Goal: Task Accomplishment & Management: Use online tool/utility

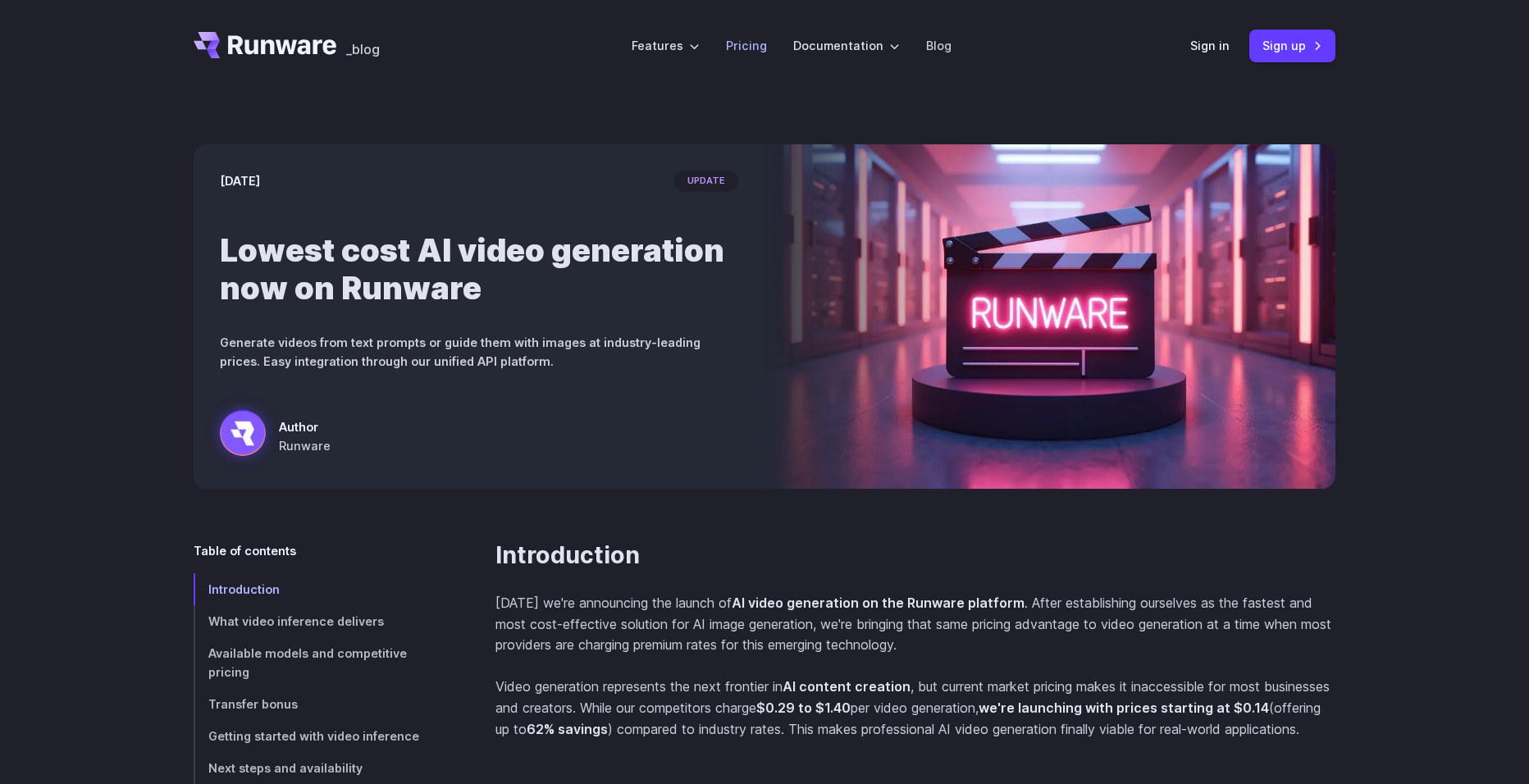
click at [760, 41] on link "Pricing" at bounding box center [746, 46] width 41 height 19
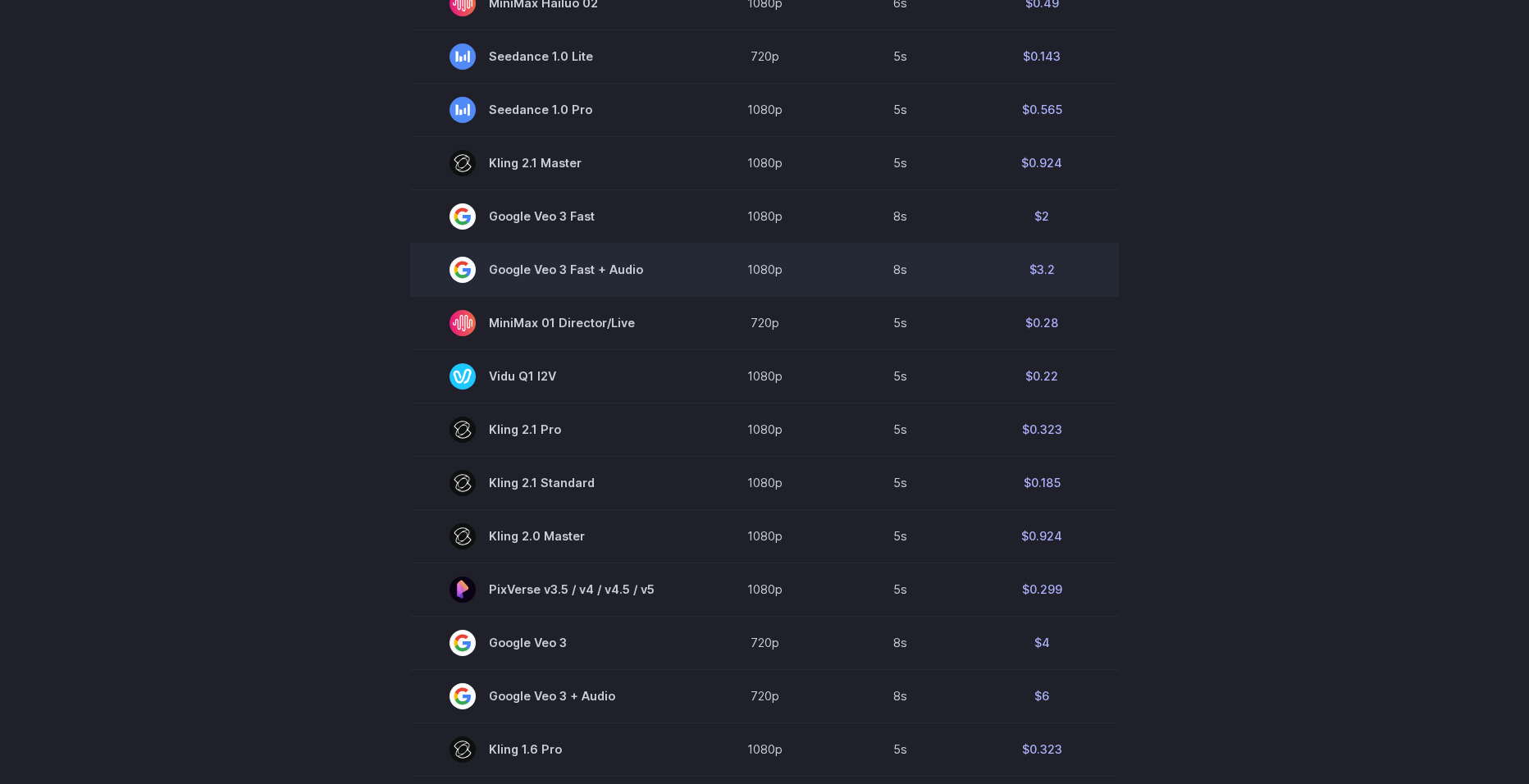
scroll to position [410, 0]
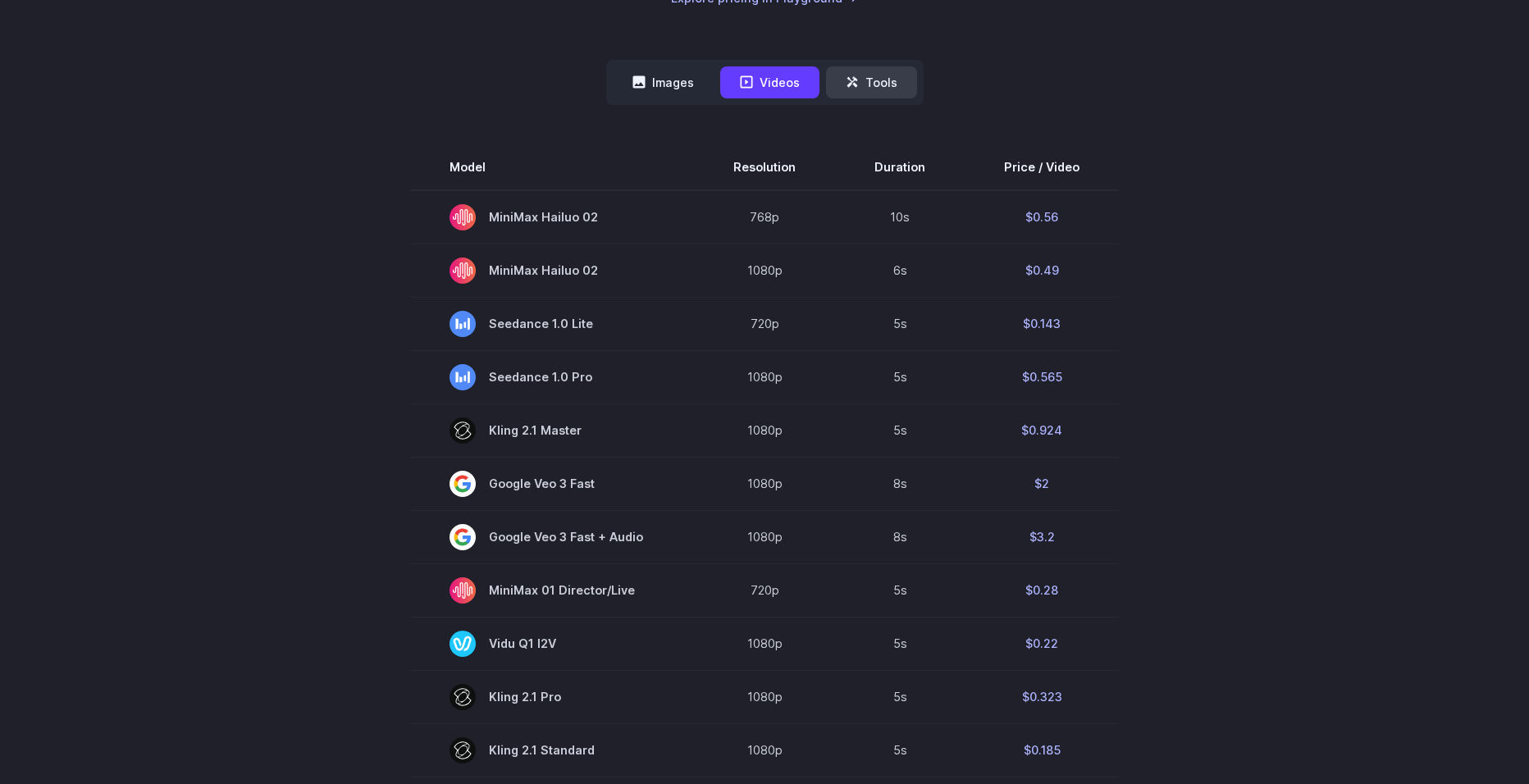
click at [869, 84] on button "Tools" at bounding box center [871, 83] width 91 height 32
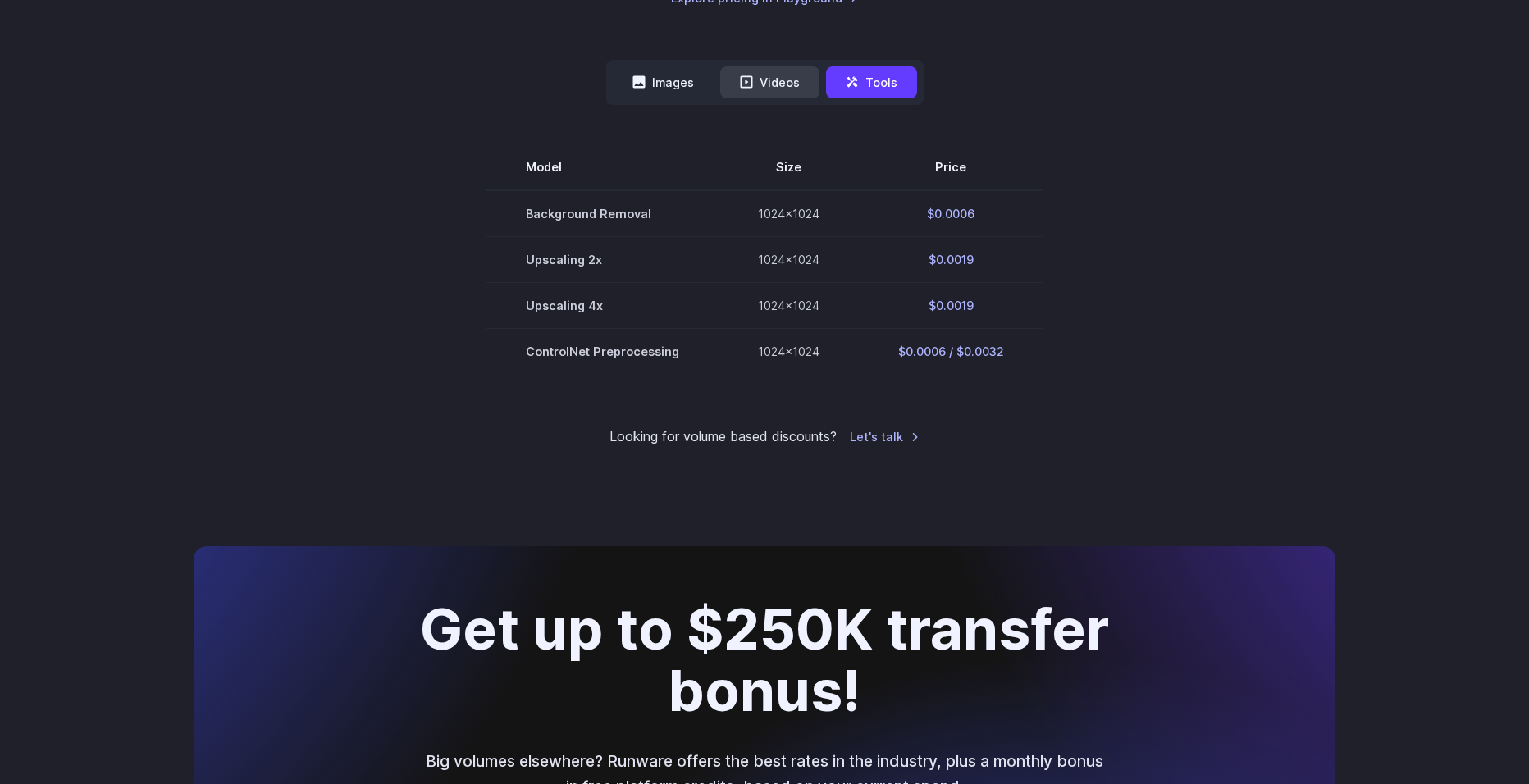
click at [800, 84] on button "Videos" at bounding box center [769, 83] width 99 height 32
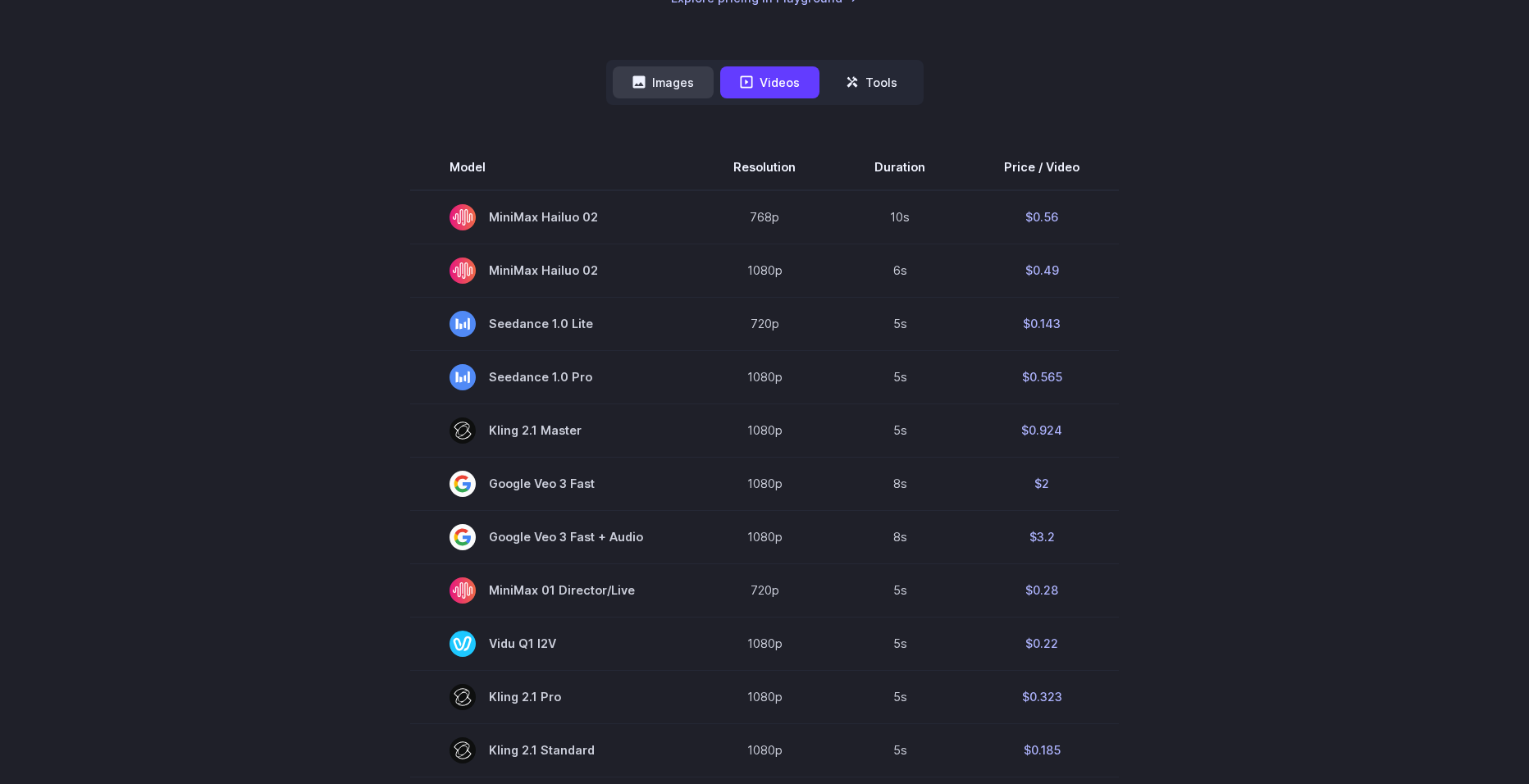
click at [648, 86] on button "Images" at bounding box center [663, 83] width 101 height 32
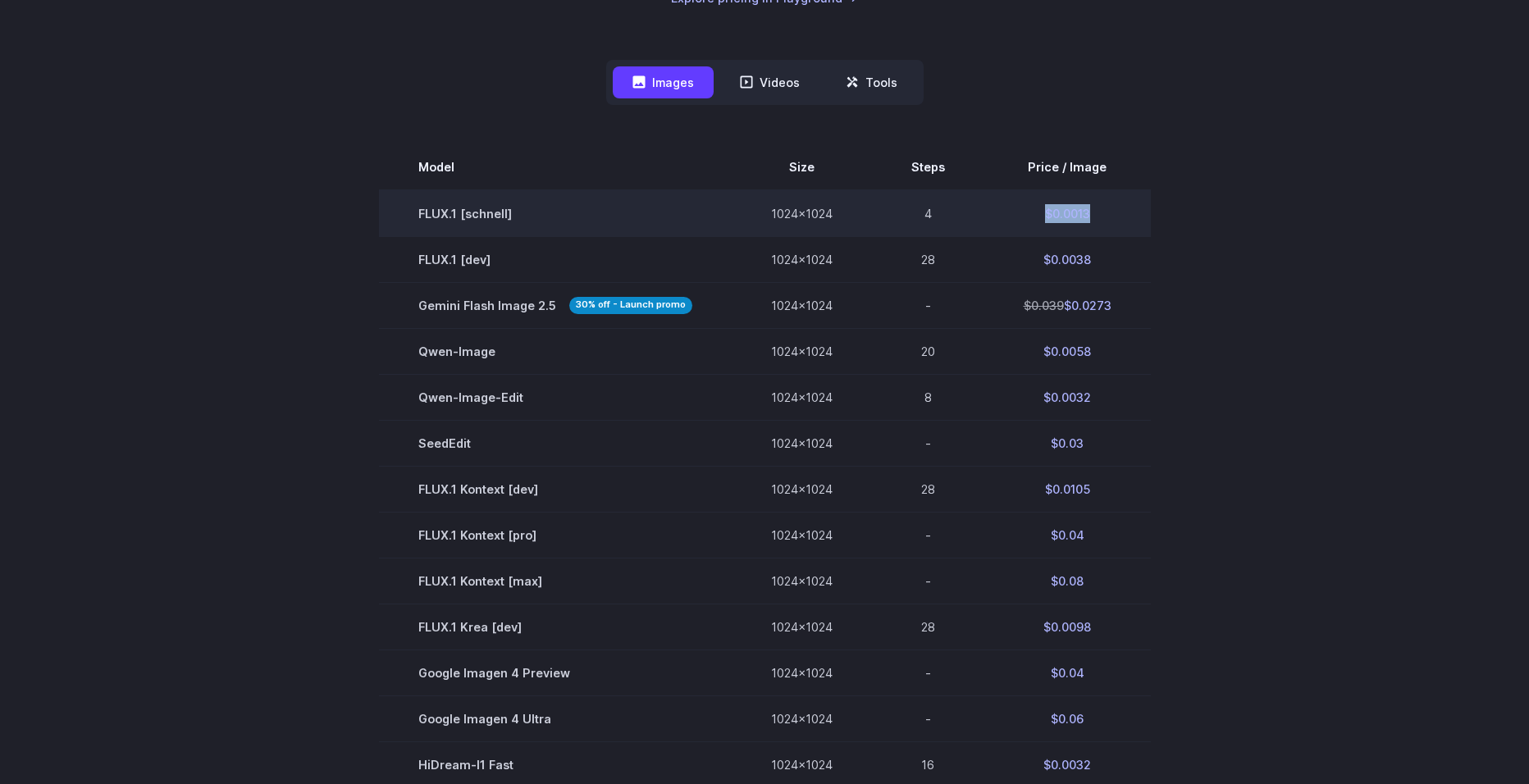
drag, startPoint x: 1095, startPoint y: 210, endPoint x: 1040, endPoint y: 221, distance: 56.1
click at [1040, 221] on td "$0.0013" at bounding box center [1068, 213] width 167 height 46
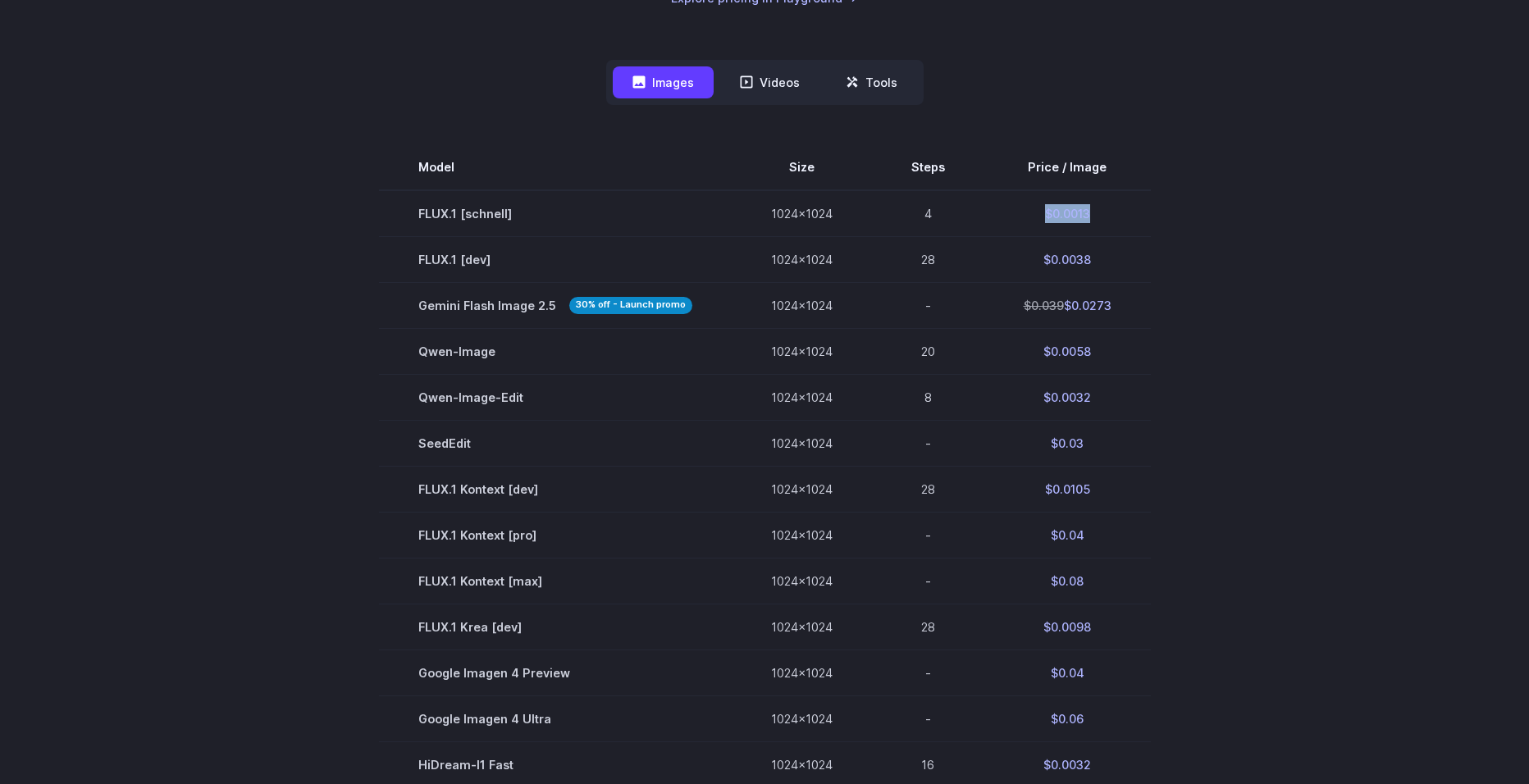
copy td "$0.0013"
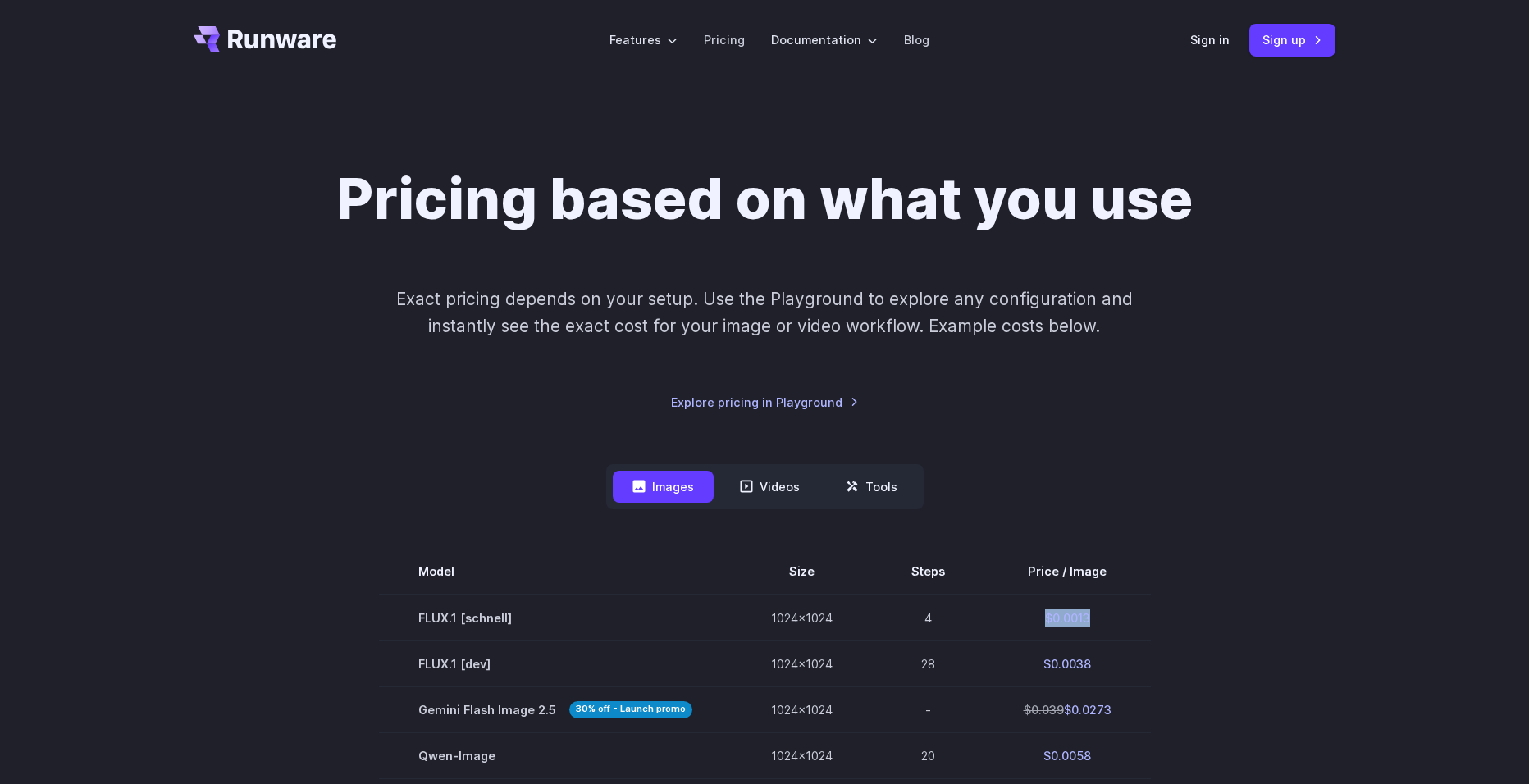
scroll to position [0, 0]
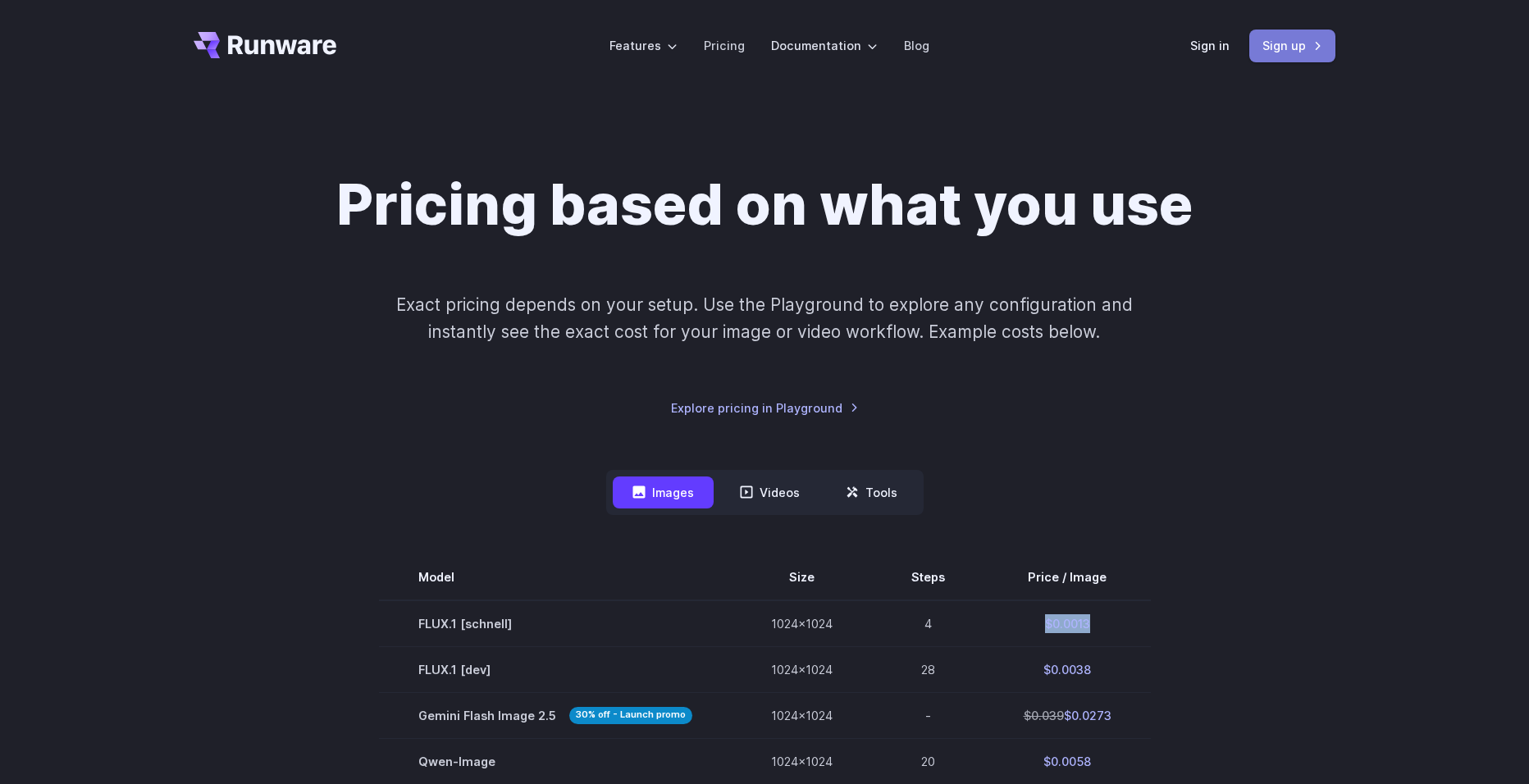
click at [1280, 52] on link "Sign up" at bounding box center [1292, 46] width 86 height 32
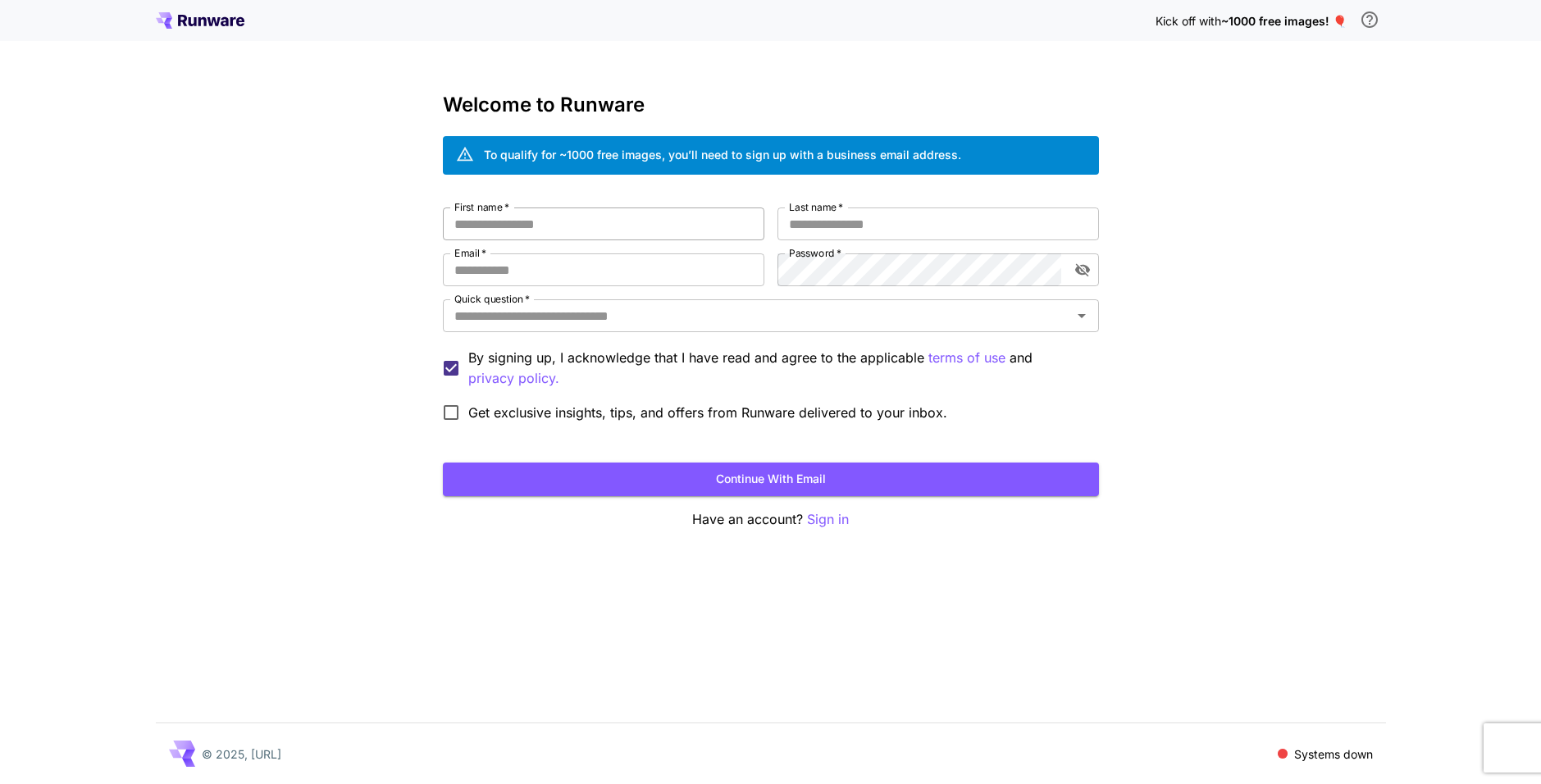
click at [514, 221] on input "First name   *" at bounding box center [604, 224] width 321 height 33
type input "**********"
type input "*****"
type input "**********"
click at [722, 315] on input "Quick question   *" at bounding box center [757, 315] width 620 height 23
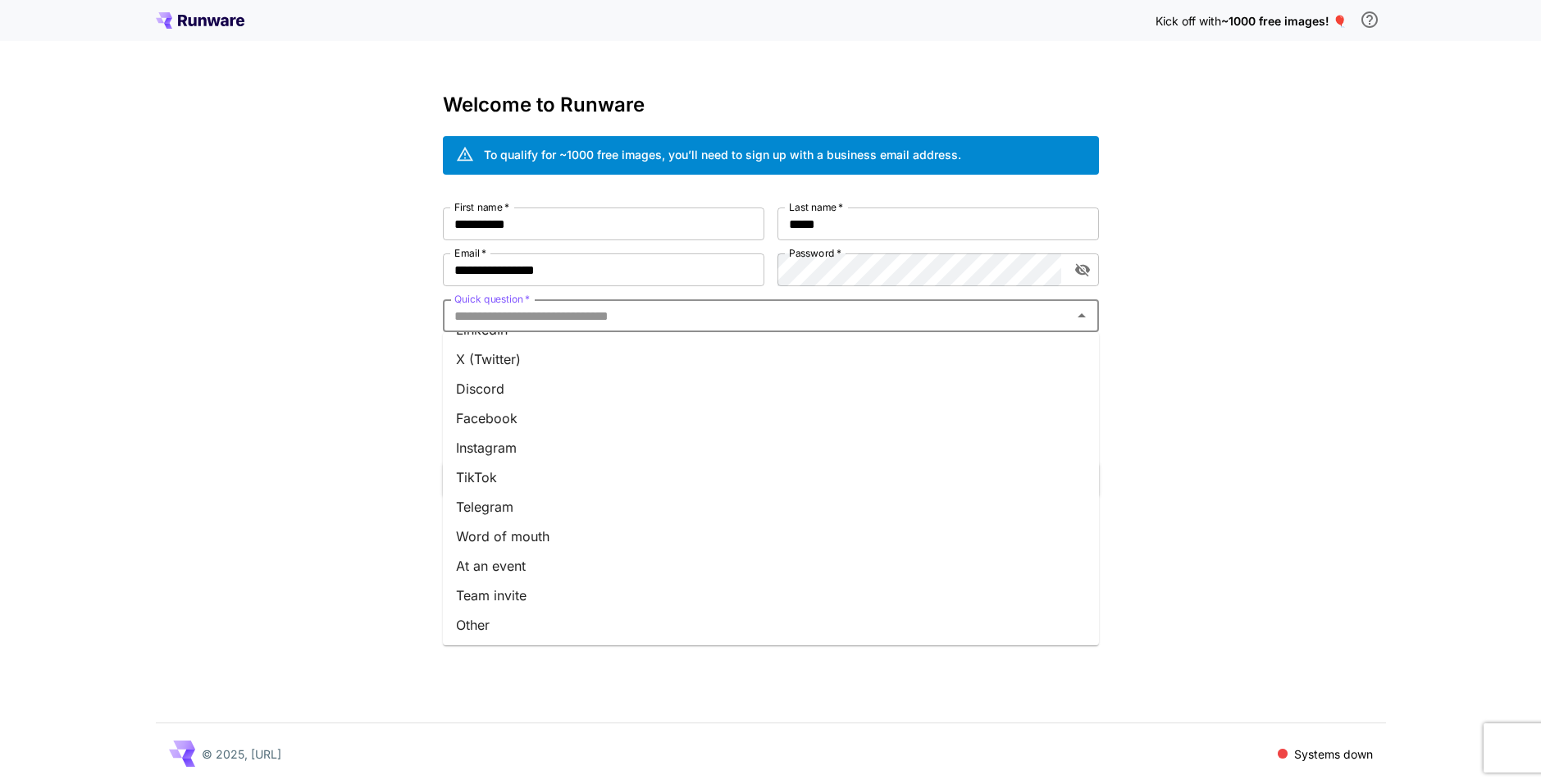
scroll to position [143, 0]
click at [508, 623] on li "Other" at bounding box center [771, 623] width 656 height 30
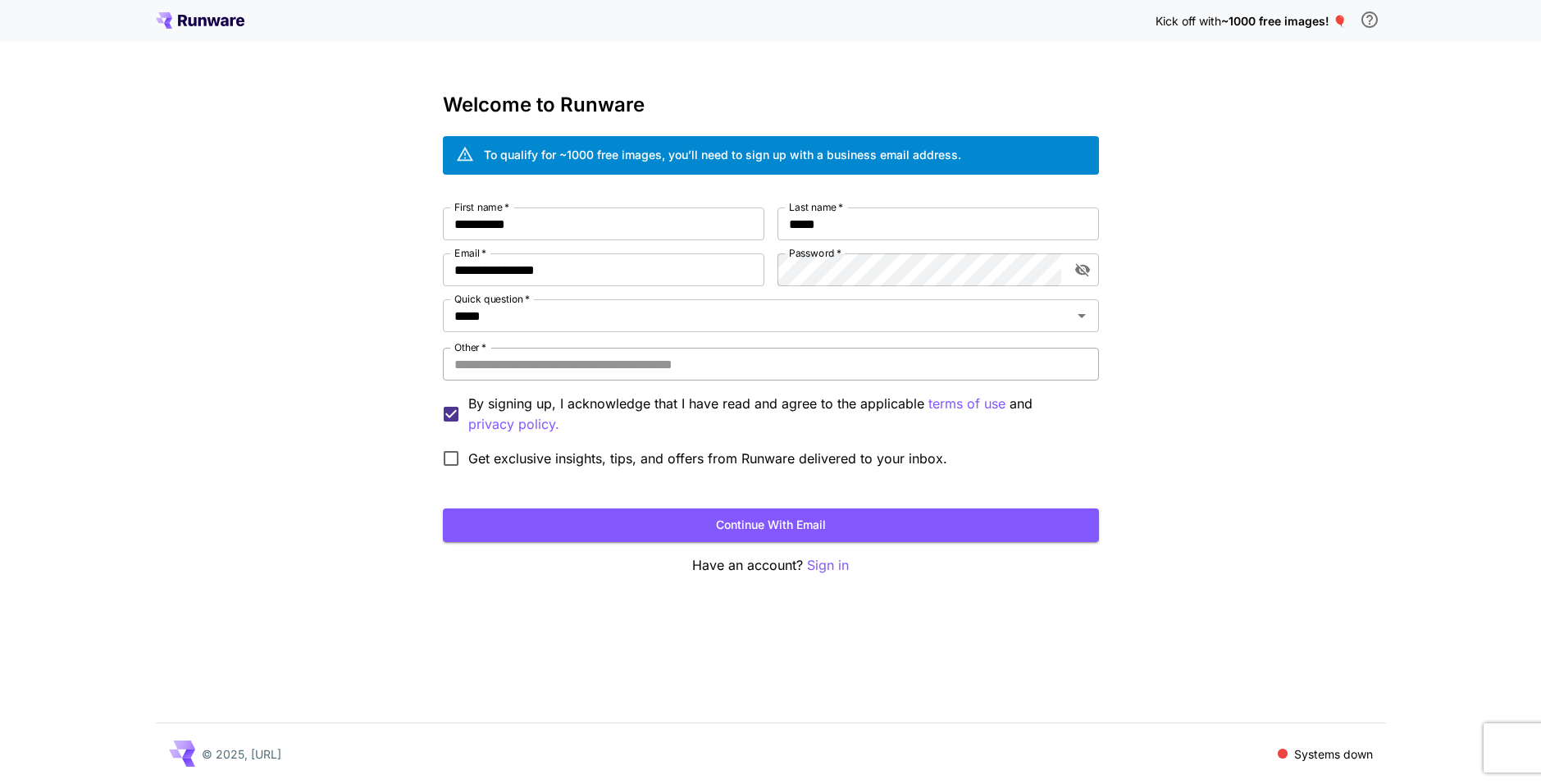
click at [524, 362] on input "Other   *" at bounding box center [771, 363] width 656 height 33
type input "***"
click at [689, 518] on button "Continue with email" at bounding box center [771, 525] width 656 height 34
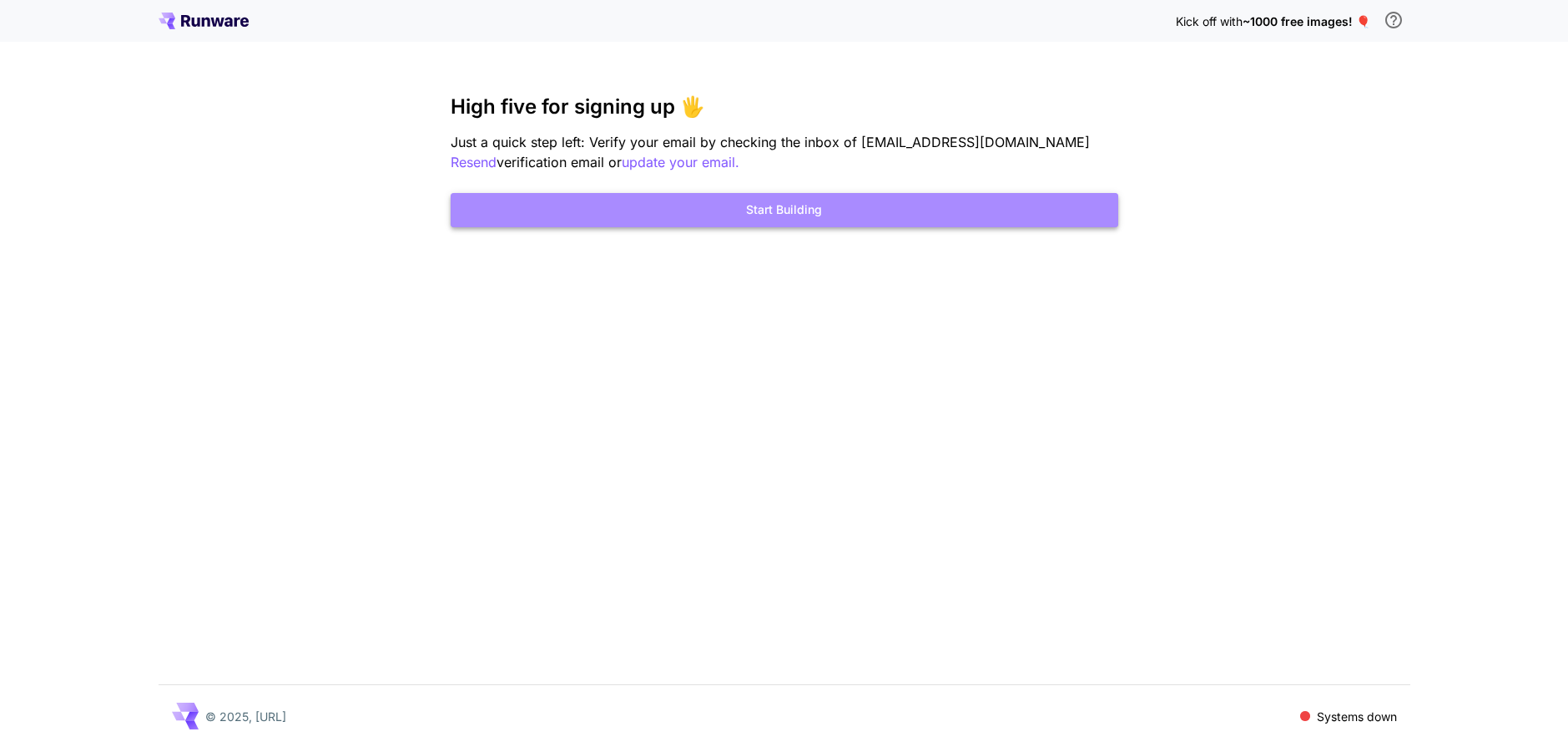
click at [799, 210] on button "Start Building" at bounding box center [784, 210] width 667 height 34
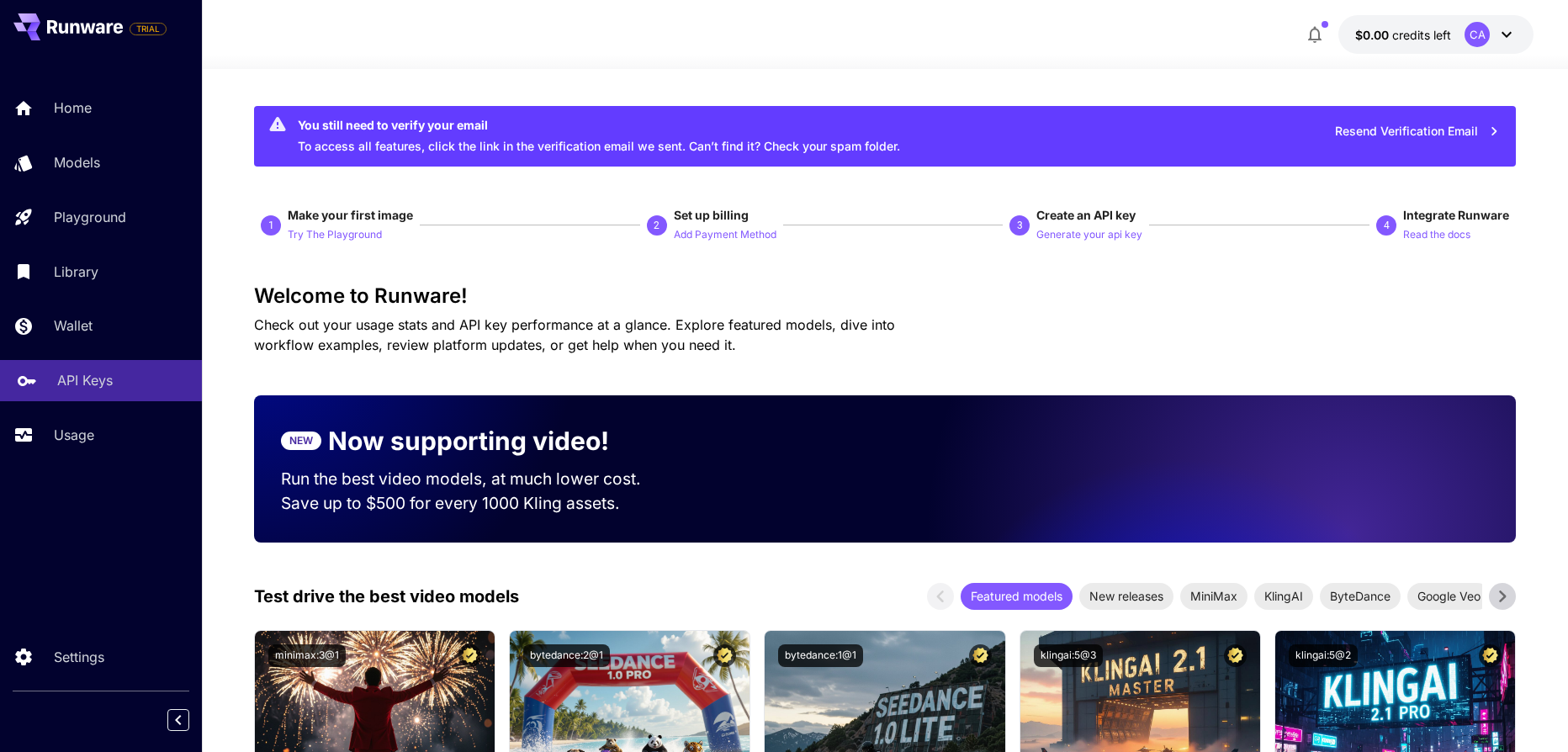
click at [100, 384] on p "API Keys" at bounding box center [85, 379] width 55 height 20
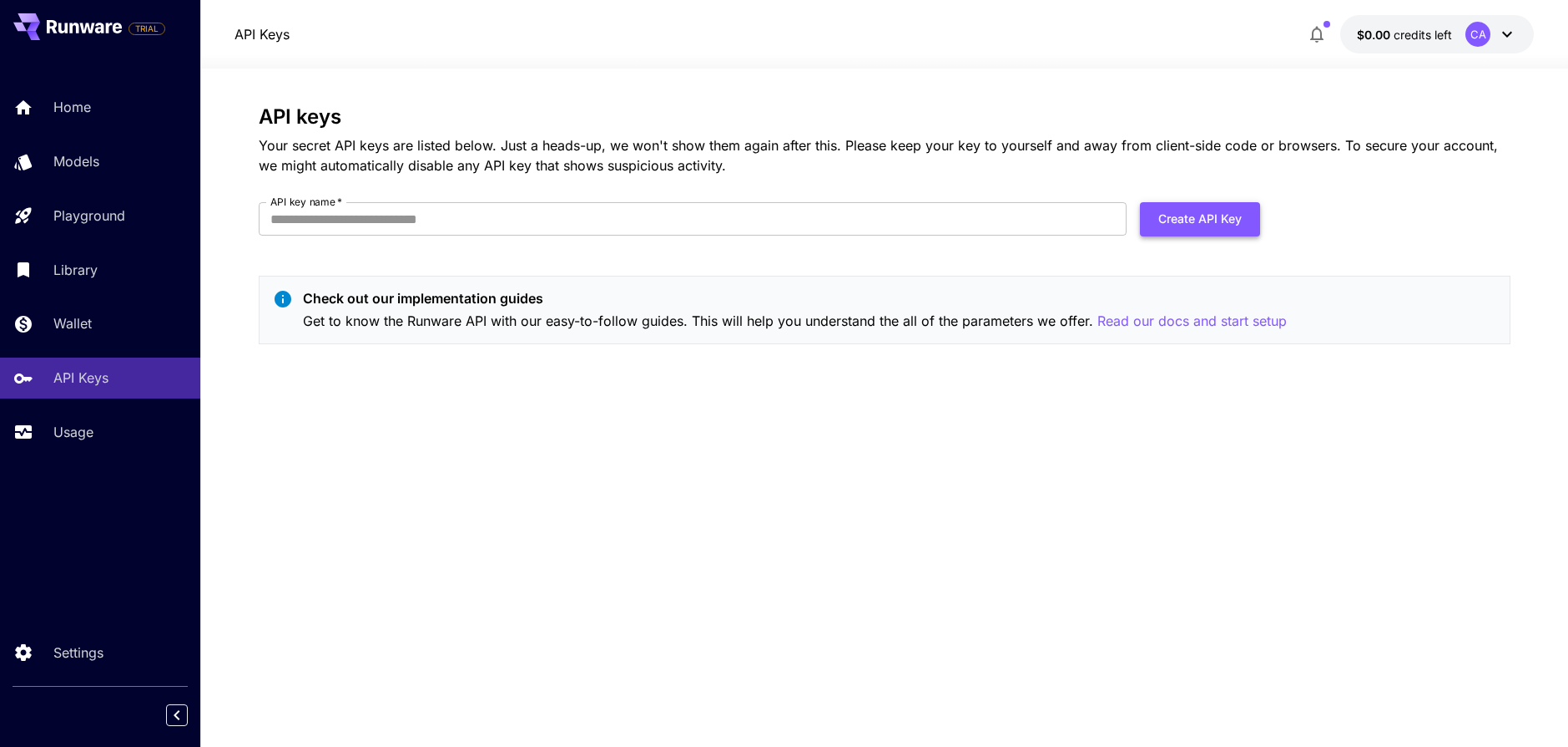
click at [1194, 210] on button "Create API Key" at bounding box center [1201, 219] width 120 height 34
click at [802, 217] on input "API key name   *" at bounding box center [692, 219] width 868 height 34
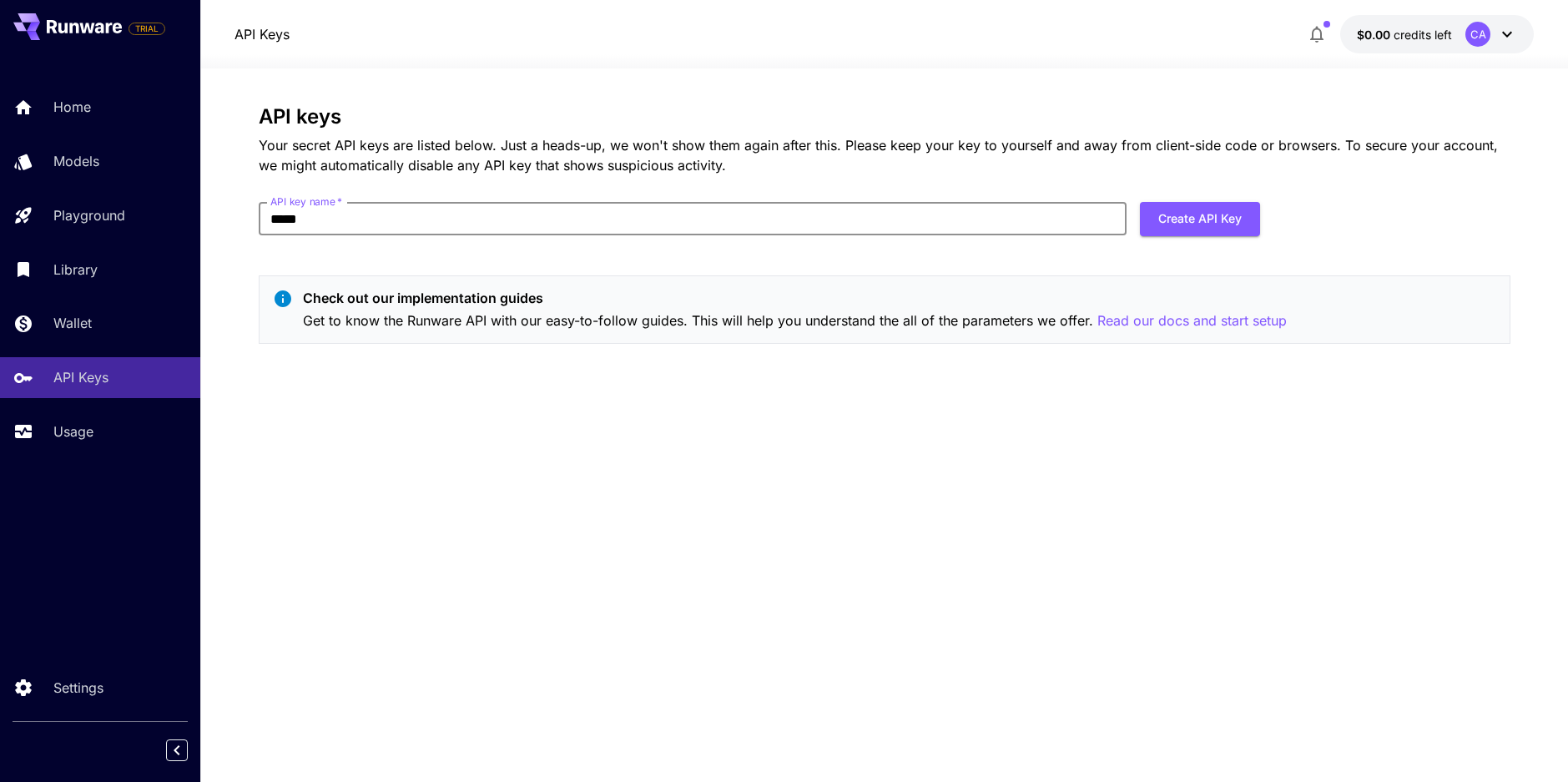
type input "*****"
click button "Create API Key" at bounding box center [1201, 219] width 120 height 34
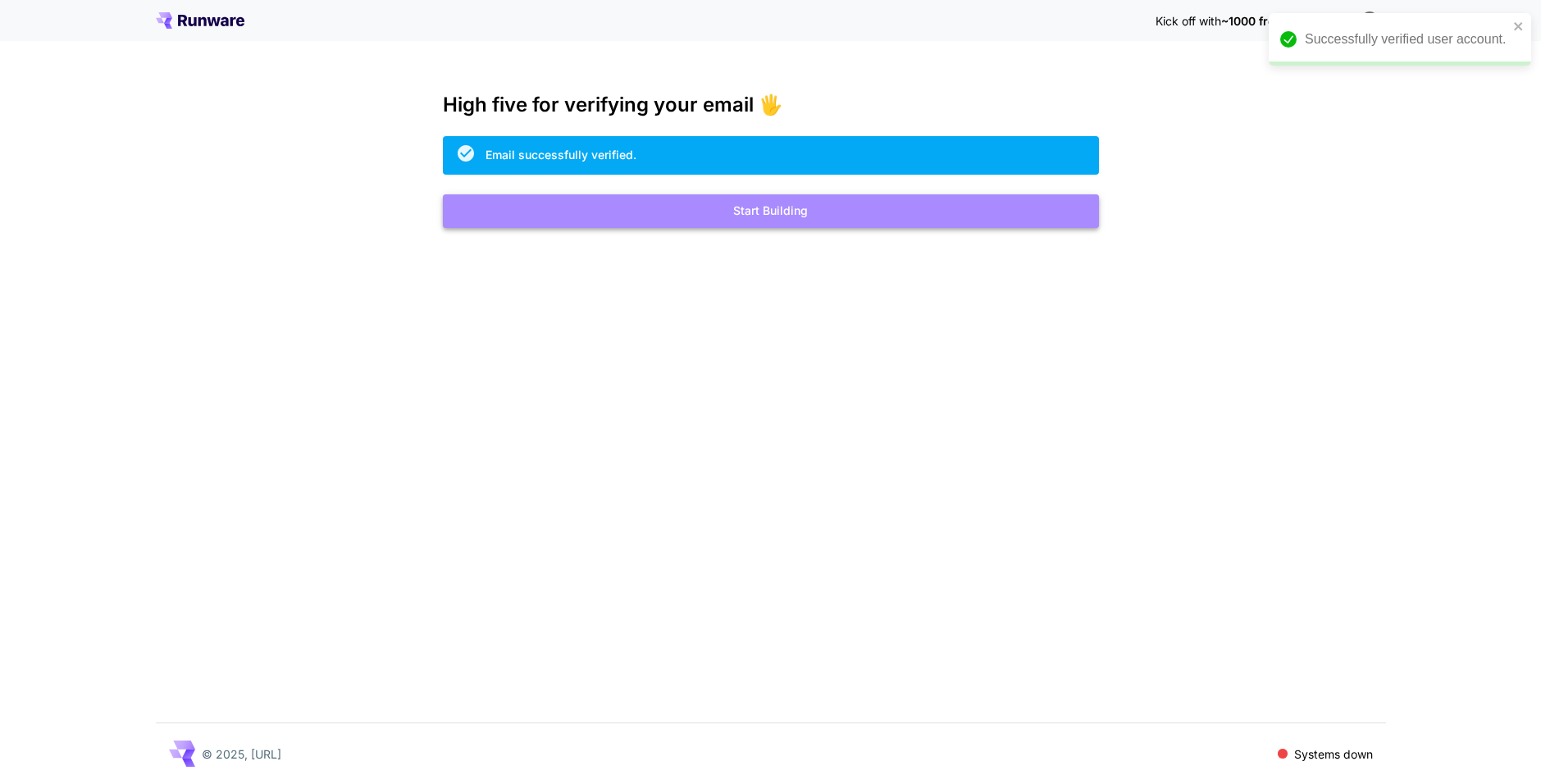
click at [822, 221] on button "Start Building" at bounding box center [771, 211] width 656 height 34
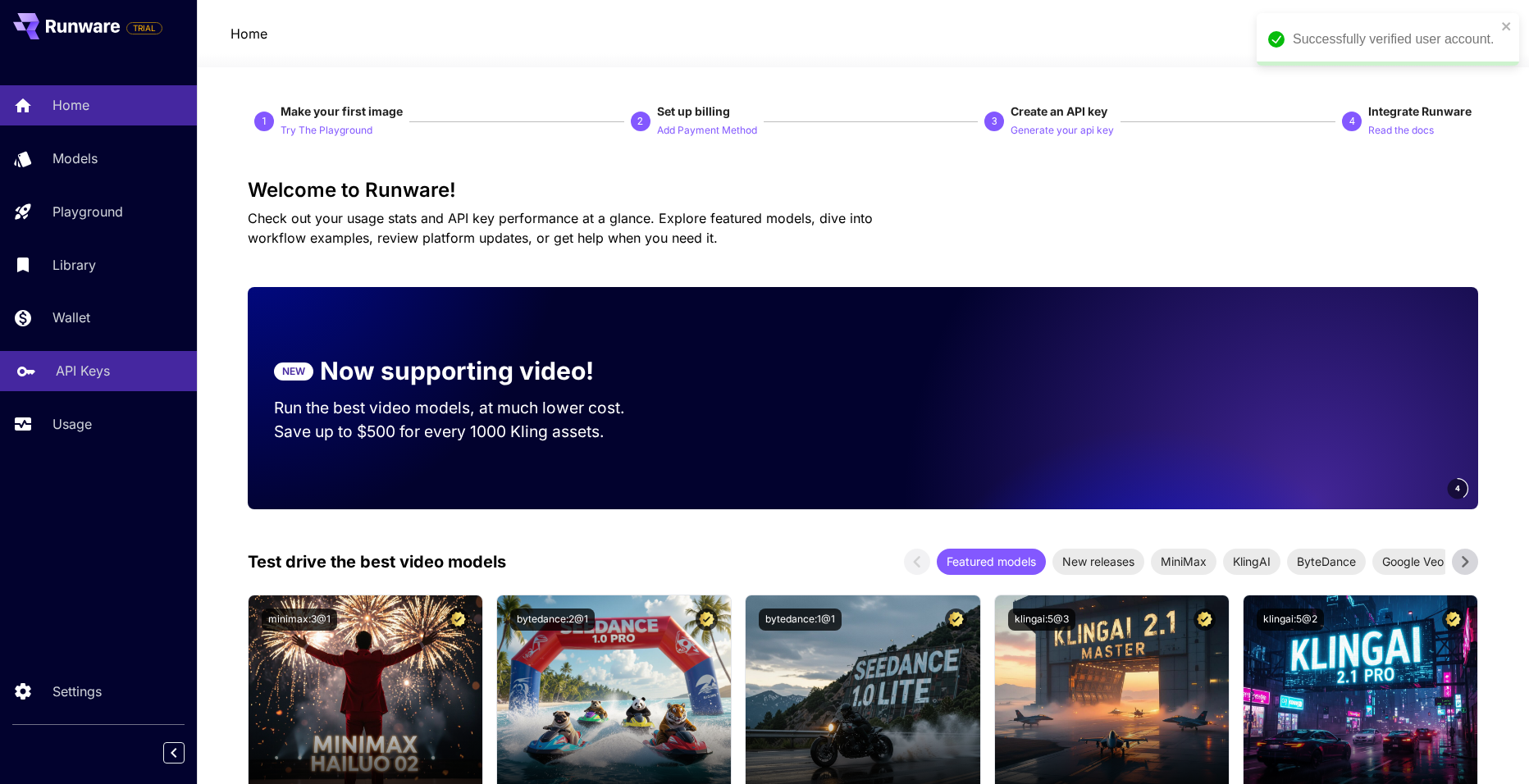
click at [102, 387] on link "API Keys" at bounding box center [98, 371] width 197 height 41
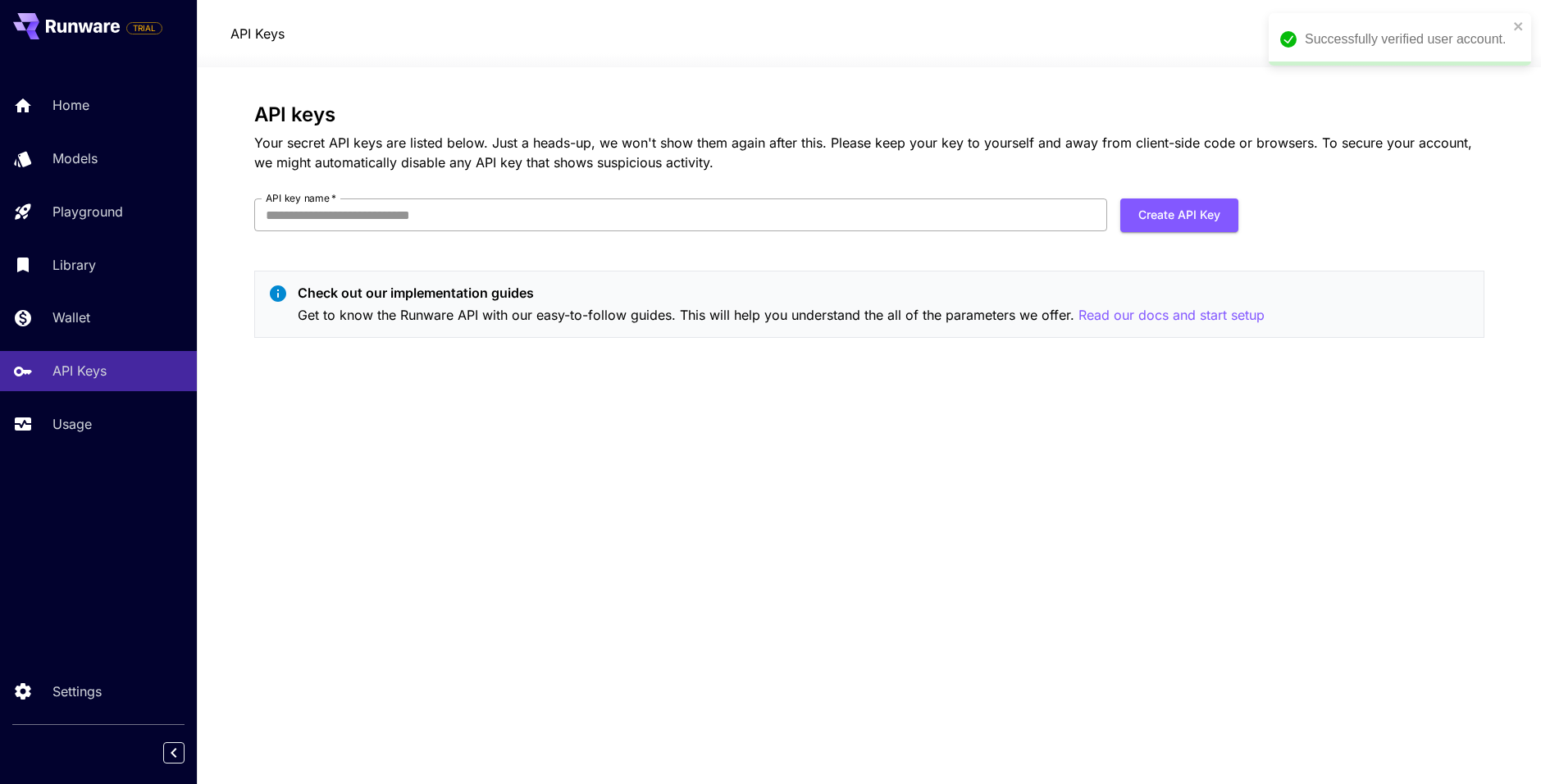
click at [553, 201] on input "API key name   *" at bounding box center [680, 215] width 853 height 33
type input "*****"
click button "Create API Key" at bounding box center [1180, 215] width 118 height 34
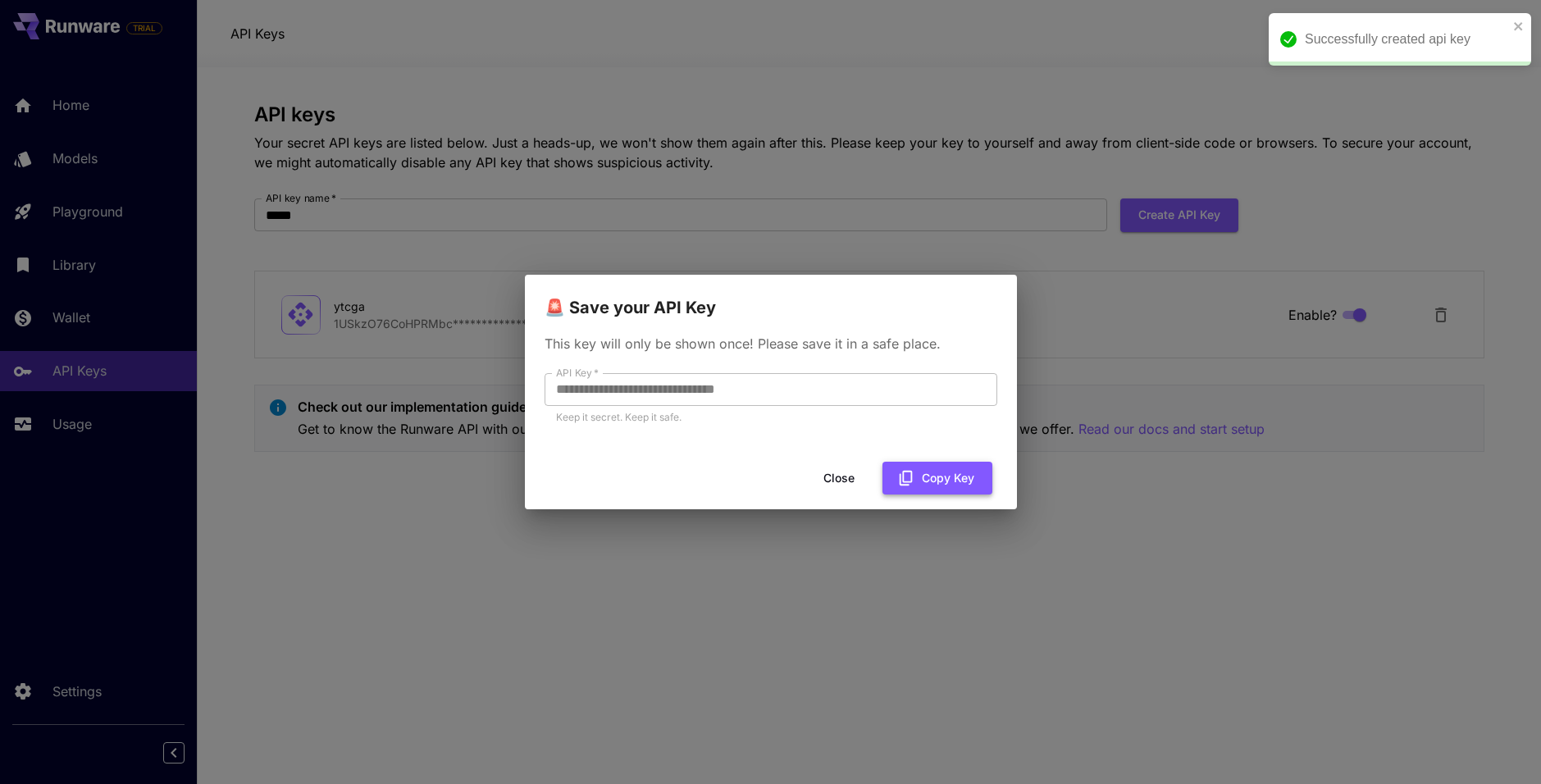
click at [946, 477] on button "Copy Key" at bounding box center [937, 478] width 110 height 34
click at [532, 590] on div "**********" at bounding box center [770, 392] width 1541 height 784
click at [843, 481] on button "Close" at bounding box center [852, 478] width 74 height 34
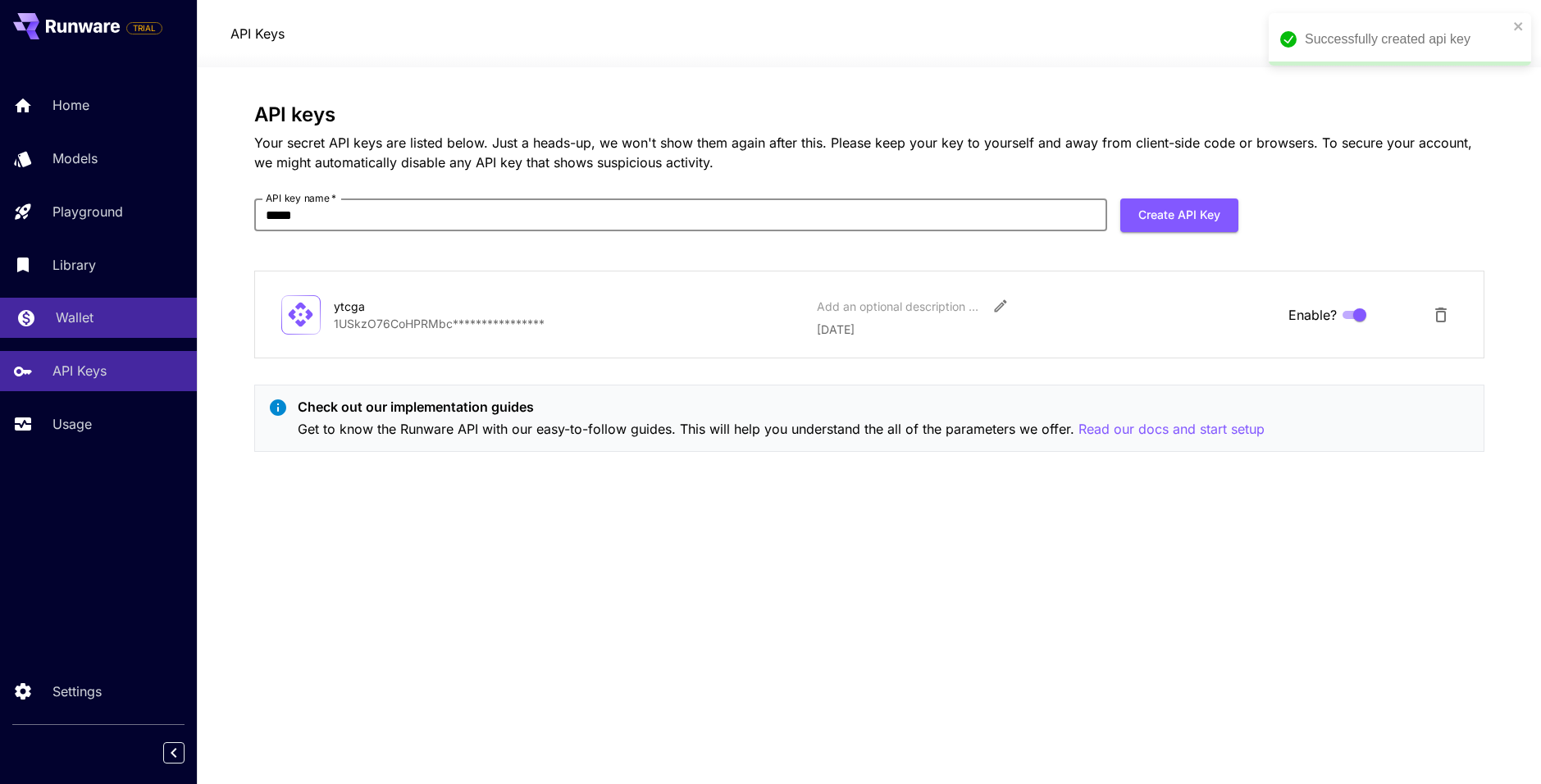
click at [121, 320] on div "Wallet" at bounding box center [119, 317] width 128 height 19
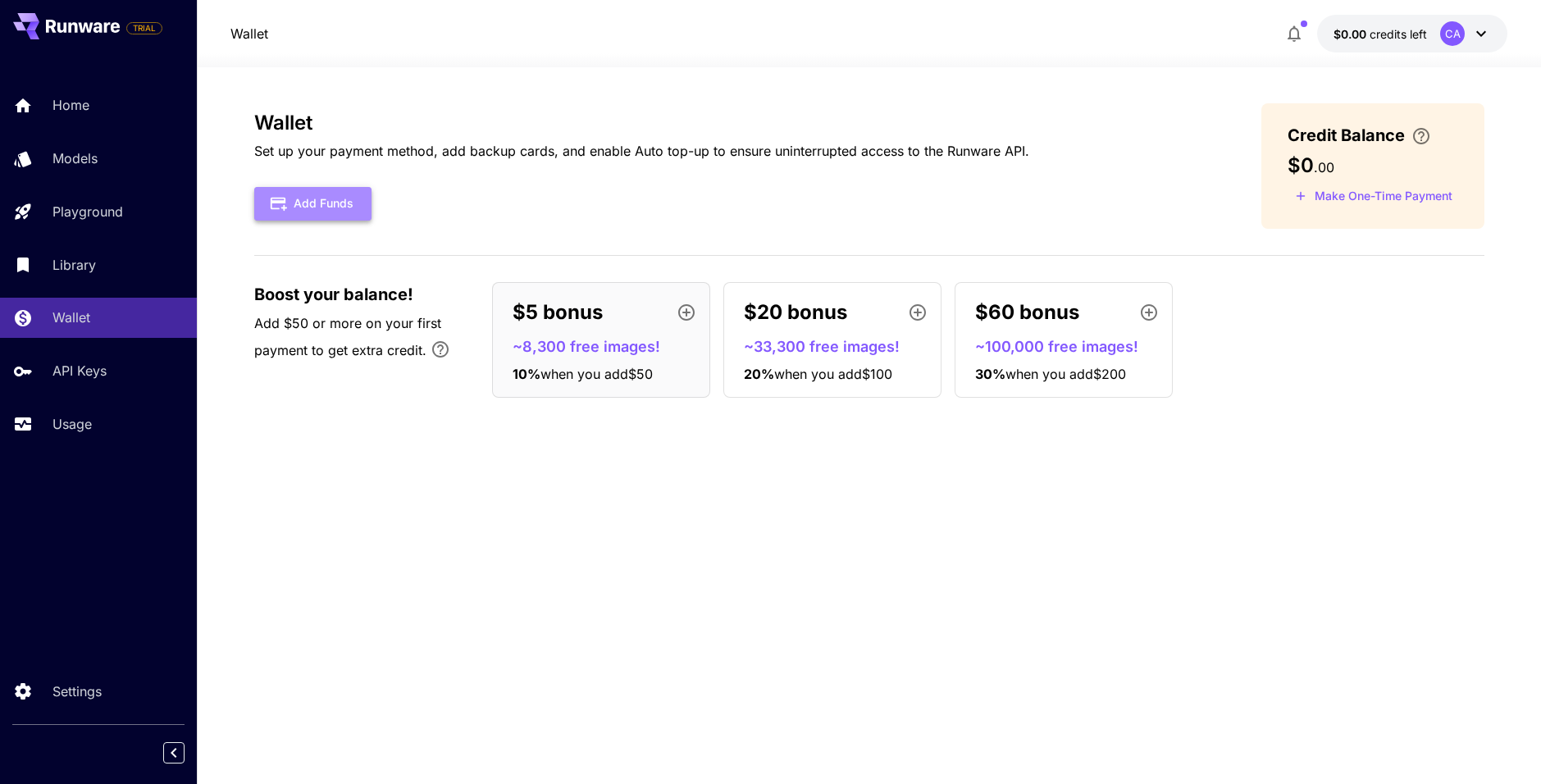
click at [330, 203] on button "Add Funds" at bounding box center [313, 204] width 117 height 34
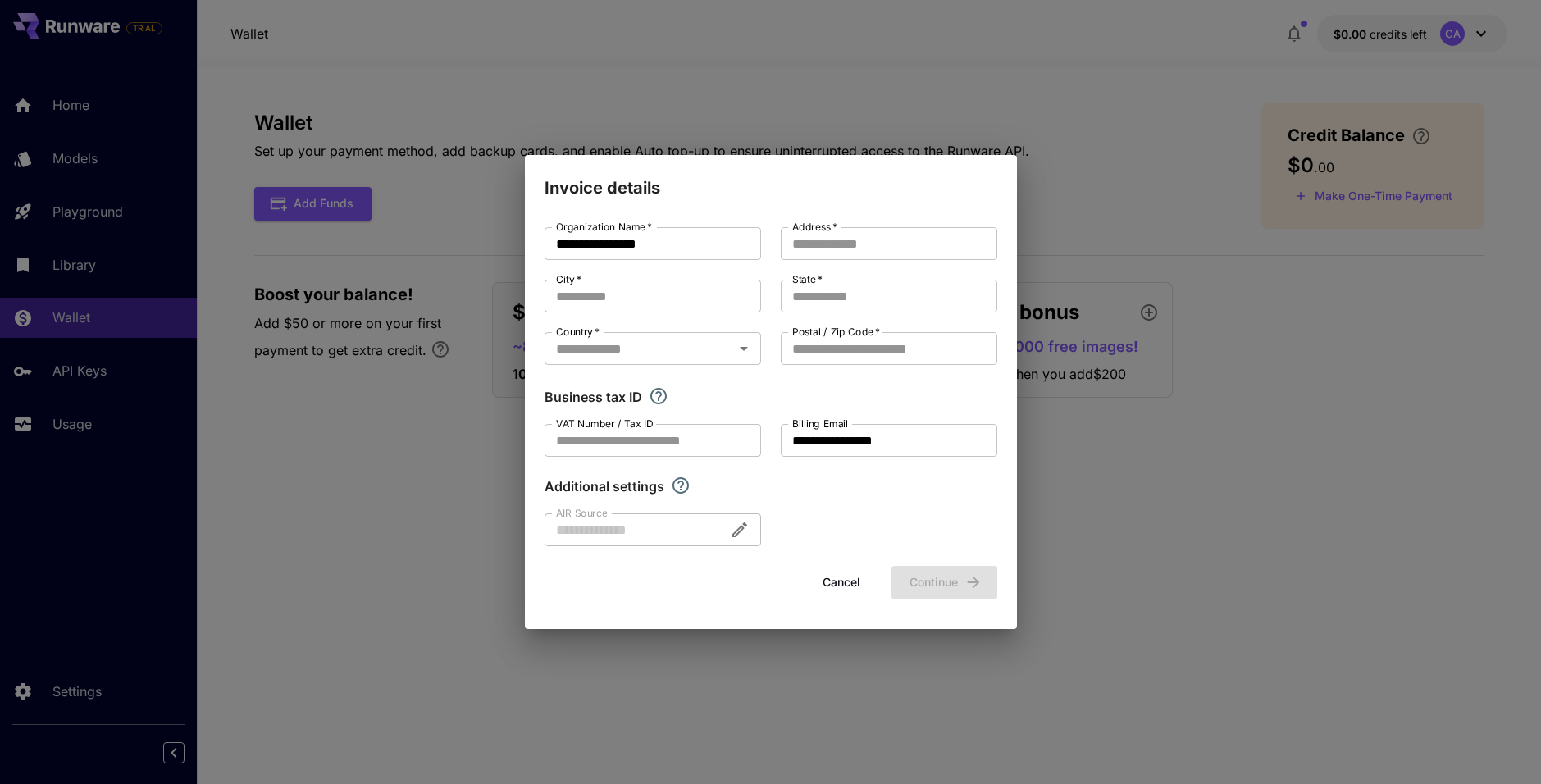
click at [670, 525] on div at bounding box center [653, 529] width 216 height 33
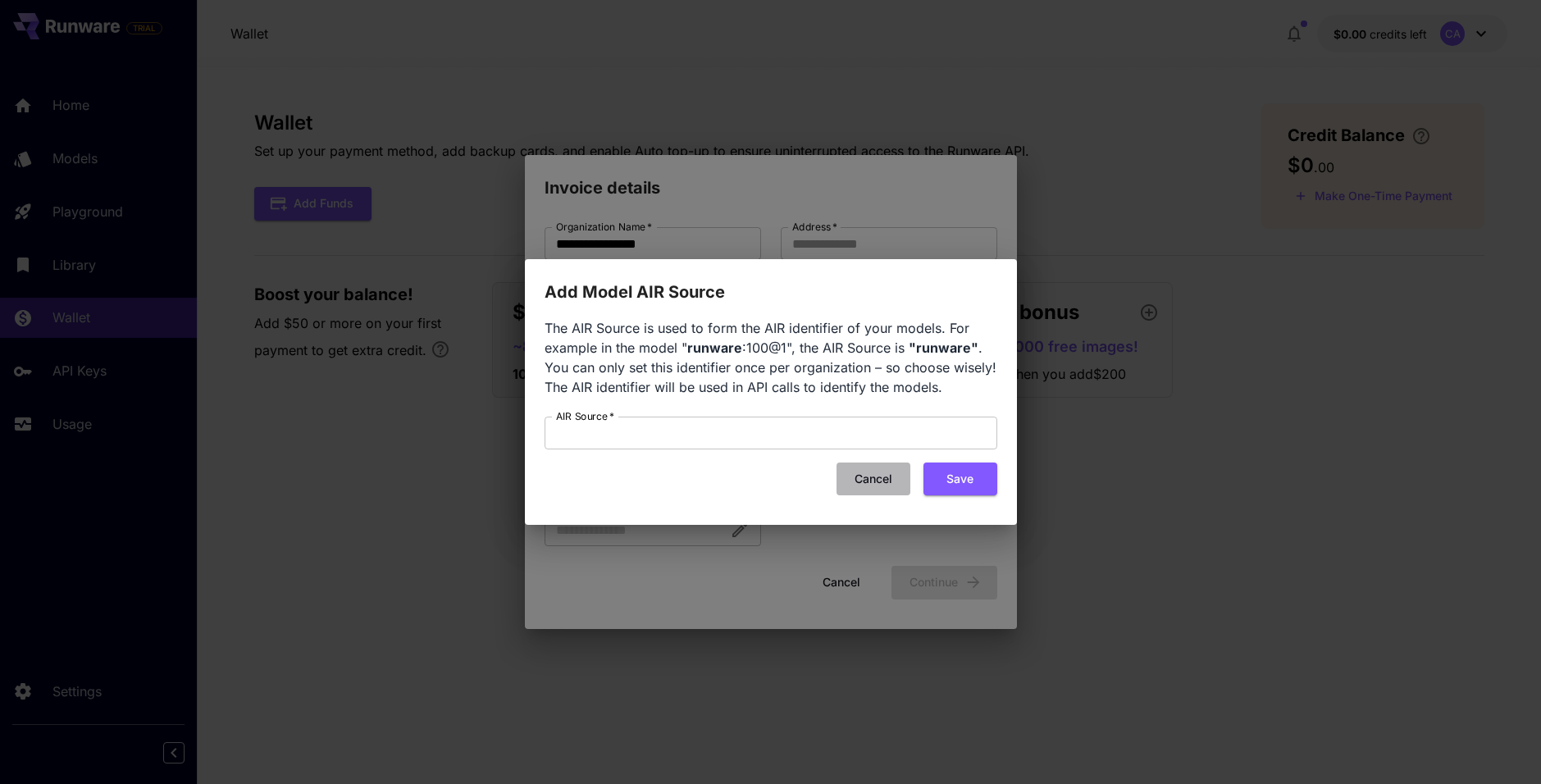
click at [871, 487] on button "Cancel" at bounding box center [873, 479] width 74 height 34
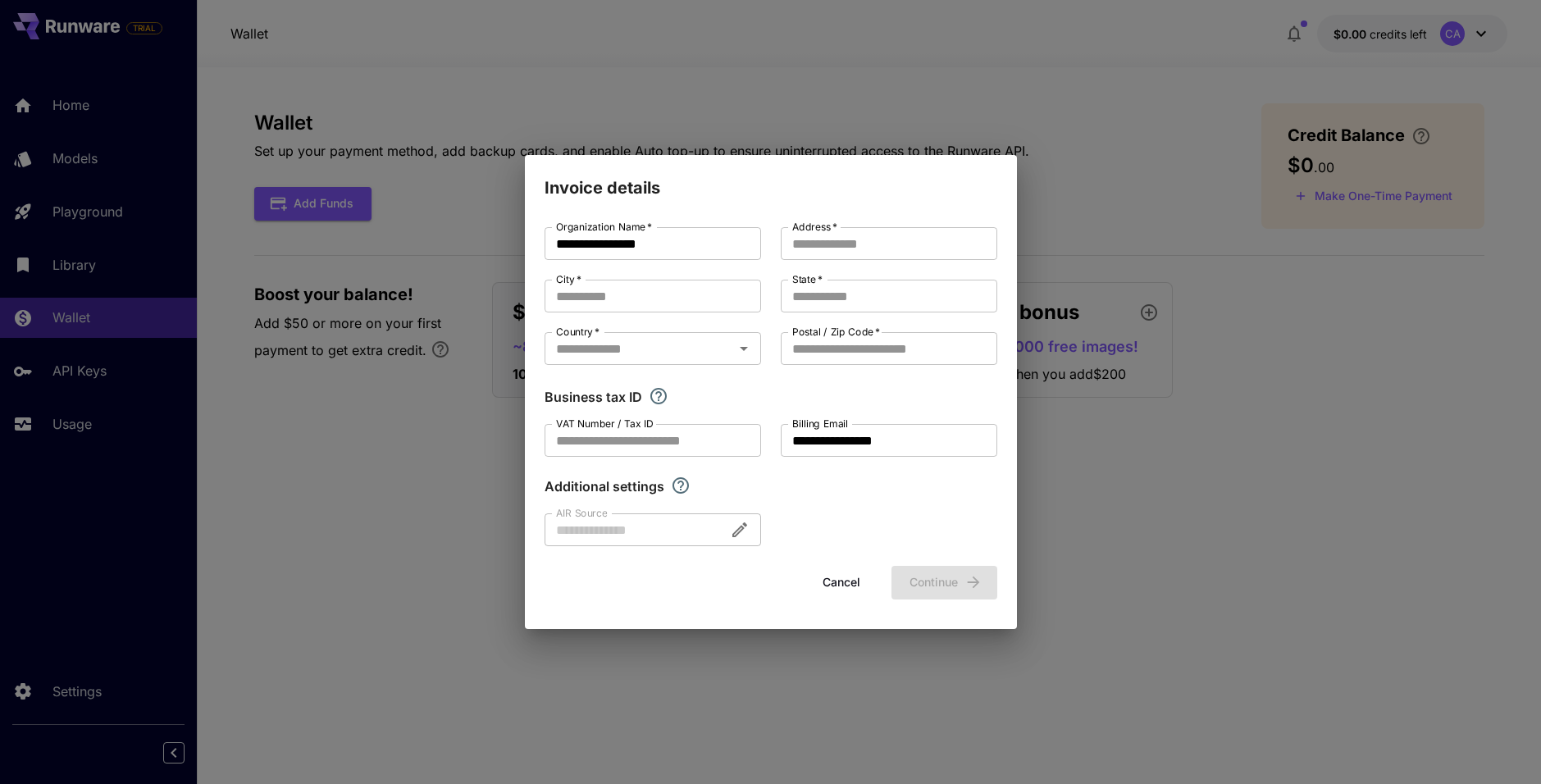
click at [1071, 485] on div "**********" at bounding box center [770, 392] width 1541 height 784
click at [860, 591] on button "Cancel" at bounding box center [841, 583] width 74 height 34
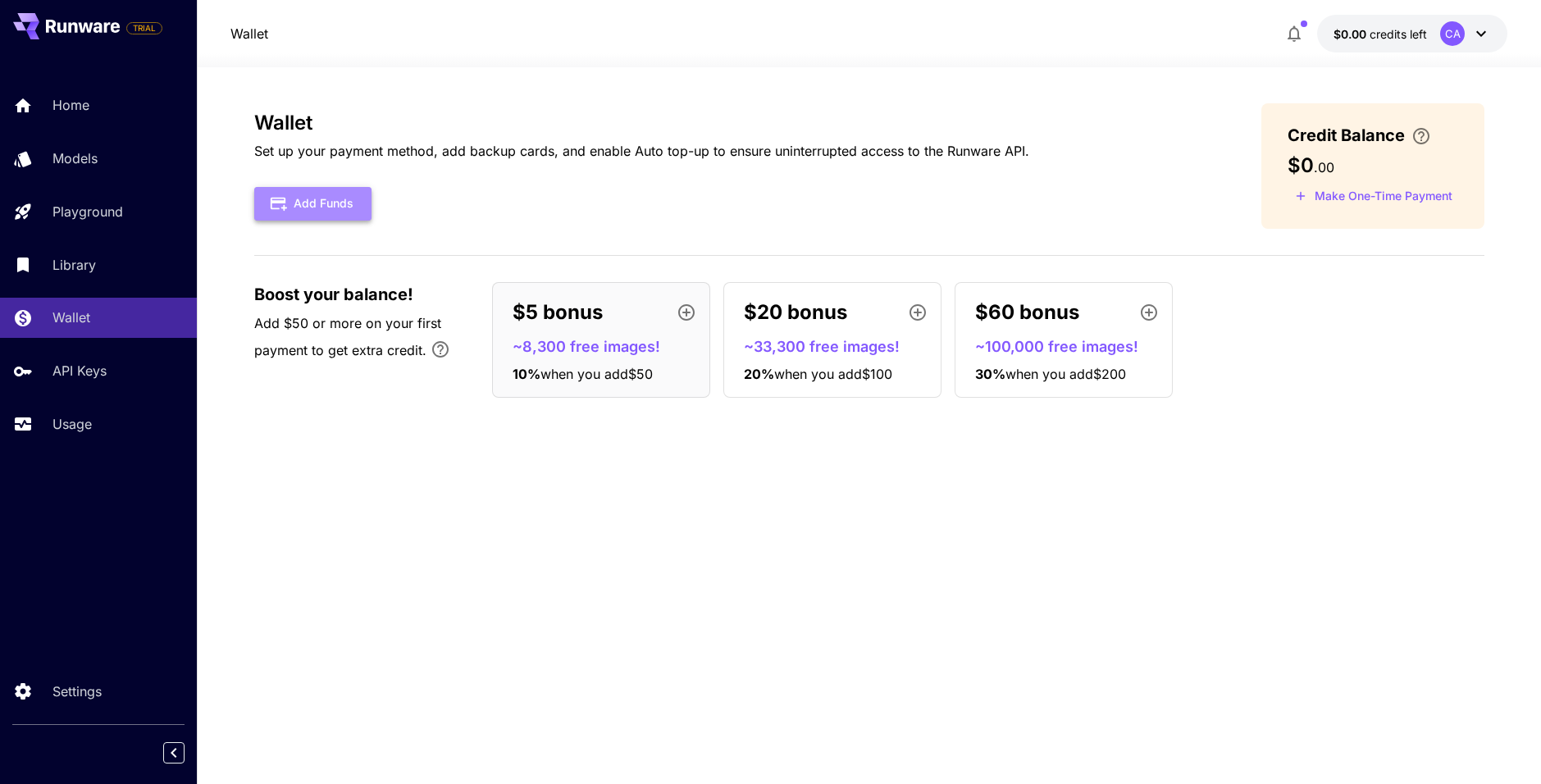
click at [292, 204] on button "Add Funds" at bounding box center [313, 204] width 117 height 34
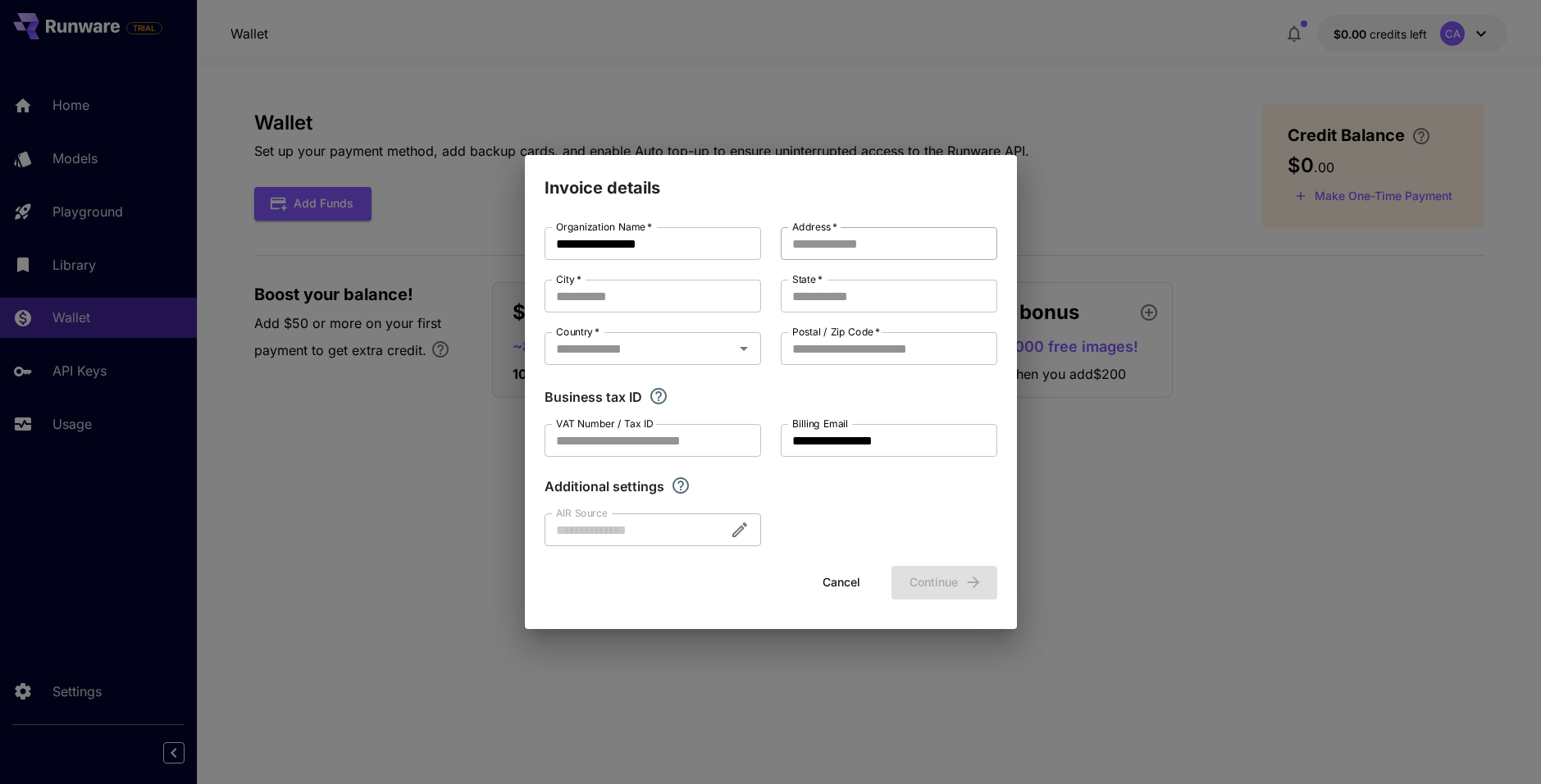
click at [818, 249] on input "Address   *" at bounding box center [889, 243] width 216 height 33
type input "******"
type input "*****"
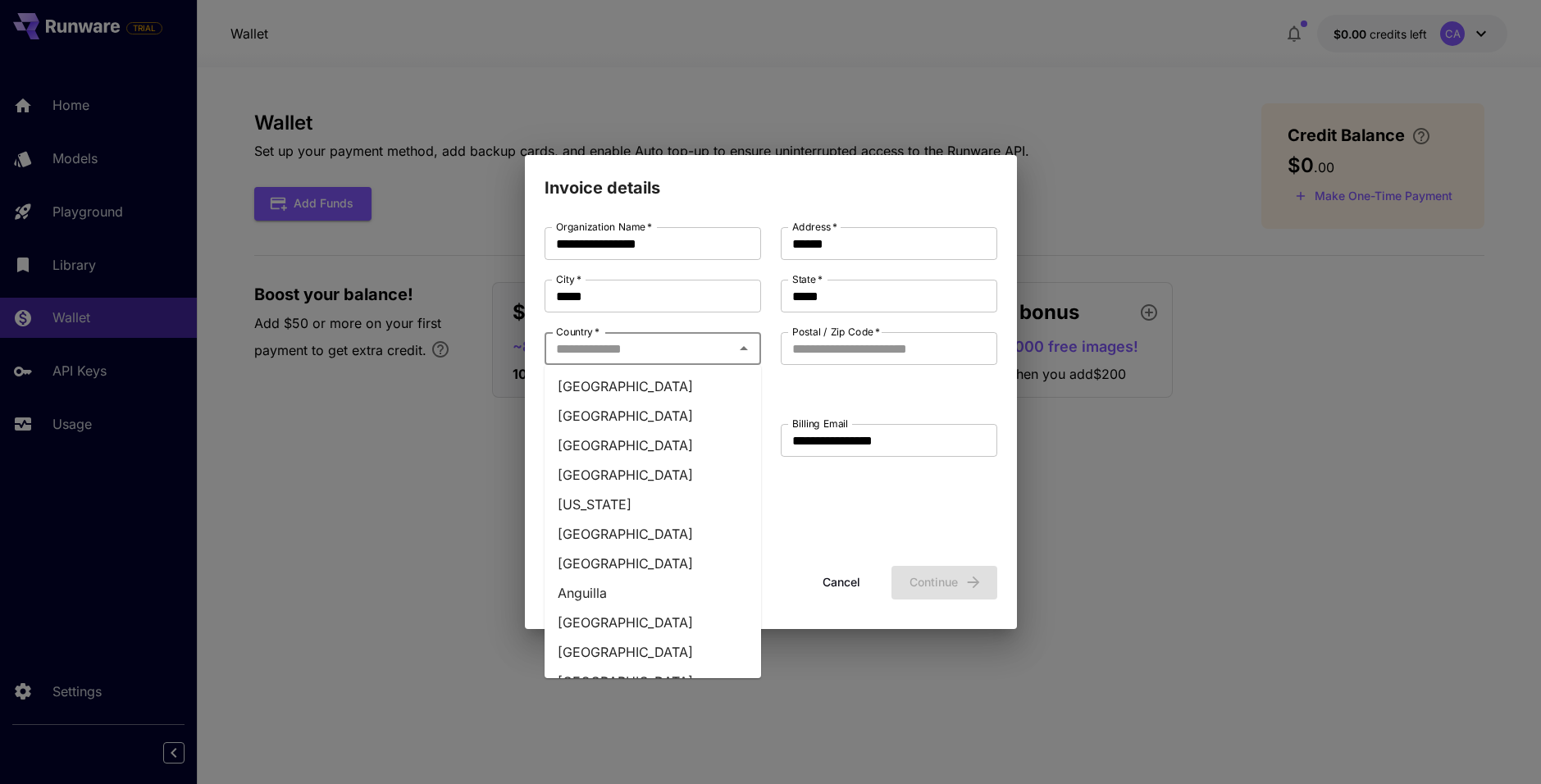
click at [721, 353] on input "Country   *" at bounding box center [639, 348] width 180 height 23
type input "***"
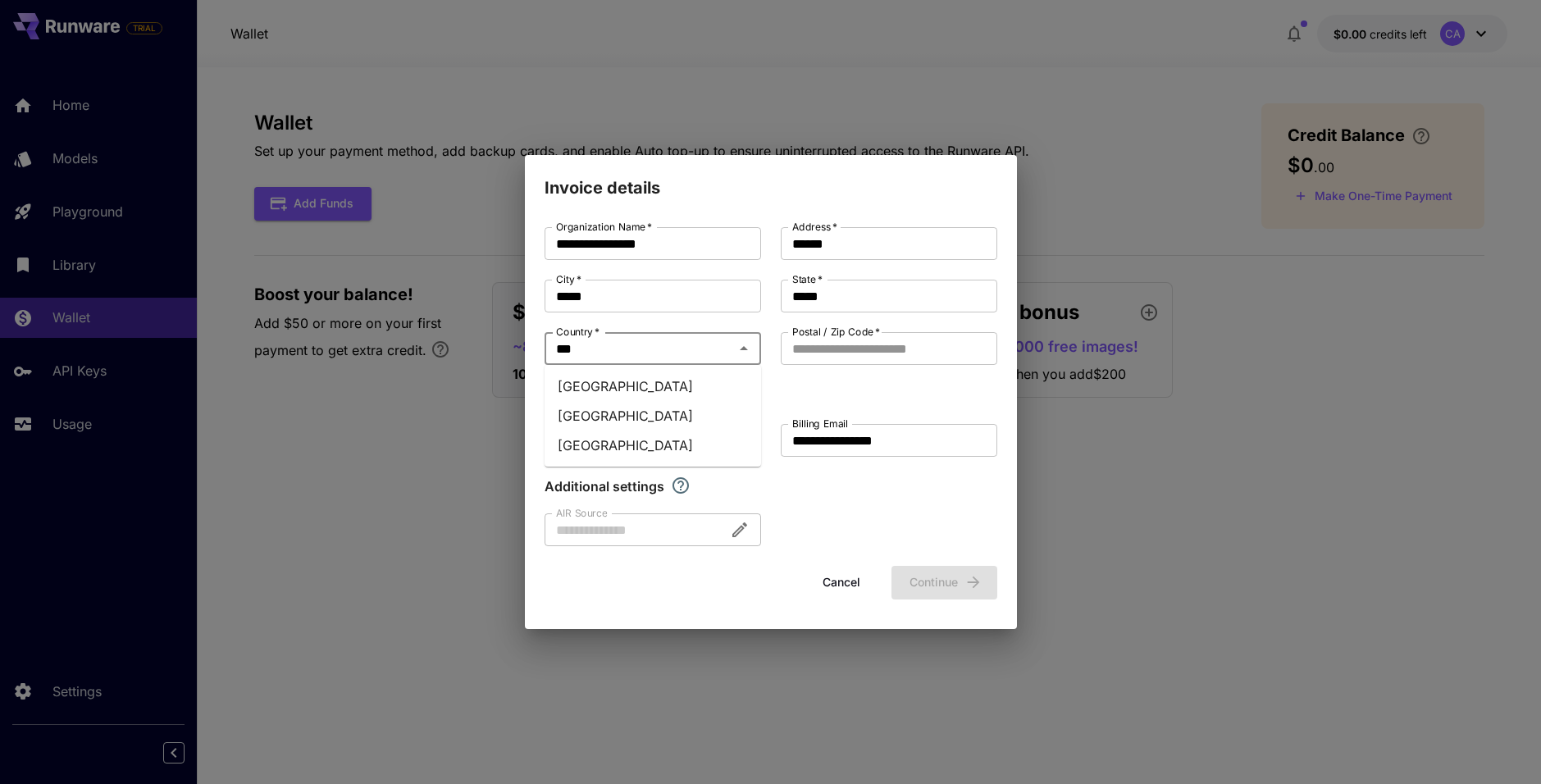
click at [712, 387] on li "Turkey" at bounding box center [653, 386] width 216 height 30
click at [879, 342] on input "Postal / Zip Code   *" at bounding box center [889, 348] width 216 height 33
type input "**"
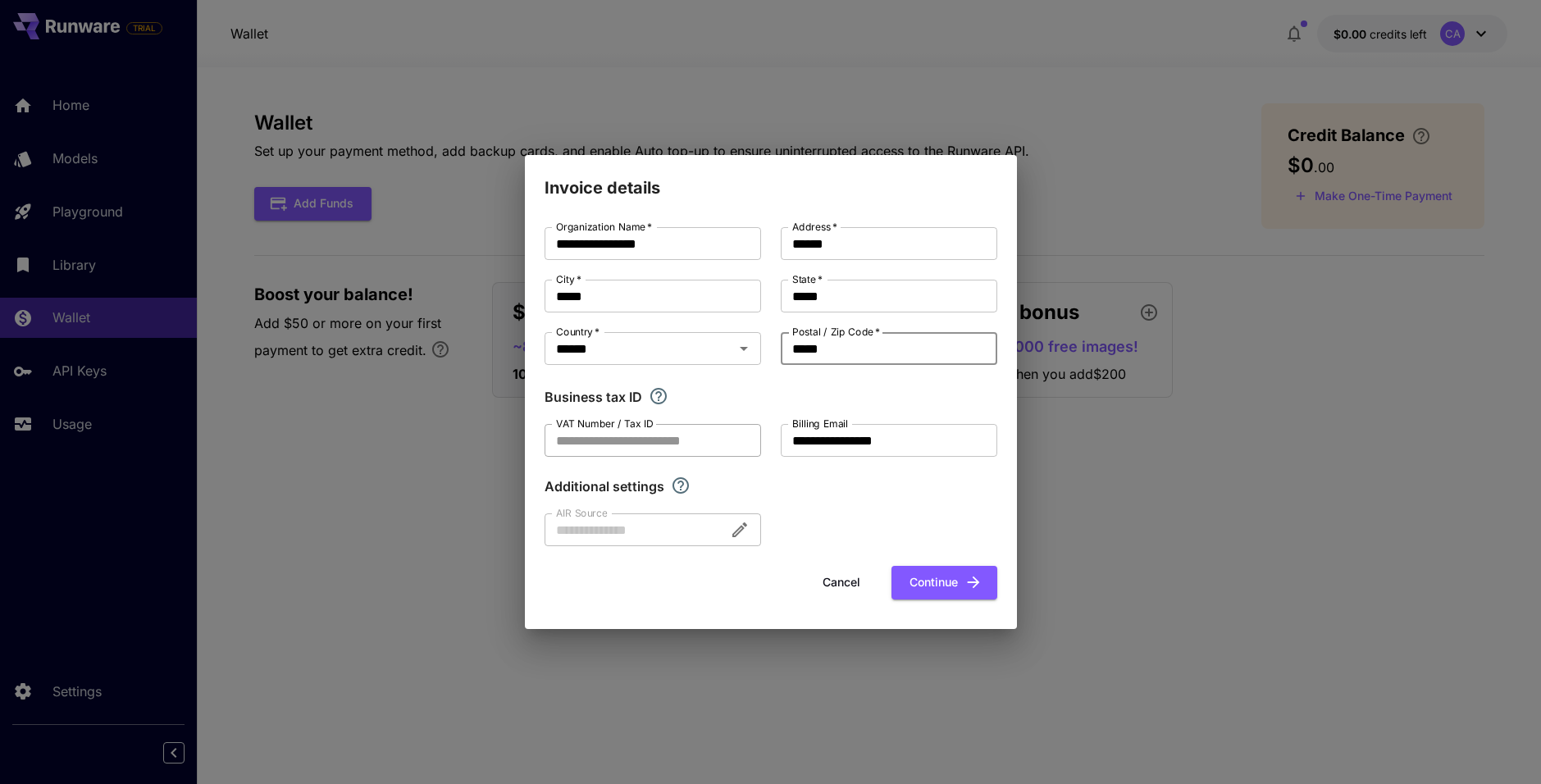
type input "*****"
click at [684, 449] on input "VAT Number / Tax ID" at bounding box center [653, 440] width 216 height 33
click at [875, 492] on div "Additional settings" at bounding box center [771, 486] width 453 height 19
click at [684, 483] on icon "Explore additional customization settings" at bounding box center [680, 485] width 19 height 19
click at [699, 519] on div at bounding box center [653, 529] width 216 height 33
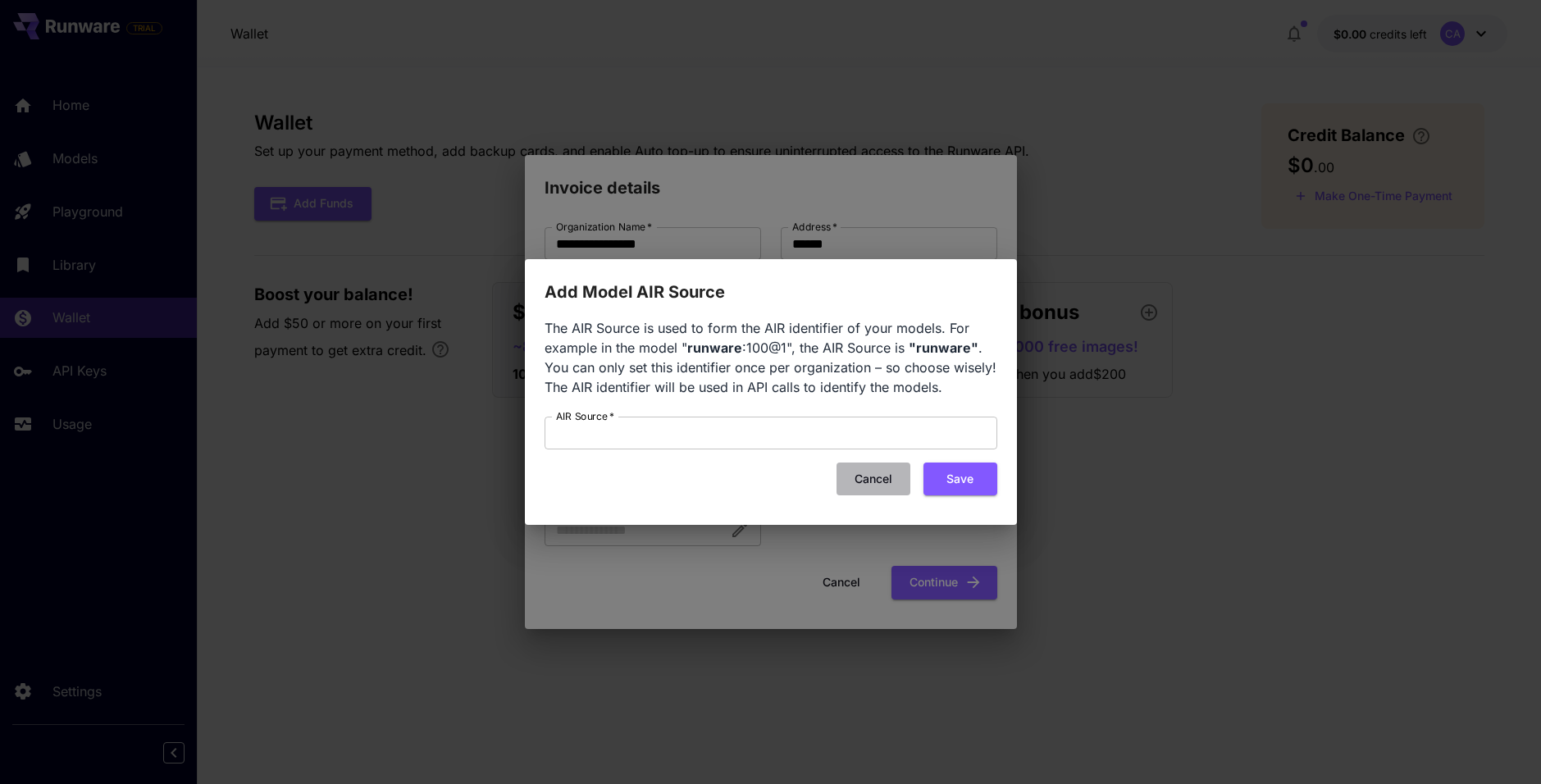
click at [872, 475] on button "Cancel" at bounding box center [873, 479] width 74 height 34
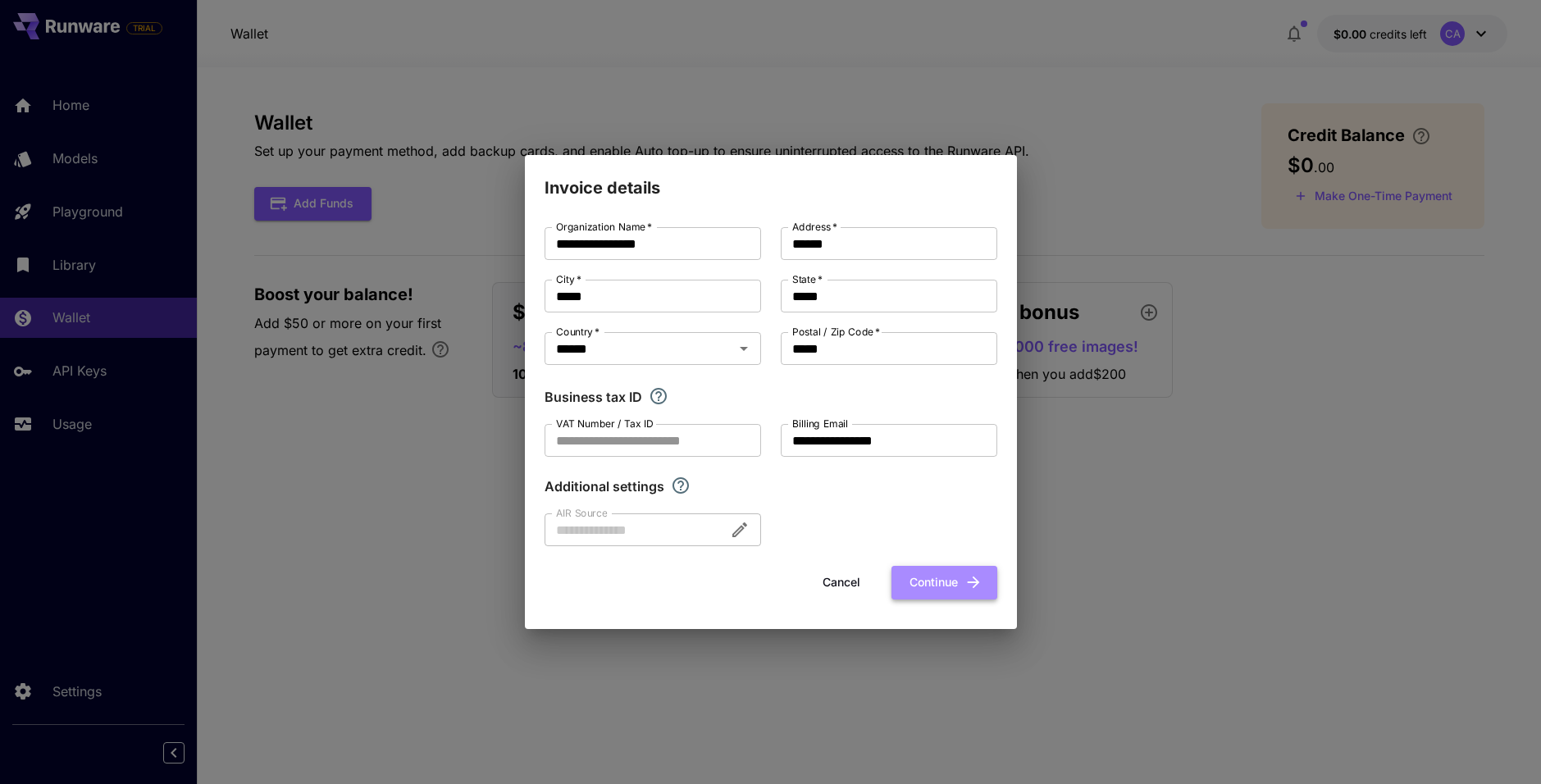
click at [969, 587] on icon "button" at bounding box center [973, 581] width 18 height 18
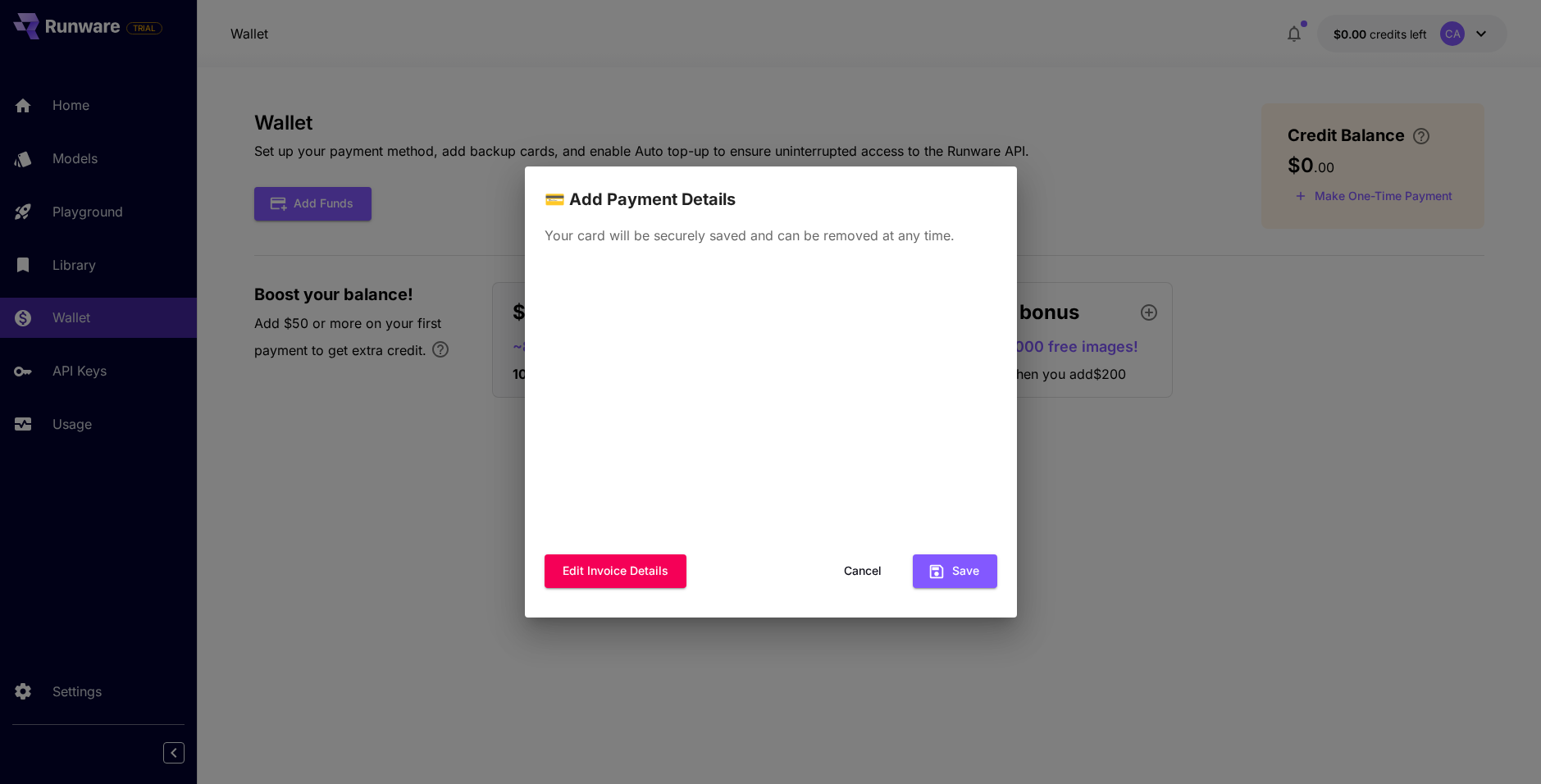
click at [430, 485] on div "💳 Add Payment Details Your card will be securely saved and can be removed at an…" at bounding box center [770, 392] width 1541 height 784
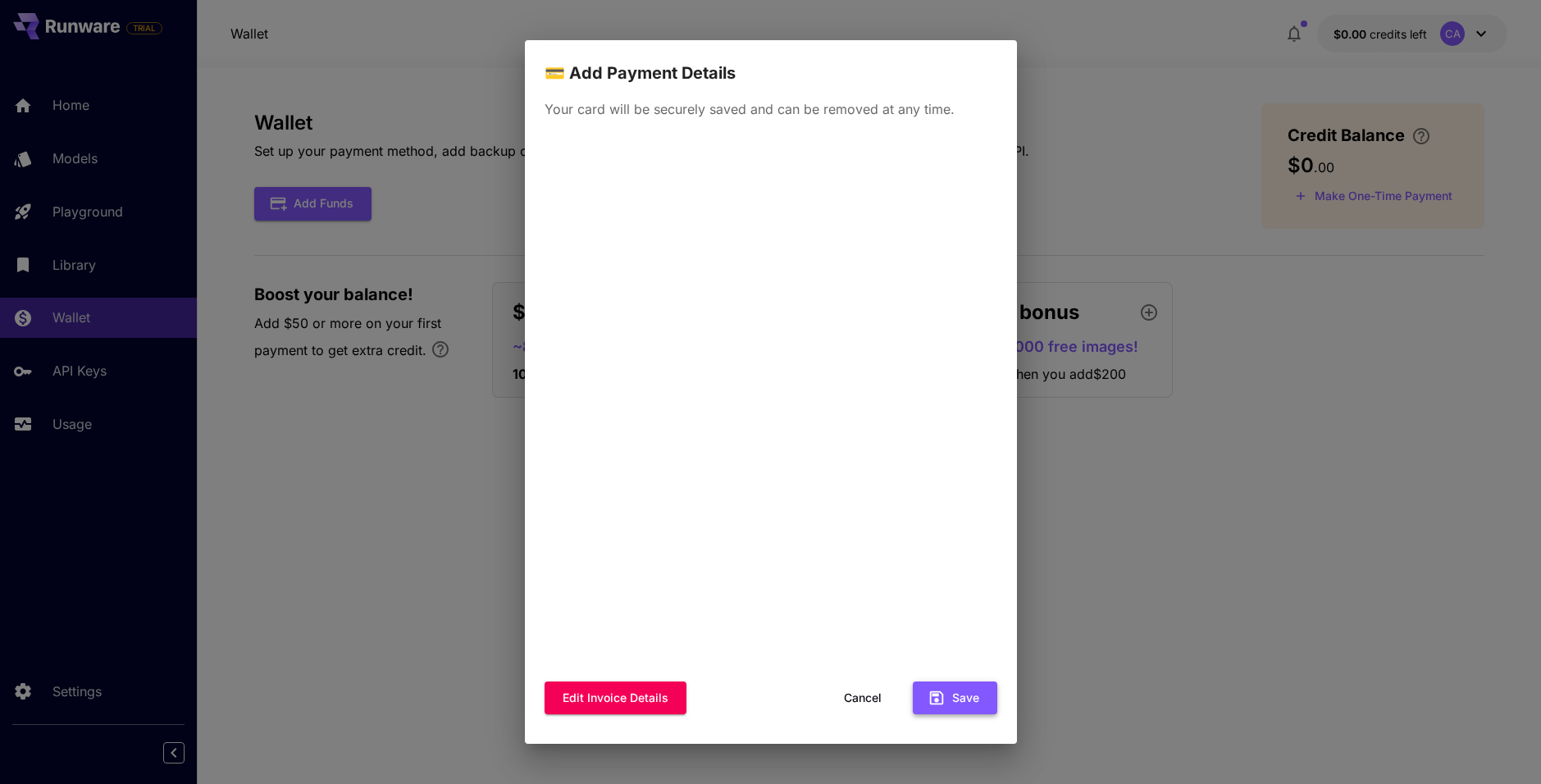
click at [951, 690] on button "Save" at bounding box center [955, 698] width 85 height 34
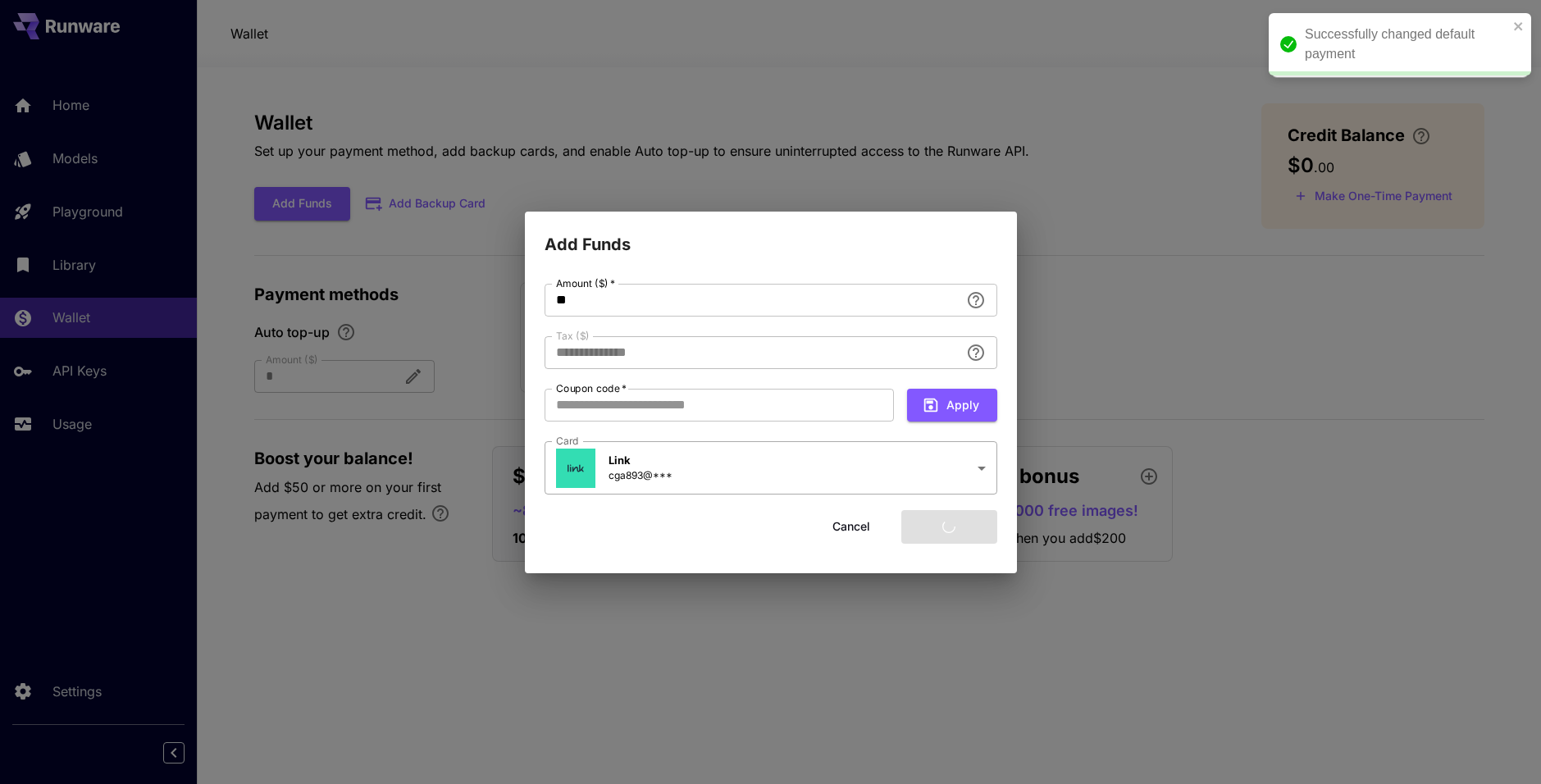
type input "****"
click at [644, 296] on input "**" at bounding box center [751, 300] width 415 height 33
type input "*"
type input "****"
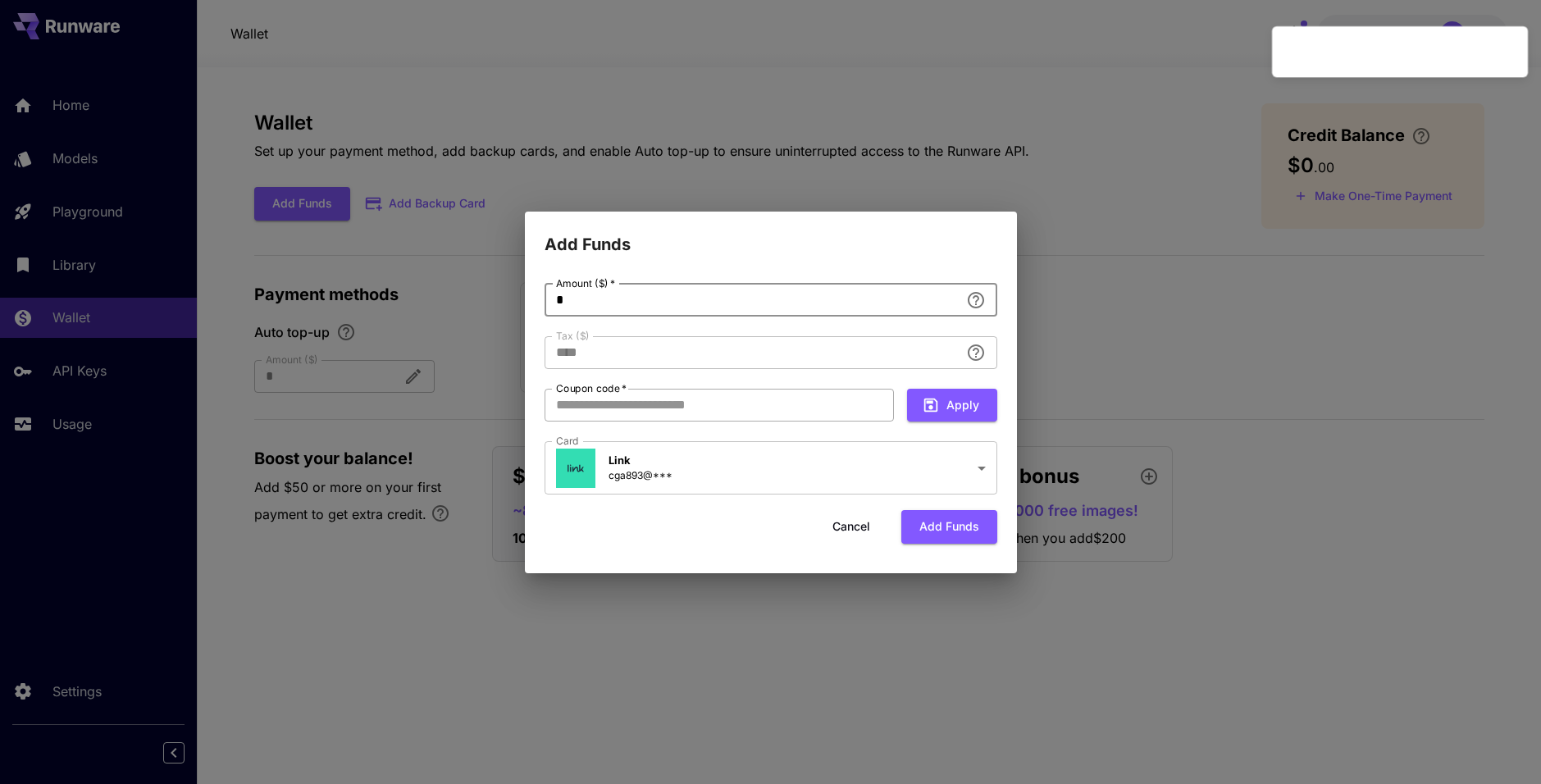
type input "*"
click at [752, 395] on input "Coupon code   *" at bounding box center [719, 405] width 349 height 33
click at [956, 521] on button "Add funds" at bounding box center [950, 527] width 96 height 34
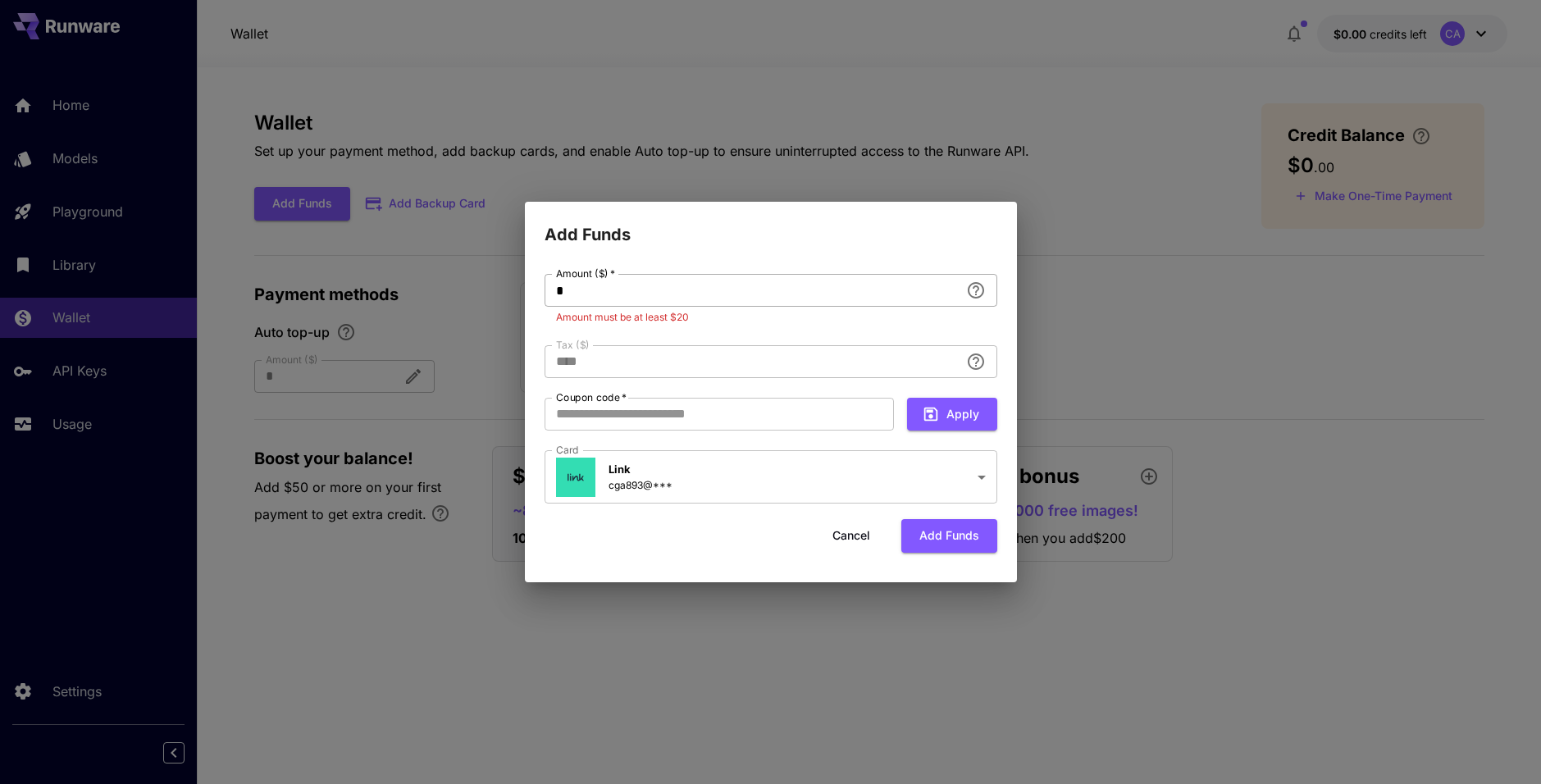
click at [675, 281] on input "*" at bounding box center [751, 290] width 415 height 33
type input "**********"
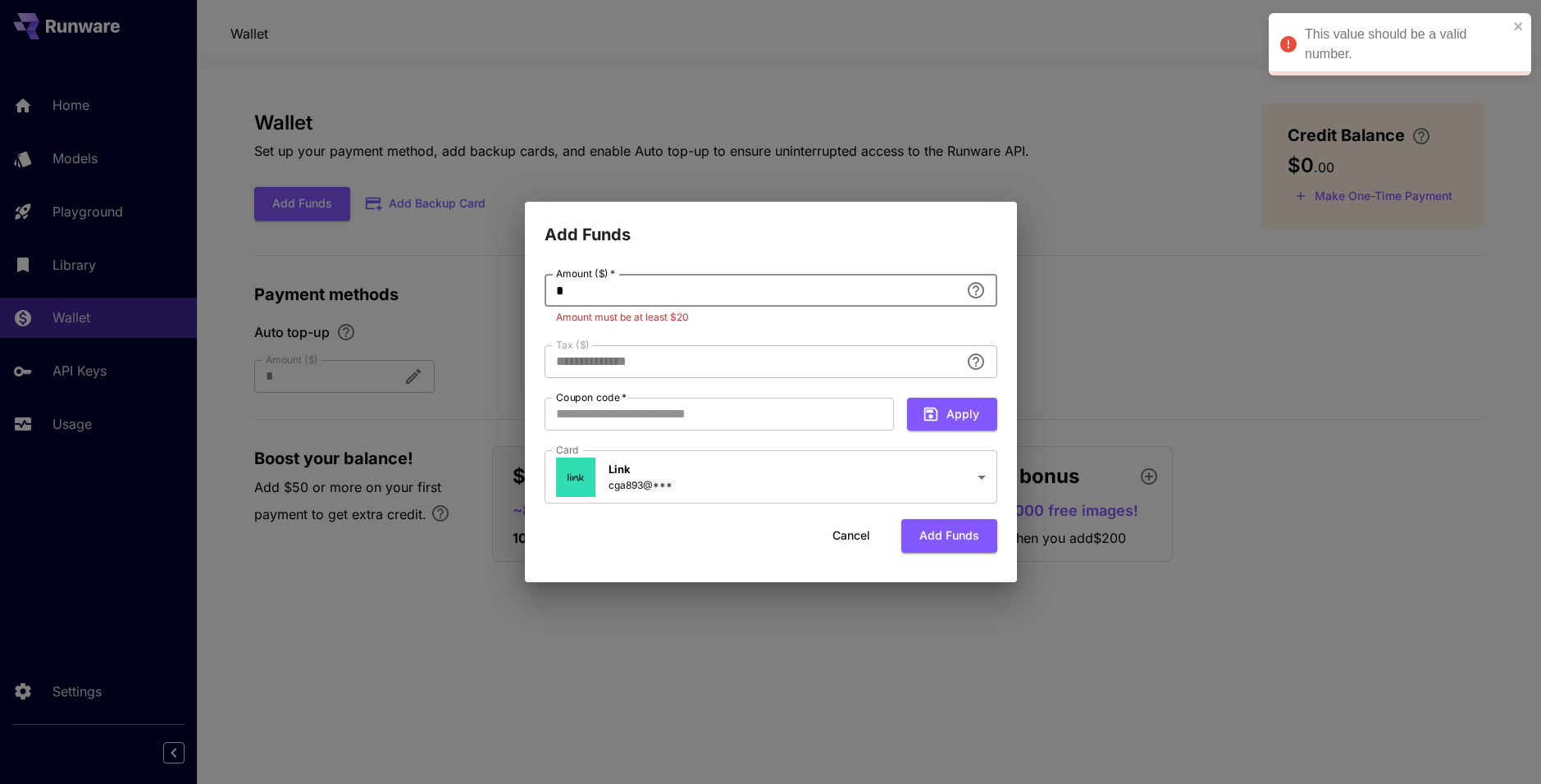
type input "**"
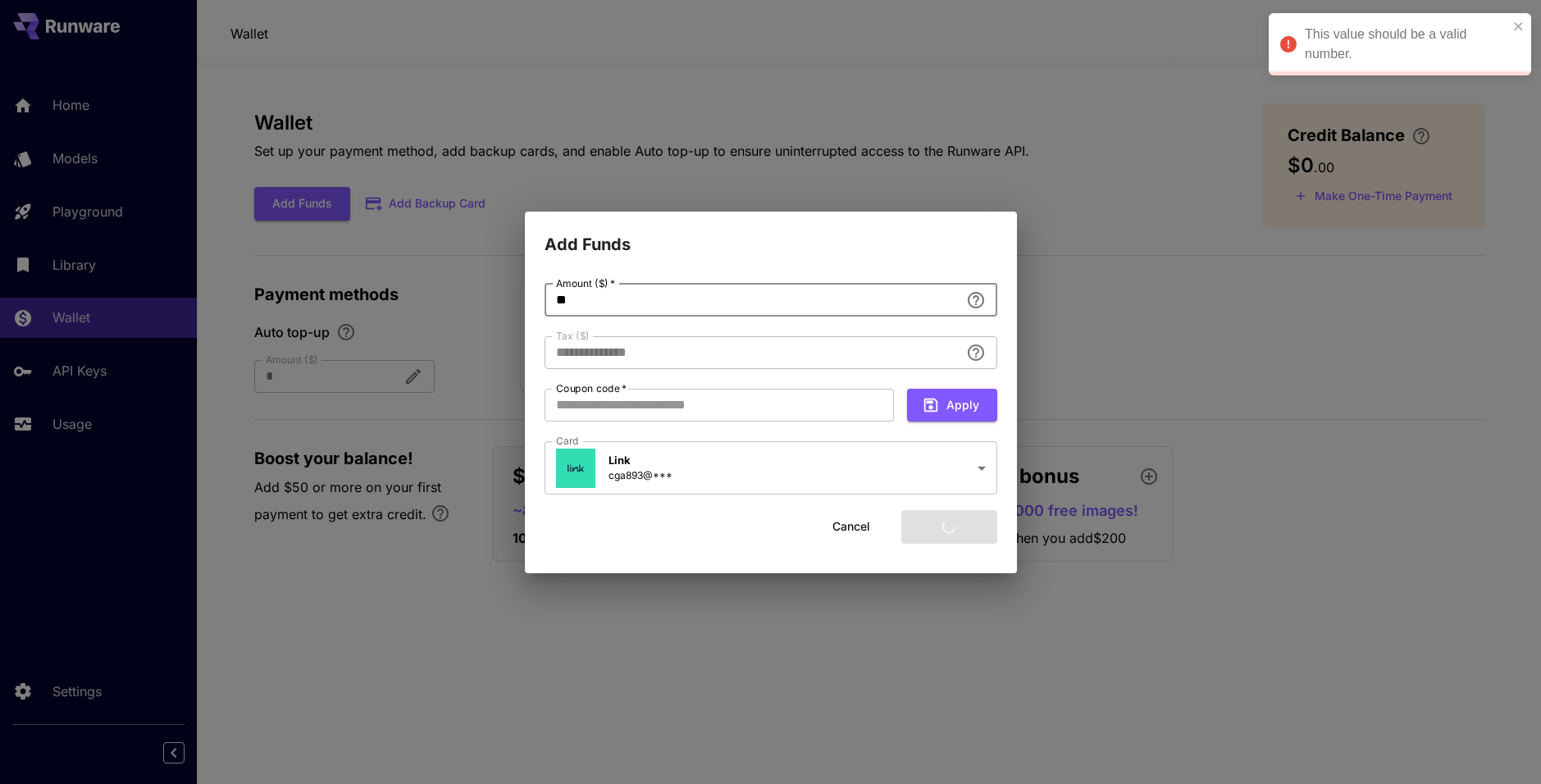
type input "****"
type input "**"
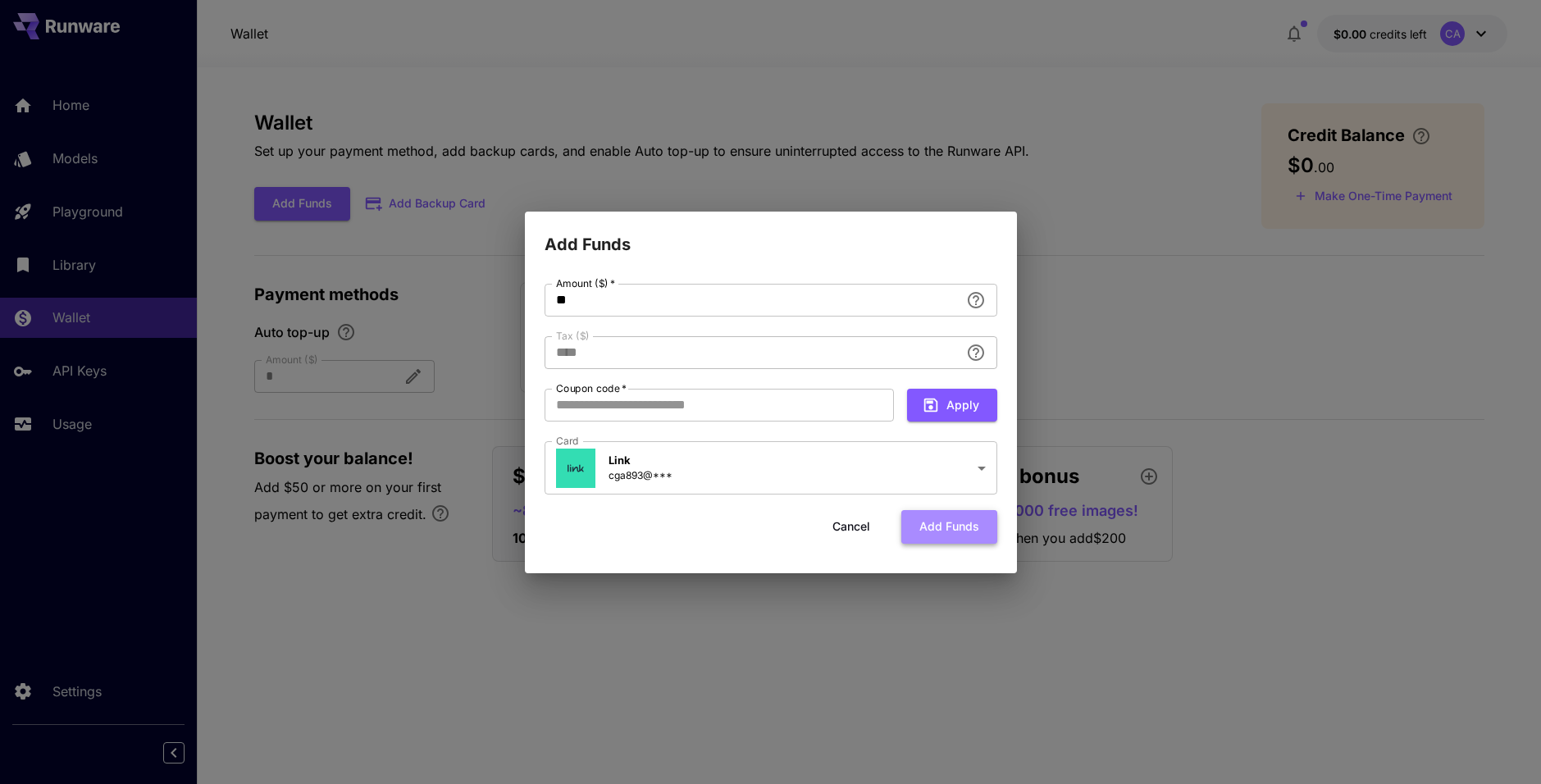
click at [951, 525] on button "Add funds" at bounding box center [950, 527] width 96 height 34
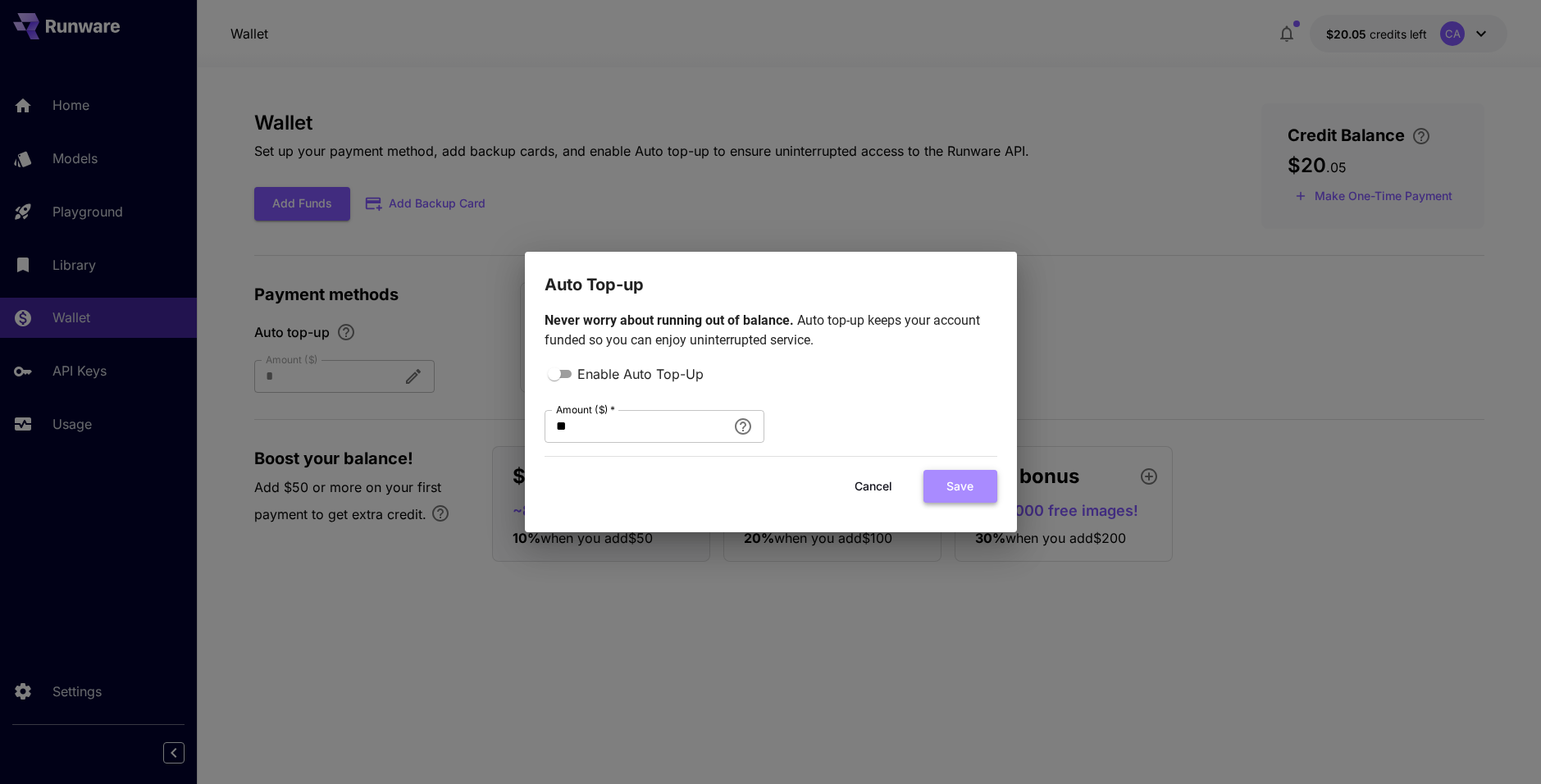
click at [959, 495] on button "Save" at bounding box center [960, 487] width 74 height 34
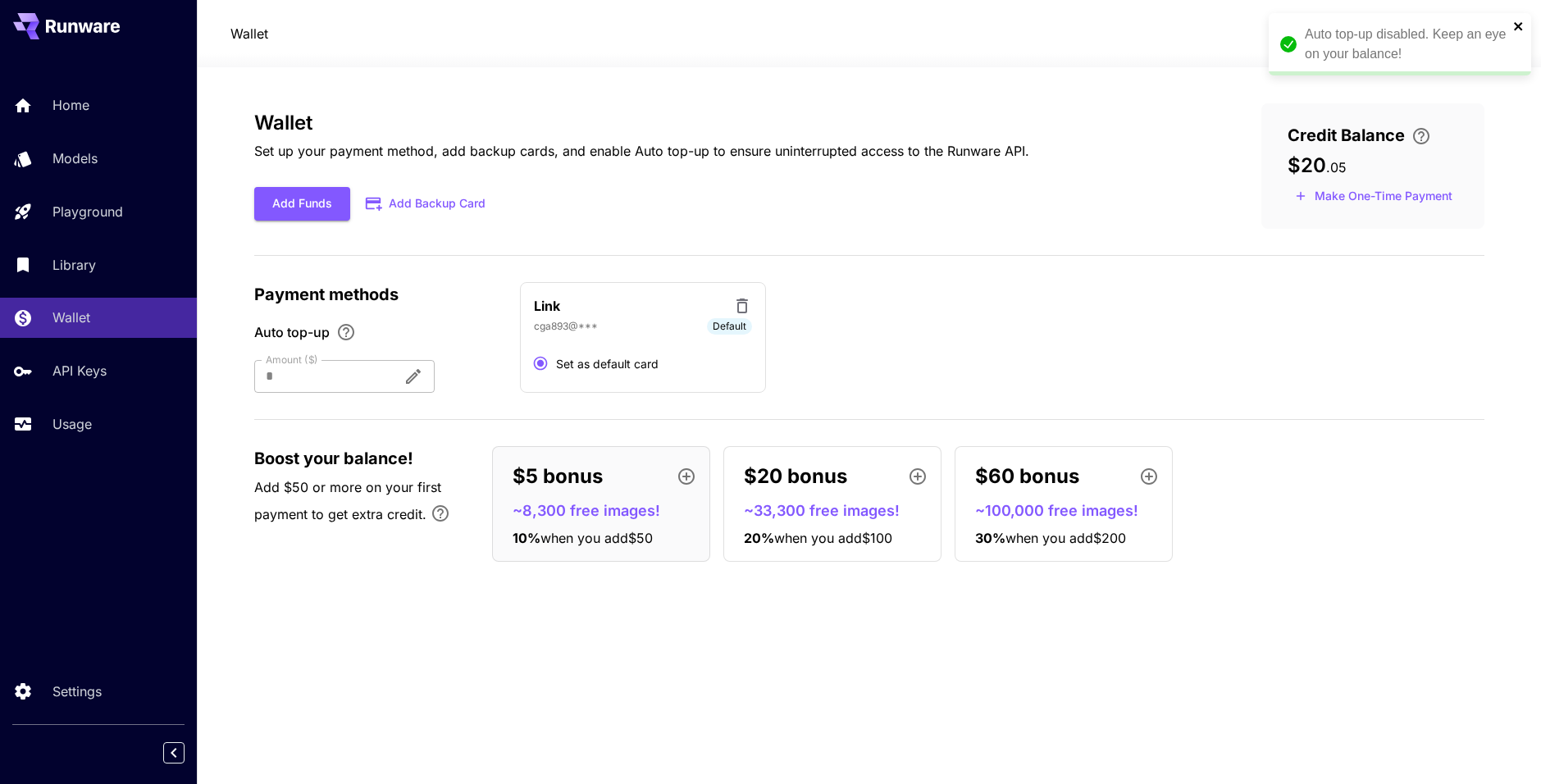
click at [1516, 20] on icon "close" at bounding box center [1519, 26] width 12 height 14
click at [1475, 30] on icon at bounding box center [1481, 33] width 19 height 19
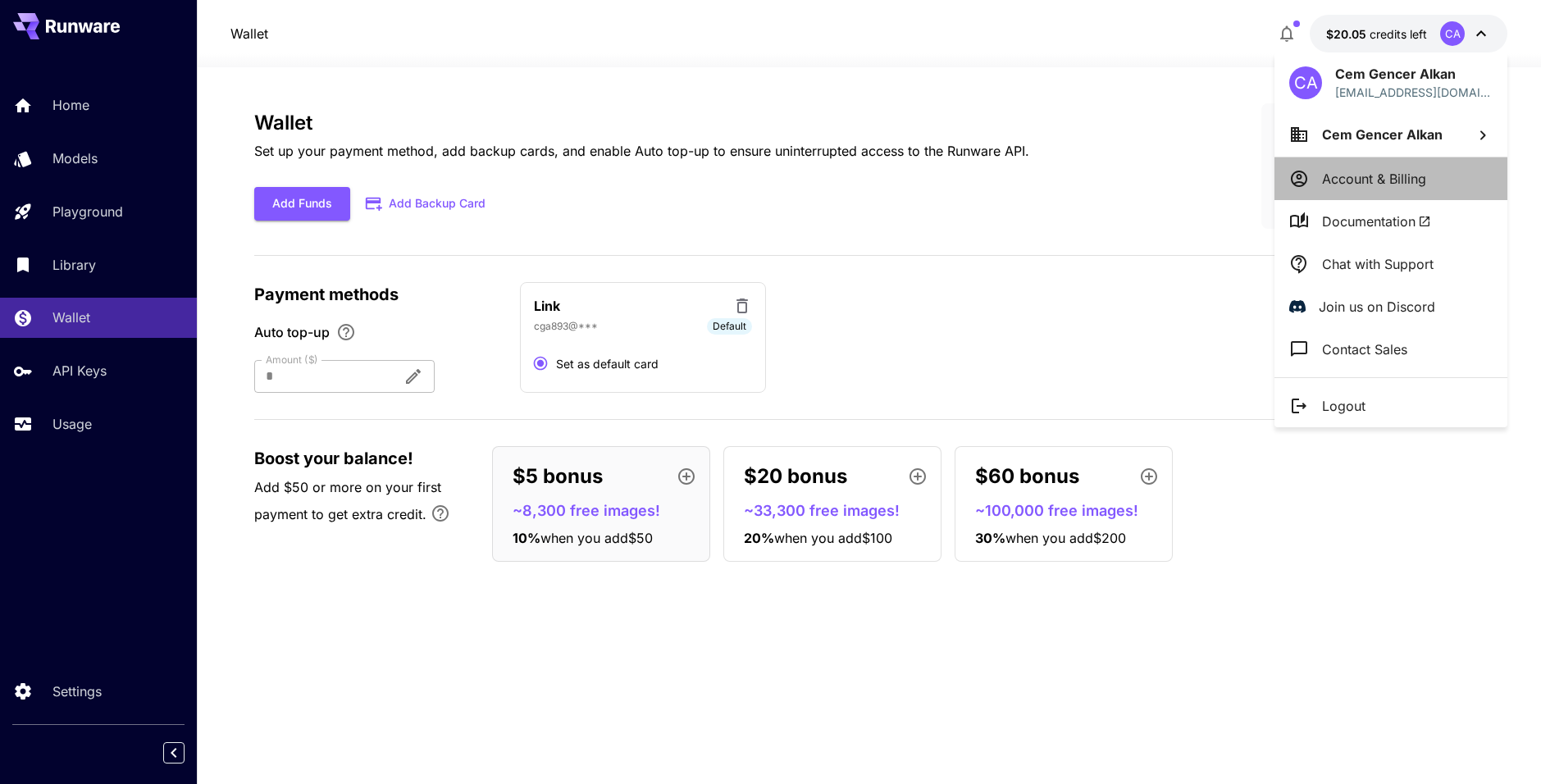
click at [1399, 181] on p "Account & Billing" at bounding box center [1374, 178] width 104 height 19
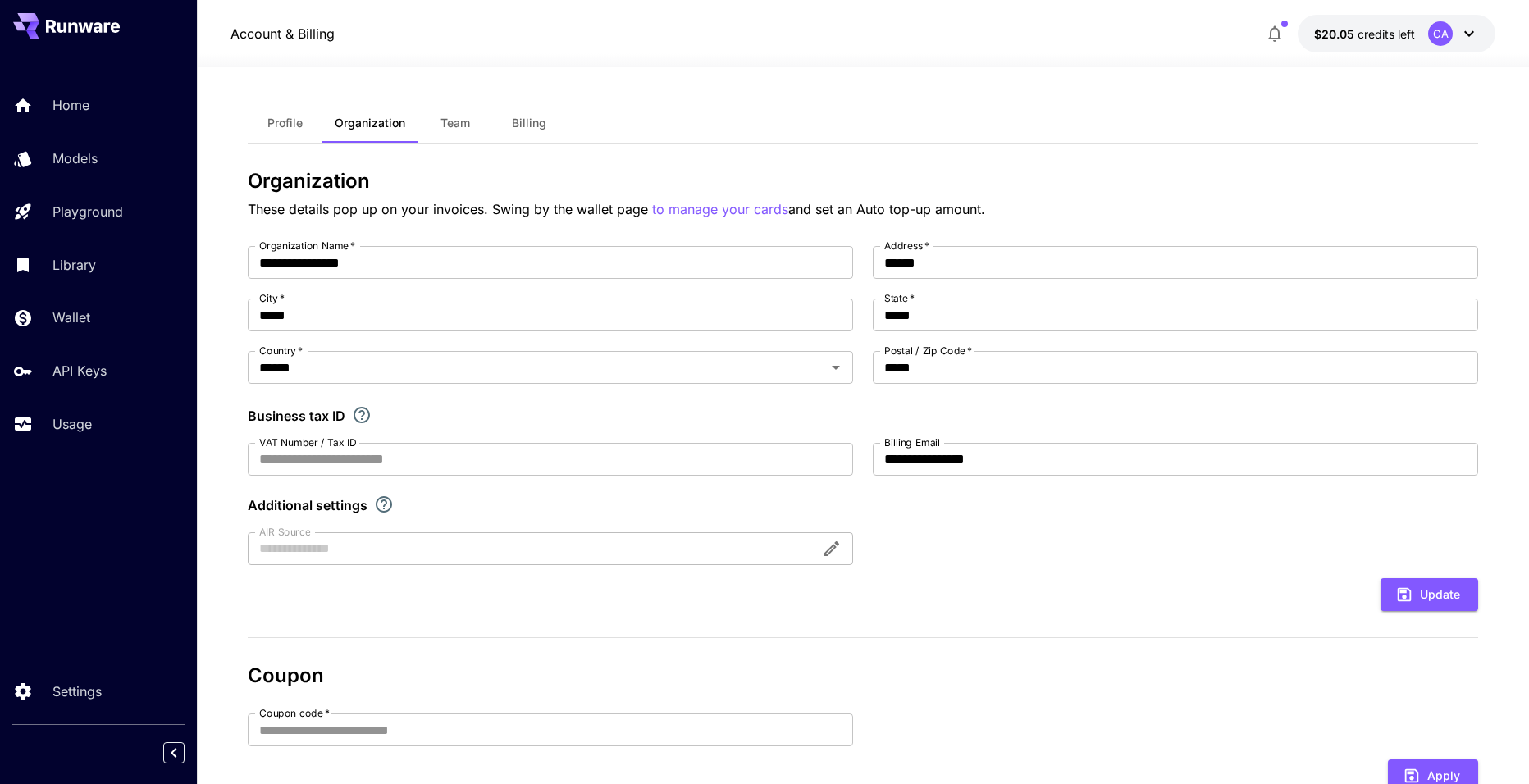
click at [532, 128] on span "Billing" at bounding box center [529, 122] width 35 height 14
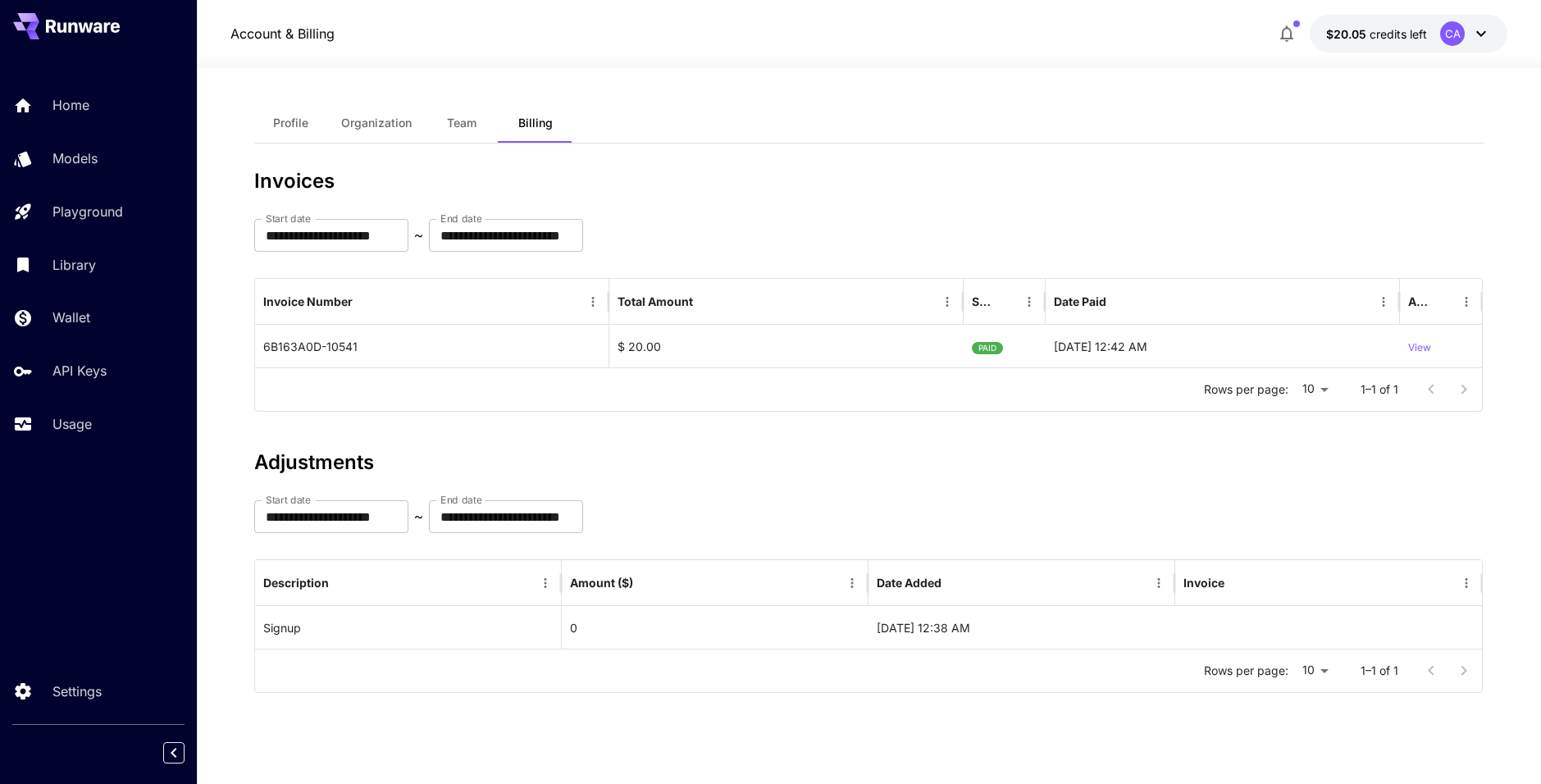
click at [298, 127] on span "Profile" at bounding box center [291, 122] width 36 height 14
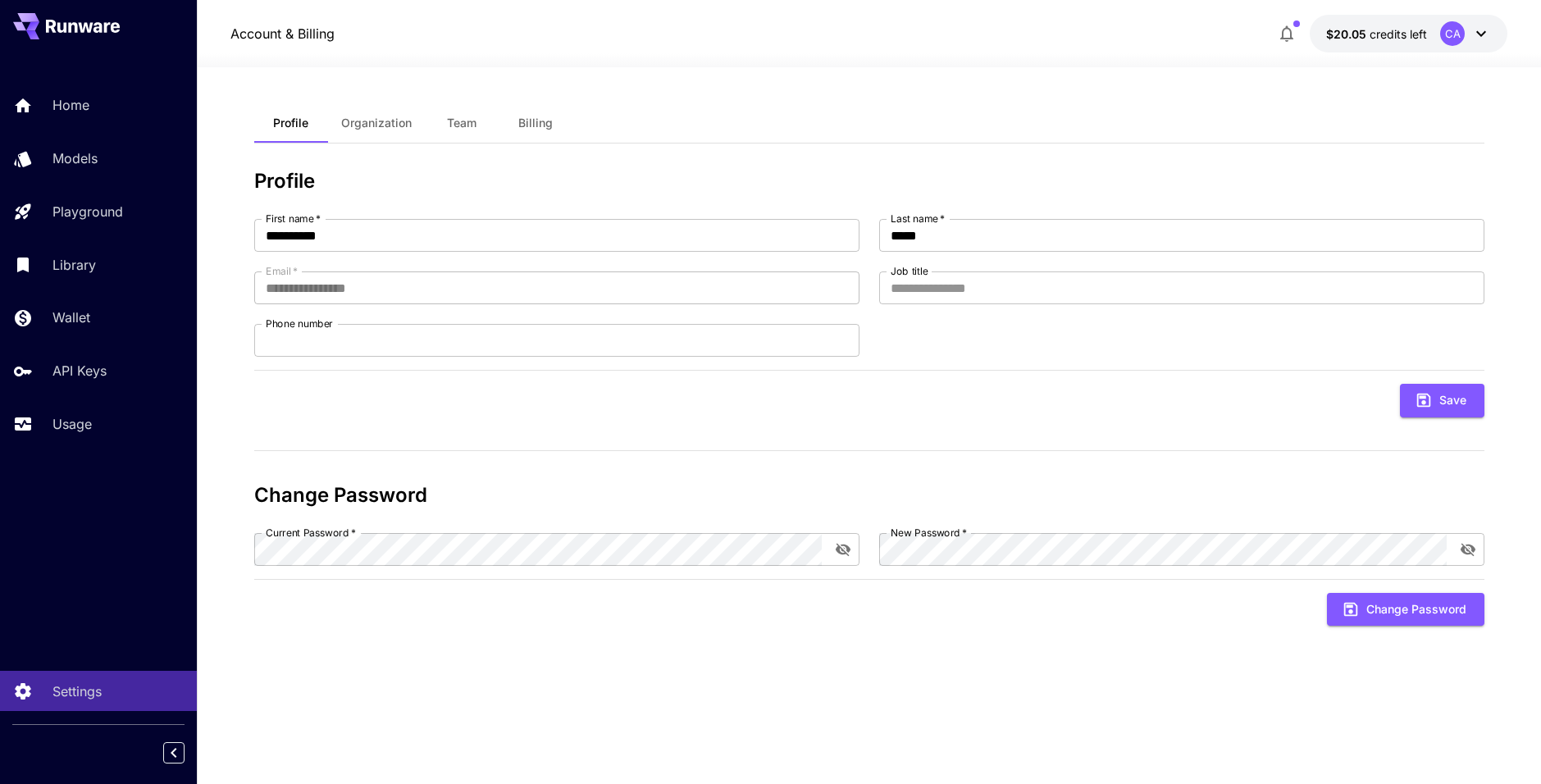
click at [1471, 31] on div "CA" at bounding box center [1466, 33] width 51 height 24
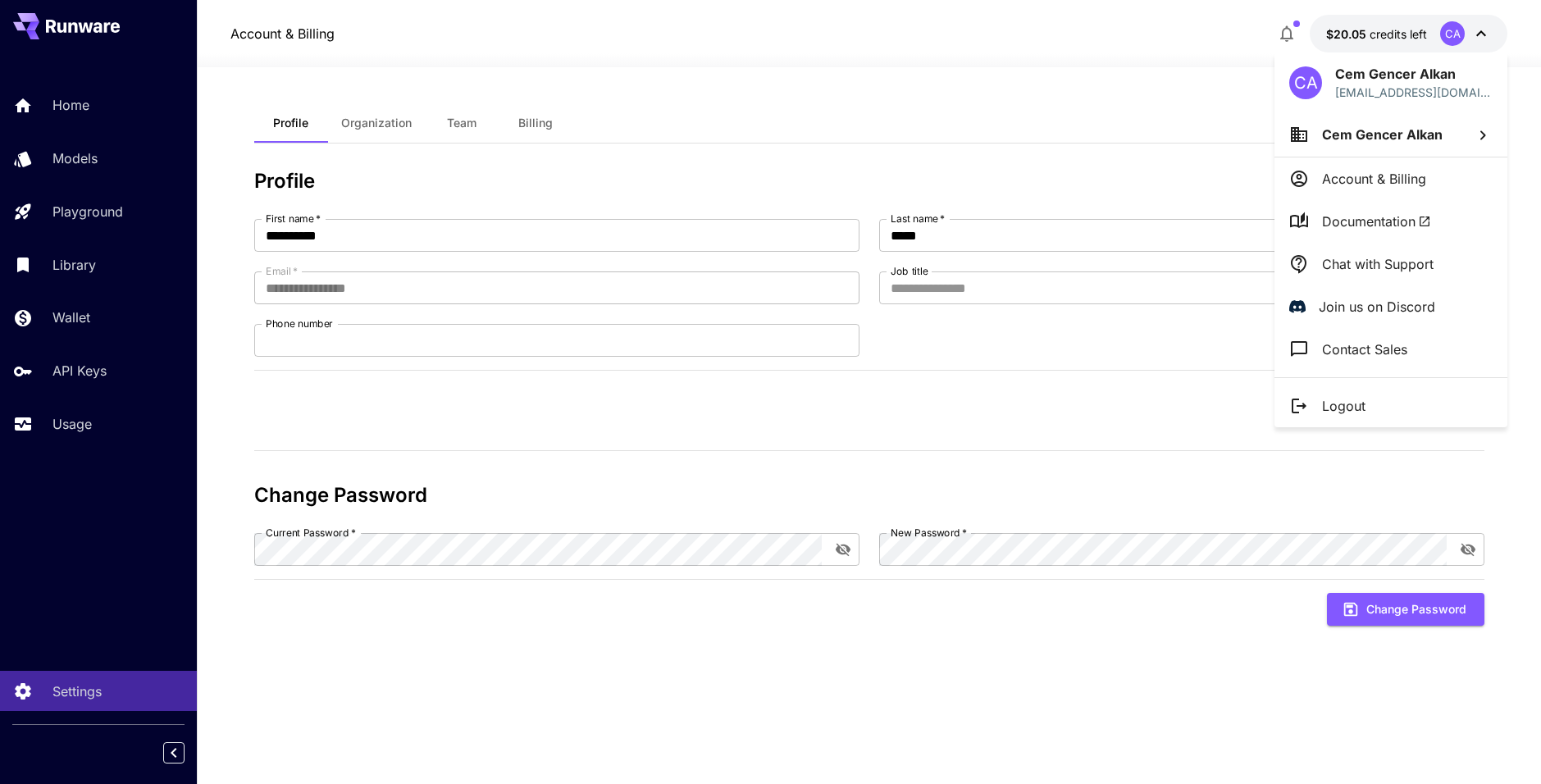
click at [1378, 181] on p "Account & Billing" at bounding box center [1374, 178] width 104 height 19
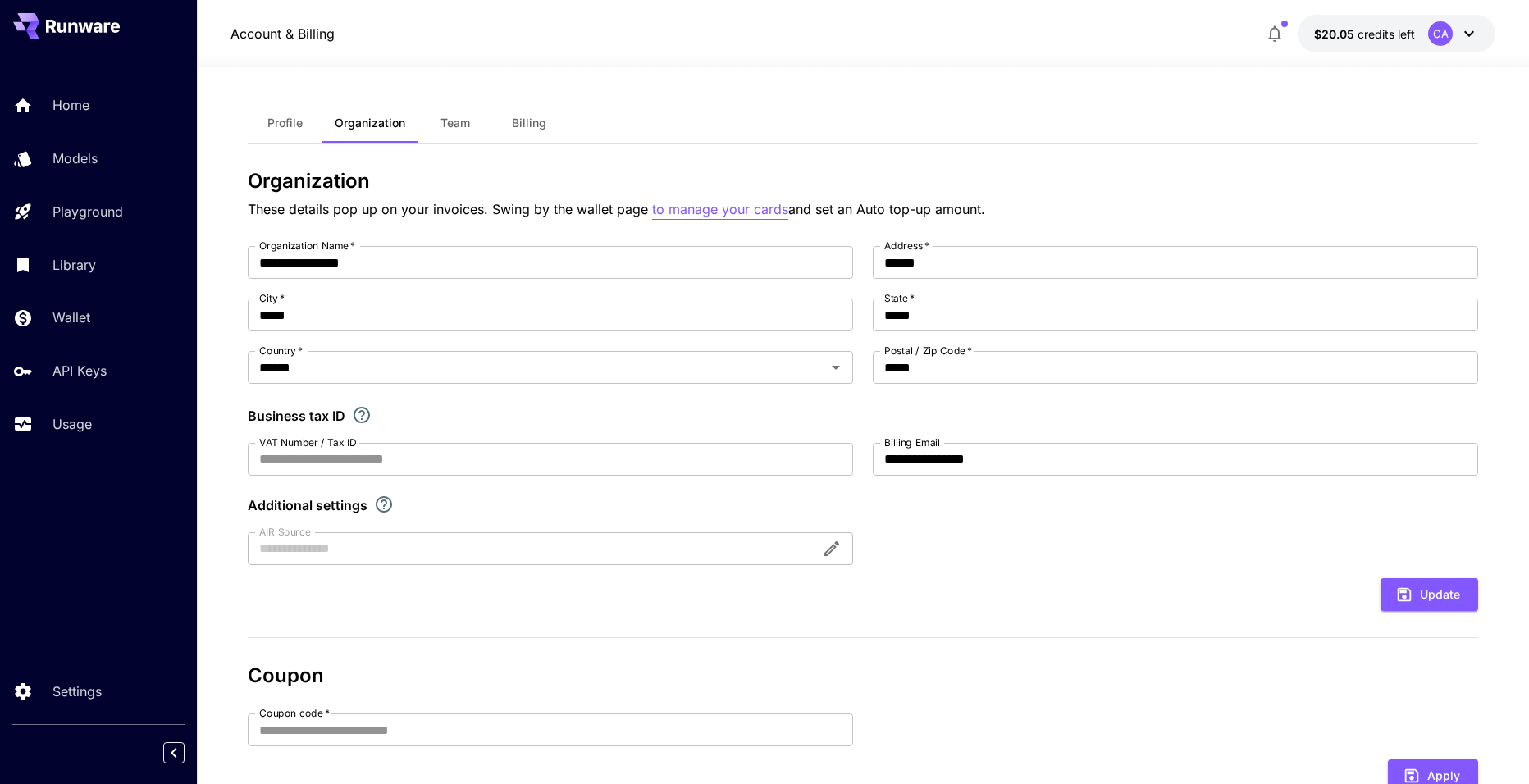
click at [685, 204] on p "to manage your cards" at bounding box center [719, 210] width 136 height 20
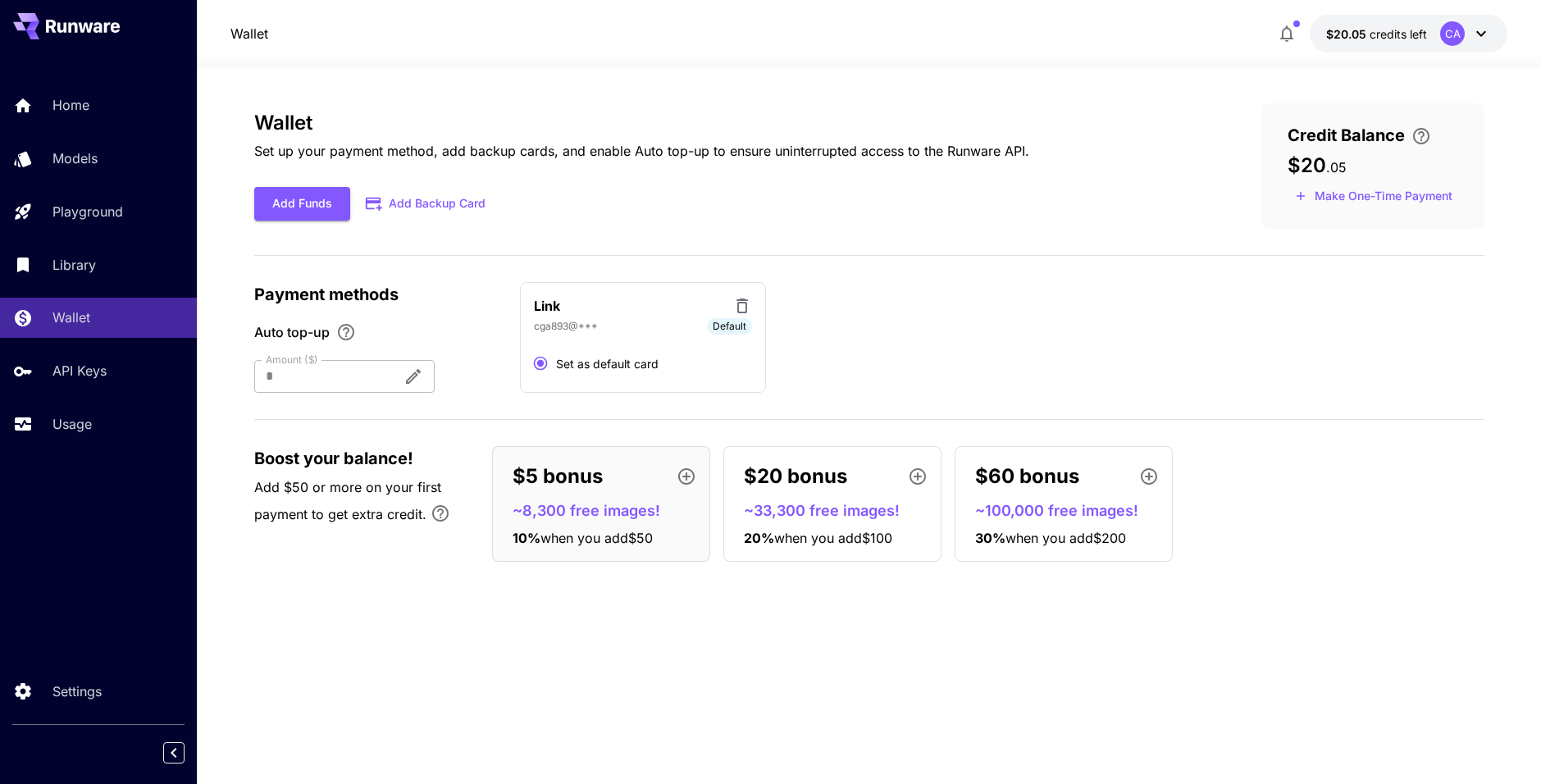
click at [747, 308] on icon at bounding box center [742, 305] width 19 height 19
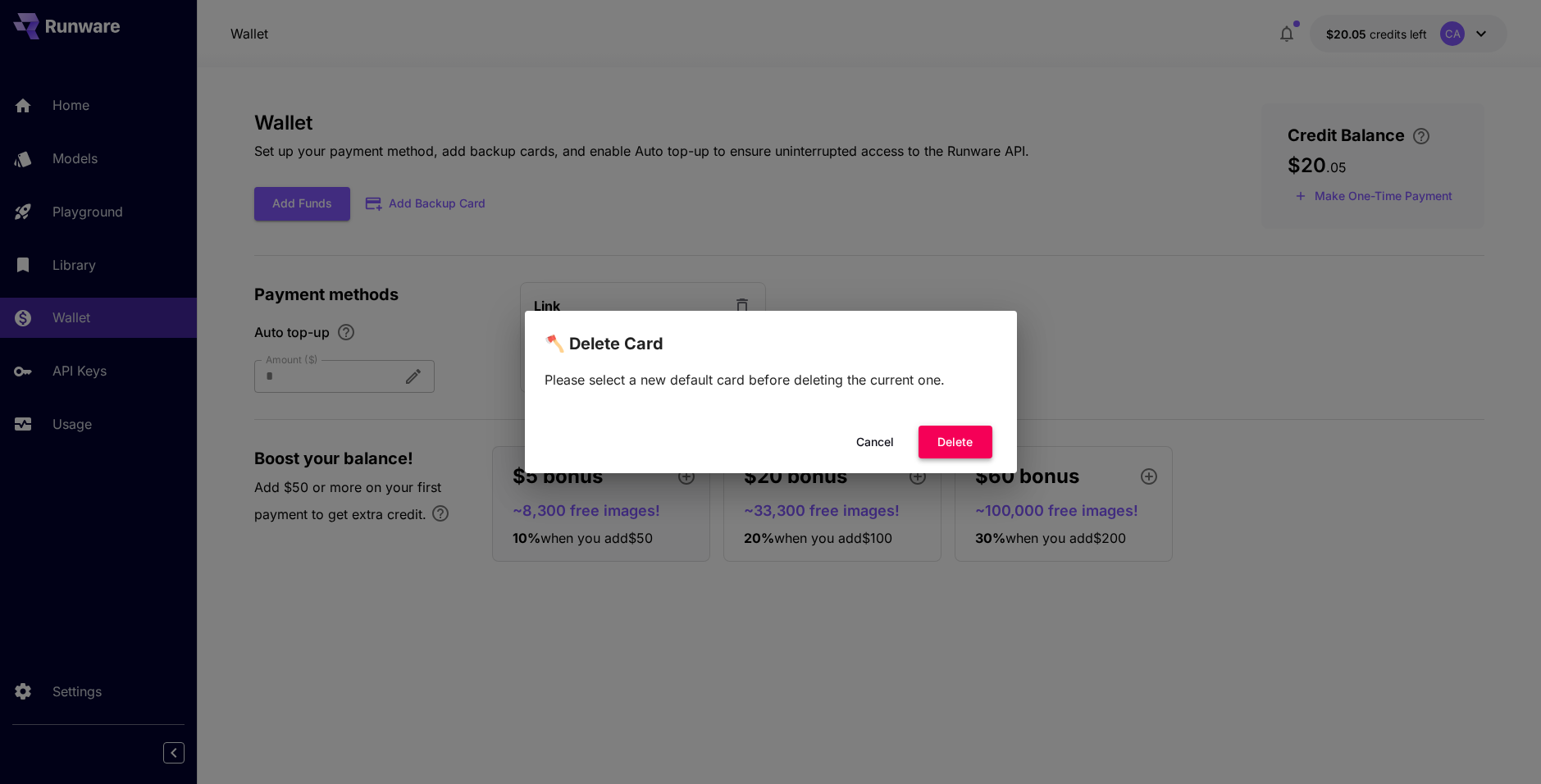
click at [968, 435] on button "Delete" at bounding box center [955, 443] width 74 height 34
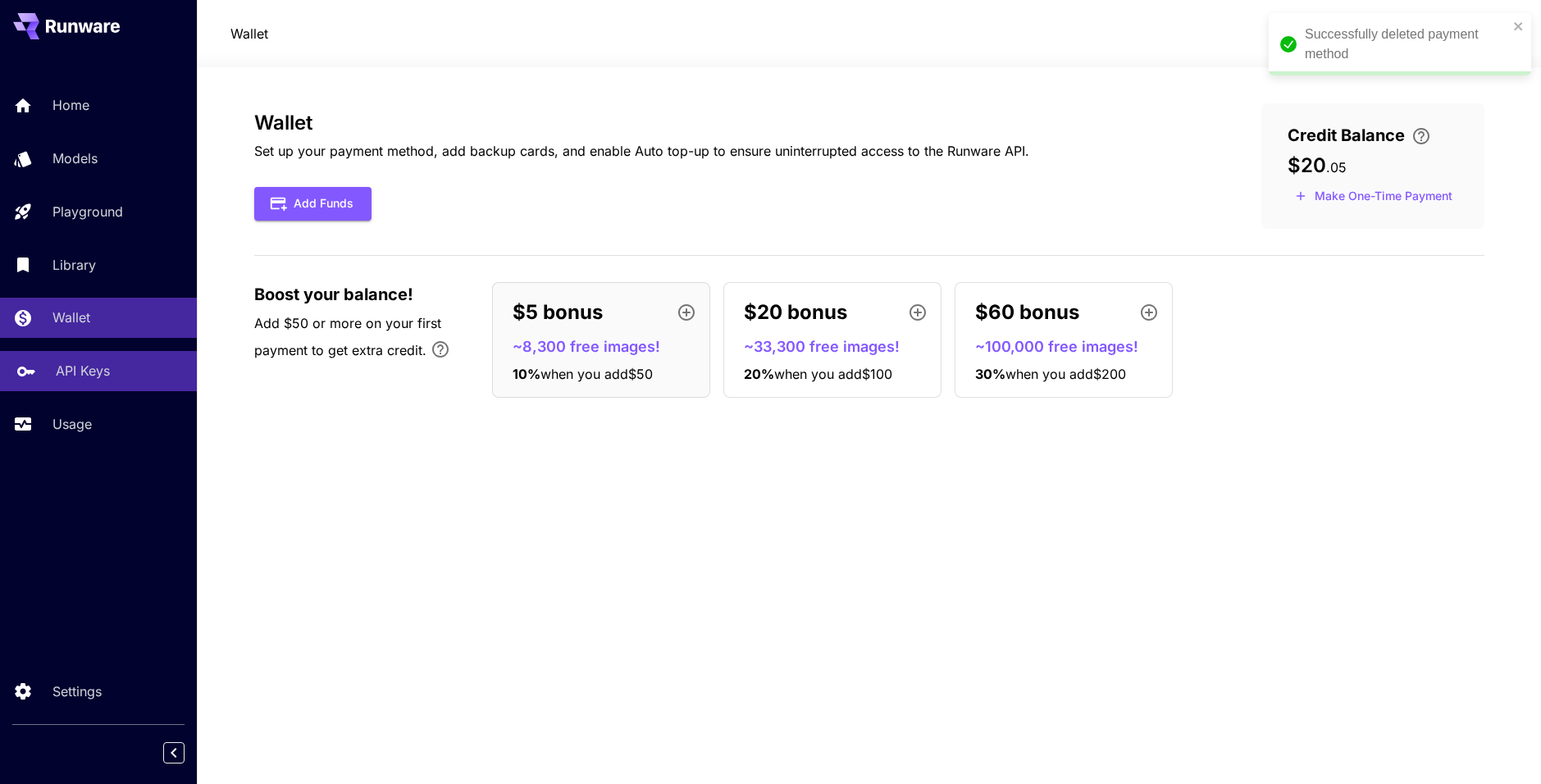
click at [111, 373] on div "API Keys" at bounding box center [119, 370] width 128 height 19
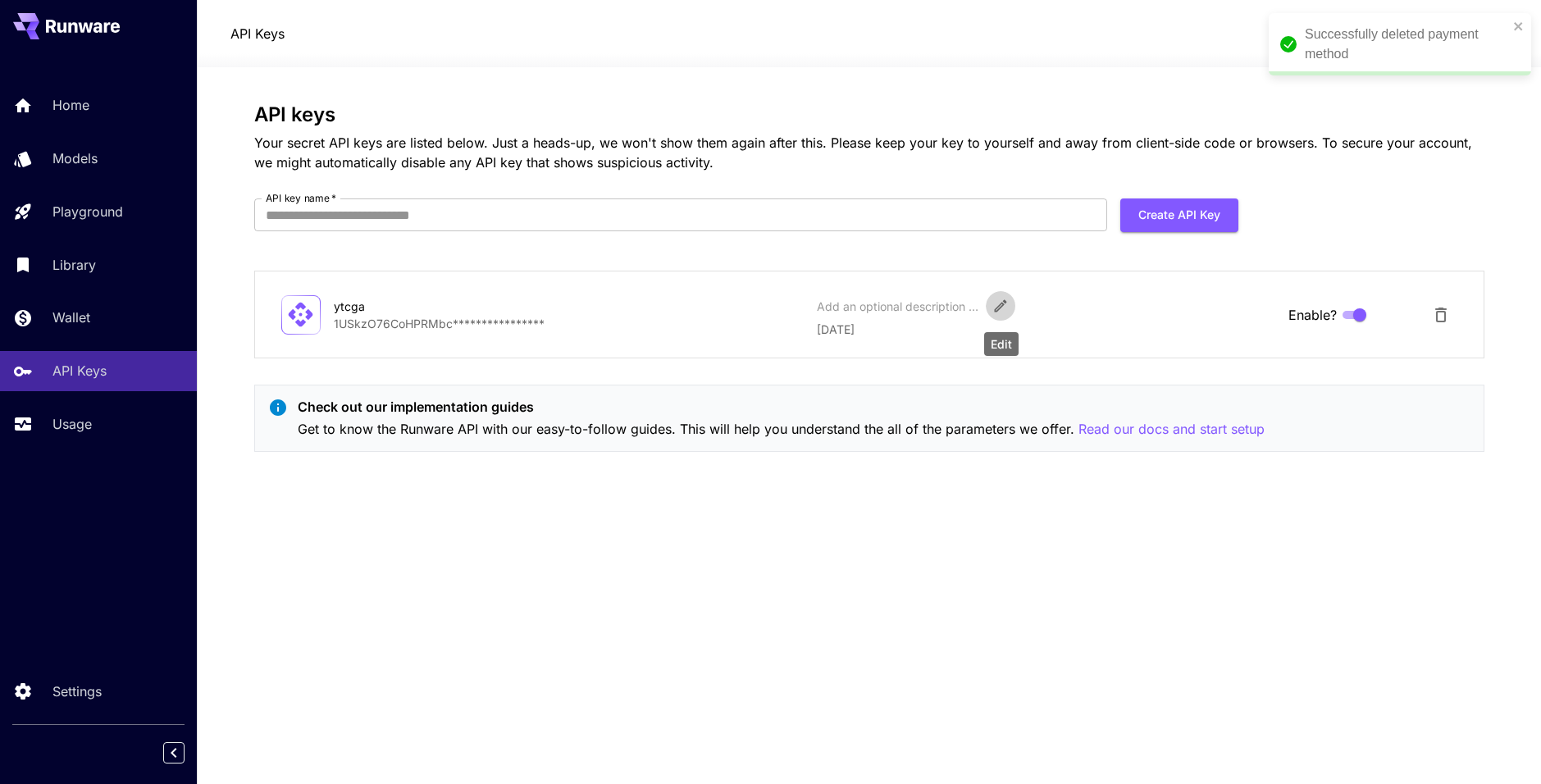
click at [1000, 312] on icon "Edit" at bounding box center [1000, 305] width 16 height 16
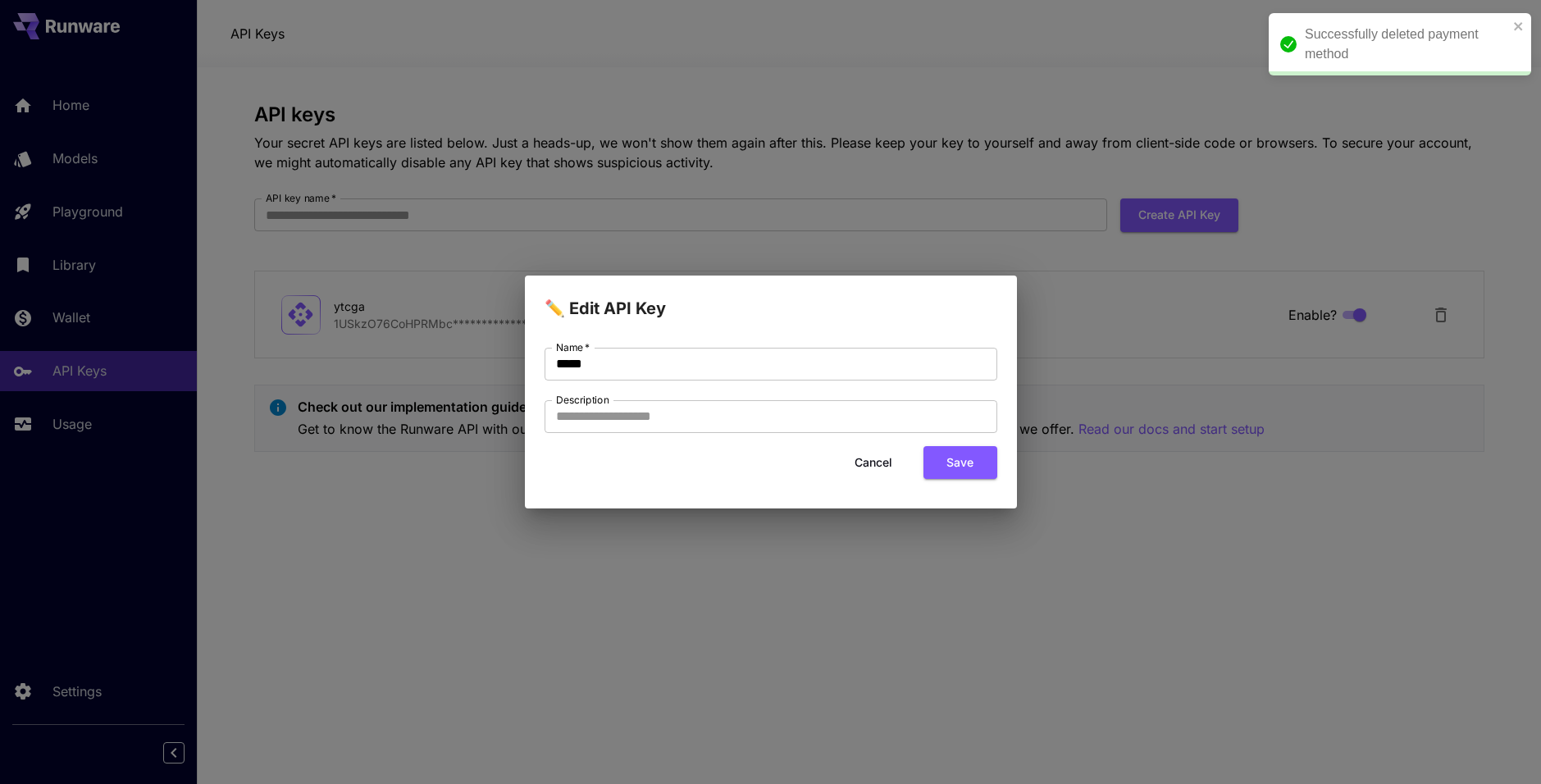
click at [871, 460] on button "Cancel" at bounding box center [873, 463] width 74 height 34
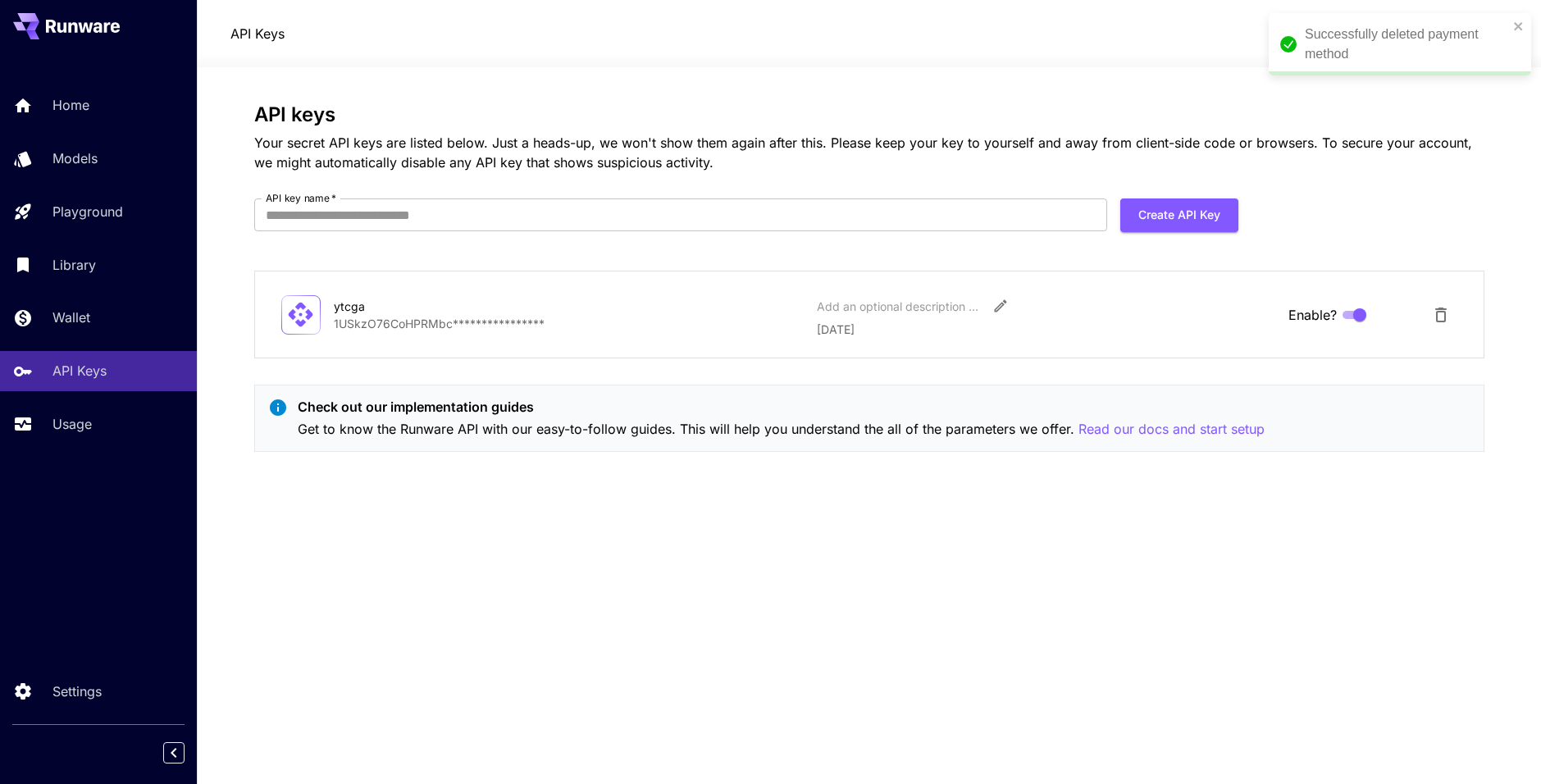
drag, startPoint x: 317, startPoint y: 316, endPoint x: 384, endPoint y: 335, distance: 69.6
click at [318, 316] on div at bounding box center [301, 314] width 40 height 40
click at [410, 340] on div "**********" at bounding box center [870, 314] width 1231 height 88
click at [418, 335] on div "**********" at bounding box center [870, 314] width 1177 height 46
click at [383, 329] on p "**********" at bounding box center [569, 324] width 471 height 17
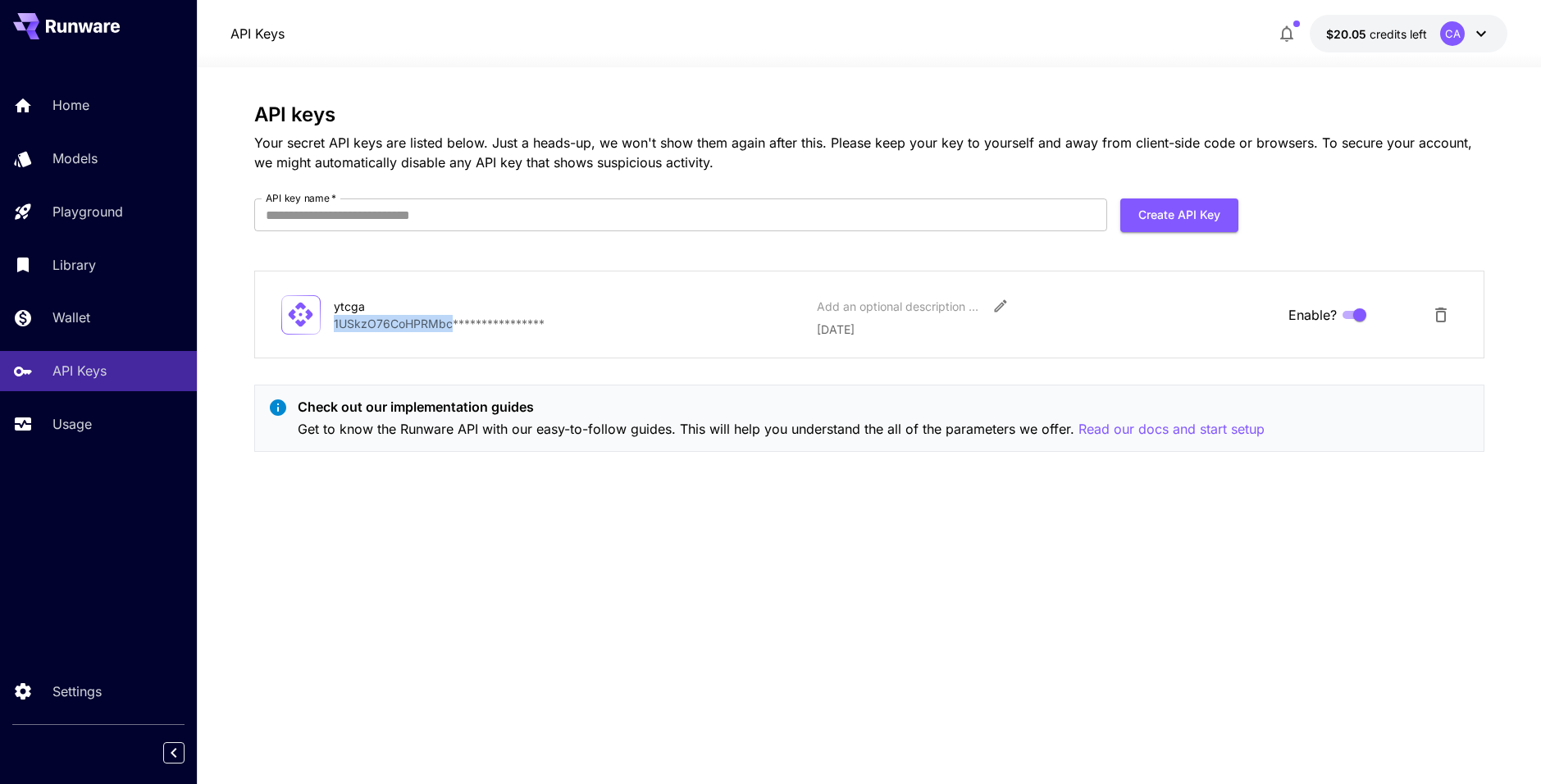
click at [383, 329] on p "**********" at bounding box center [569, 324] width 471 height 17
click at [293, 317] on icon at bounding box center [301, 314] width 25 height 24
click at [1446, 317] on icon "Delete API Key" at bounding box center [1440, 314] width 19 height 19
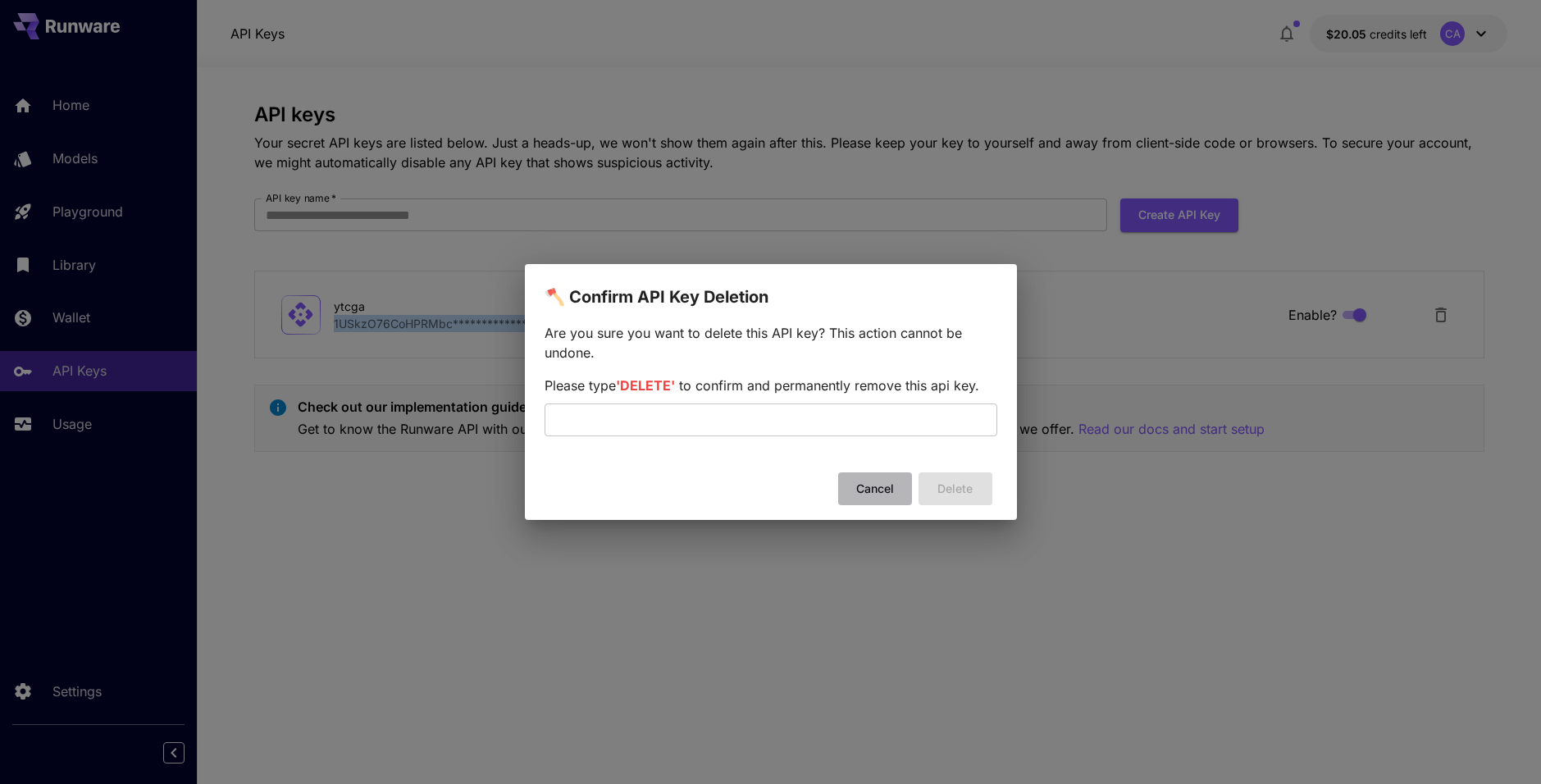
click at [874, 492] on button "Cancel" at bounding box center [875, 489] width 74 height 34
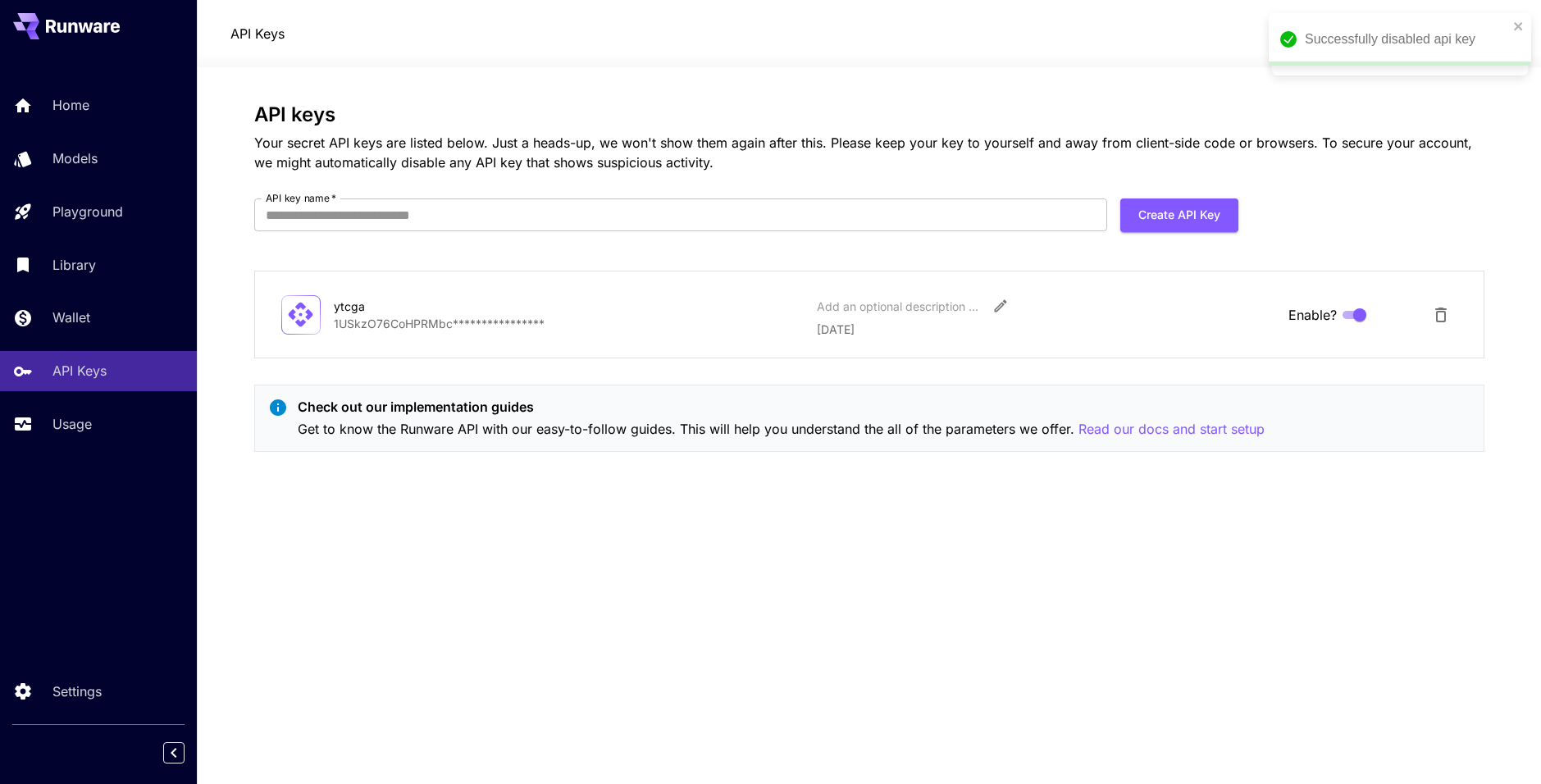
click at [1427, 304] on div at bounding box center [1441, 314] width 33 height 33
click at [1436, 310] on icon "Delete API Key" at bounding box center [1440, 314] width 19 height 19
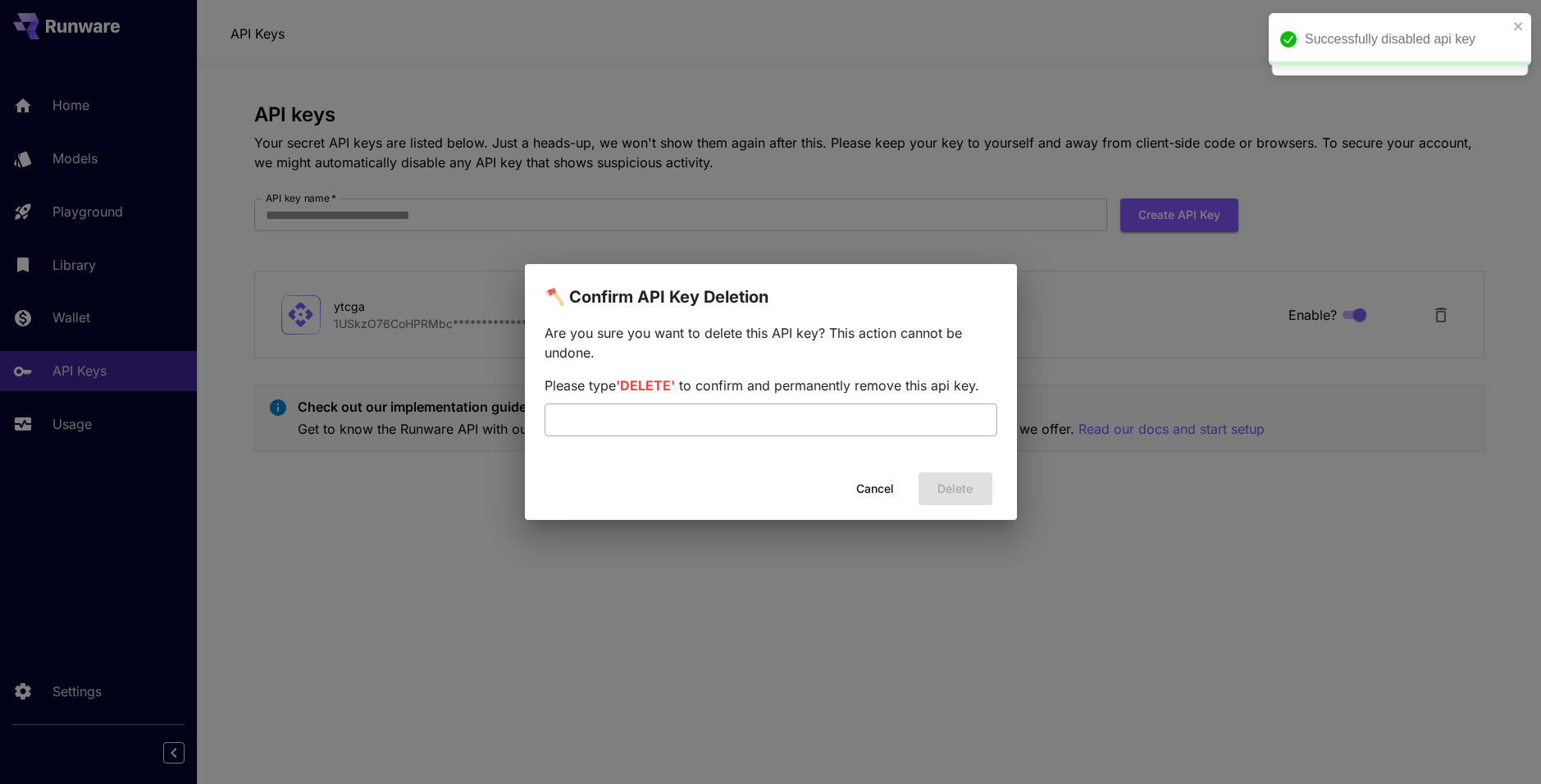
click at [723, 424] on input "text" at bounding box center [771, 419] width 453 height 33
type input "******"
click at [964, 477] on button "Delete" at bounding box center [955, 489] width 74 height 34
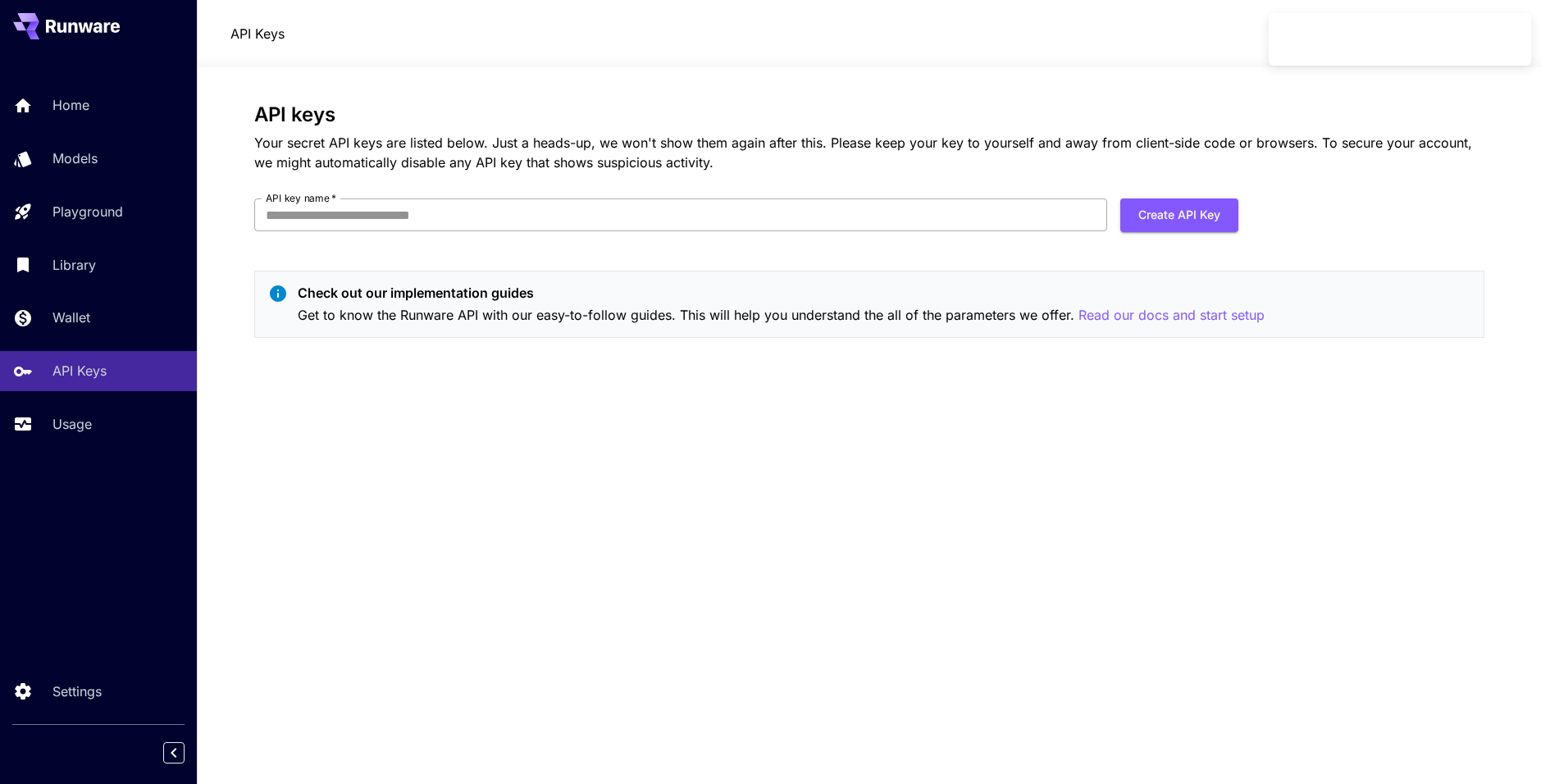
click at [525, 215] on input "API key name   *" at bounding box center [680, 215] width 853 height 33
type input "*"
type input "*****"
click at [1209, 226] on button "Create API Key" at bounding box center [1180, 215] width 118 height 34
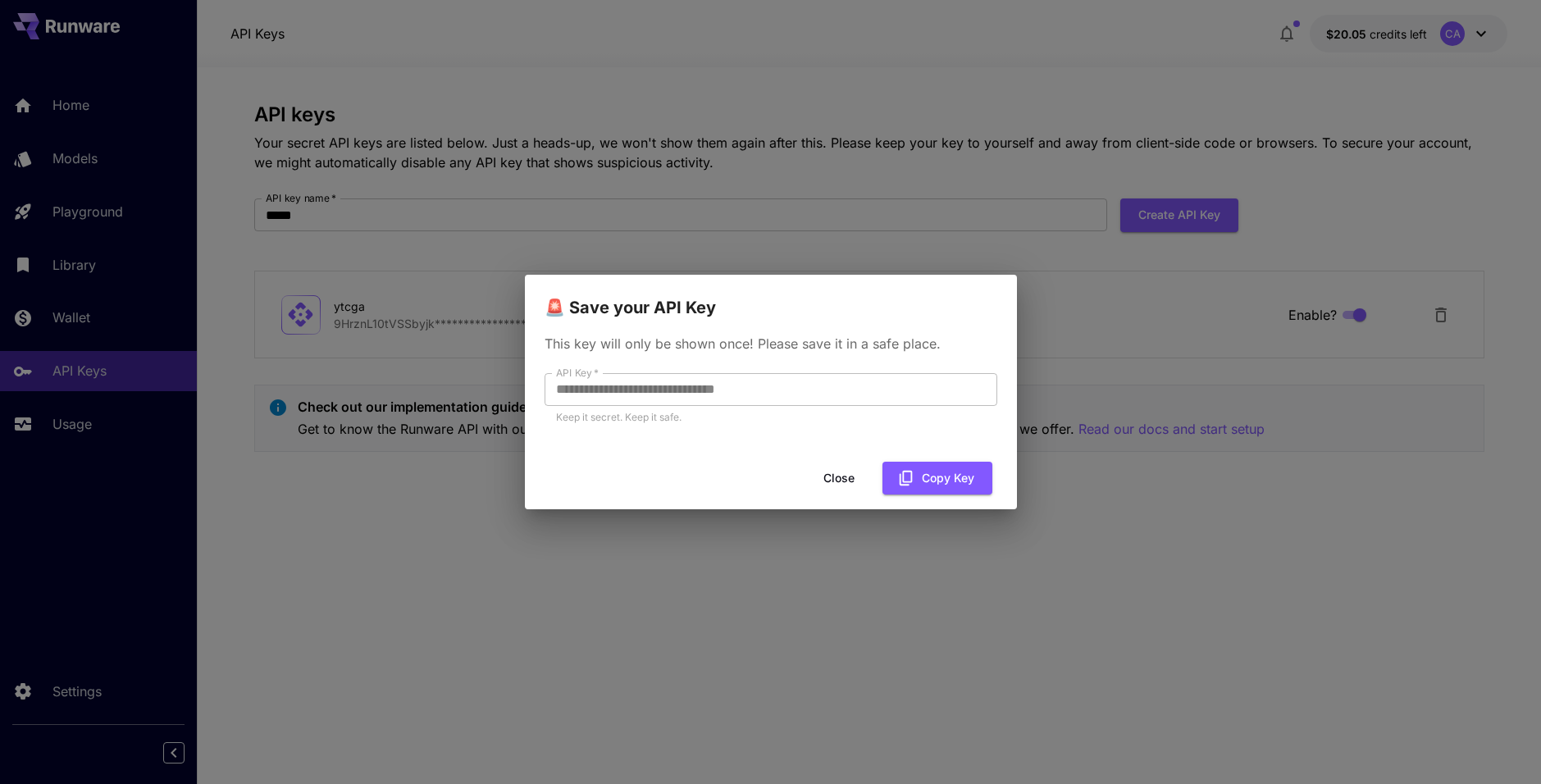
click at [1270, 83] on div "**********" at bounding box center [770, 392] width 1541 height 784
click at [860, 485] on button "Close" at bounding box center [839, 478] width 74 height 34
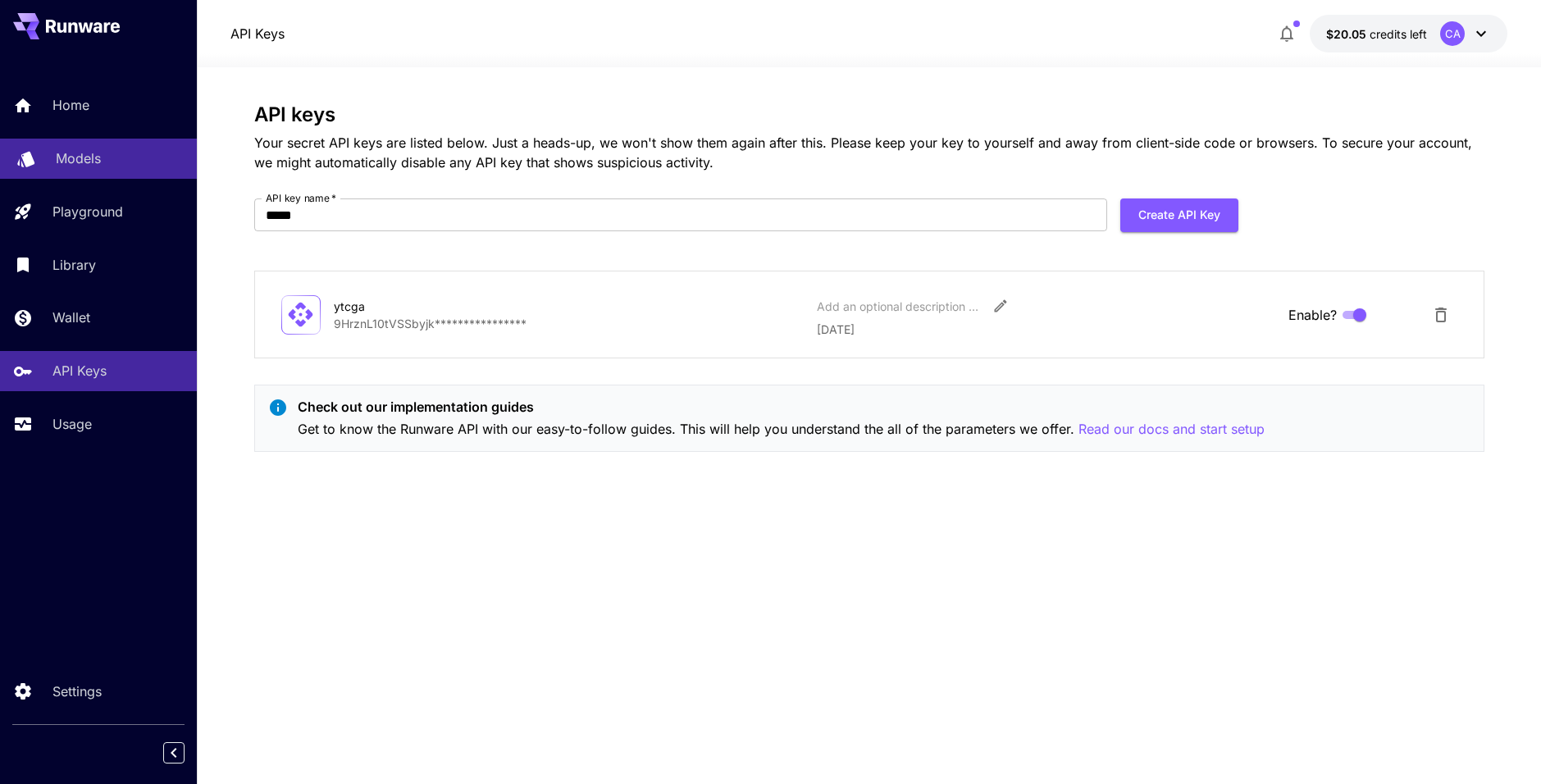
click at [108, 150] on div "Models" at bounding box center [119, 158] width 128 height 19
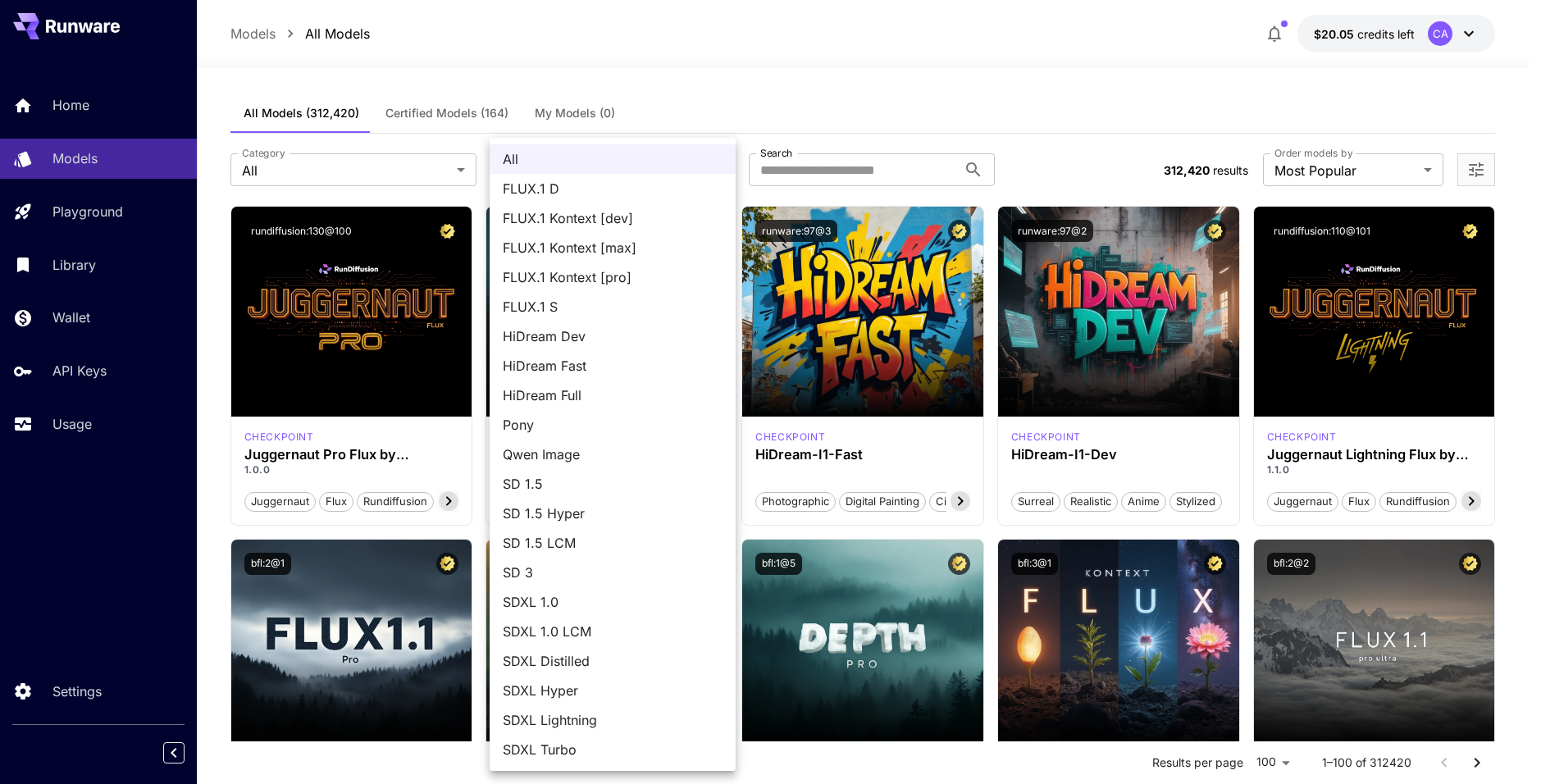
click at [560, 189] on span "FLUX.1 D" at bounding box center [613, 188] width 220 height 19
type input "******"
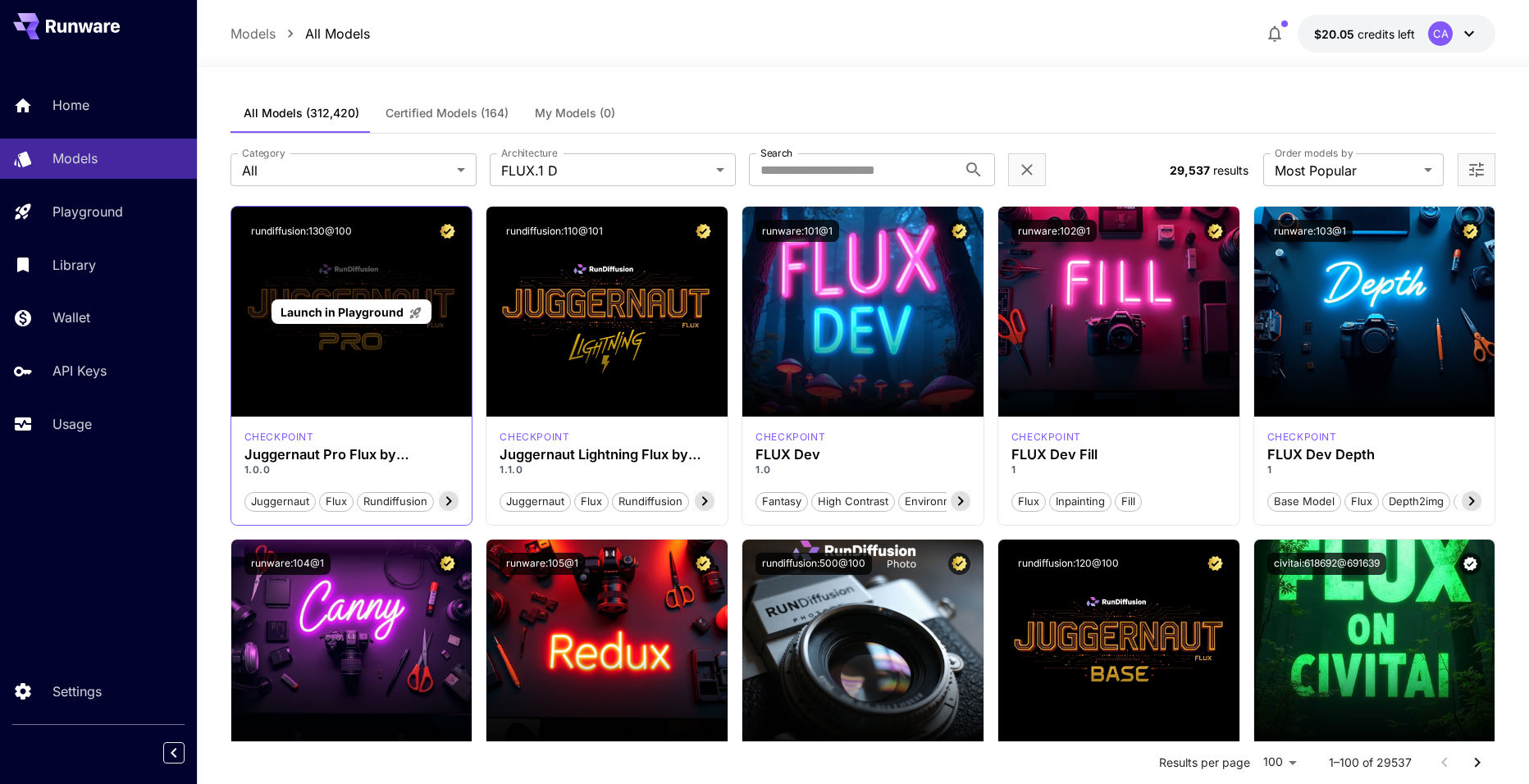
click at [353, 375] on div "Launch in Playground" at bounding box center [352, 312] width 241 height 210
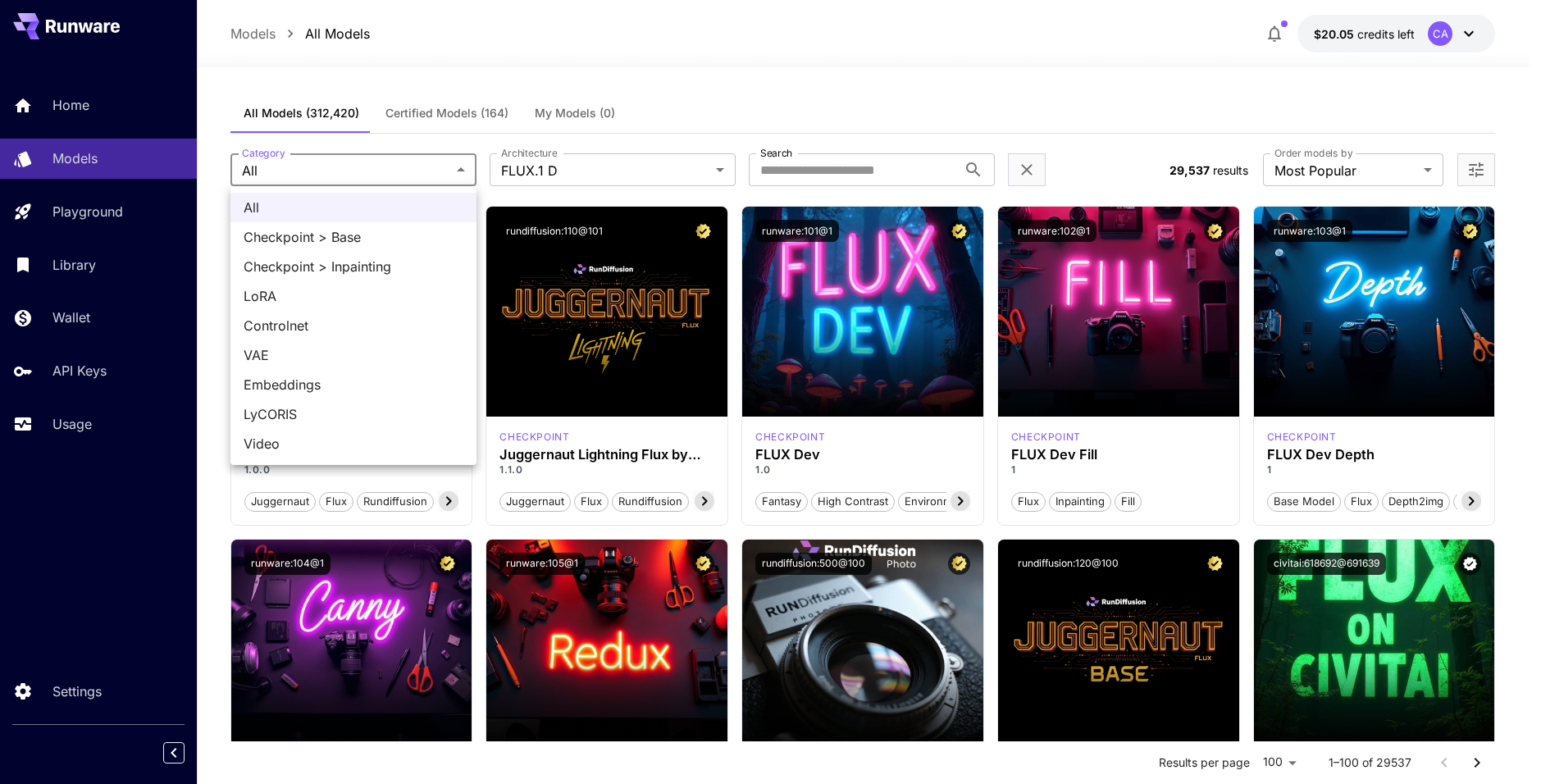
click at [429, 174] on div at bounding box center [770, 392] width 1541 height 784
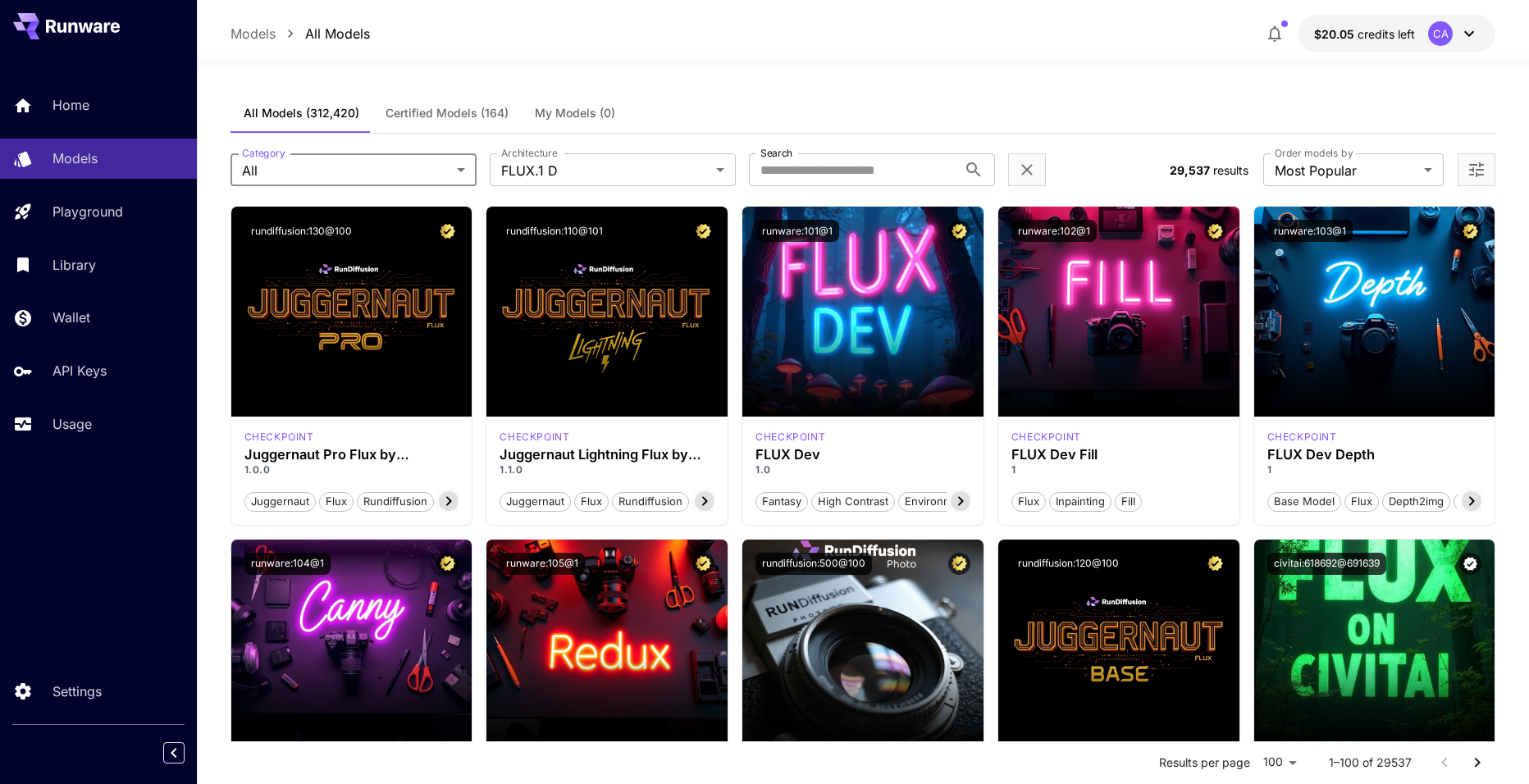
click at [438, 112] on span "Certified Models (164)" at bounding box center [447, 112] width 123 height 14
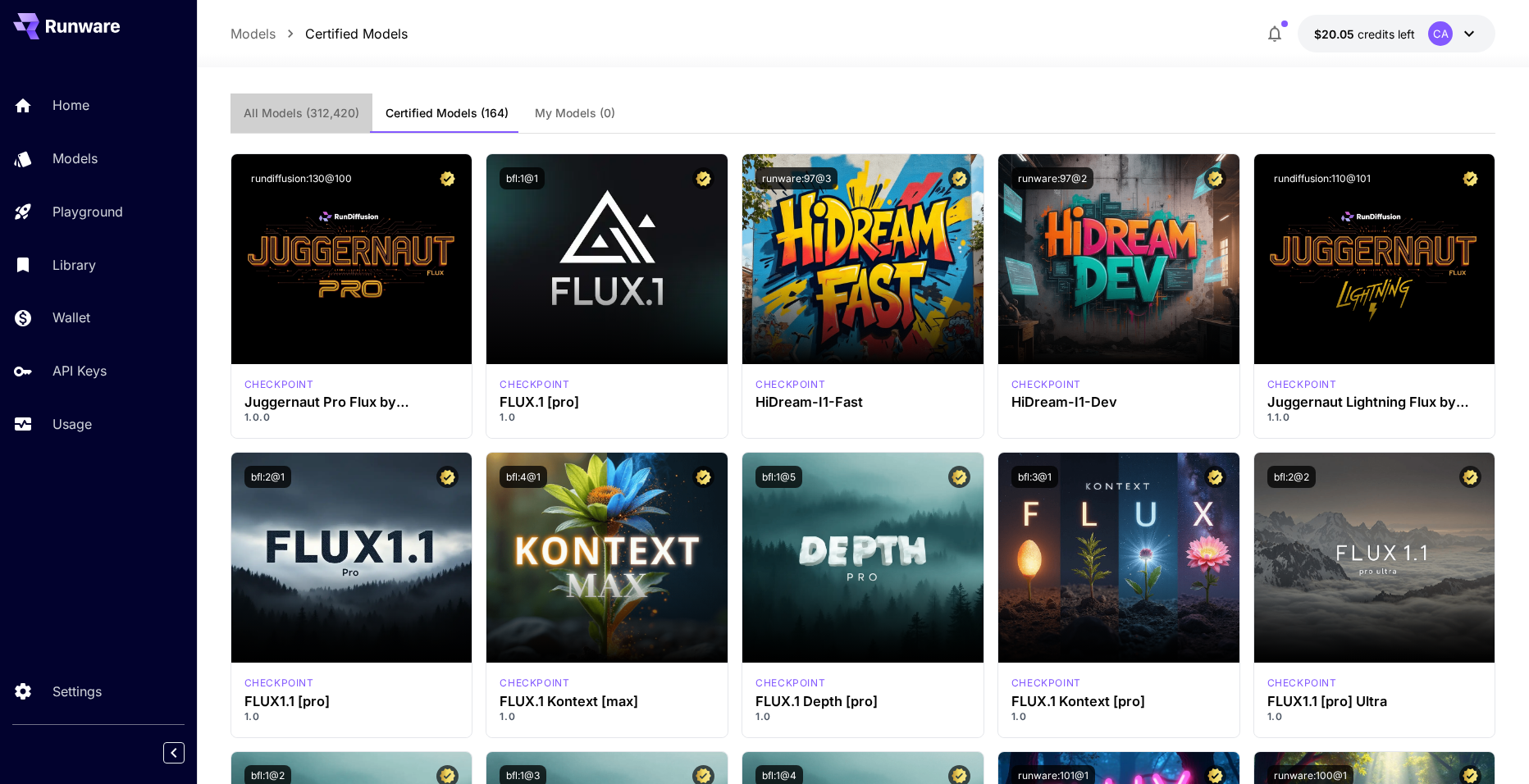
click at [319, 117] on span "All Models (312,420)" at bounding box center [301, 112] width 116 height 14
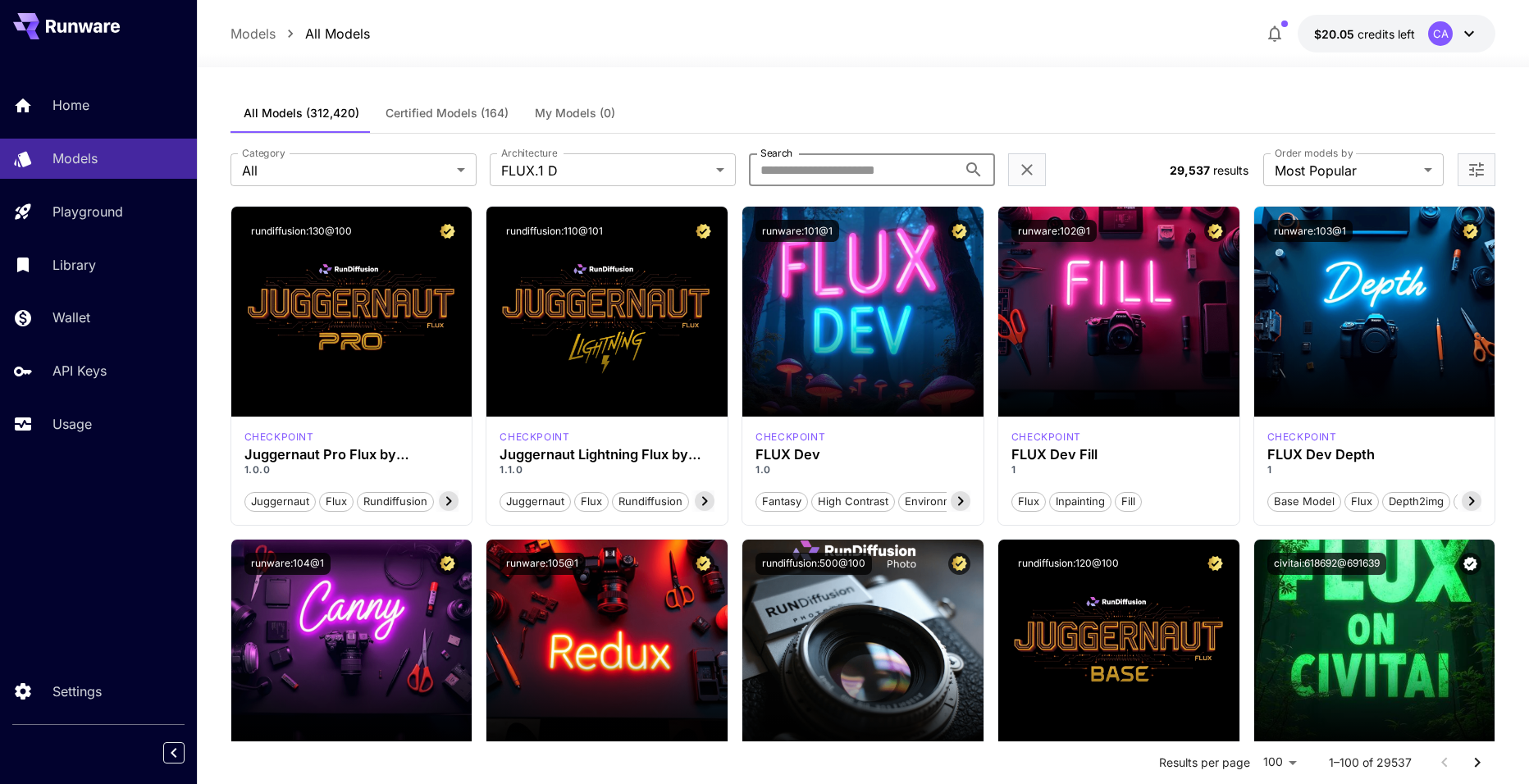
click at [826, 163] on input "Search" at bounding box center [853, 169] width 208 height 33
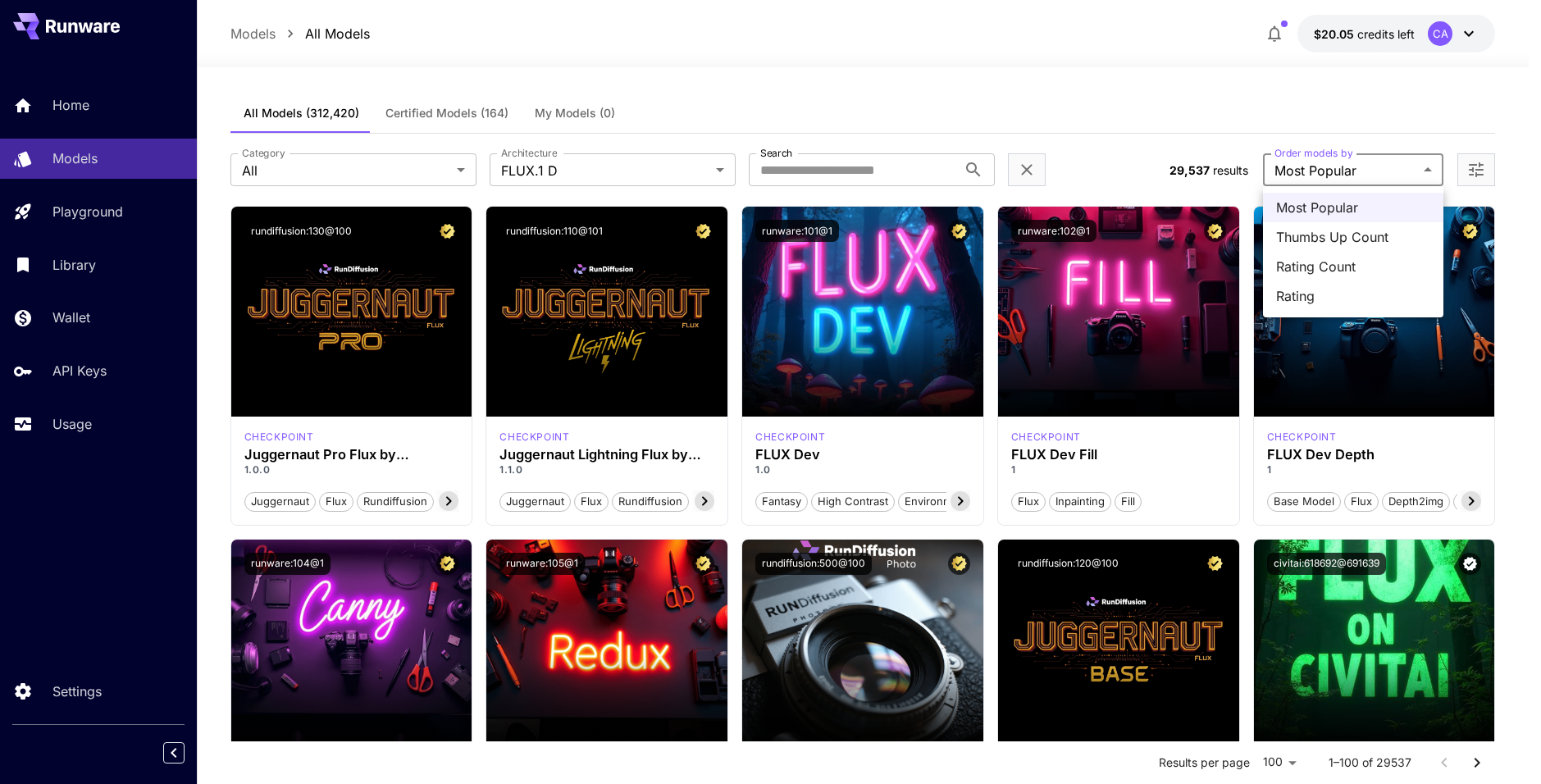
click at [1301, 172] on div at bounding box center [770, 392] width 1541 height 784
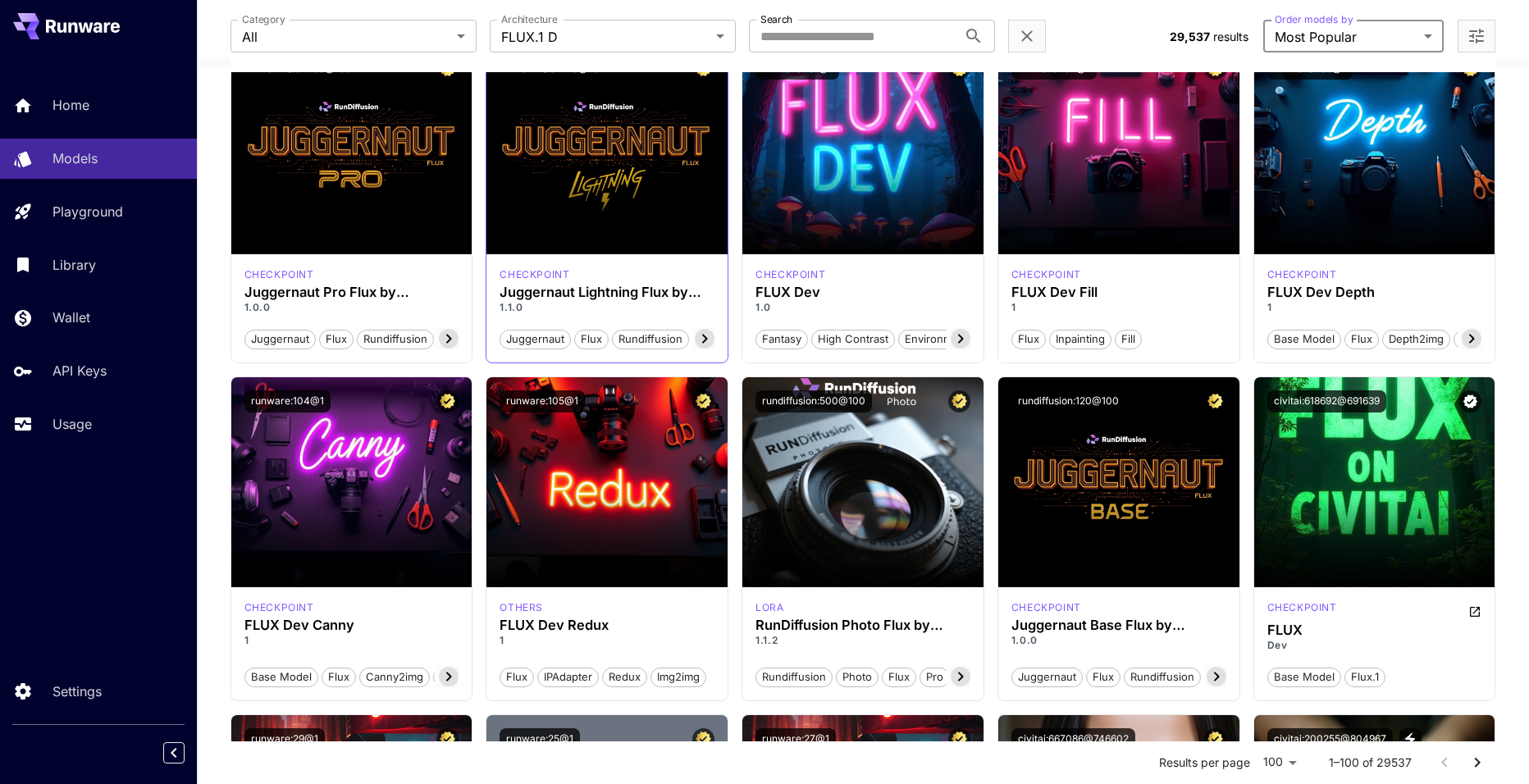
scroll to position [164, 0]
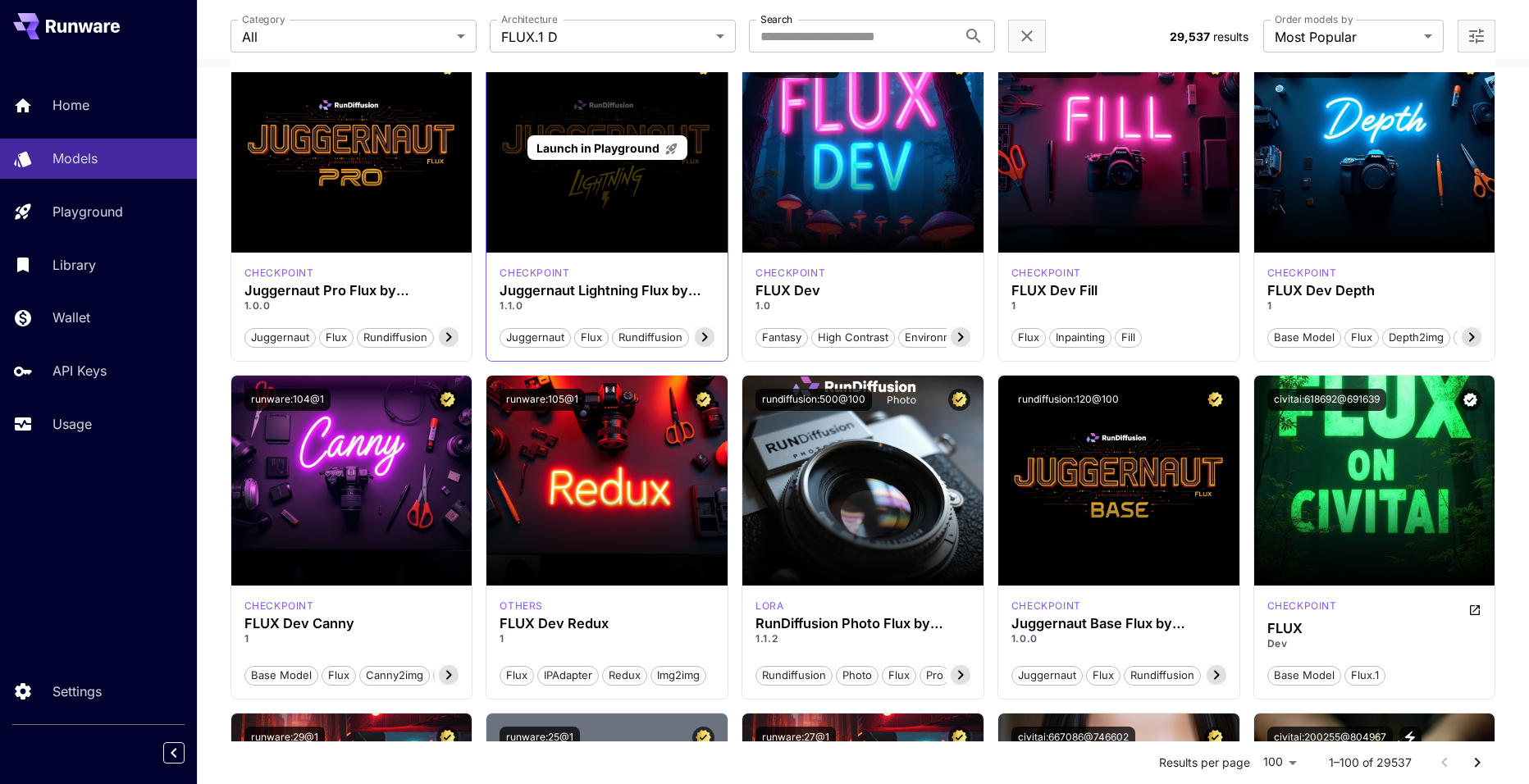
click at [647, 164] on div "Launch in Playground" at bounding box center [606, 147] width 241 height 210
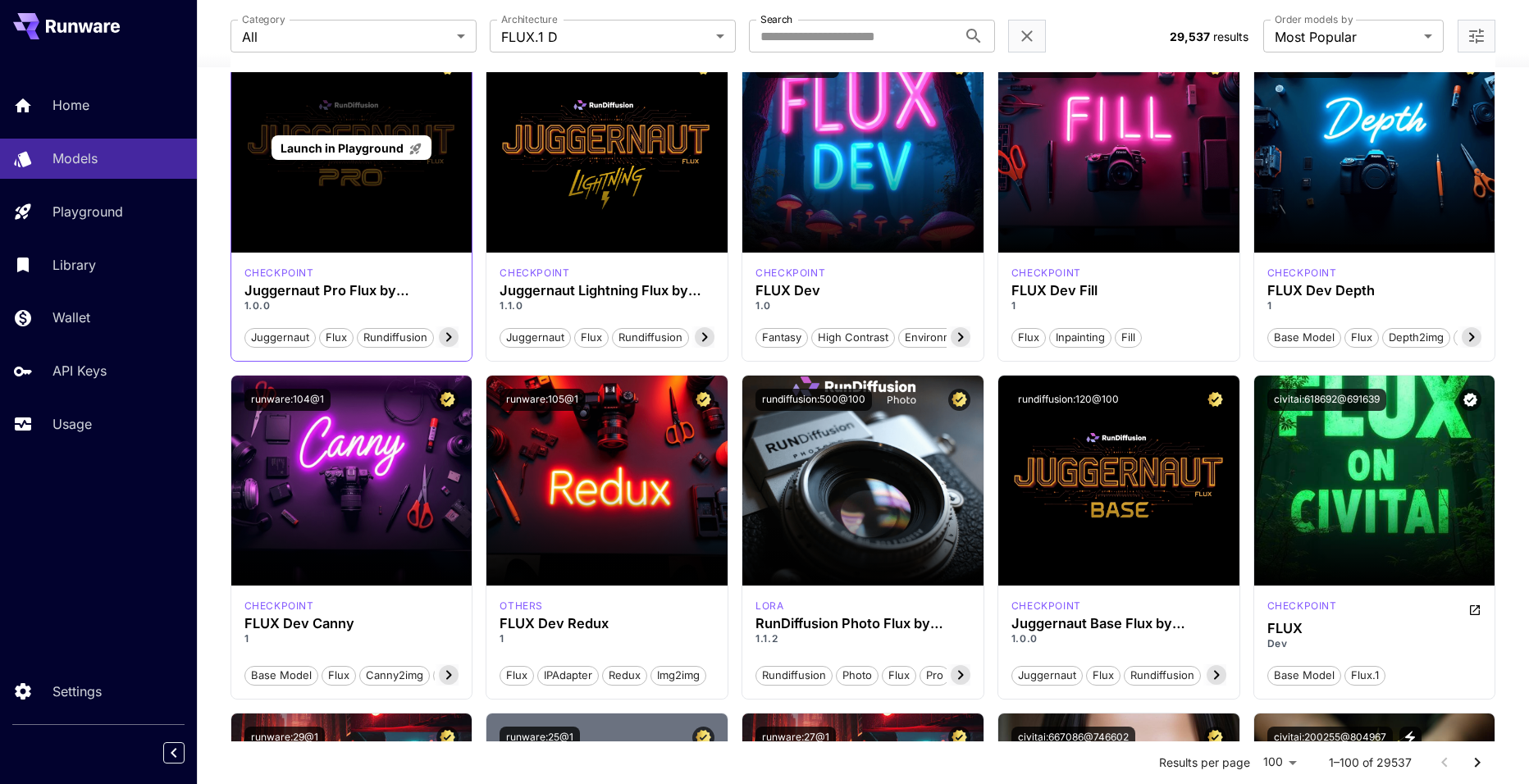
click at [342, 162] on div "Launch in Playground" at bounding box center [352, 147] width 241 height 210
click at [353, 151] on span "Launch in Playground" at bounding box center [342, 148] width 123 height 14
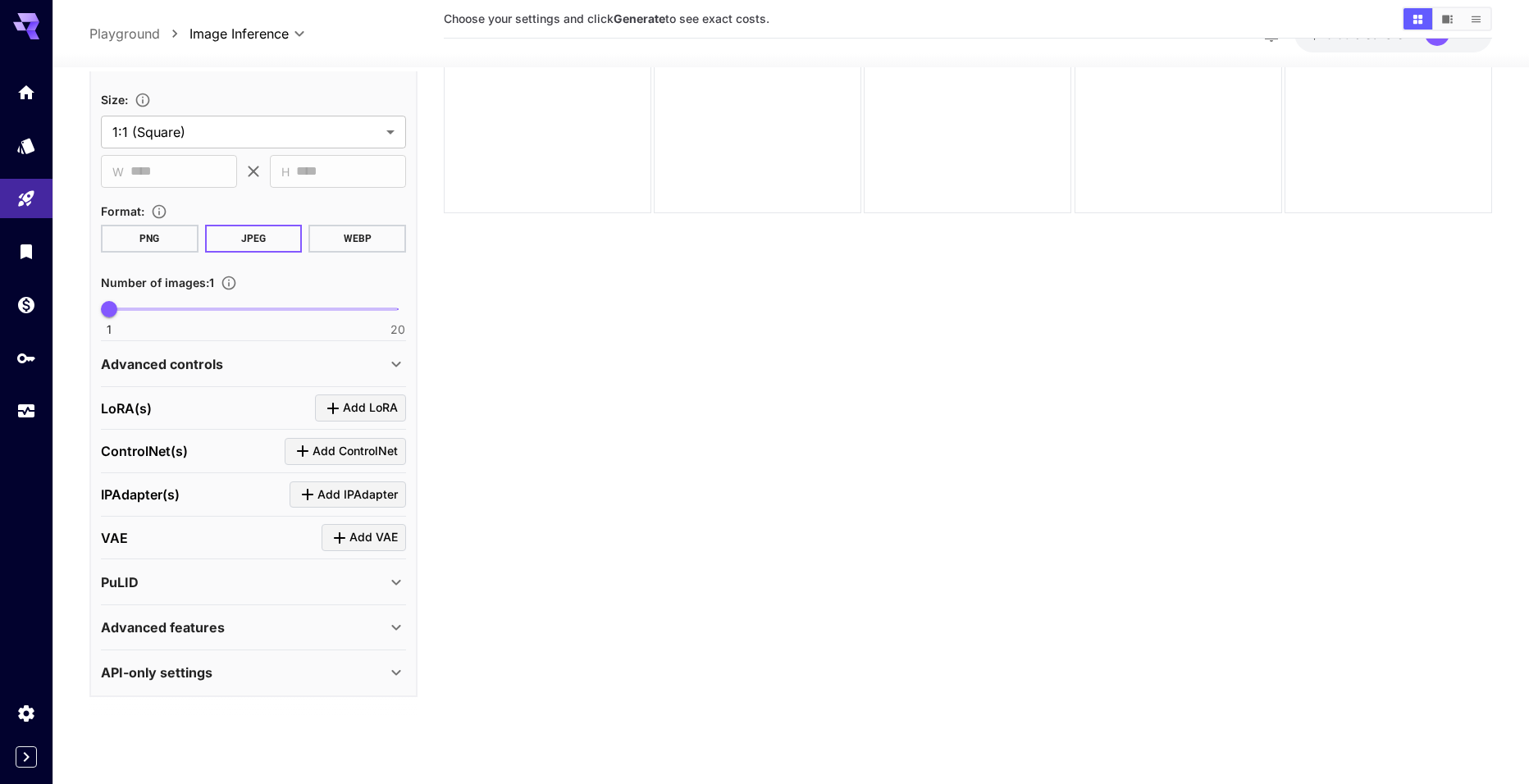
scroll to position [129, 0]
click at [262, 661] on div "API-only settings" at bounding box center [243, 669] width 286 height 19
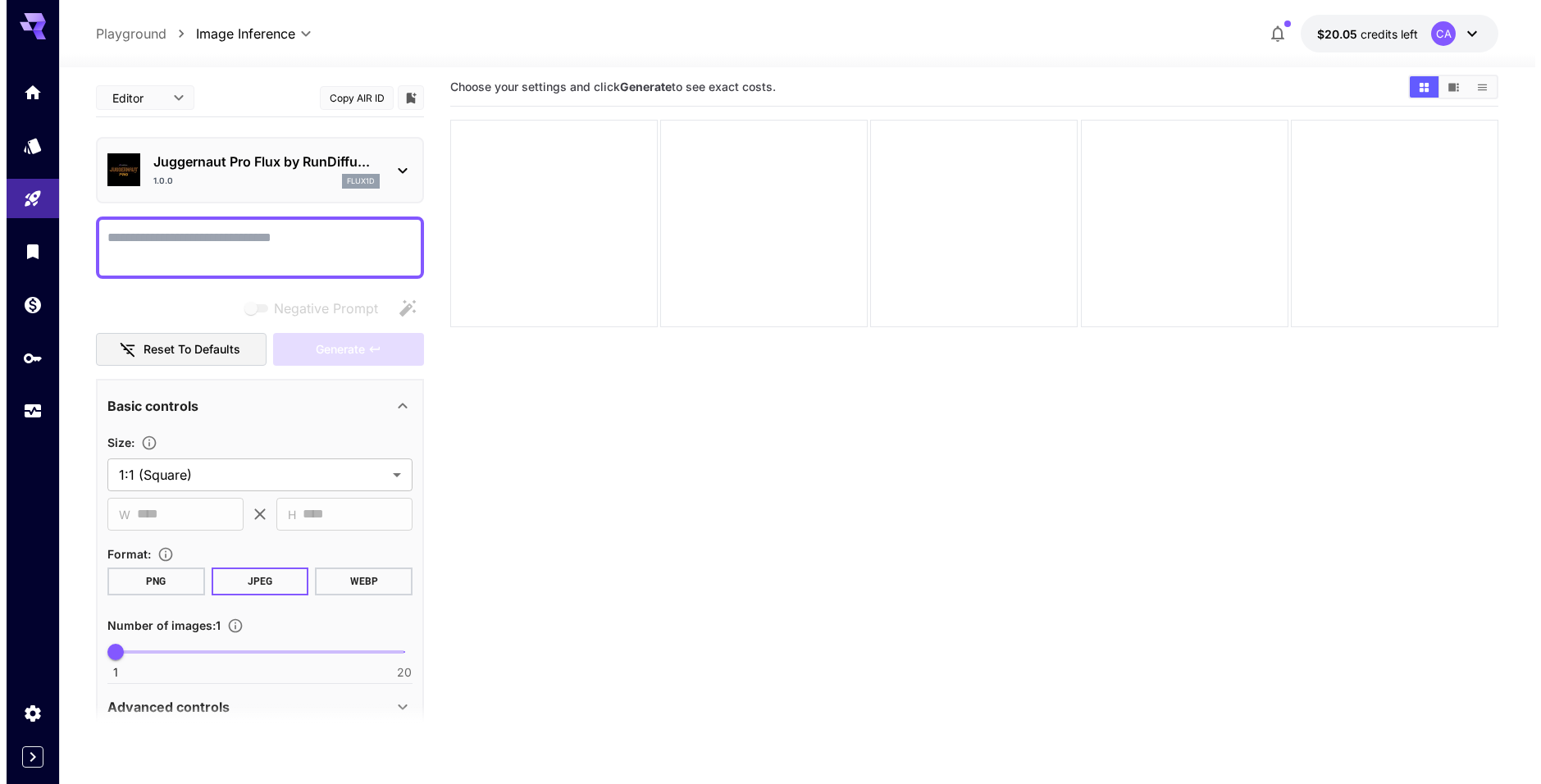
scroll to position [0, 0]
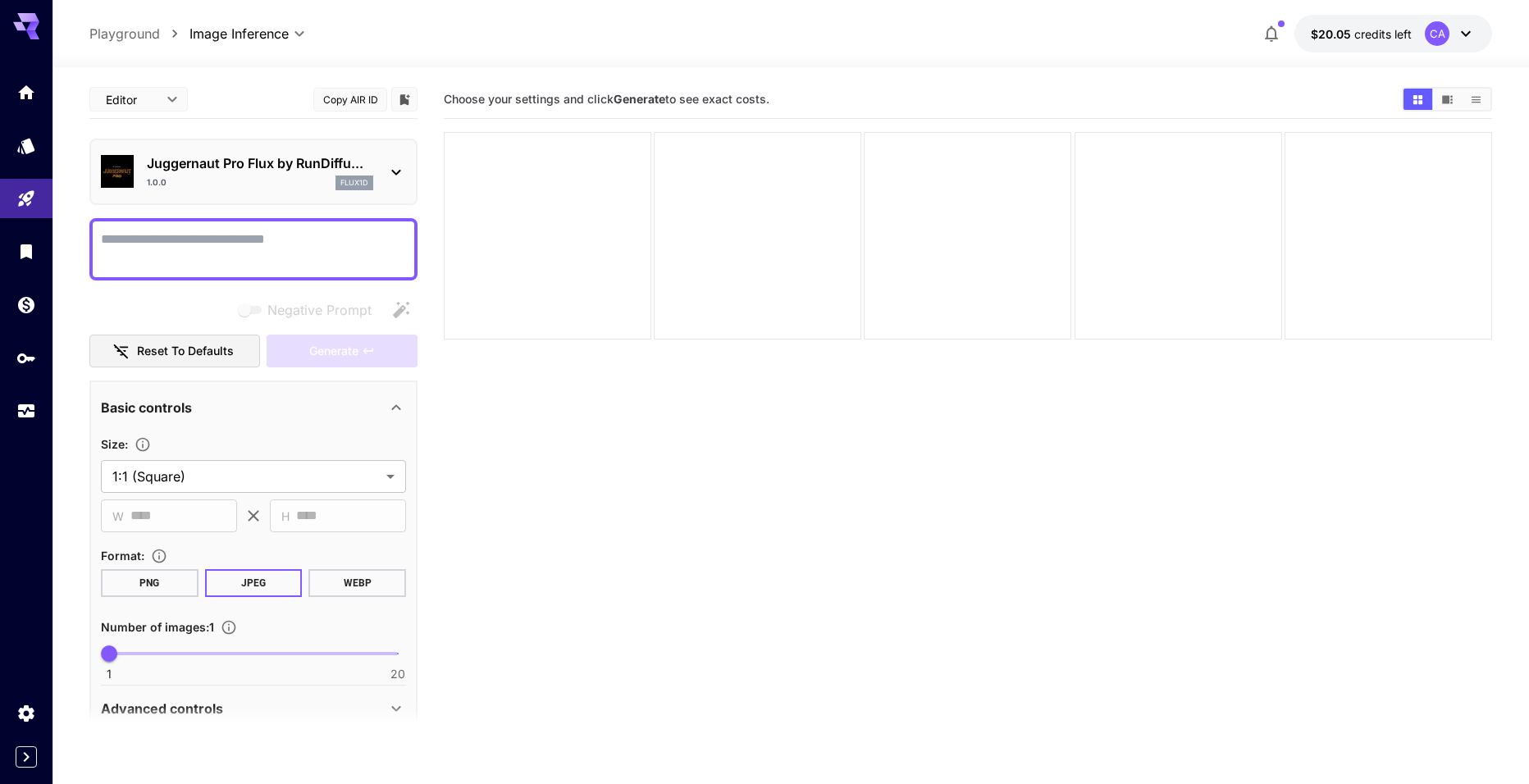
click at [395, 166] on icon at bounding box center [396, 172] width 19 height 19
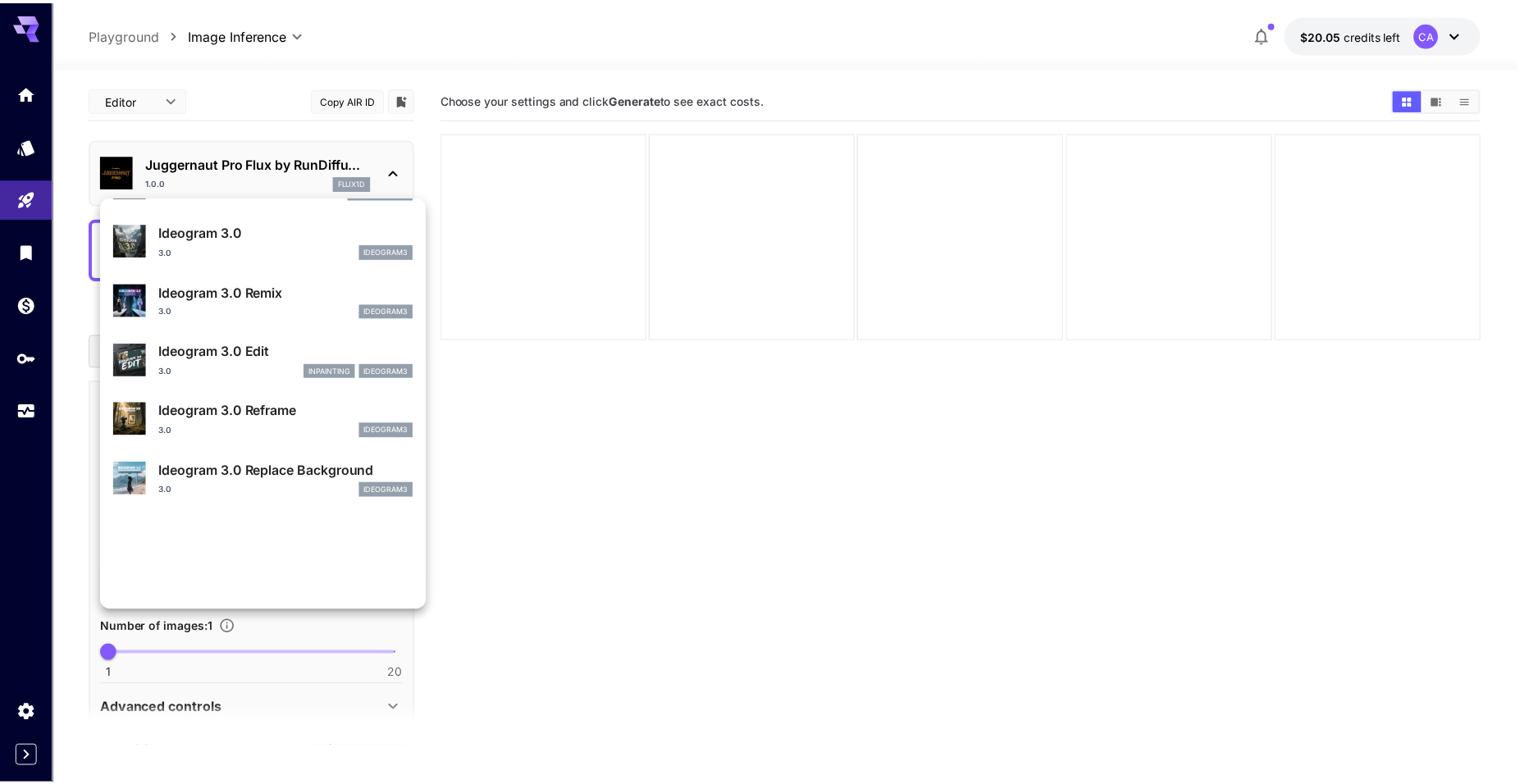
scroll to position [492, 0]
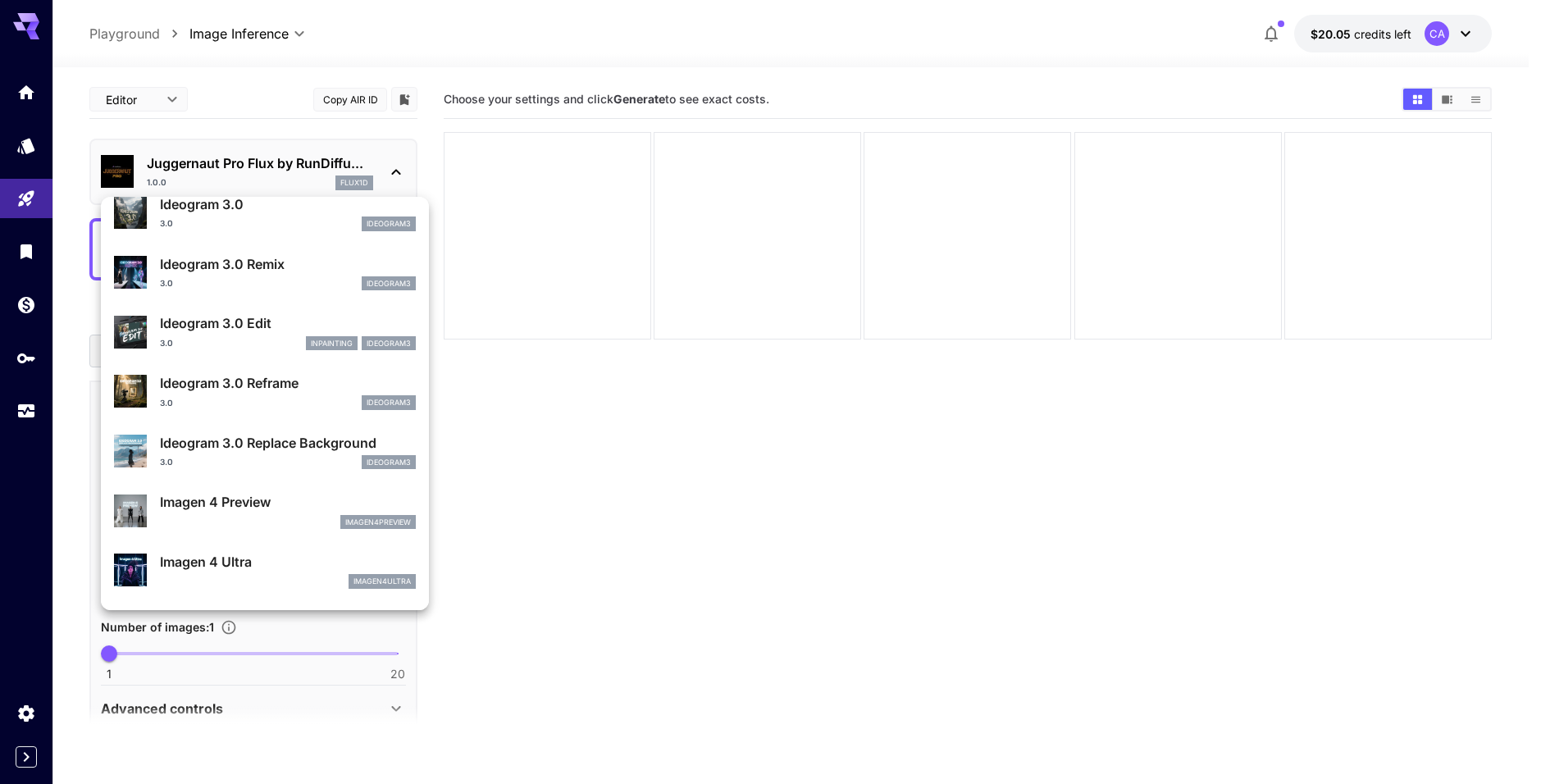
click at [160, 98] on div at bounding box center [770, 392] width 1541 height 784
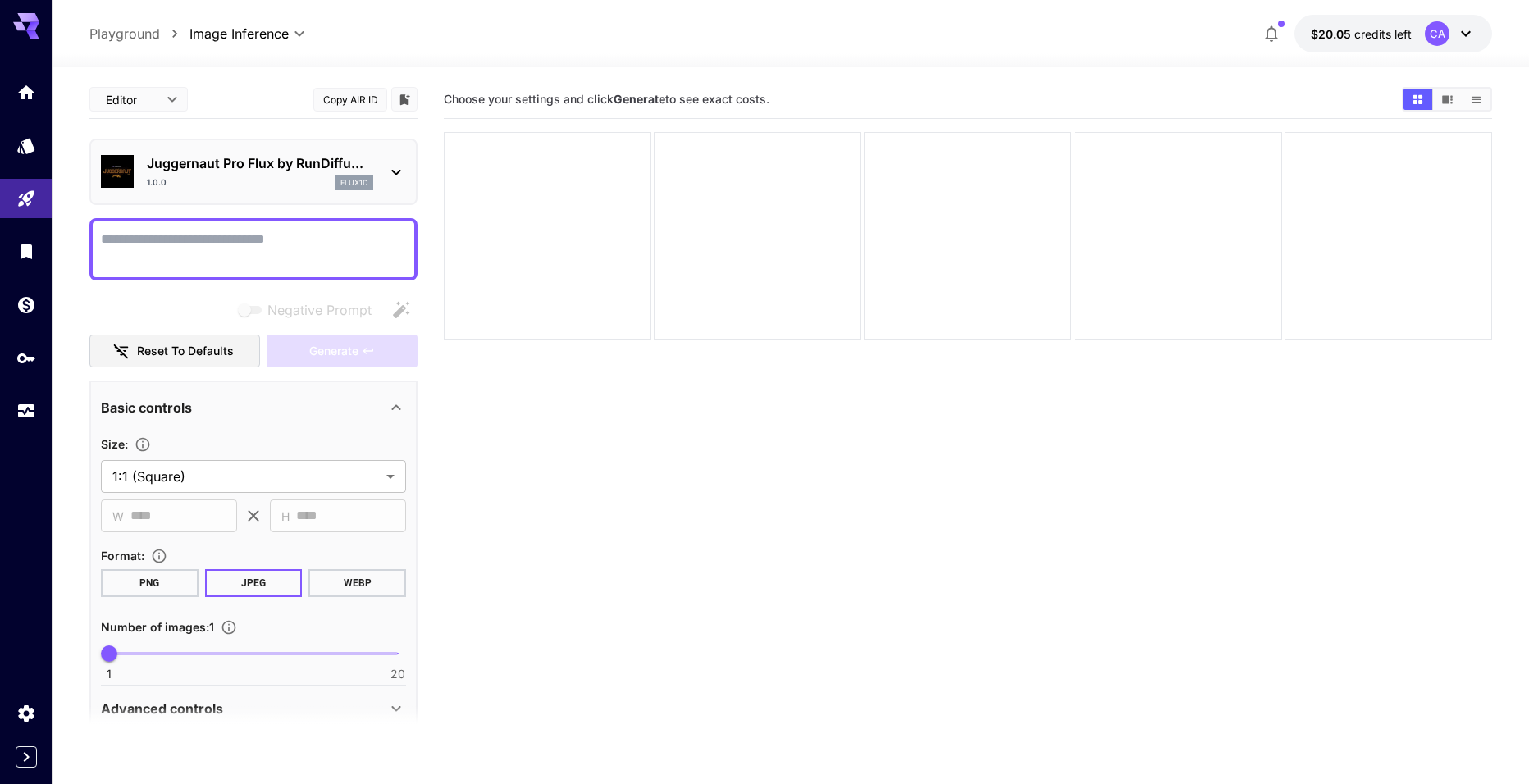
click at [153, 29] on p "Playground" at bounding box center [124, 33] width 70 height 19
click at [31, 252] on icon "Library" at bounding box center [28, 246] width 12 height 14
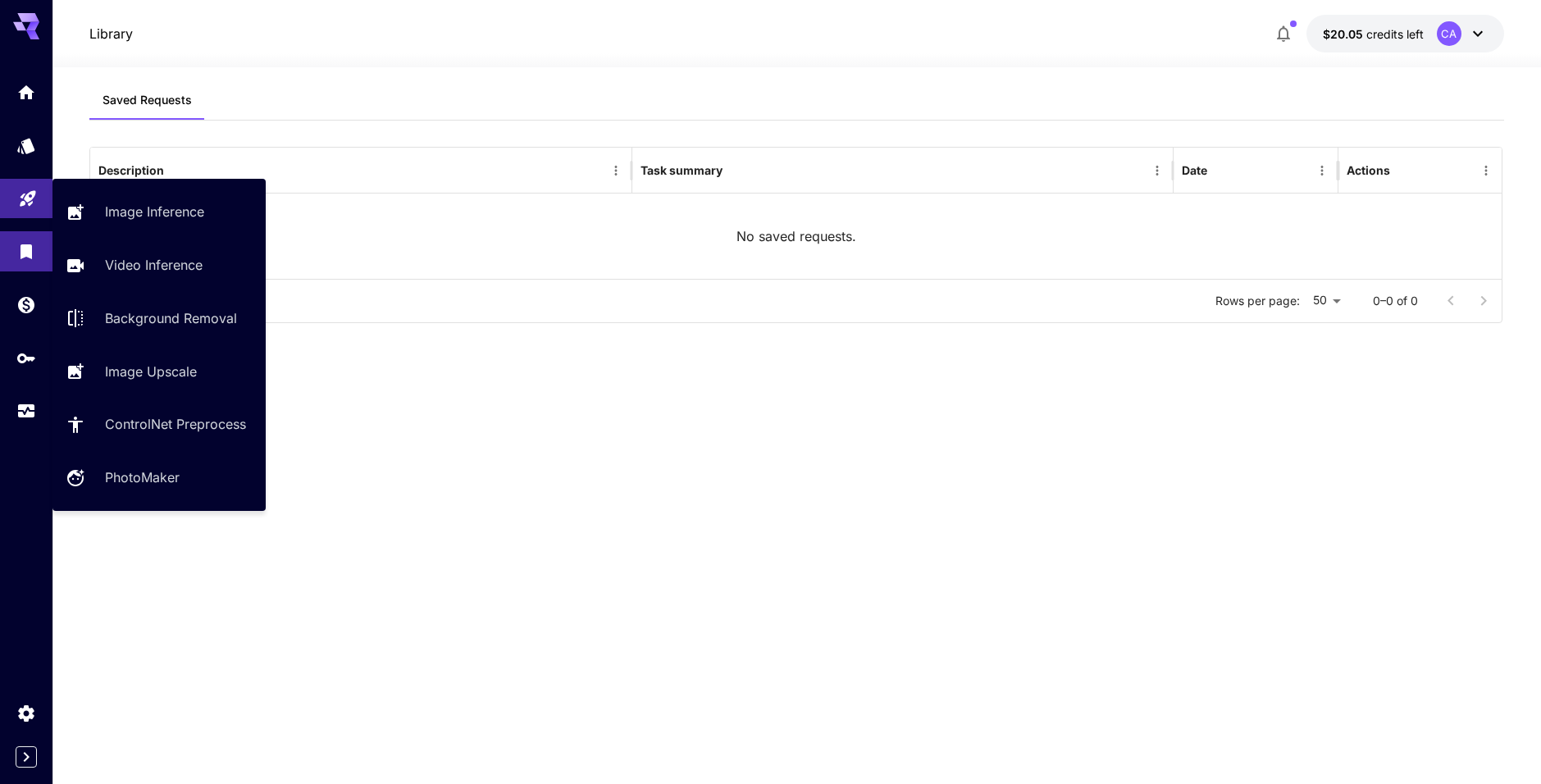
click at [21, 196] on icon "Playground" at bounding box center [27, 193] width 19 height 19
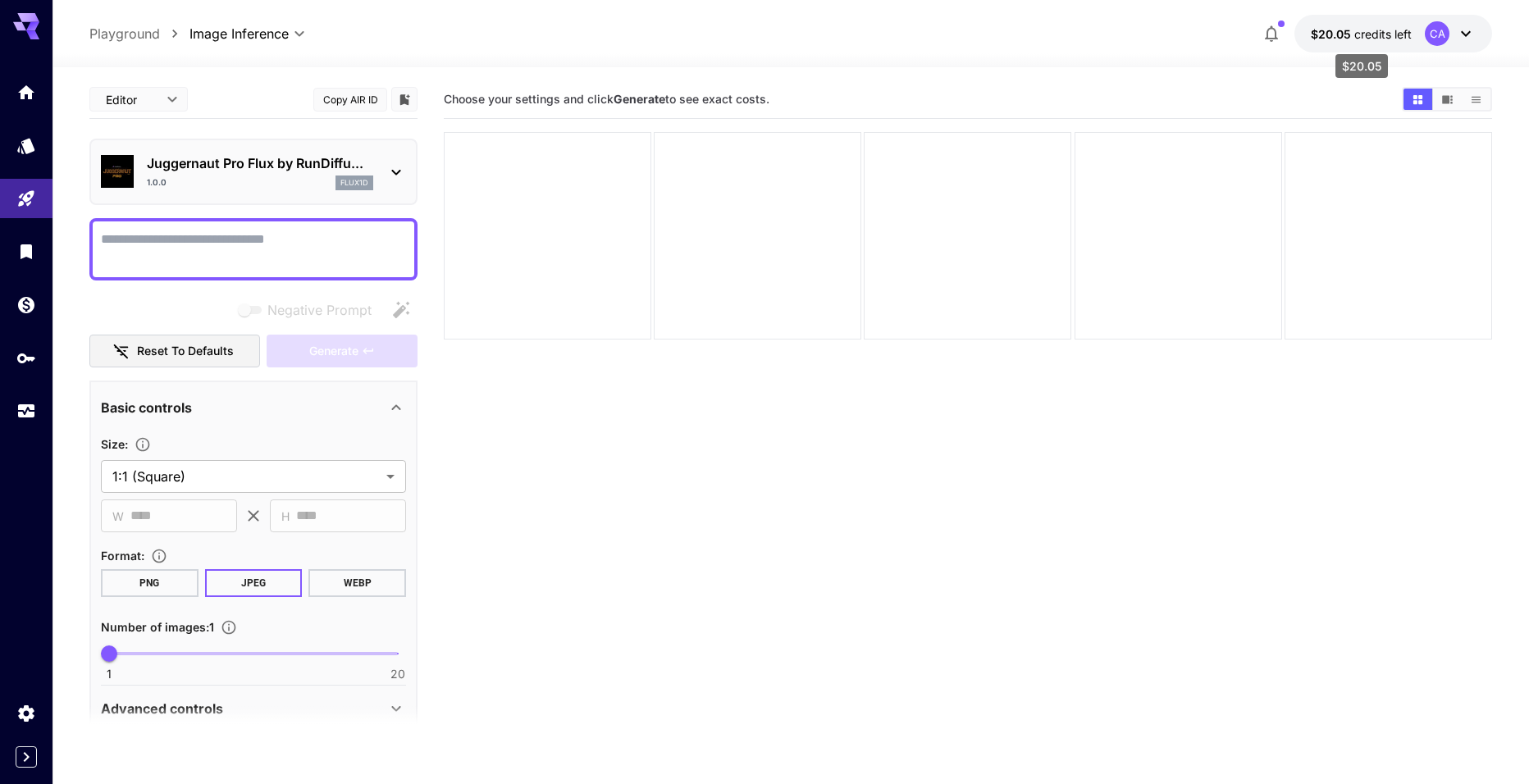
click at [1369, 31] on span "credits left" at bounding box center [1383, 34] width 57 height 14
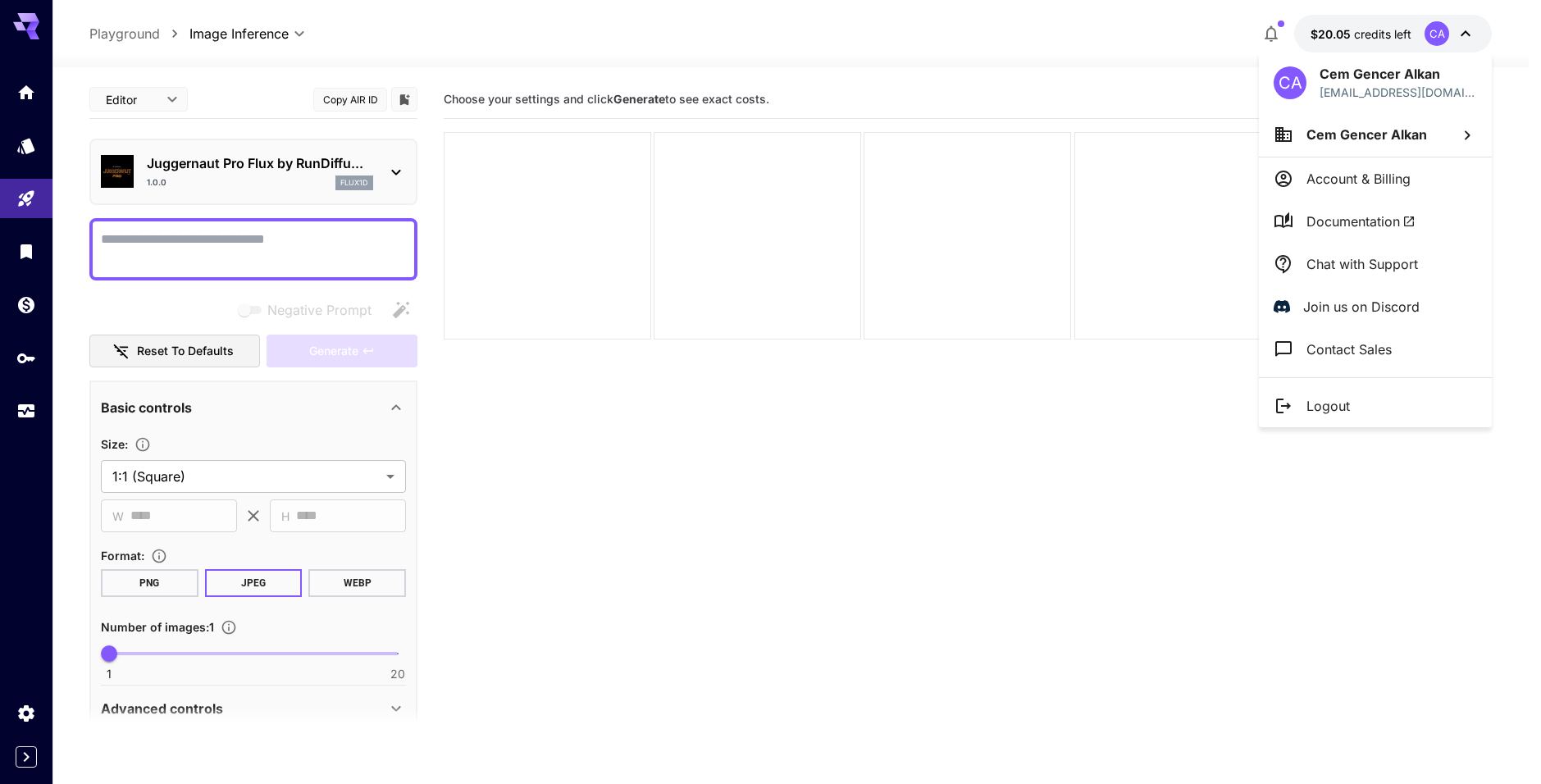
click at [22, 161] on div at bounding box center [770, 392] width 1541 height 784
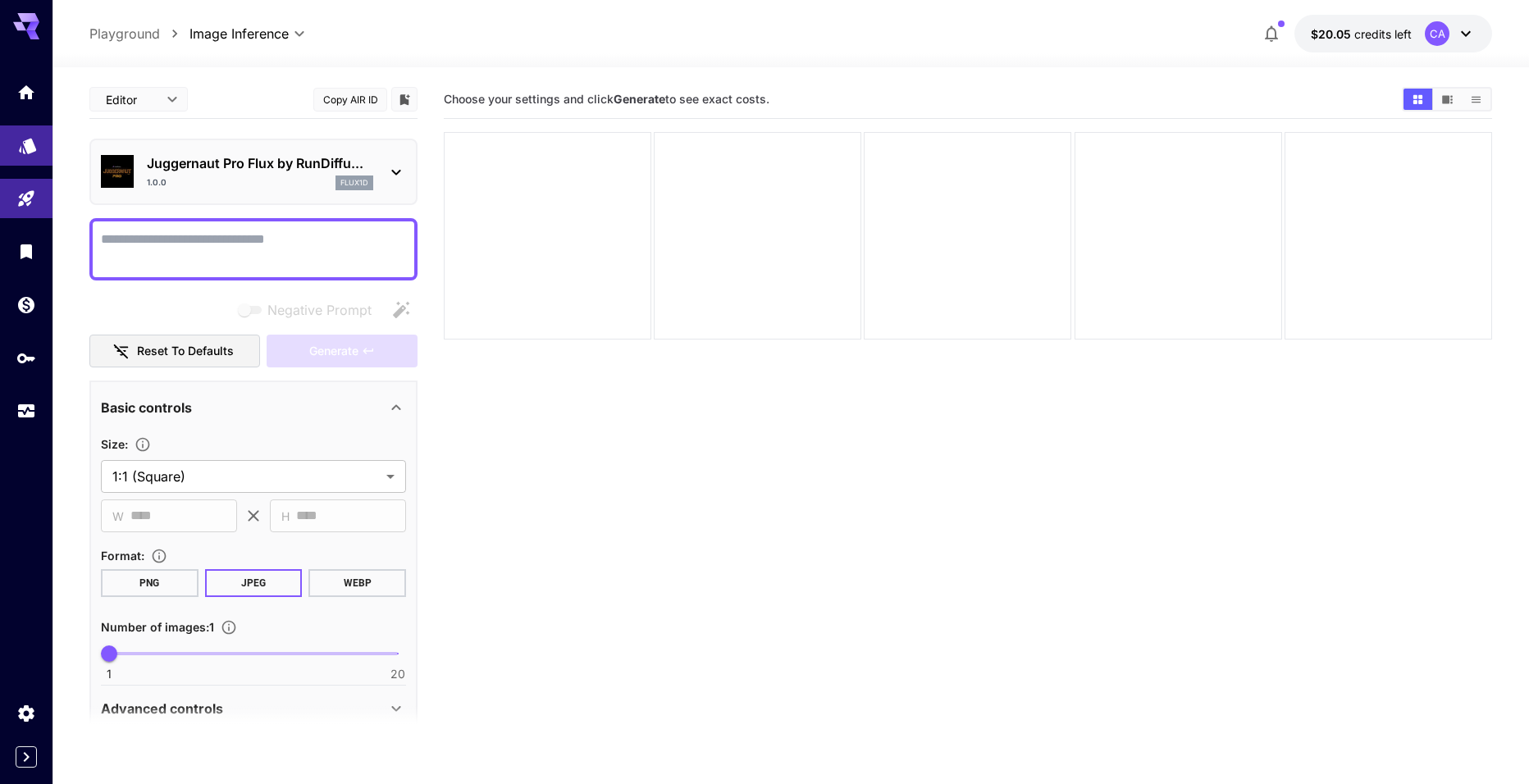
drag, startPoint x: 33, startPoint y: 132, endPoint x: 30, endPoint y: 142, distance: 10.4
click at [30, 142] on icon "Models" at bounding box center [27, 140] width 17 height 15
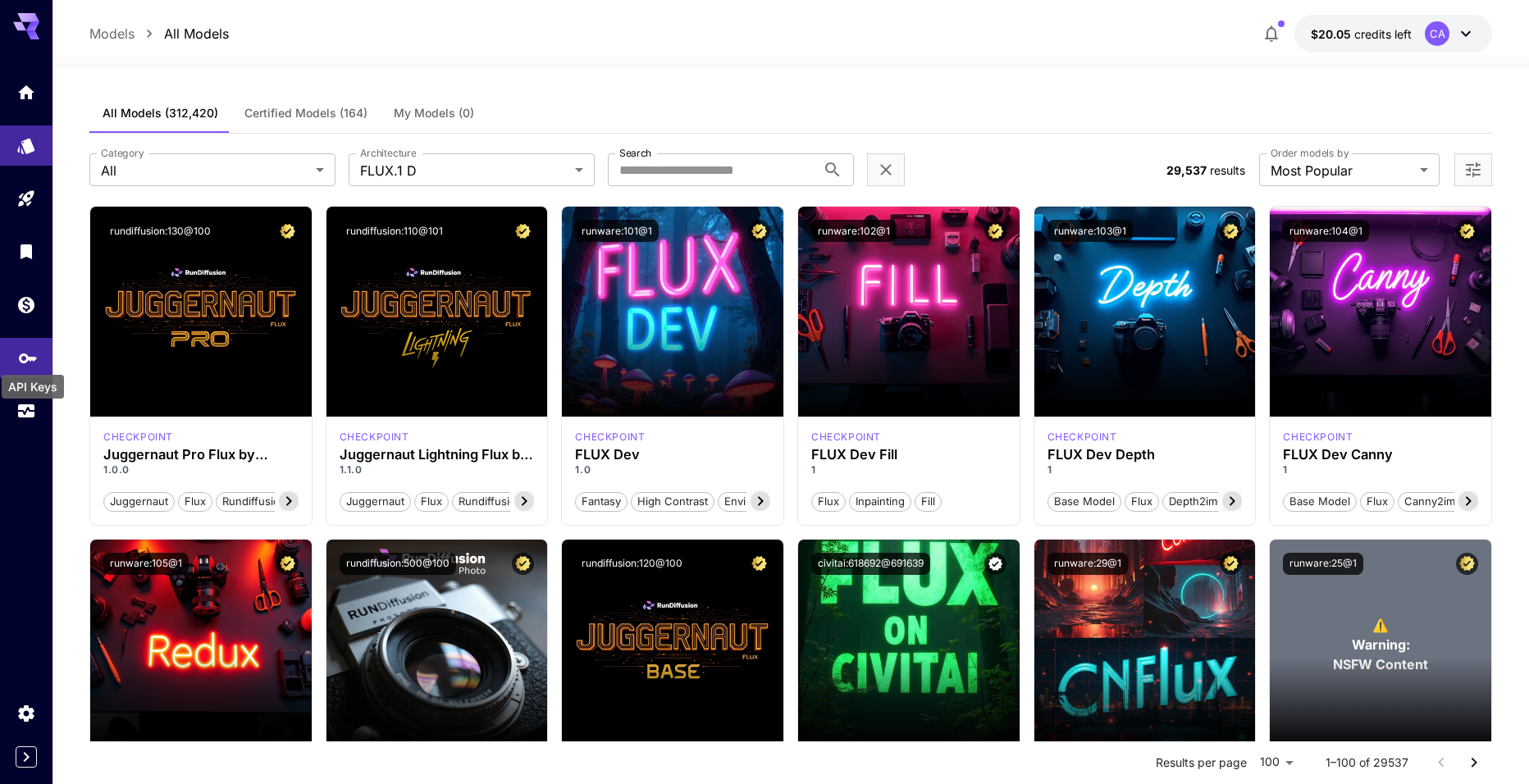
click at [19, 347] on icon "API Keys" at bounding box center [27, 352] width 19 height 19
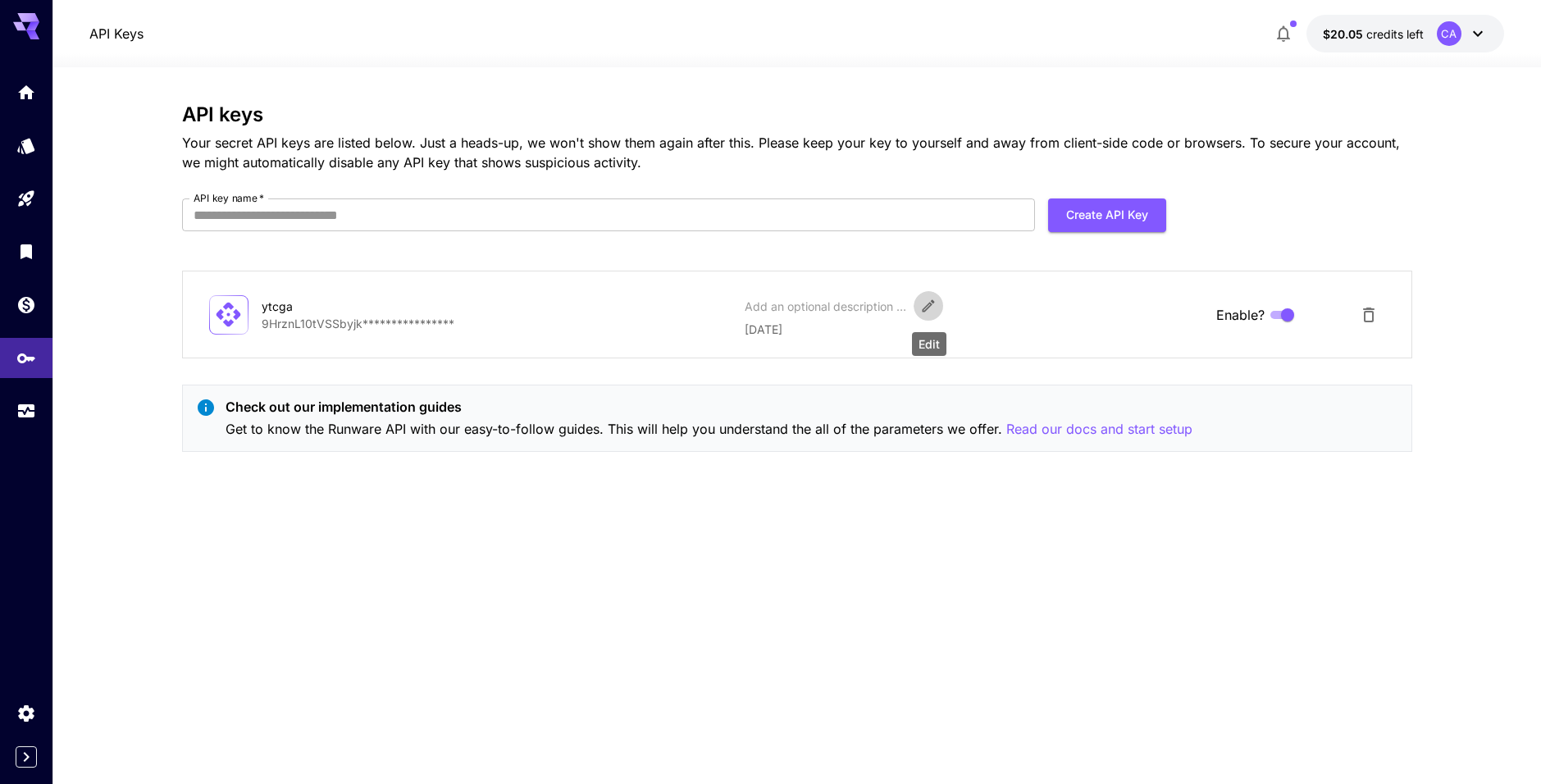
click at [920, 308] on button "Edit" at bounding box center [928, 306] width 30 height 30
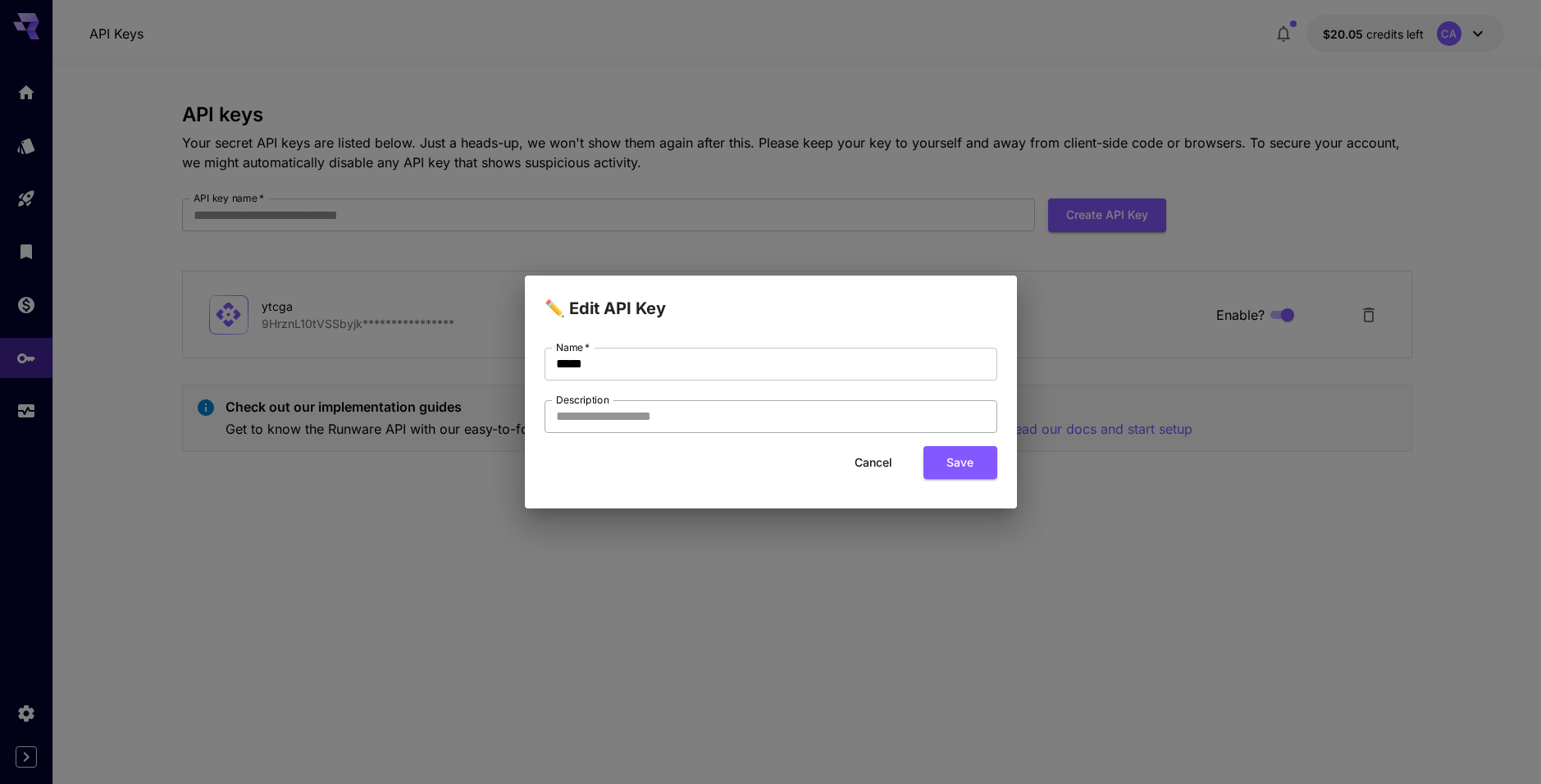
click at [664, 406] on input "Description" at bounding box center [771, 416] width 453 height 33
click at [874, 468] on button "Cancel" at bounding box center [873, 463] width 74 height 34
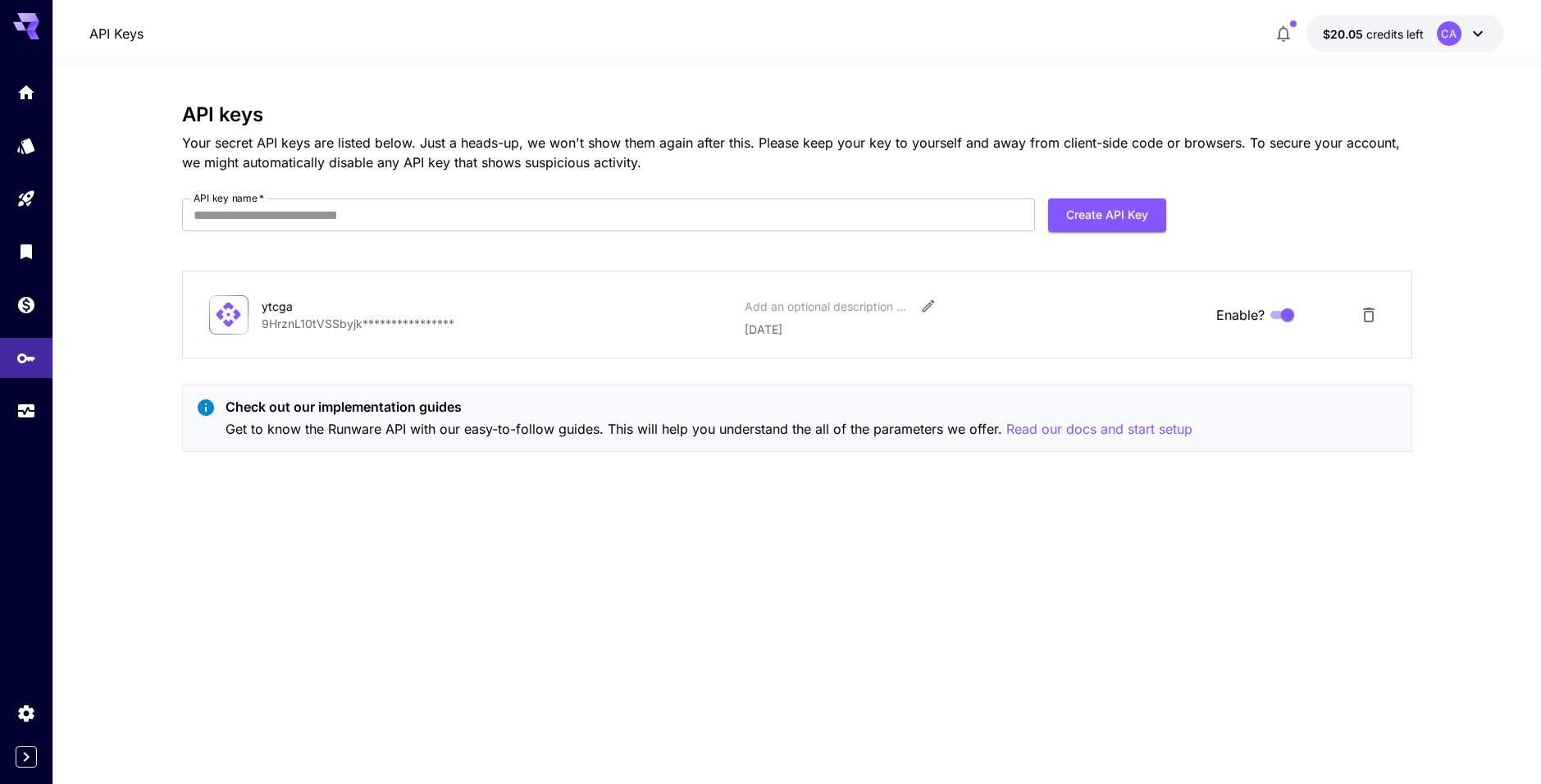
click at [236, 314] on icon at bounding box center [228, 314] width 25 height 24
click at [37, 133] on icon "Models" at bounding box center [27, 139] width 19 height 19
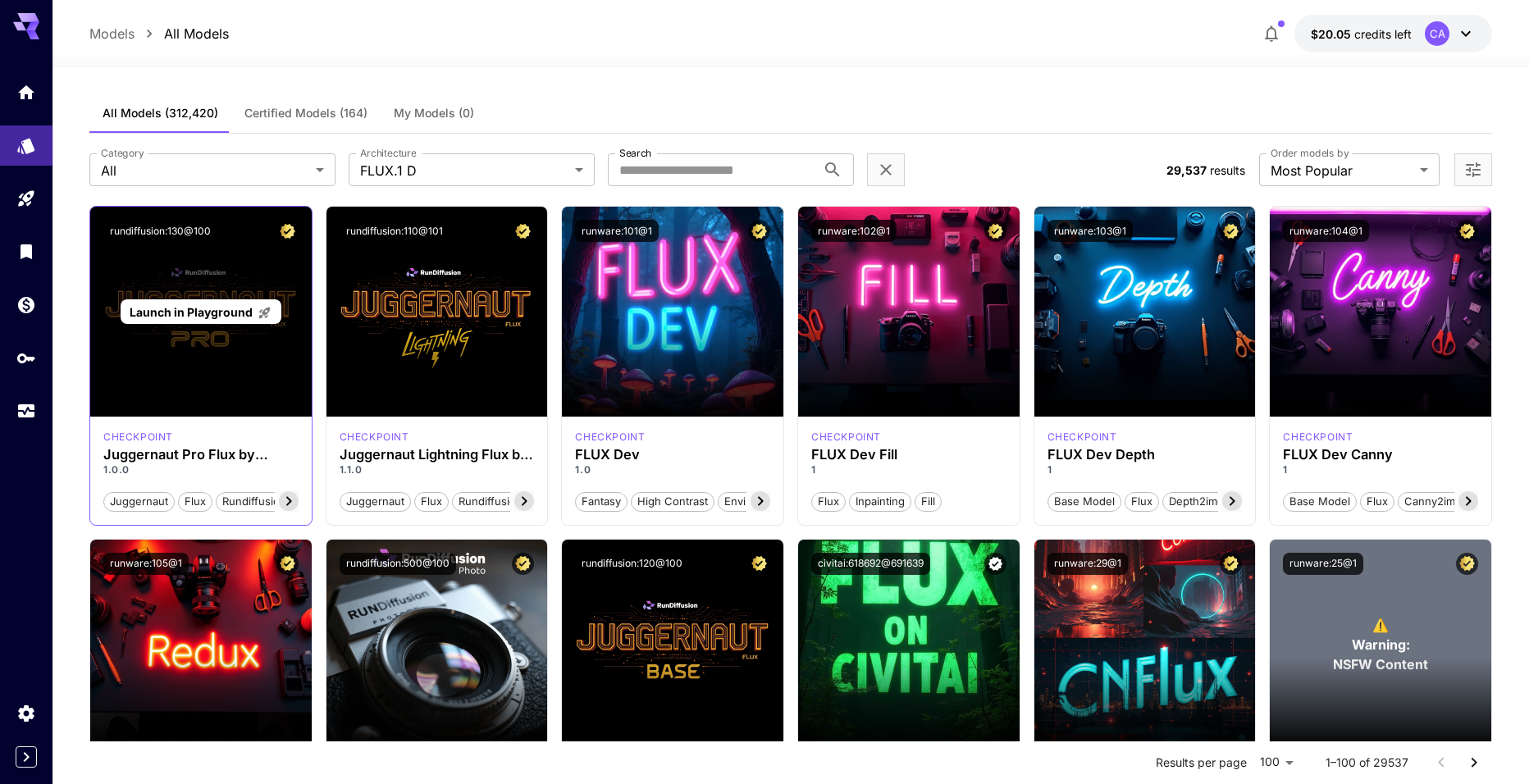
click at [222, 314] on span "Launch in Playground" at bounding box center [191, 312] width 123 height 14
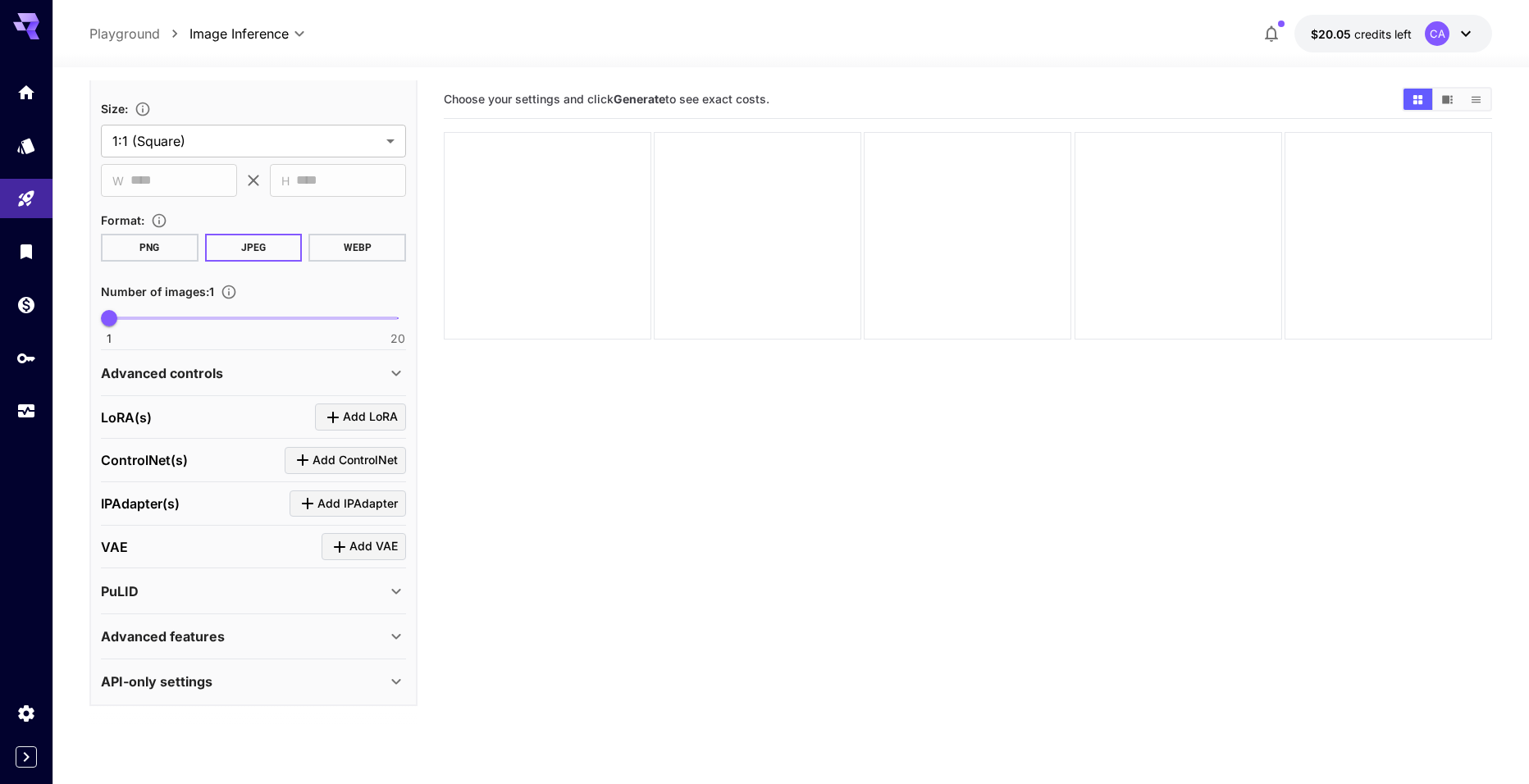
click at [183, 692] on div "API-only settings" at bounding box center [253, 681] width 305 height 40
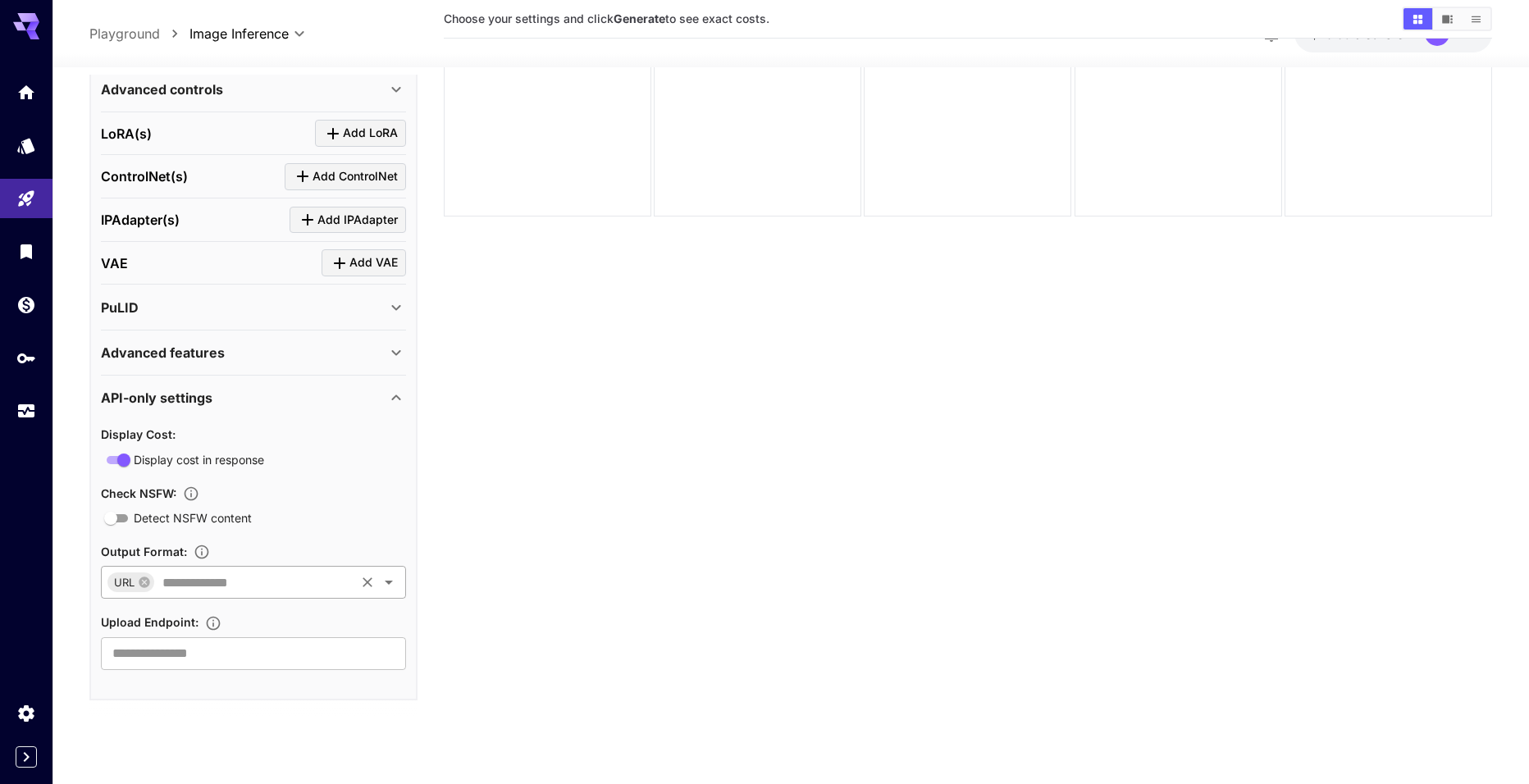
scroll to position [129, 0]
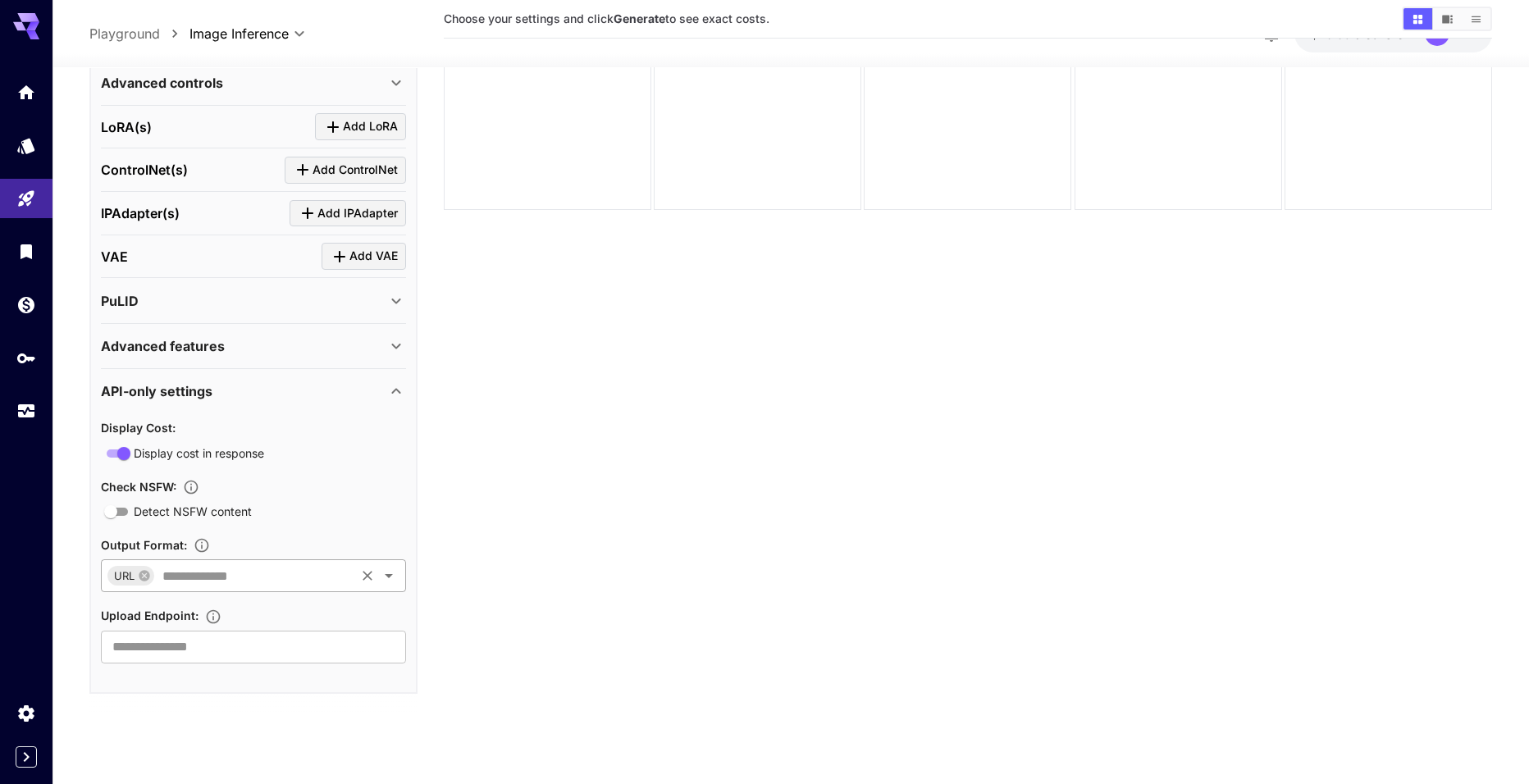
click at [278, 577] on input "text" at bounding box center [254, 576] width 197 height 23
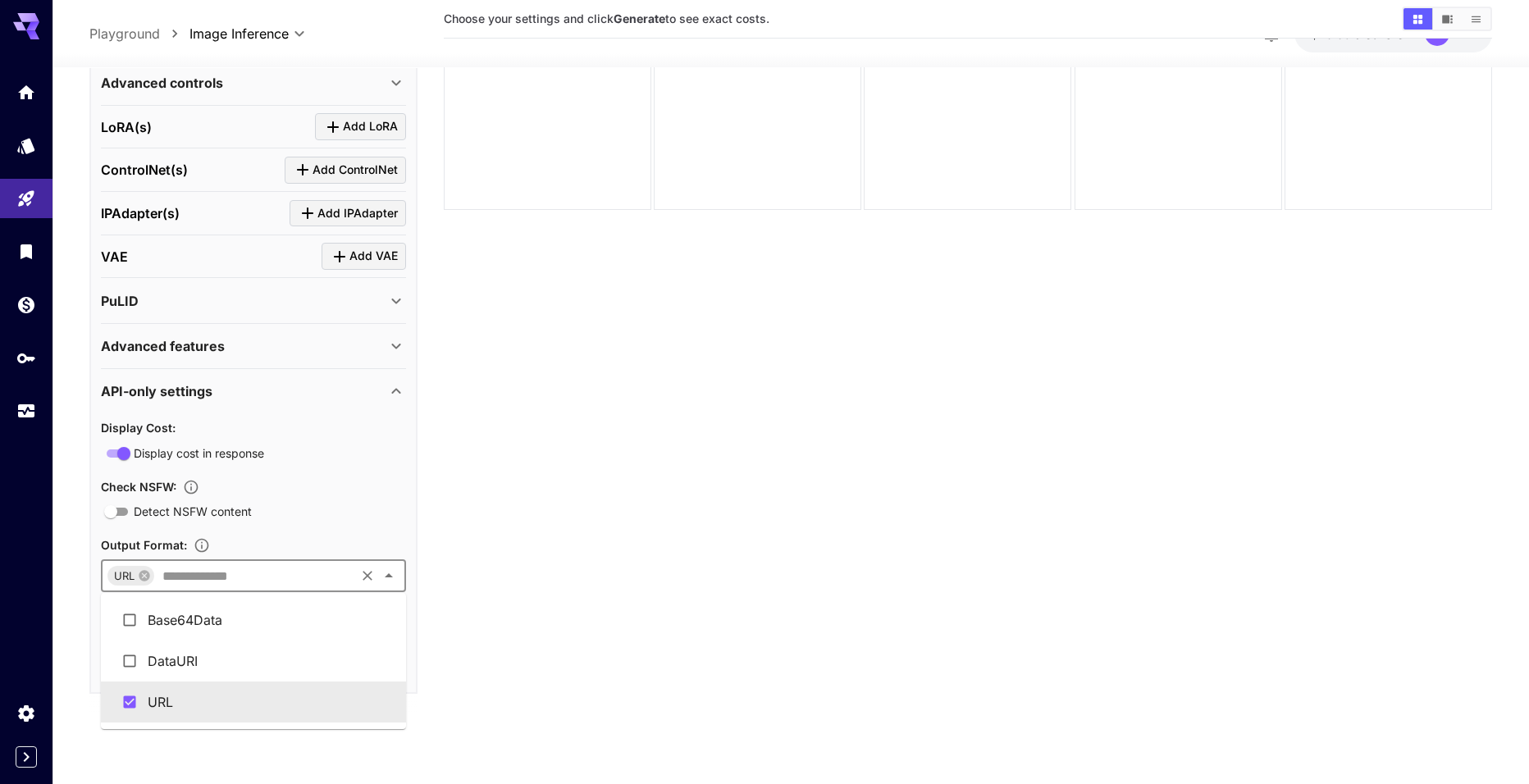
click at [167, 703] on li "URL" at bounding box center [253, 701] width 305 height 41
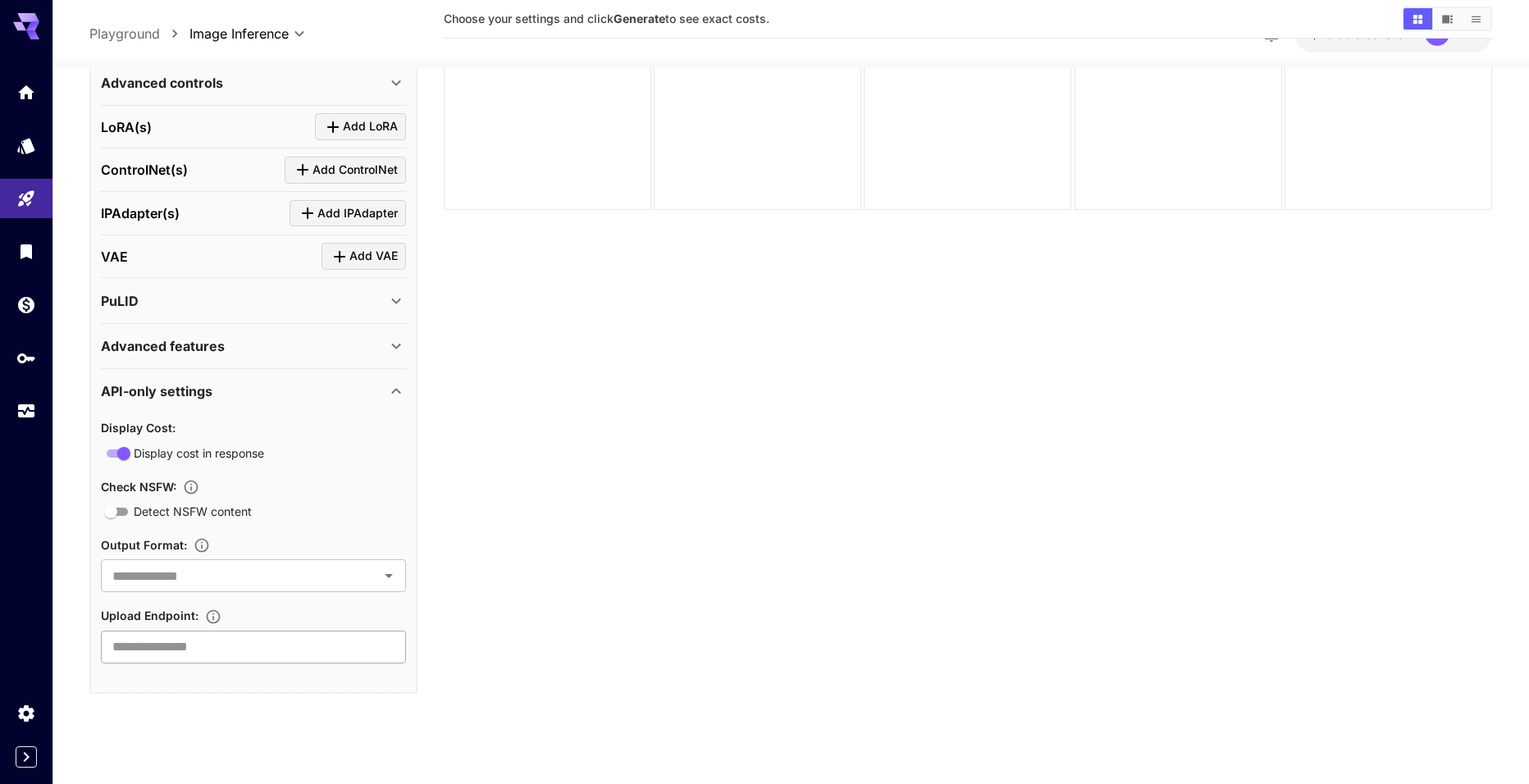
click at [191, 640] on input "text" at bounding box center [253, 646] width 305 height 33
click at [30, 248] on icon "Library" at bounding box center [28, 246] width 12 height 14
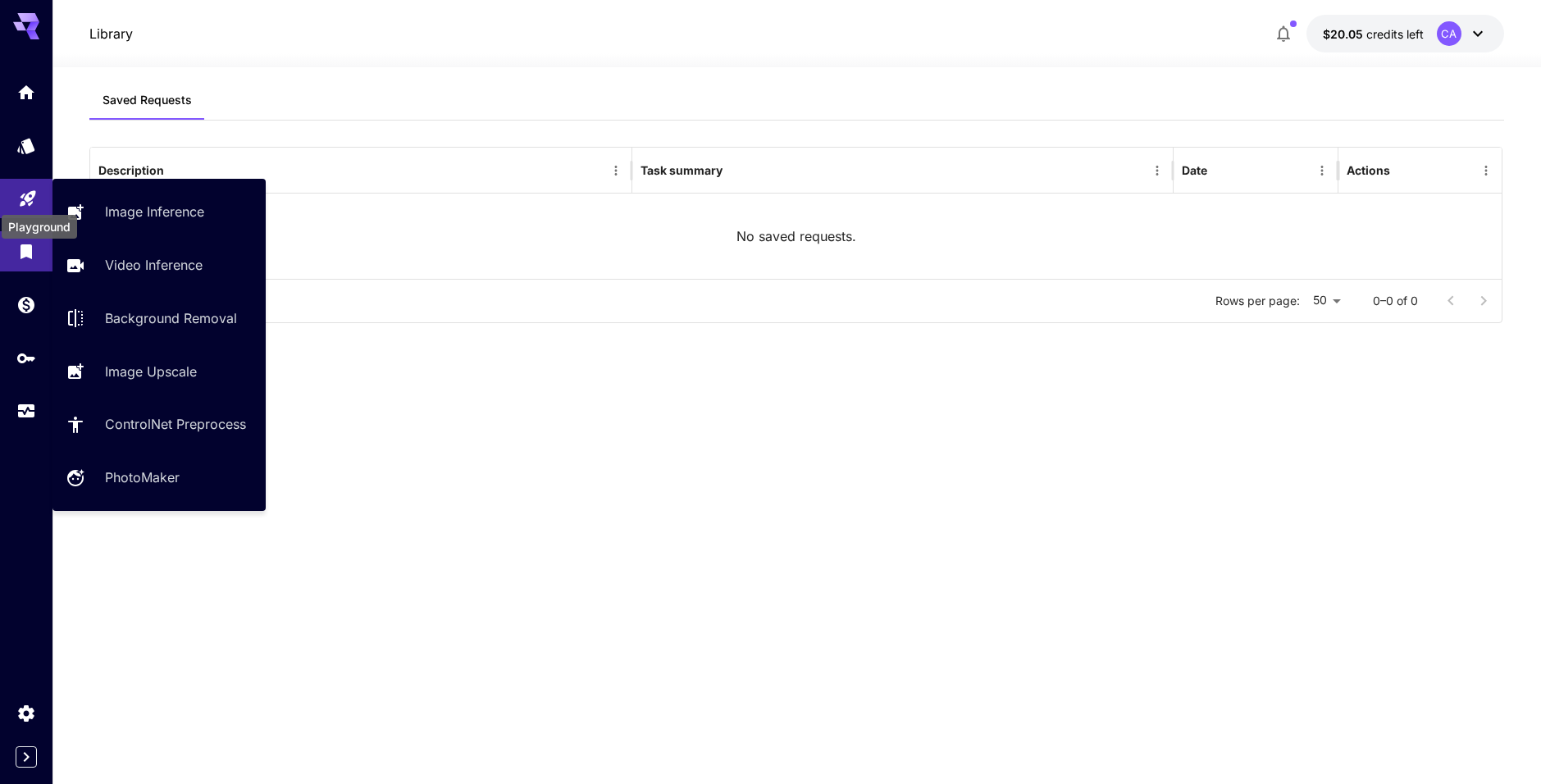
click at [29, 195] on icon "Playground" at bounding box center [27, 193] width 15 height 15
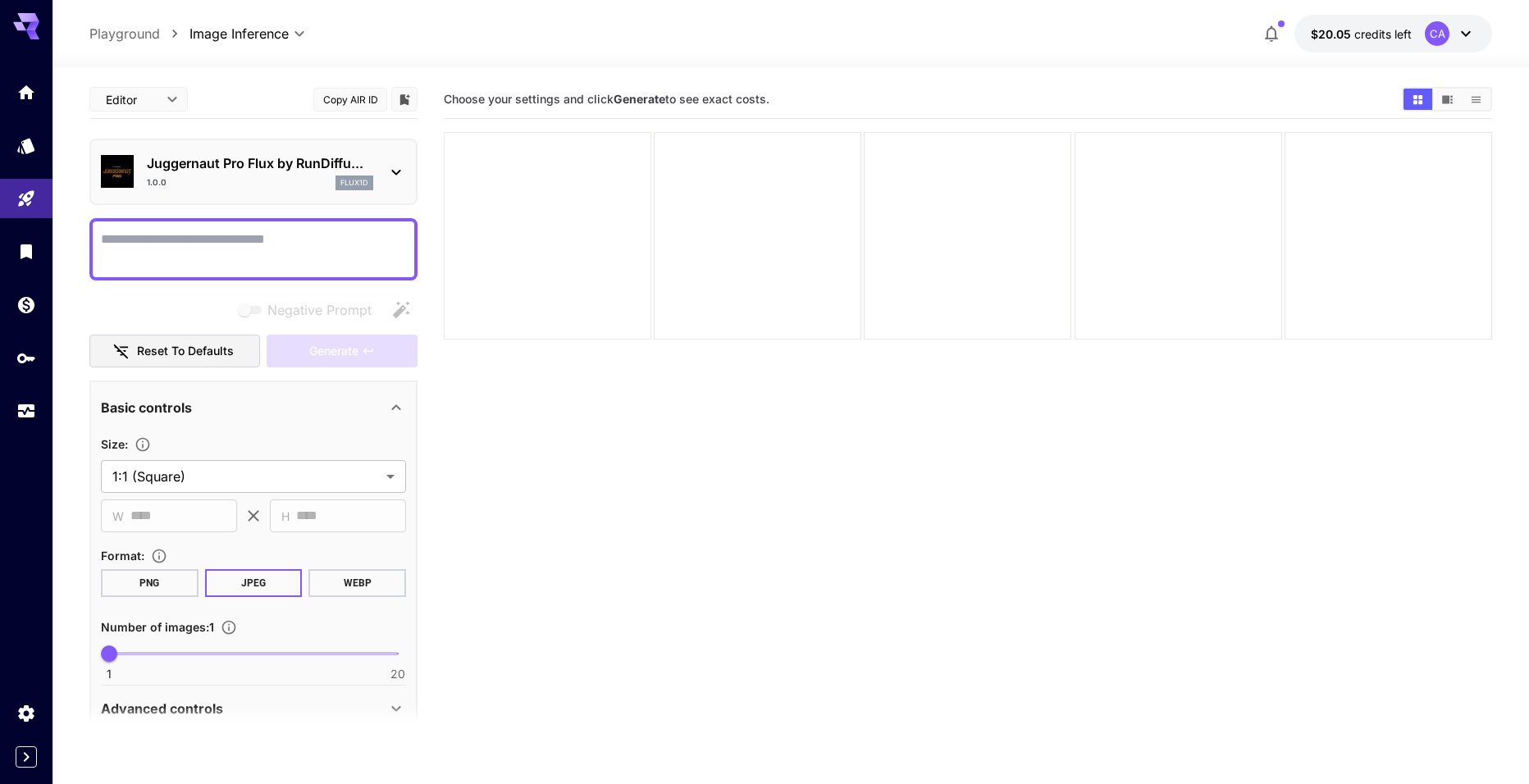
click at [551, 177] on div at bounding box center [548, 236] width 208 height 208
click at [28, 422] on link at bounding box center [26, 411] width 52 height 41
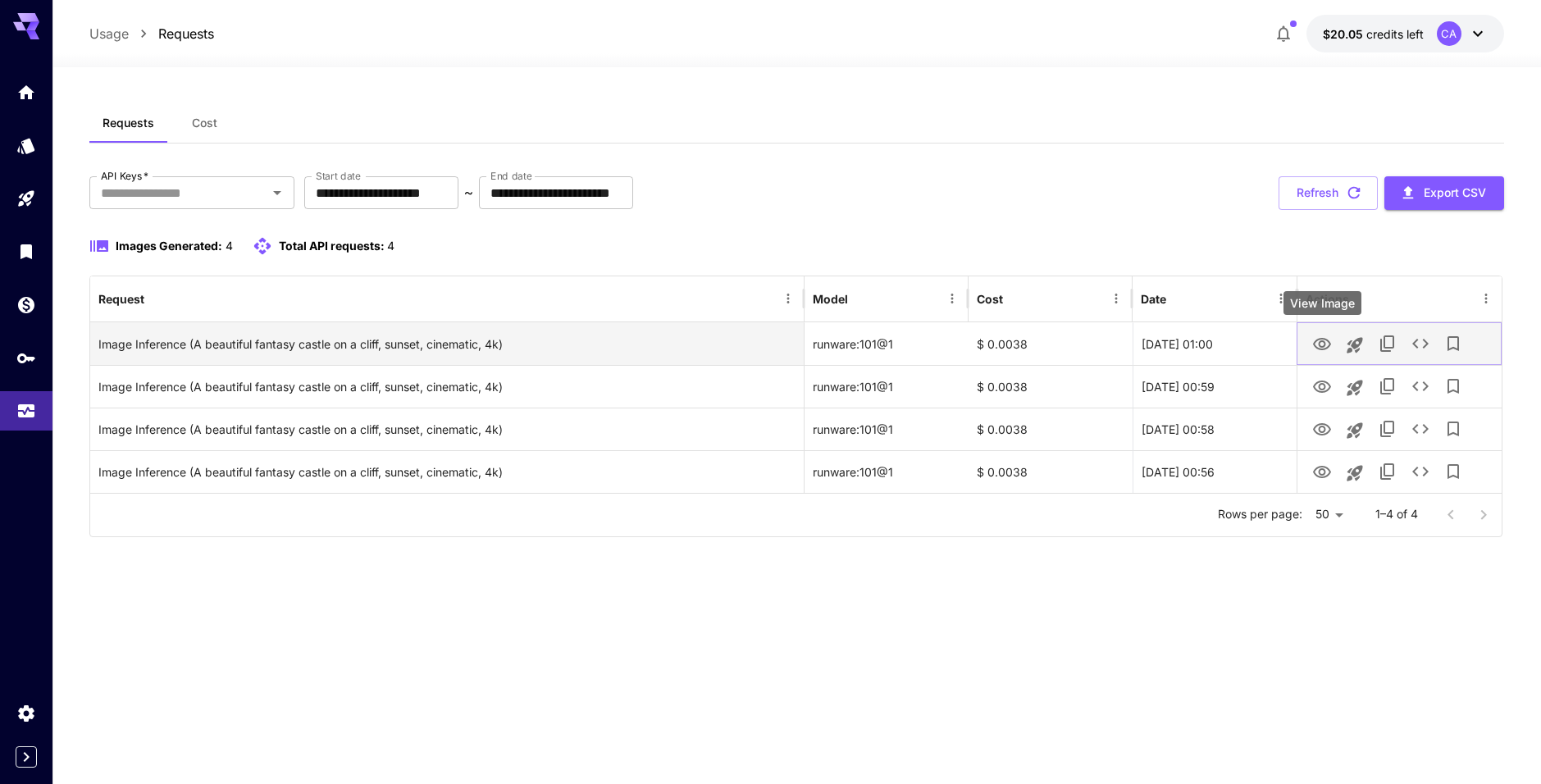
click at [1321, 343] on icon "View Image" at bounding box center [1322, 344] width 19 height 19
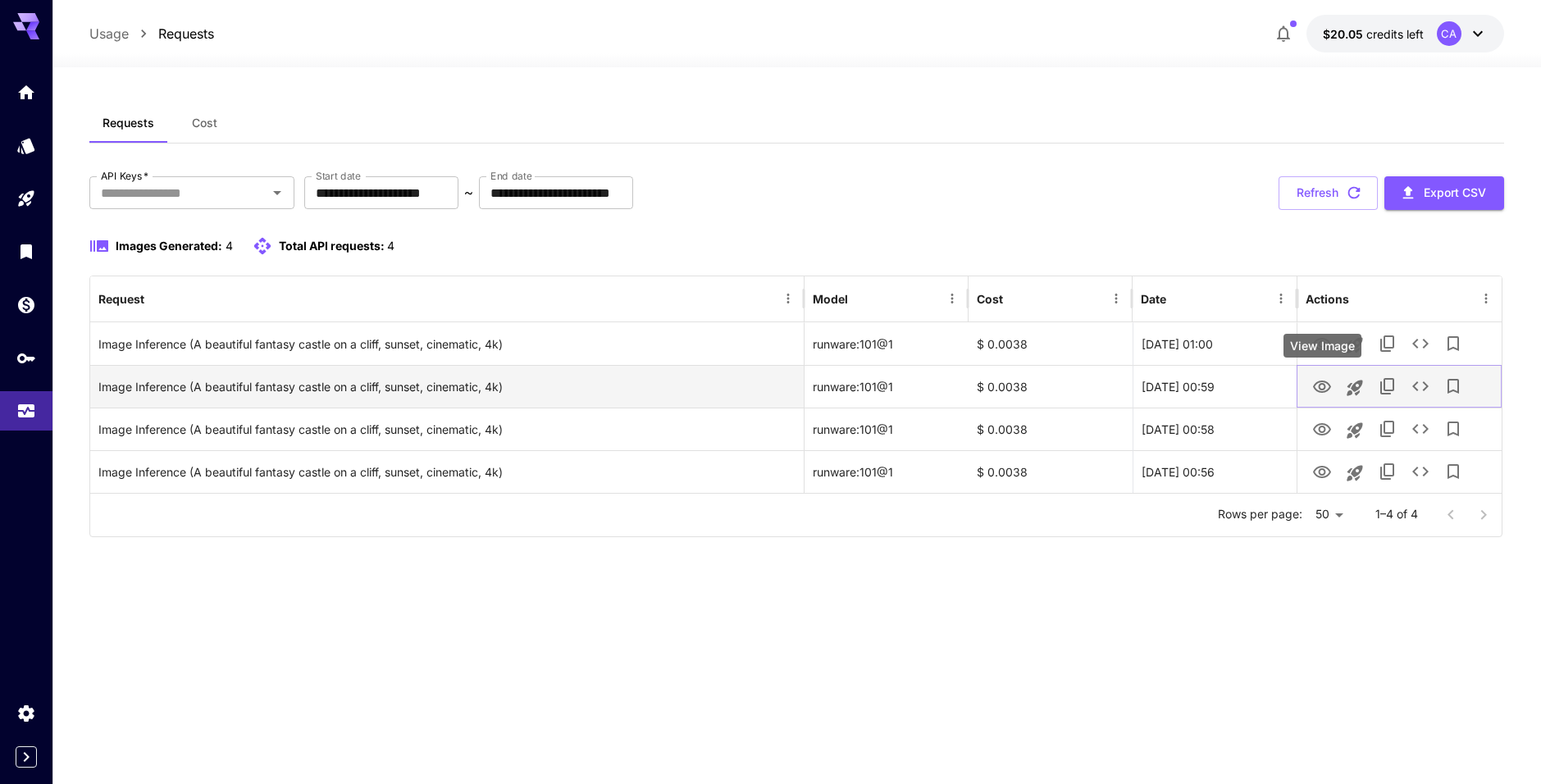
click at [1325, 379] on icon "View Image" at bounding box center [1322, 386] width 19 height 19
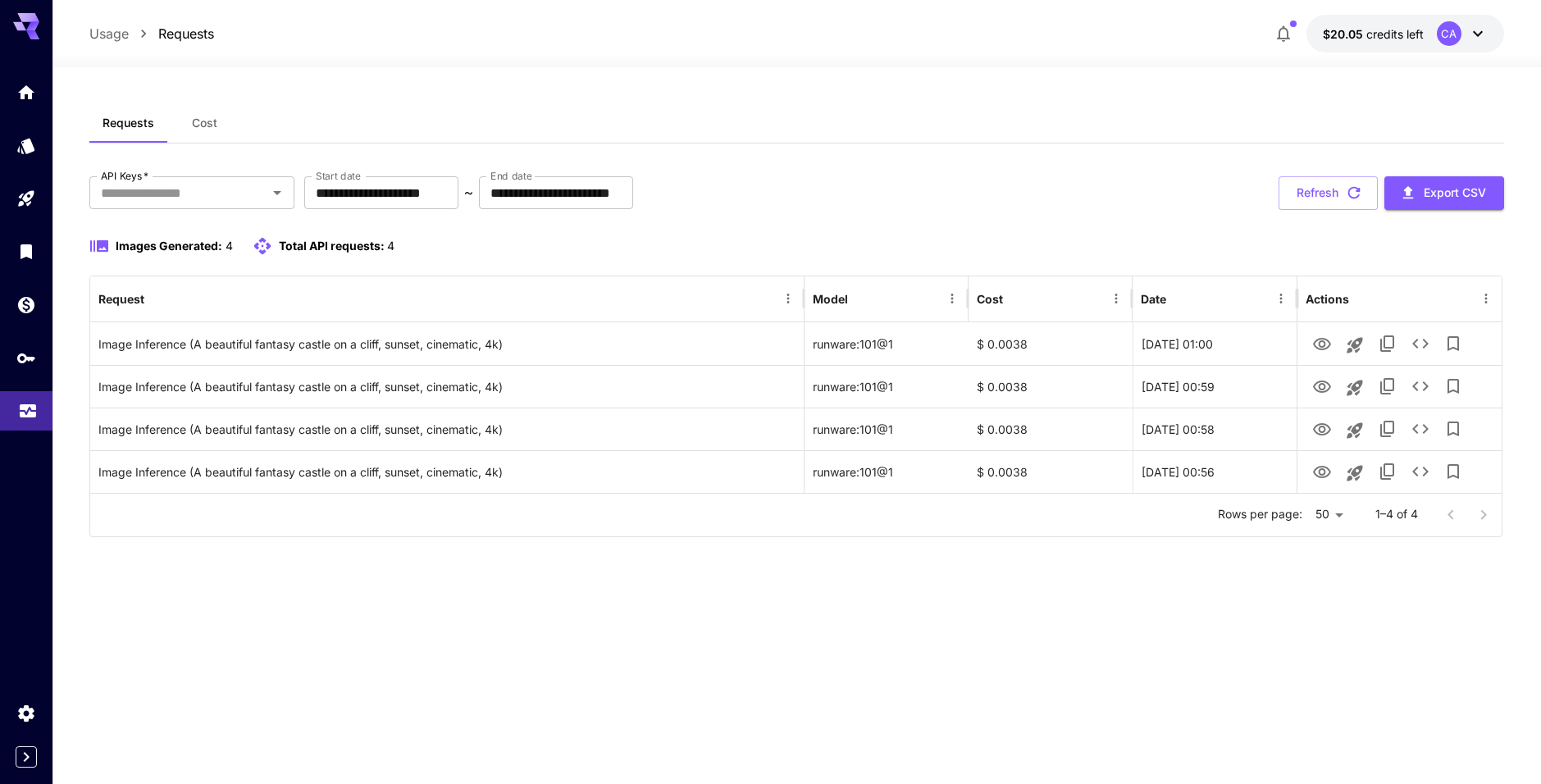
click at [36, 419] on link at bounding box center [26, 411] width 52 height 41
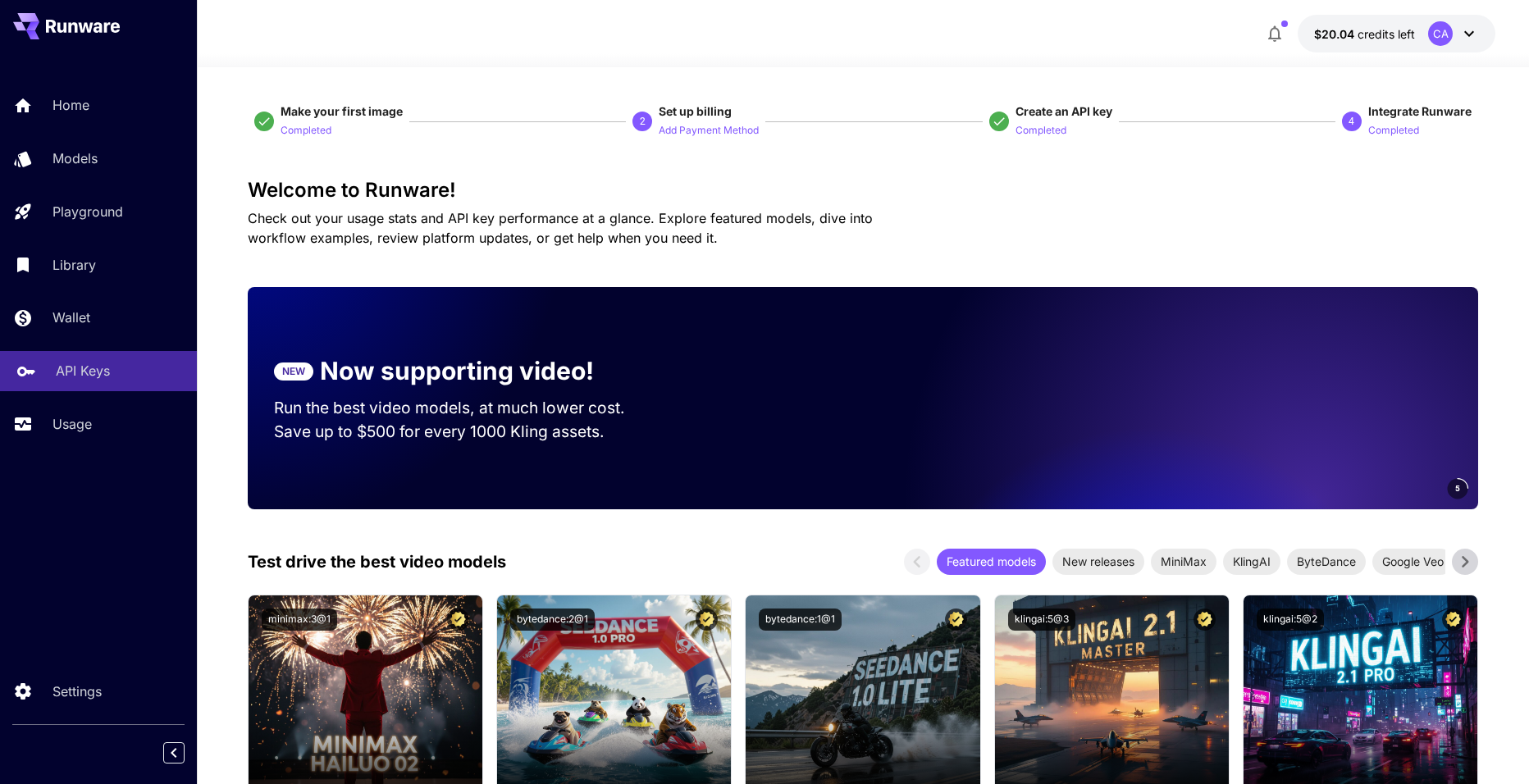
click at [98, 382] on link "API Keys" at bounding box center [98, 371] width 197 height 41
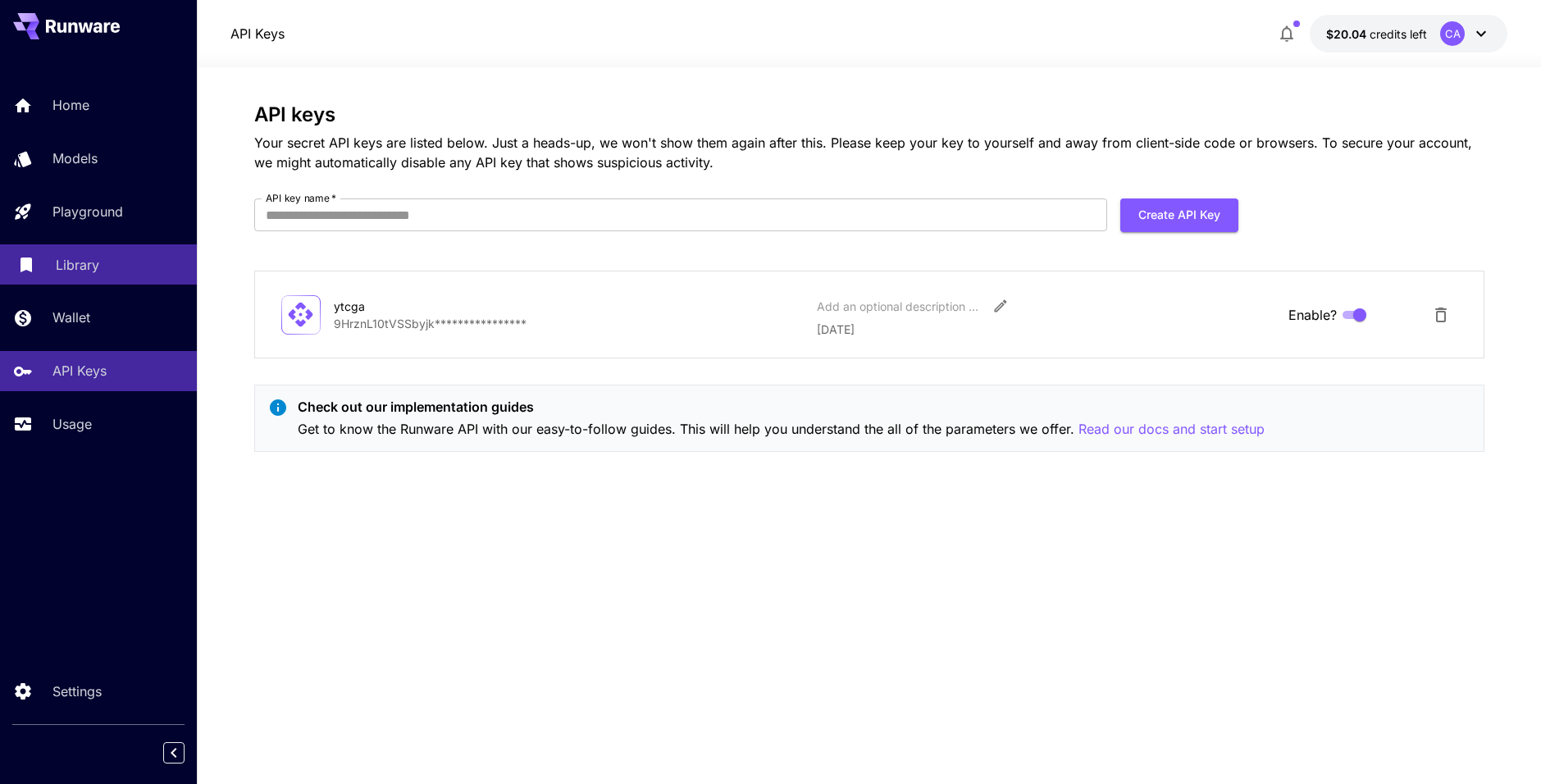
click at [81, 263] on p "Library" at bounding box center [77, 264] width 43 height 19
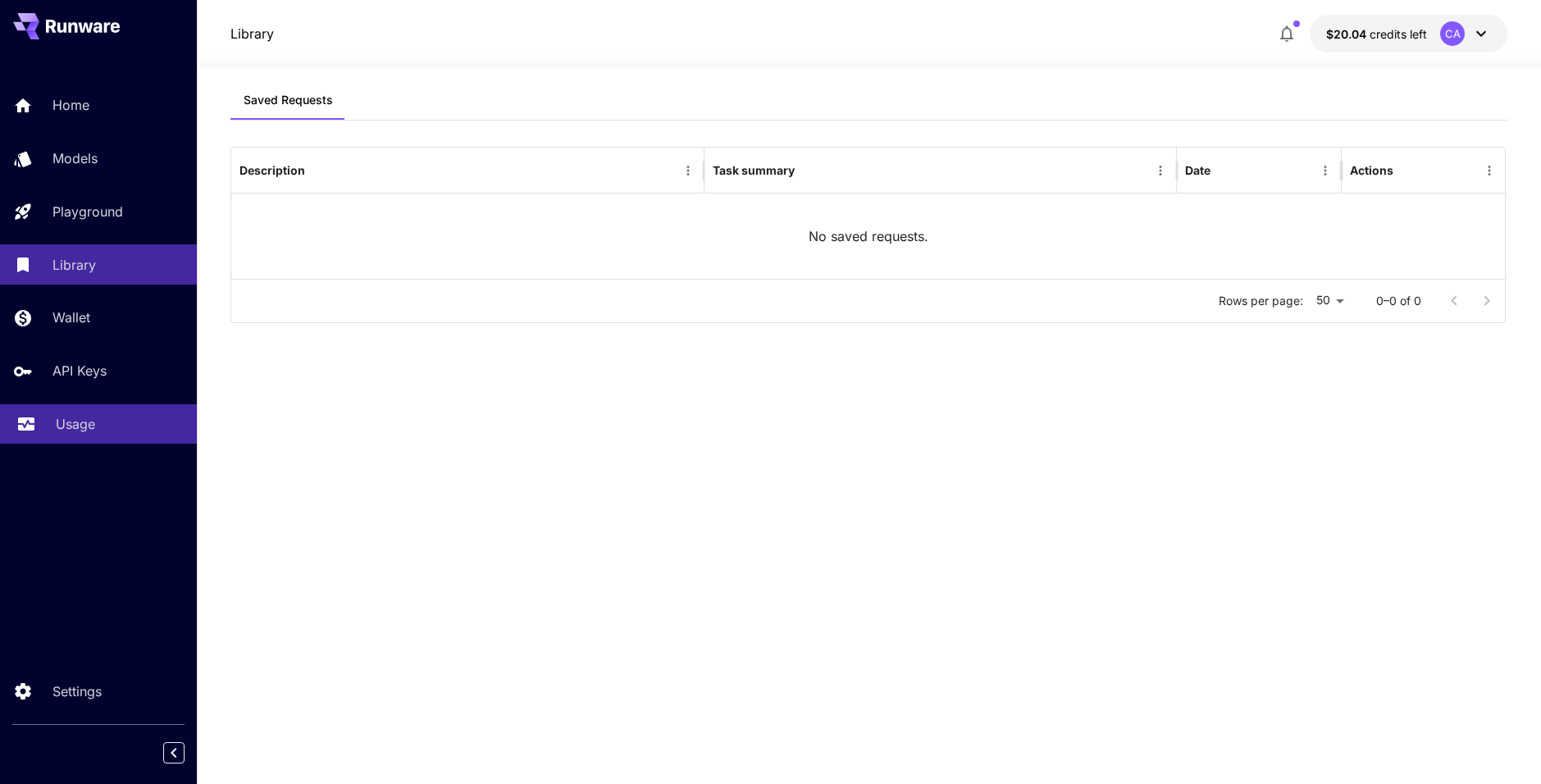
click at [113, 416] on div "Usage" at bounding box center [119, 423] width 128 height 19
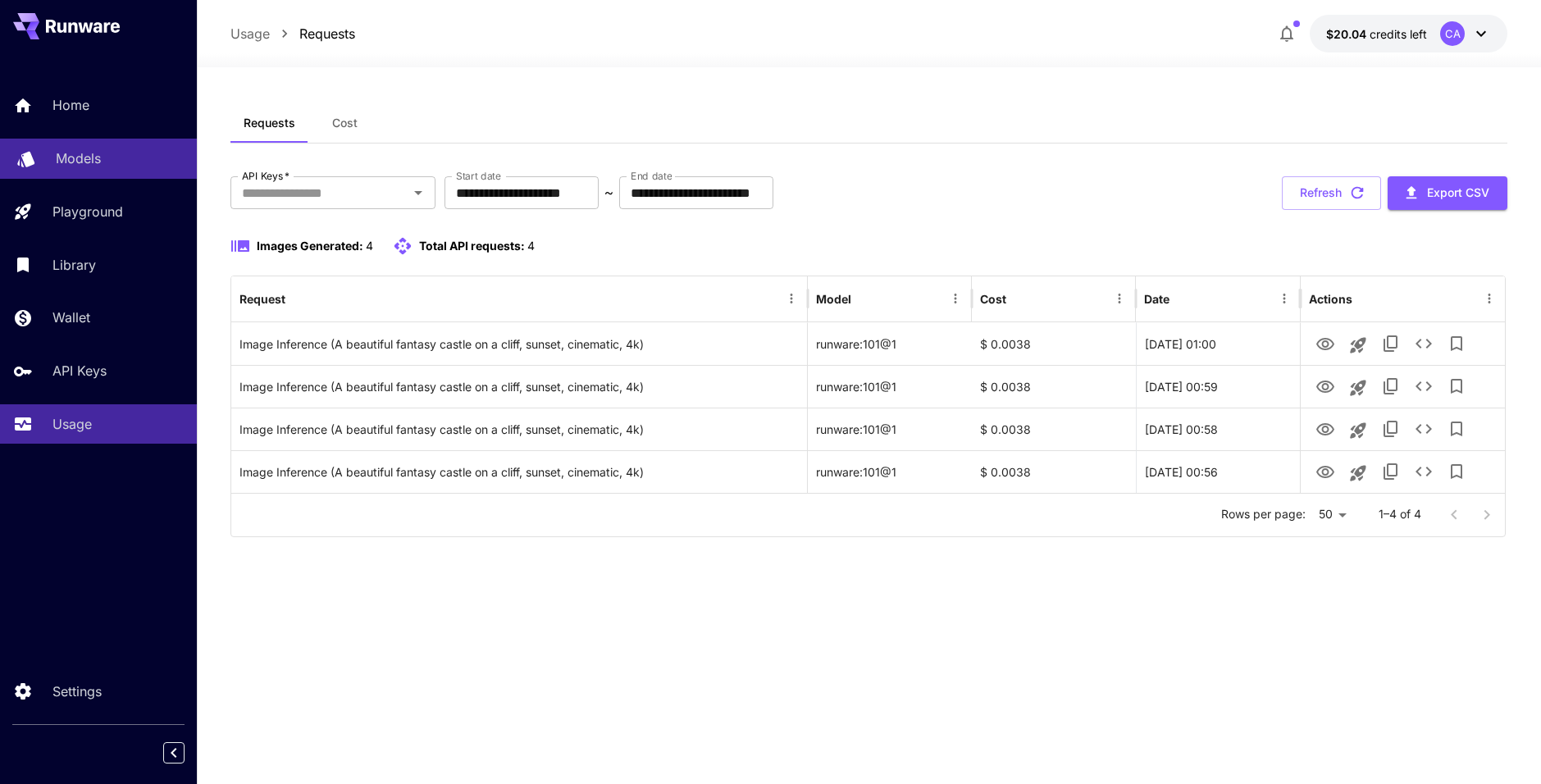
click at [121, 158] on div "Models" at bounding box center [119, 158] width 128 height 19
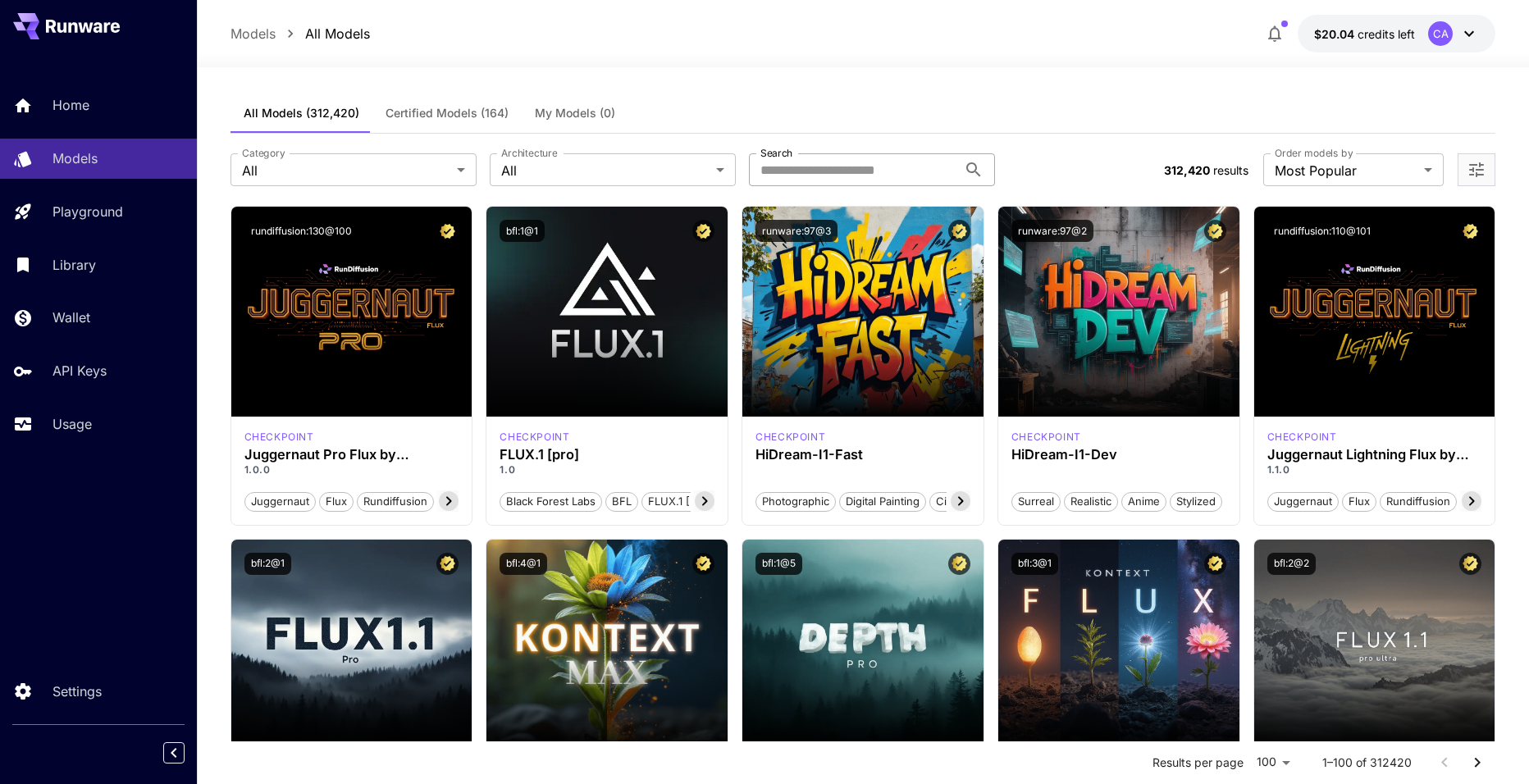
click at [841, 180] on input "Search" at bounding box center [853, 169] width 208 height 33
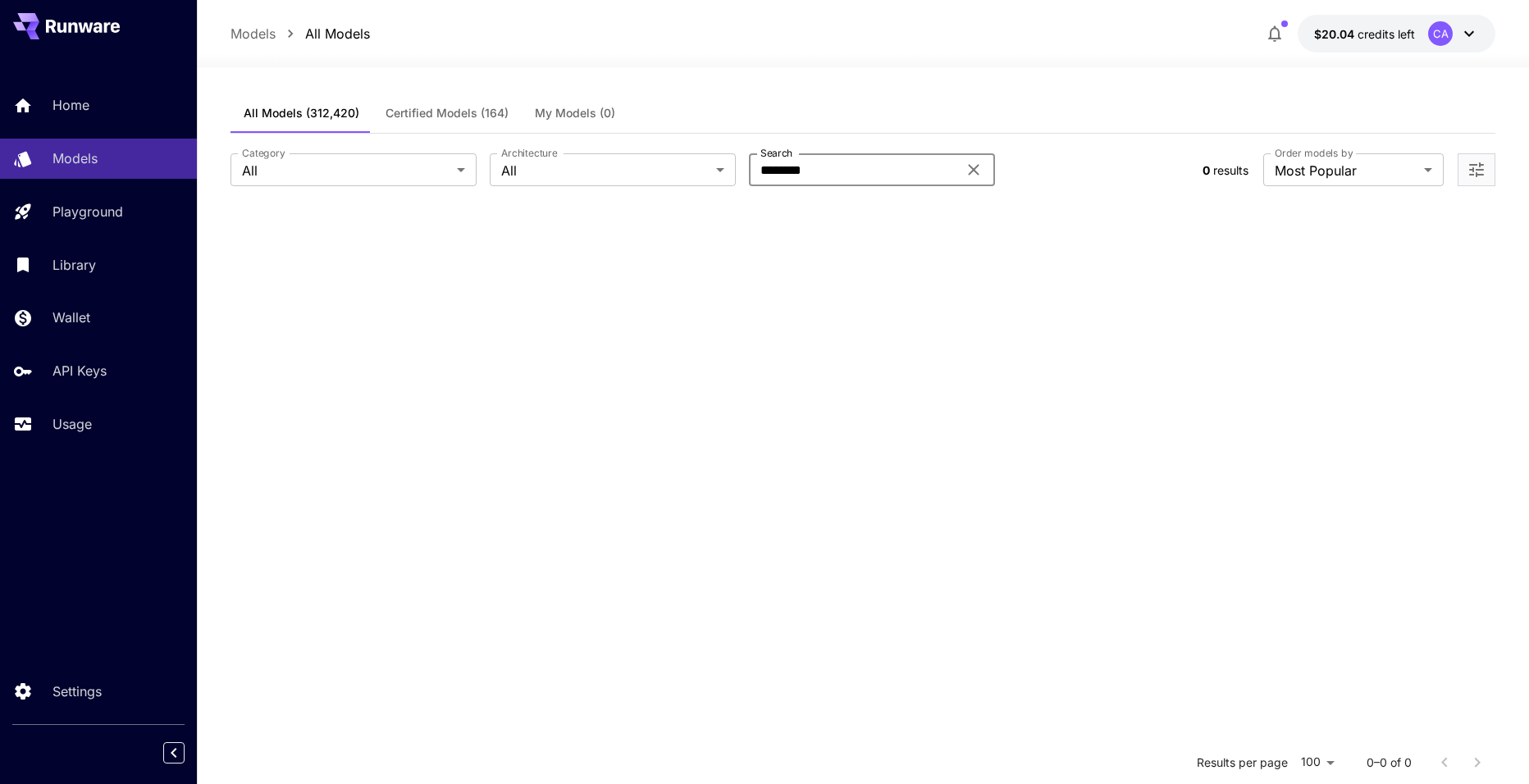
click at [887, 175] on input "********" at bounding box center [853, 169] width 208 height 33
type input "*"
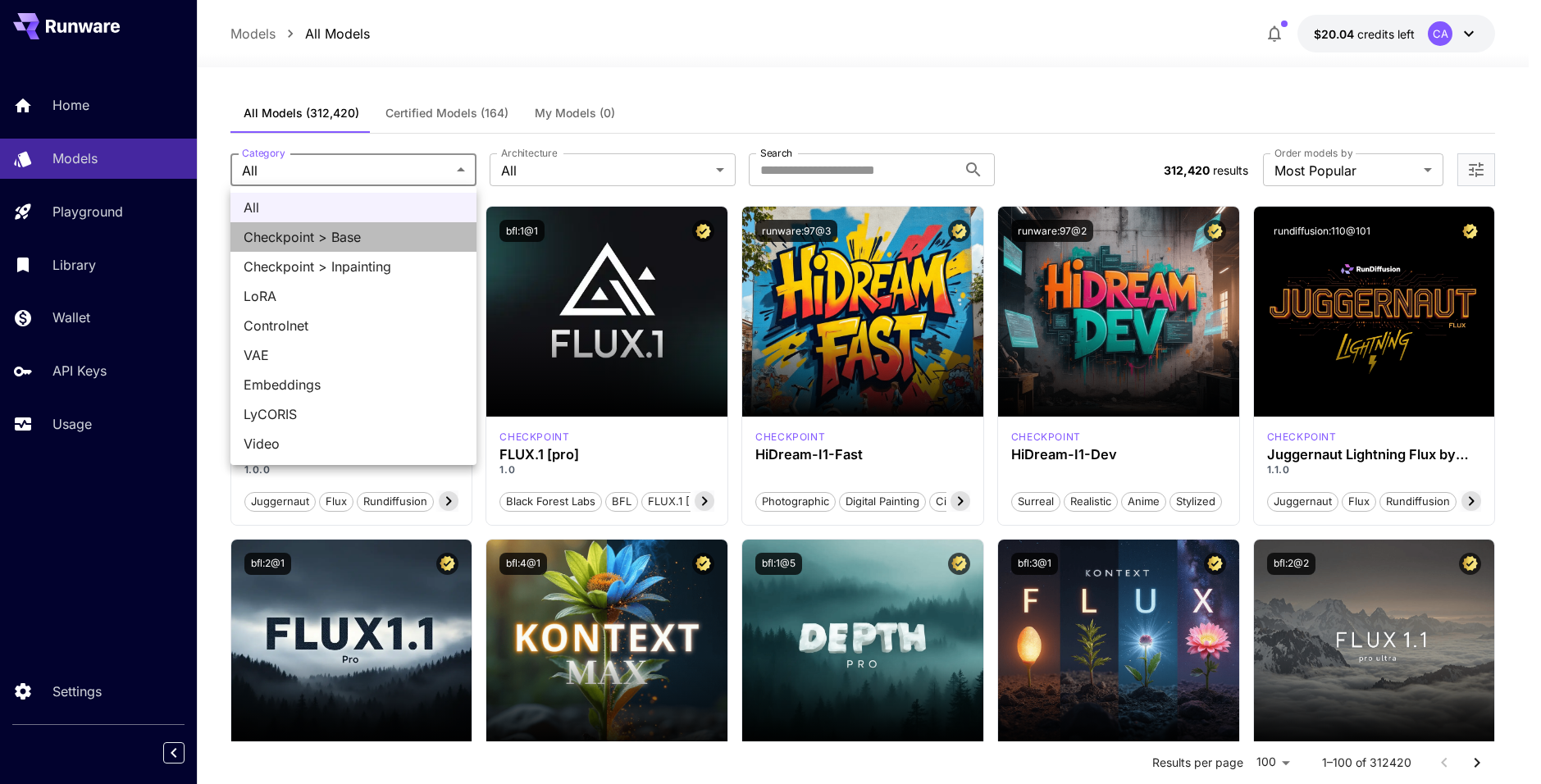
click at [380, 234] on span "Checkpoint > Base" at bounding box center [353, 237] width 220 height 19
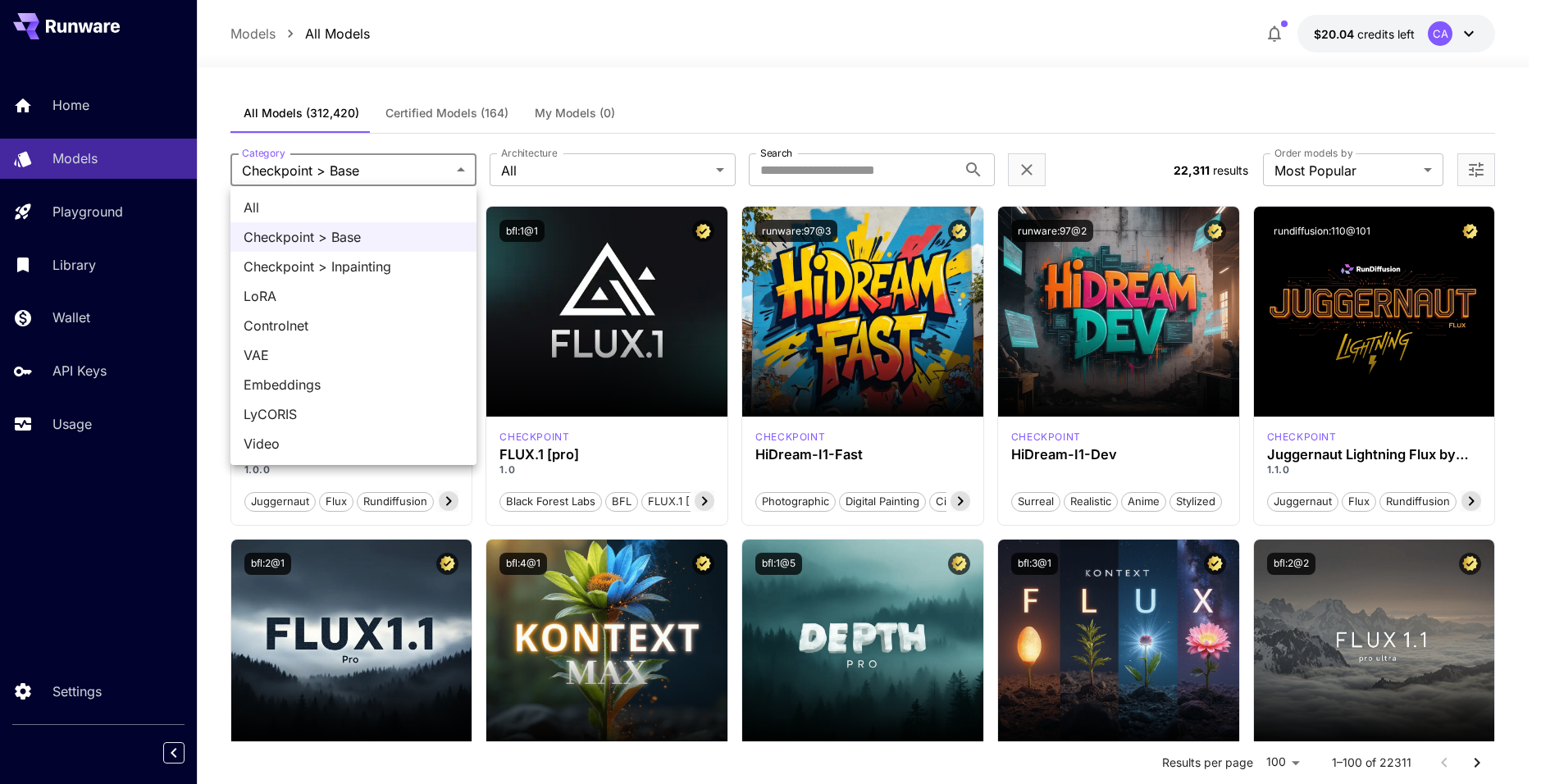
click at [403, 178] on div at bounding box center [770, 392] width 1541 height 784
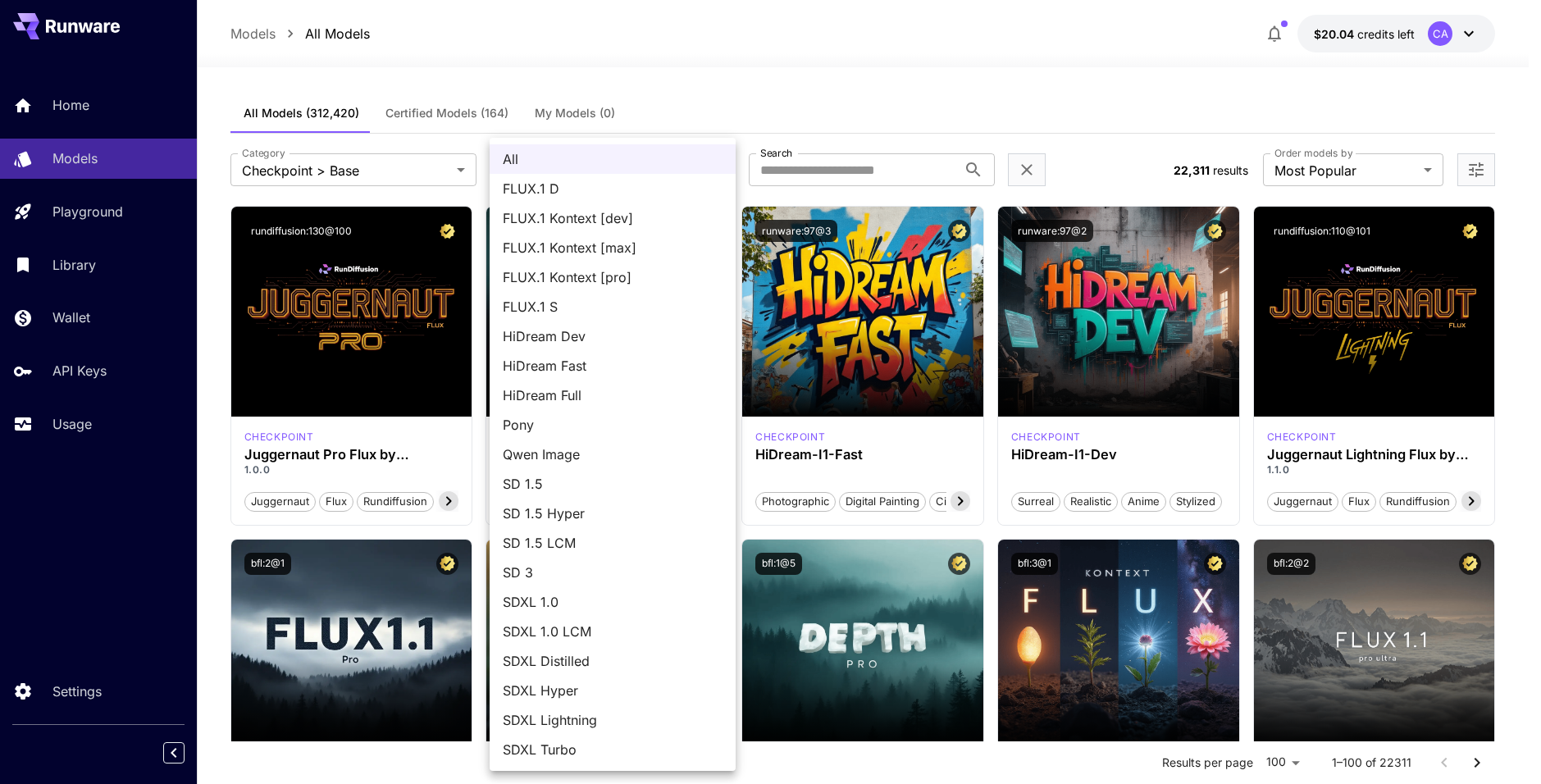
click at [355, 180] on div at bounding box center [770, 392] width 1541 height 784
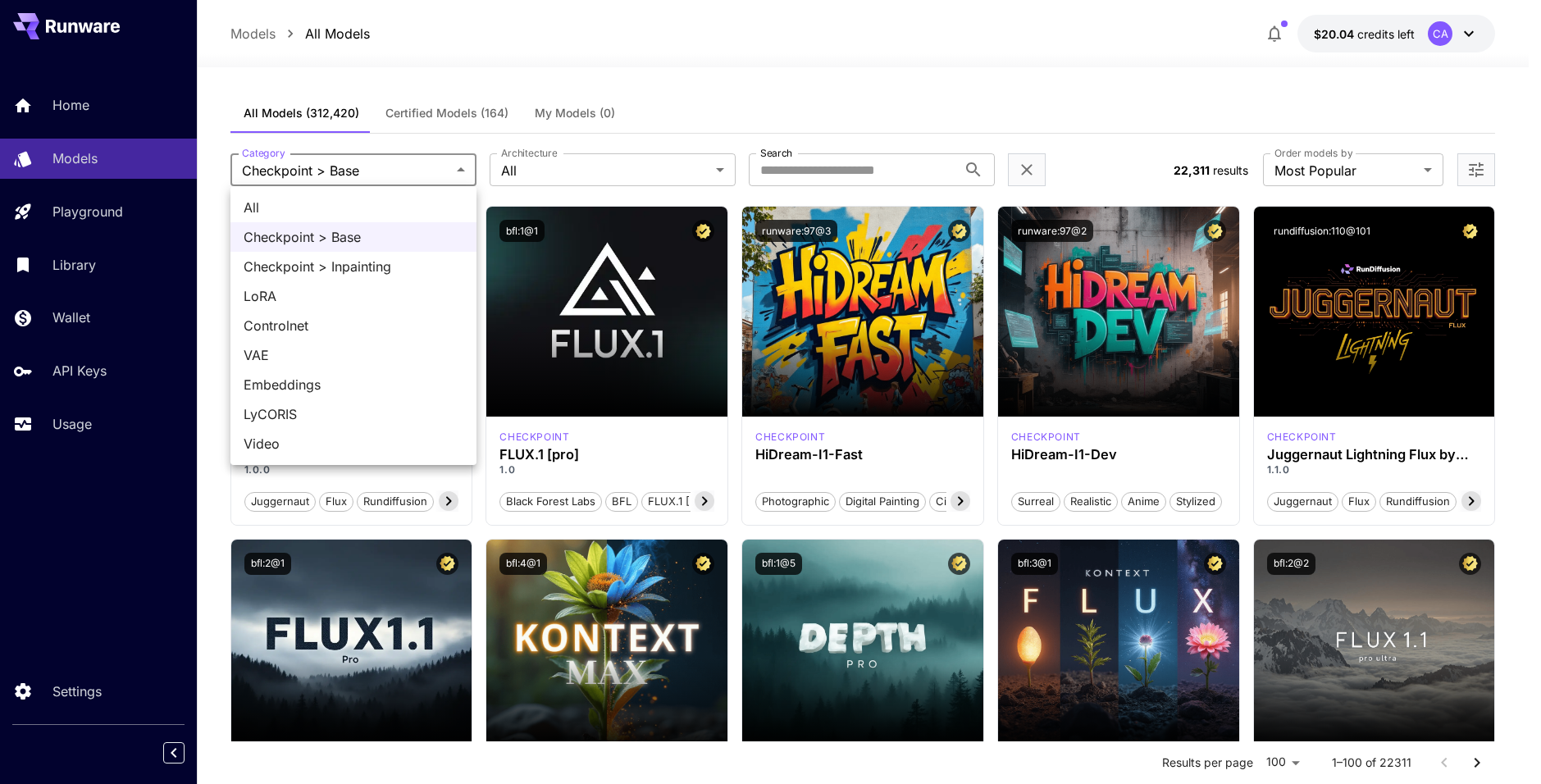
click at [313, 213] on span "All" at bounding box center [353, 207] width 220 height 19
type input "***"
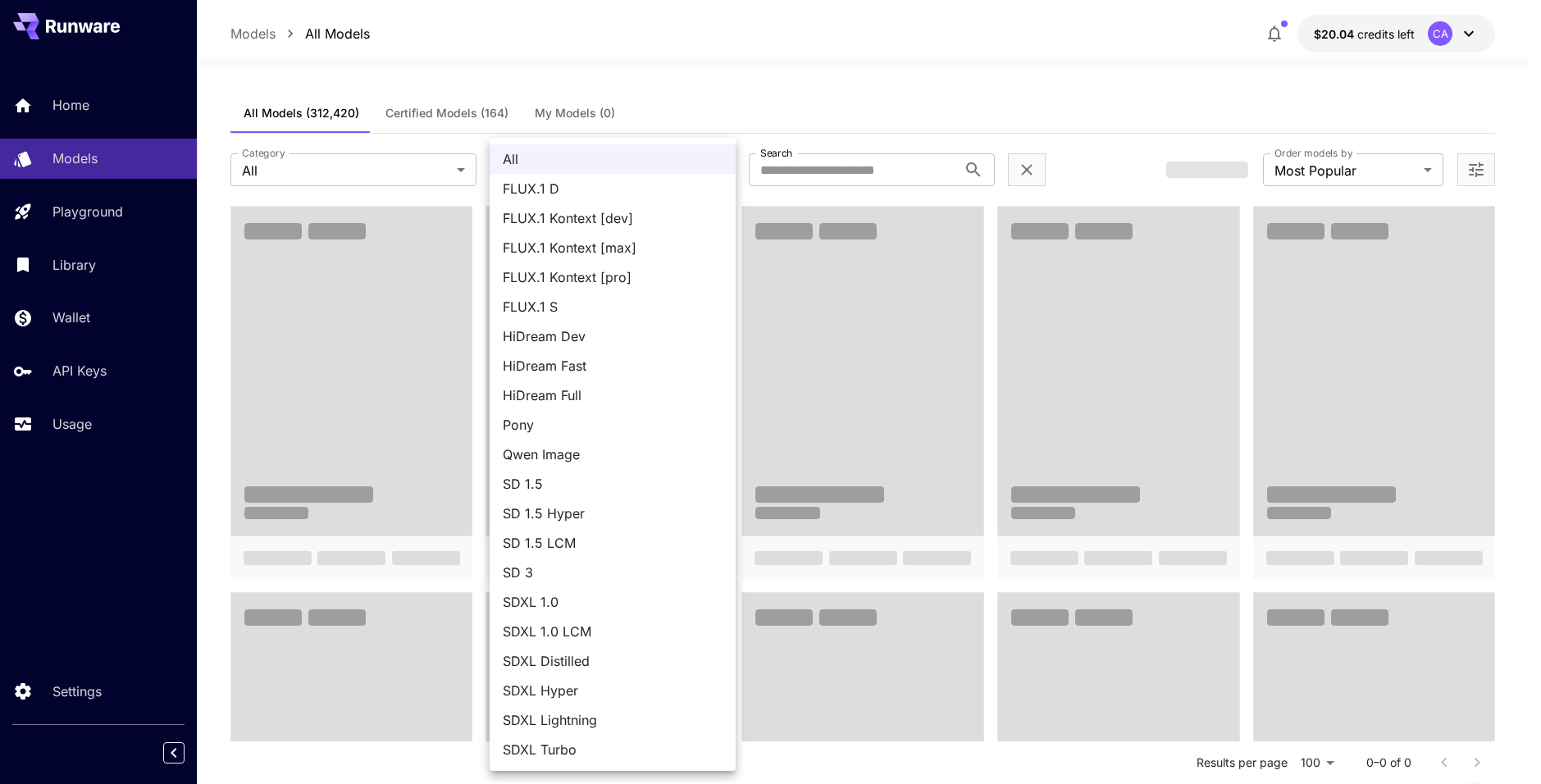
drag, startPoint x: 625, startPoint y: 120, endPoint x: 597, endPoint y: 144, distance: 36.9
click at [618, 133] on div at bounding box center [770, 392] width 1541 height 784
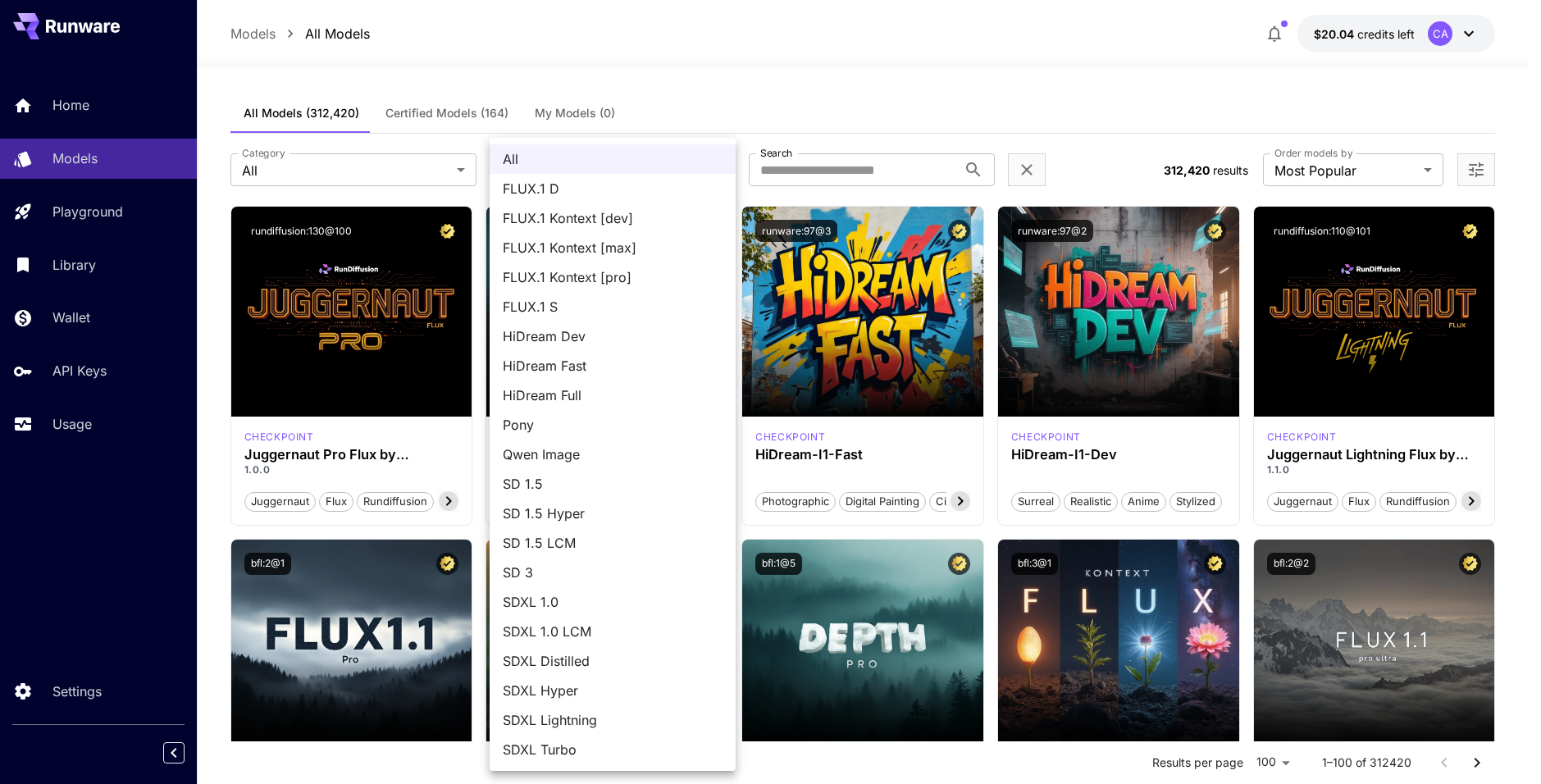
click at [562, 309] on span "FLUX.1 S" at bounding box center [613, 306] width 220 height 19
type input "******"
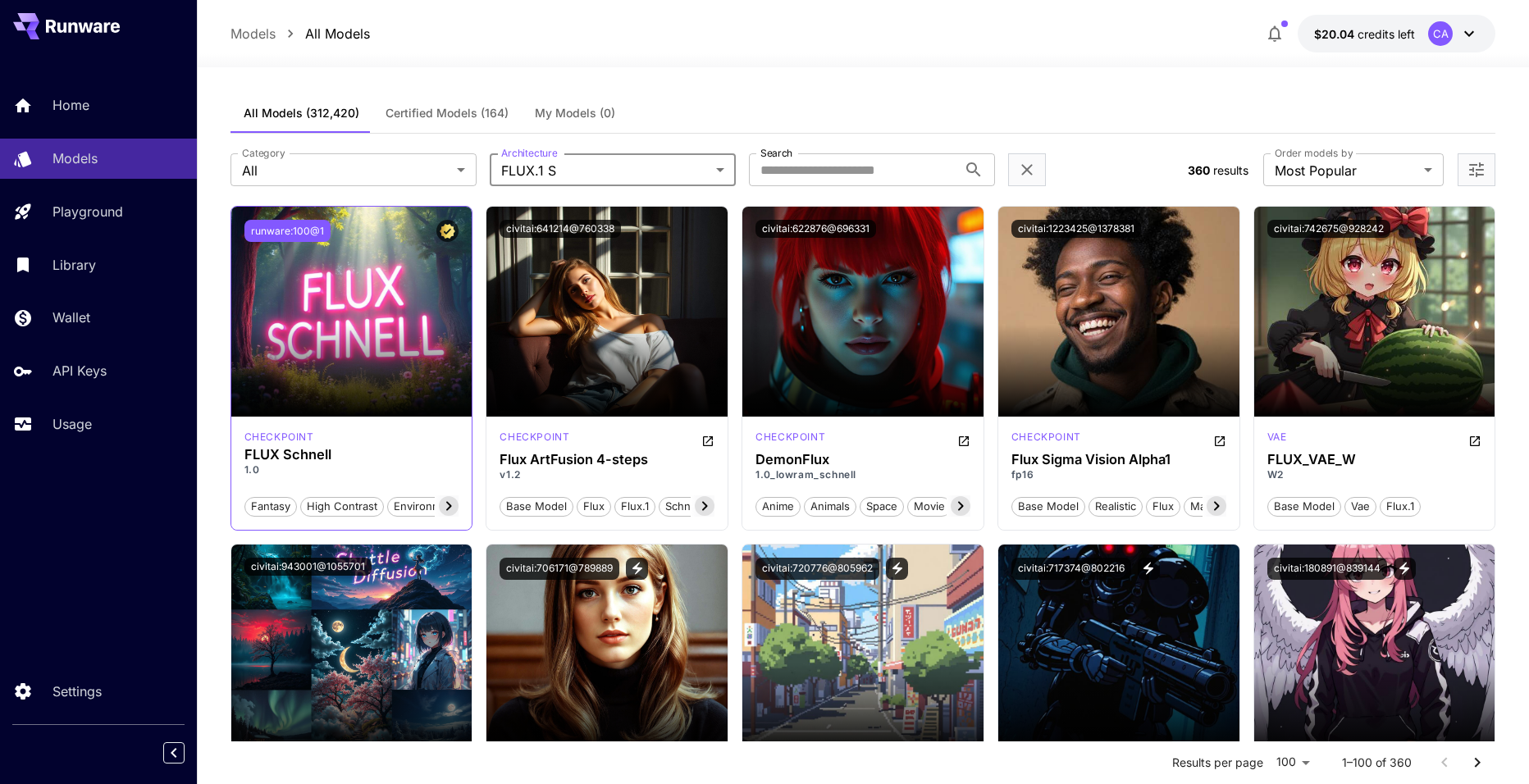
click at [295, 232] on button "runware:100@1" at bounding box center [287, 231] width 86 height 22
click at [634, 570] on icon "View trigger words" at bounding box center [636, 568] width 14 height 14
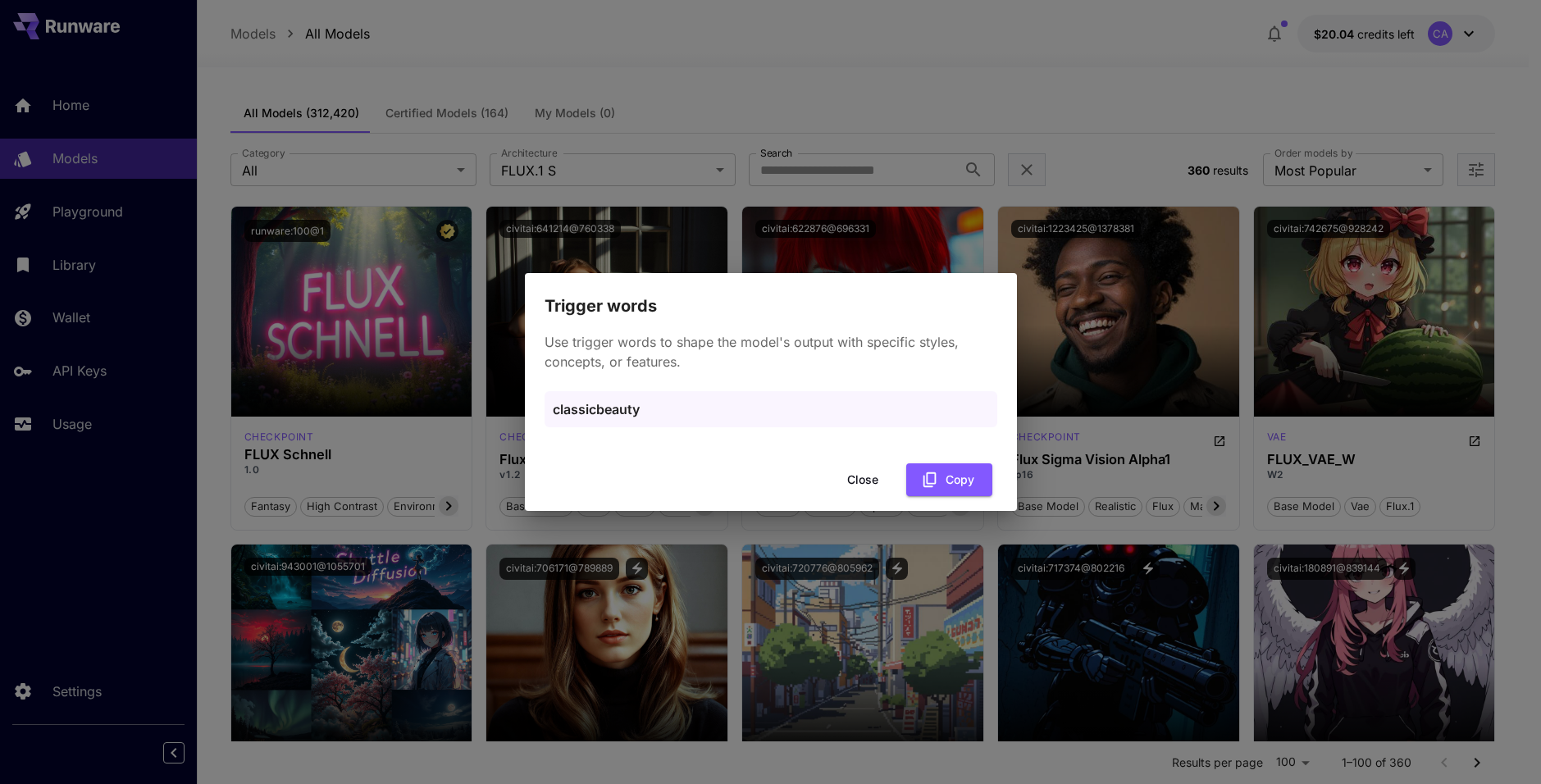
click at [606, 410] on p "classicbeauty" at bounding box center [771, 409] width 436 height 19
click at [866, 476] on button "Close" at bounding box center [862, 480] width 74 height 34
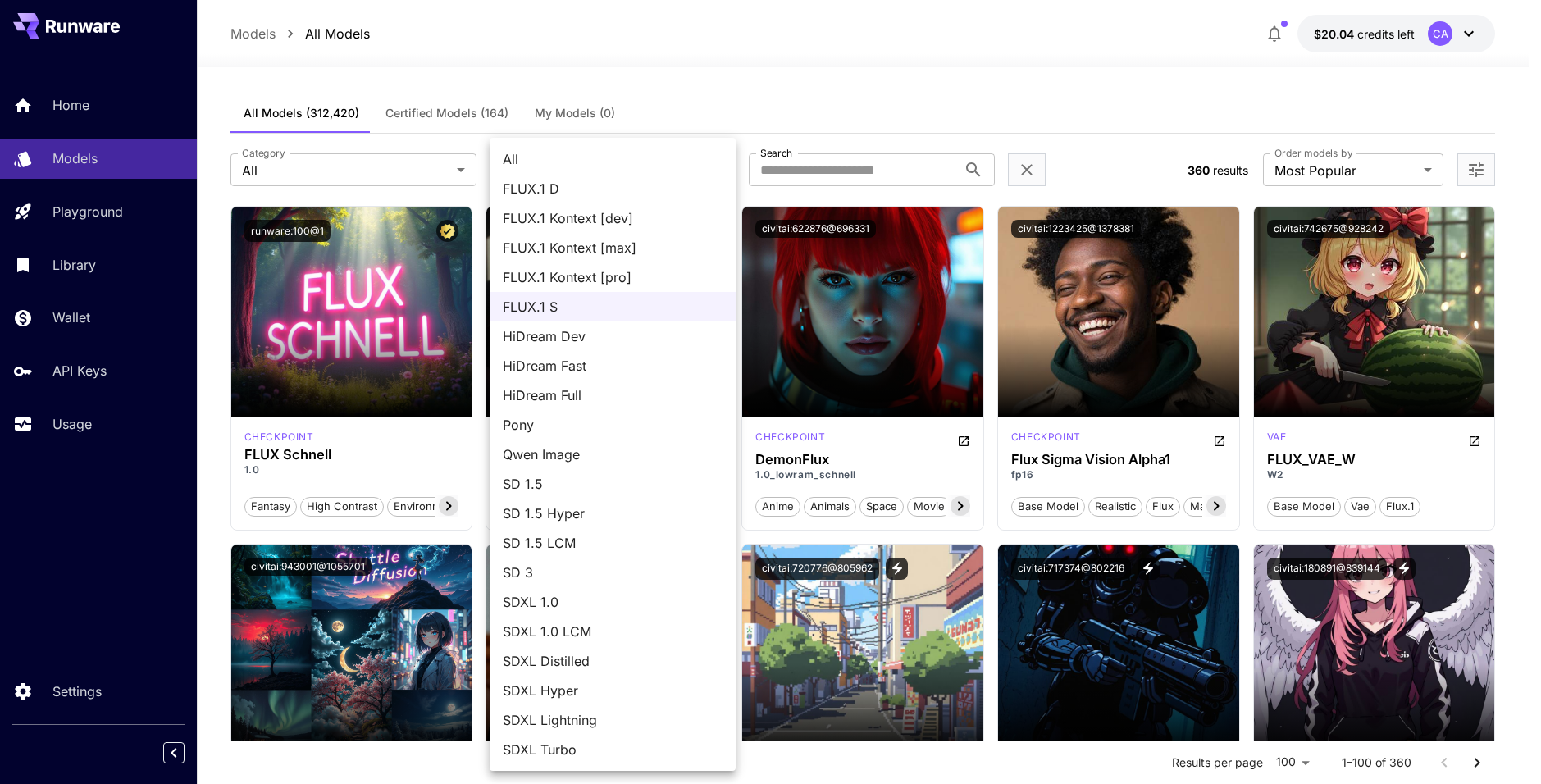
click at [559, 482] on span "SD 1.5" at bounding box center [613, 483] width 220 height 19
type input "****"
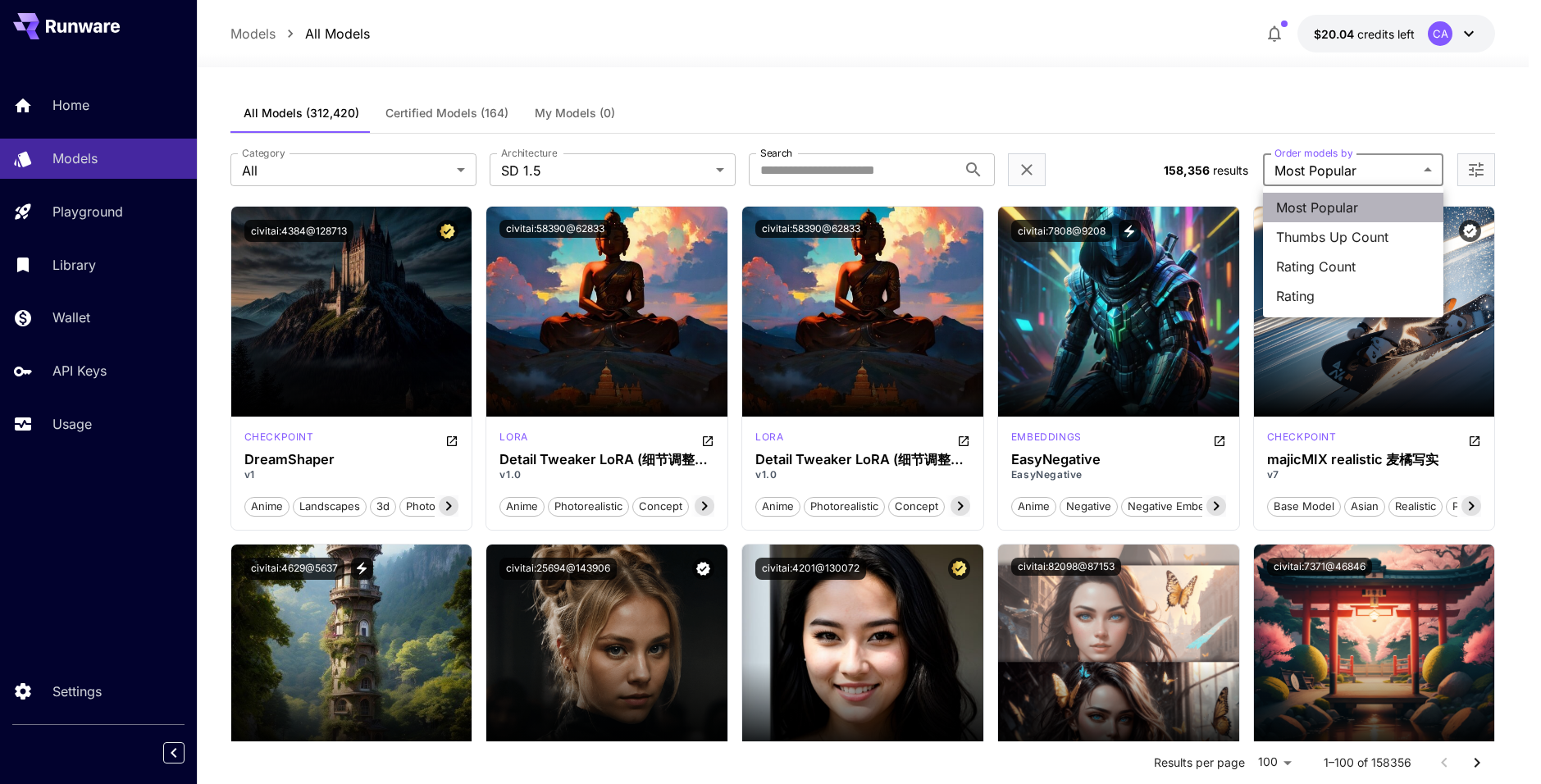
click at [1337, 206] on span "Most Popular" at bounding box center [1353, 207] width 154 height 19
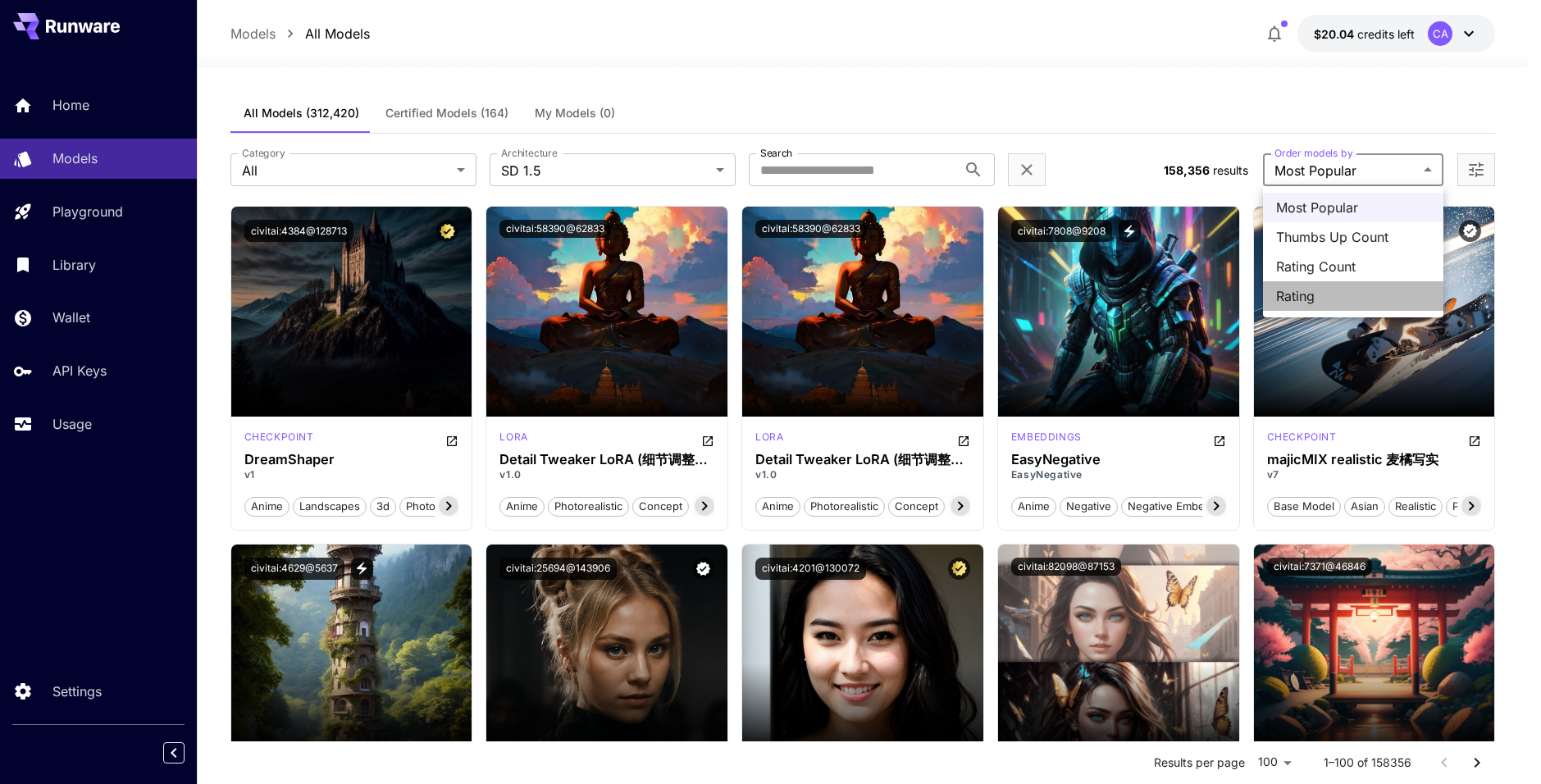
click at [1298, 291] on span "Rating" at bounding box center [1353, 296] width 154 height 19
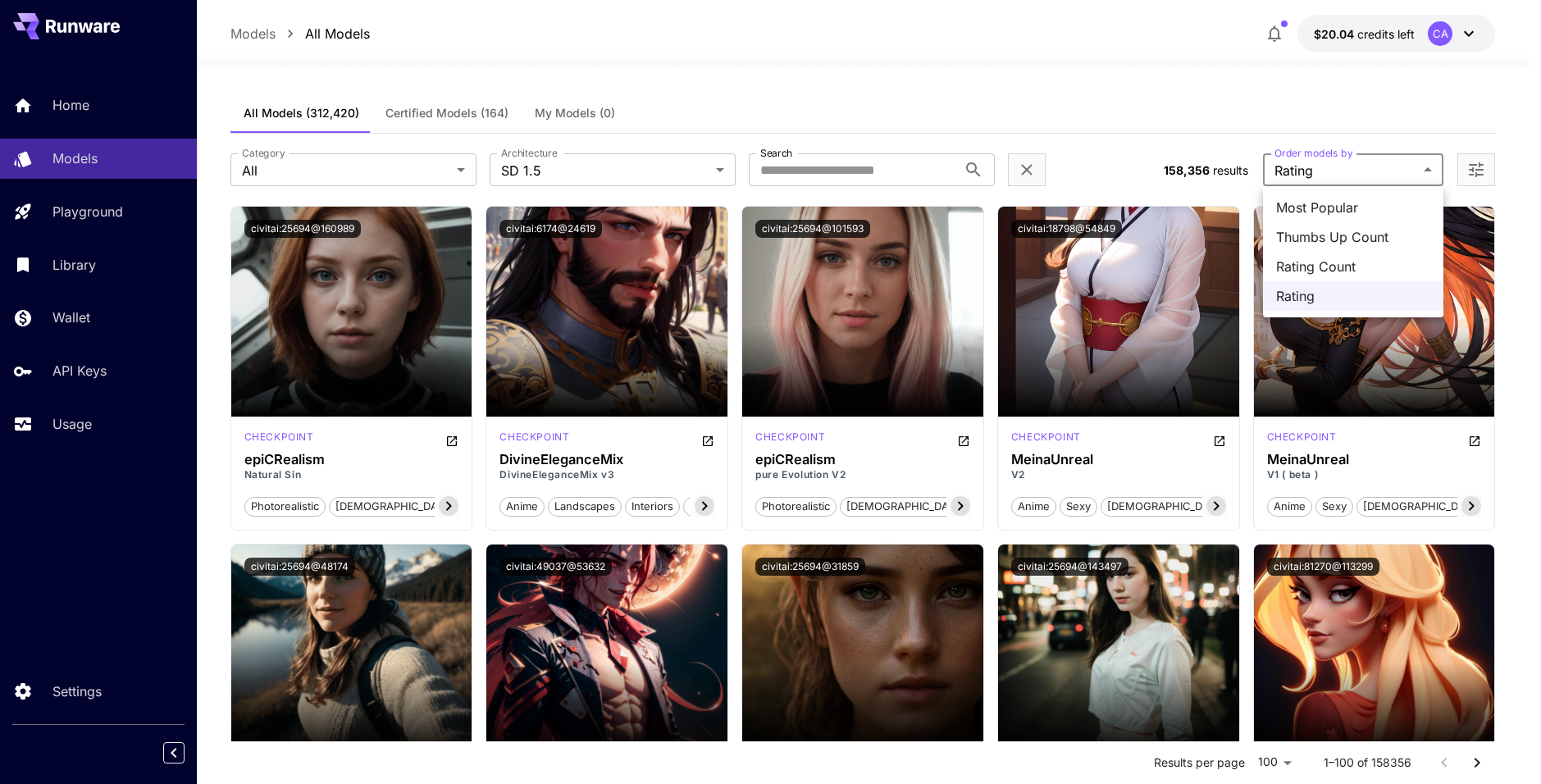
click at [1333, 204] on span "Most Popular" at bounding box center [1353, 207] width 154 height 19
type input "**********"
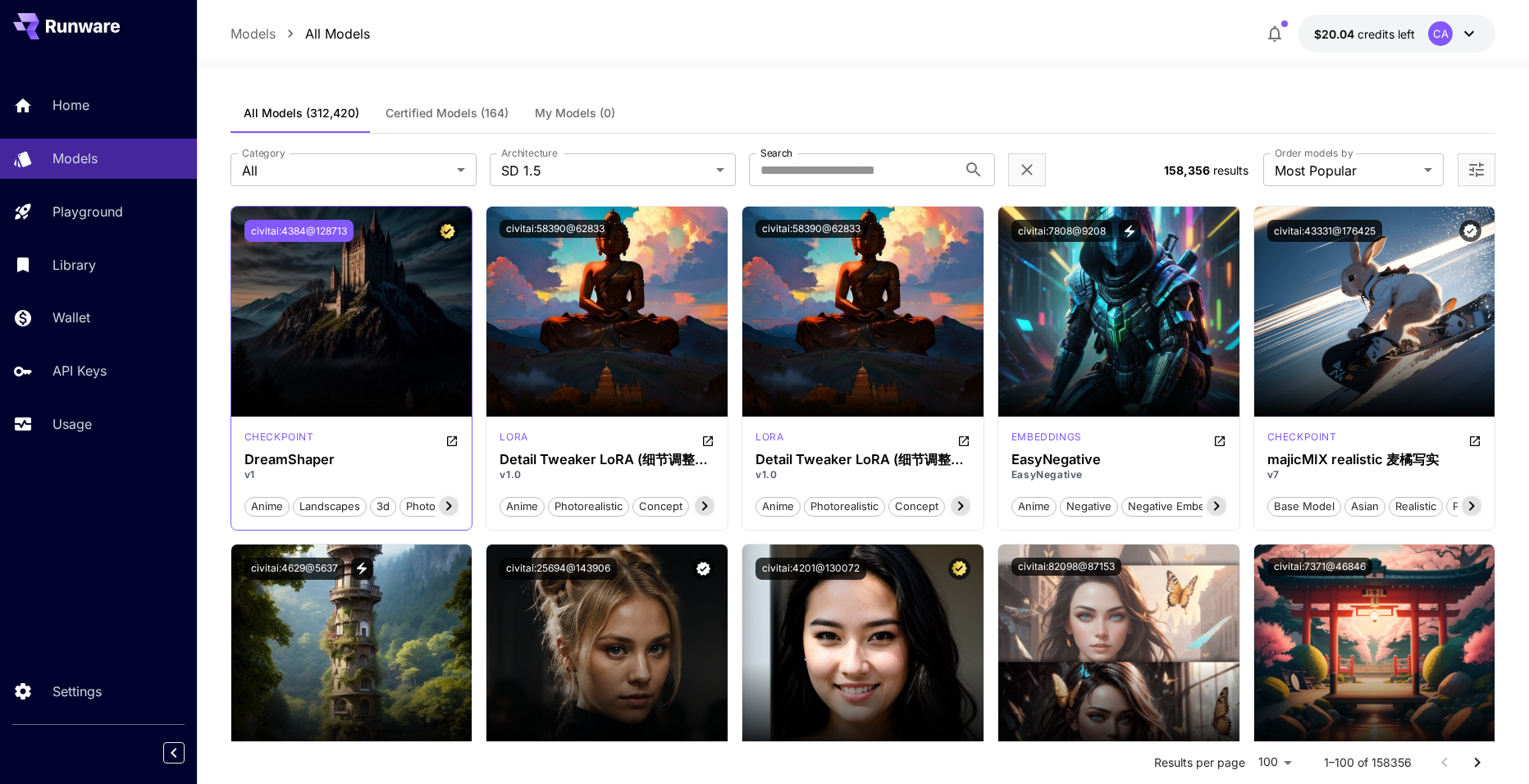
click at [304, 228] on button "civitai:4384@128713" at bounding box center [298, 231] width 109 height 22
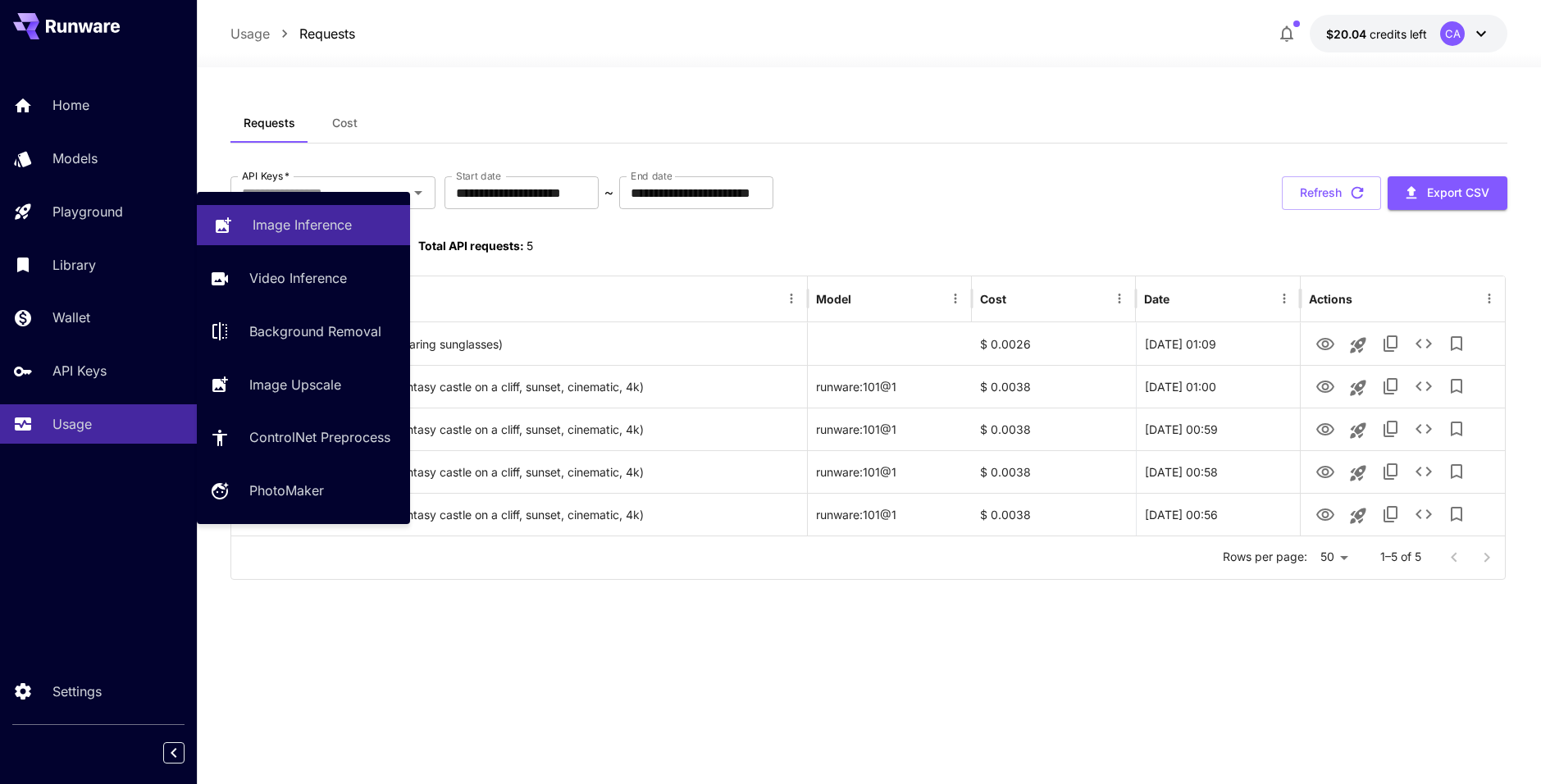
click at [295, 231] on p "Image Inference" at bounding box center [302, 224] width 99 height 19
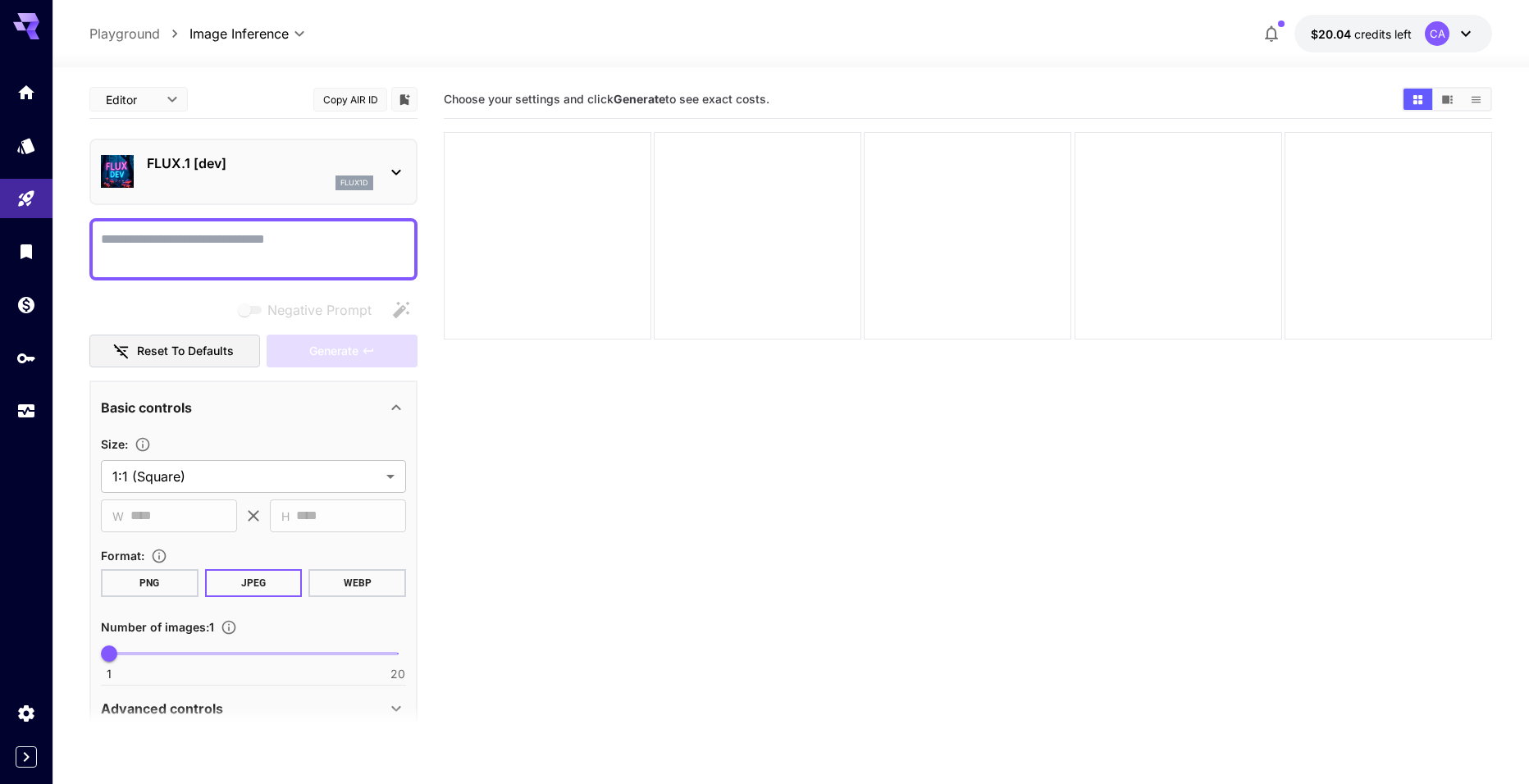
click at [150, 33] on p "Playground" at bounding box center [124, 33] width 70 height 19
click at [156, 169] on p "FLUX.1 [dev]" at bounding box center [260, 162] width 227 height 19
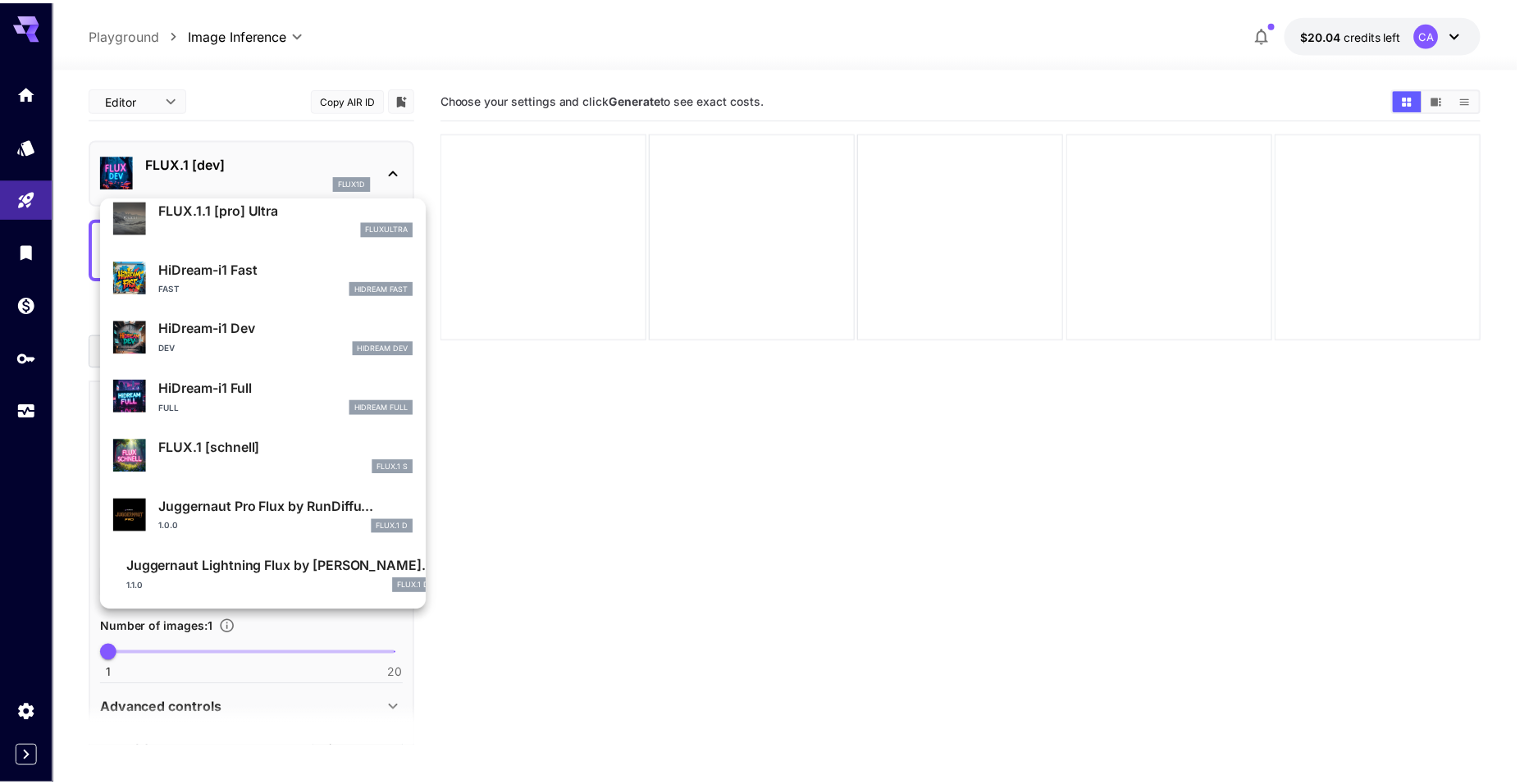
scroll to position [1266, 0]
click at [22, 136] on div at bounding box center [770, 392] width 1541 height 784
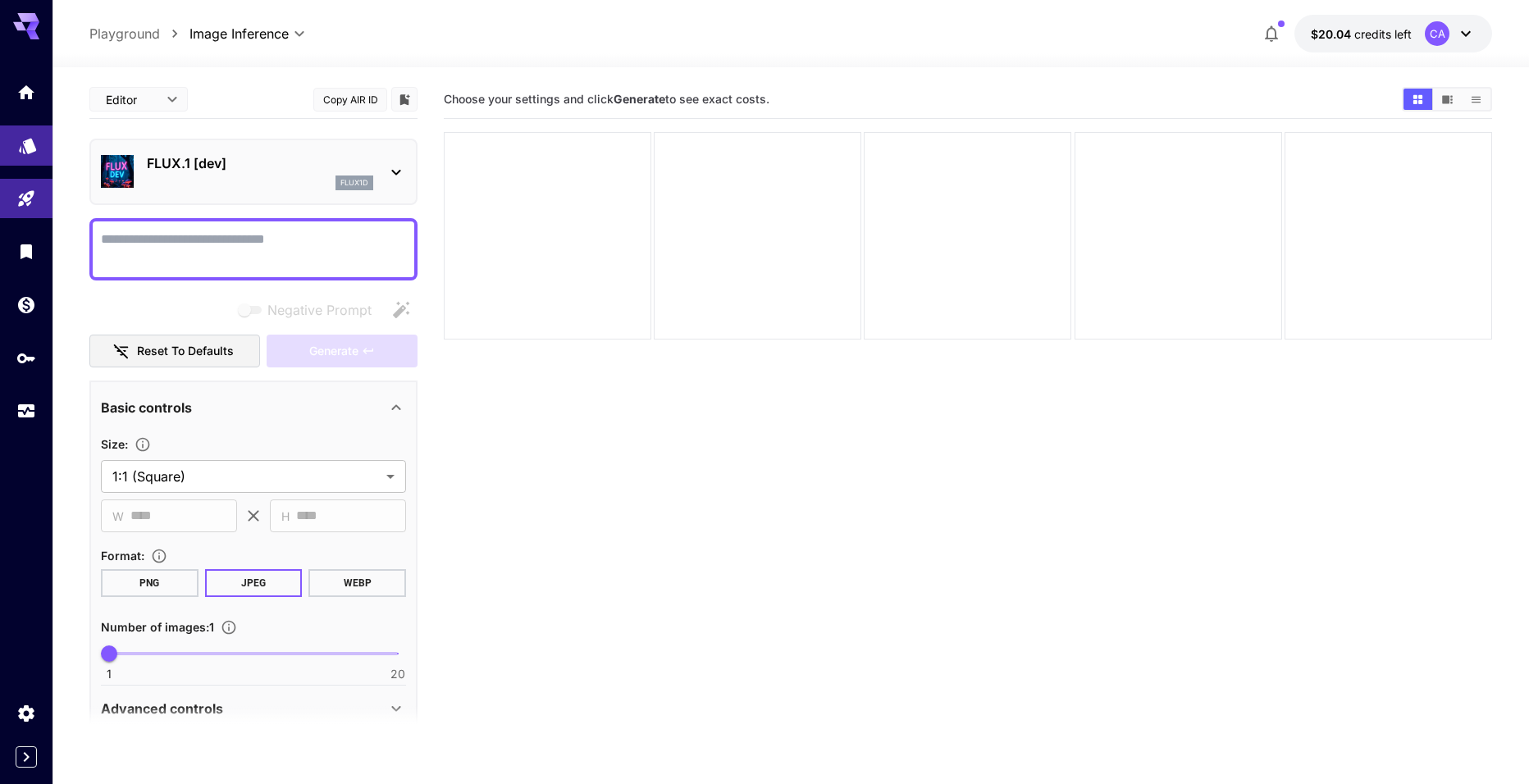
click at [26, 155] on link at bounding box center [26, 145] width 52 height 41
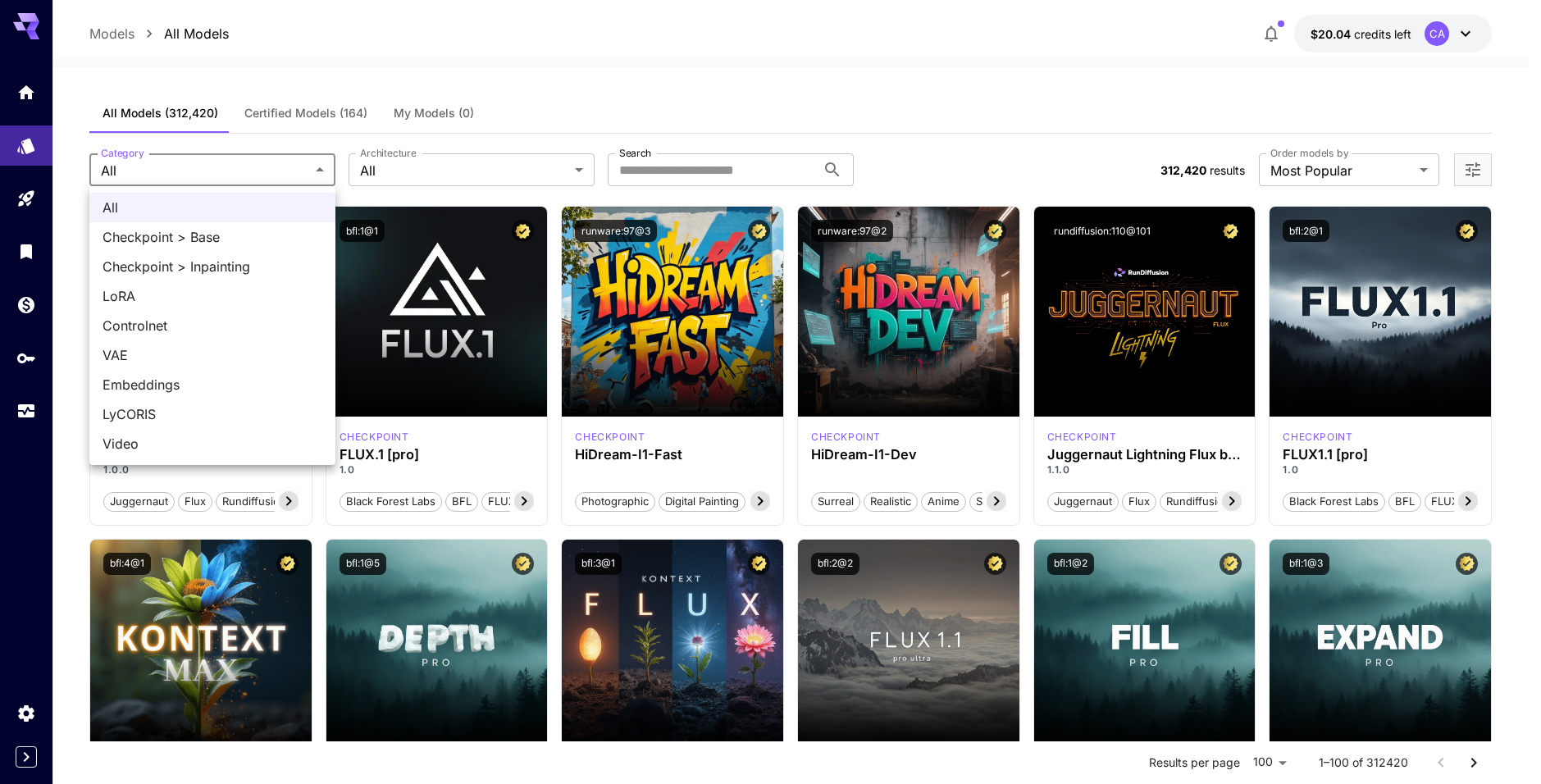
click at [456, 184] on div at bounding box center [770, 392] width 1541 height 784
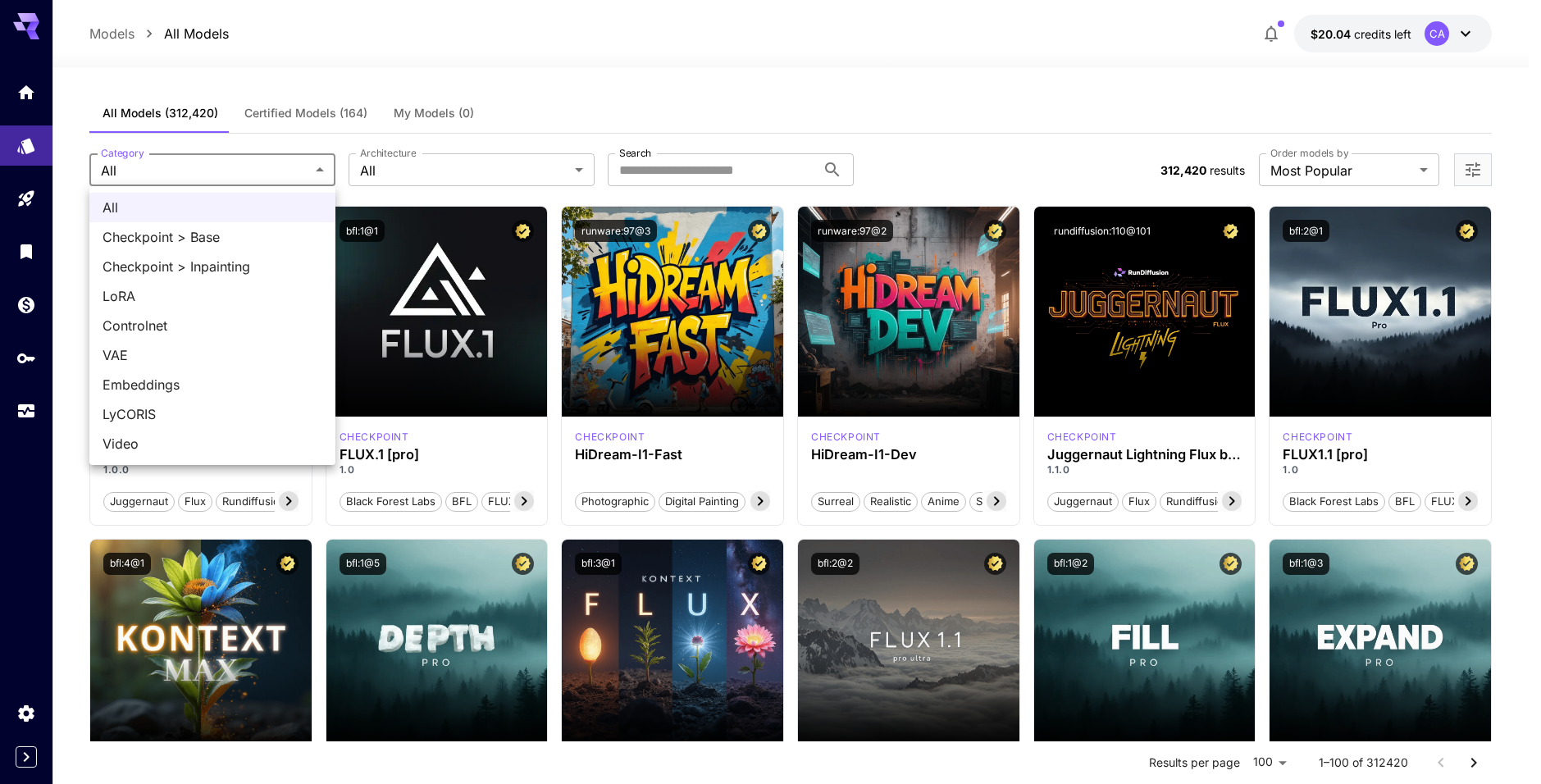
click at [188, 248] on li "Checkpoint > Base" at bounding box center [212, 237] width 246 height 30
type input "**********"
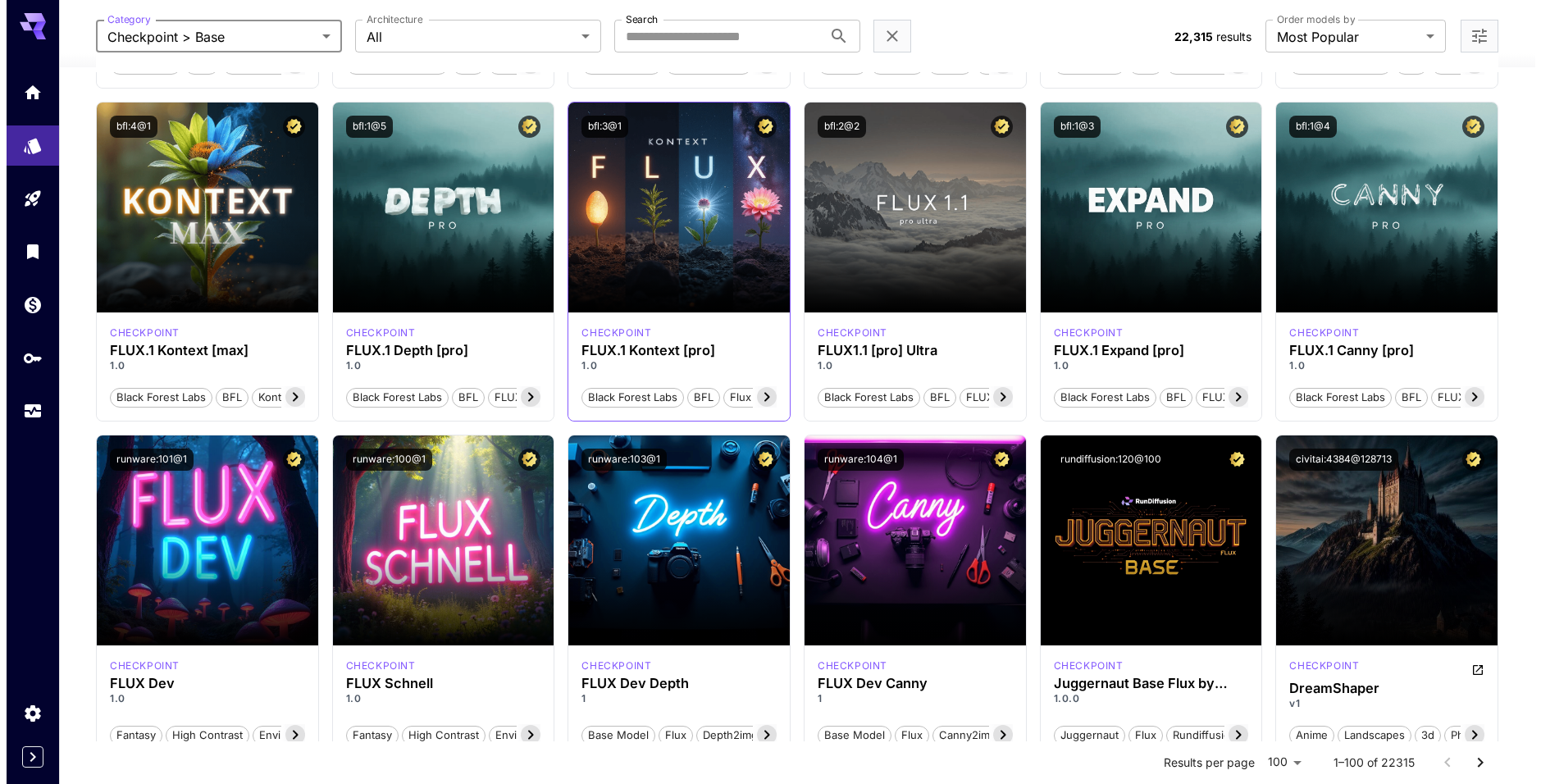
scroll to position [574, 0]
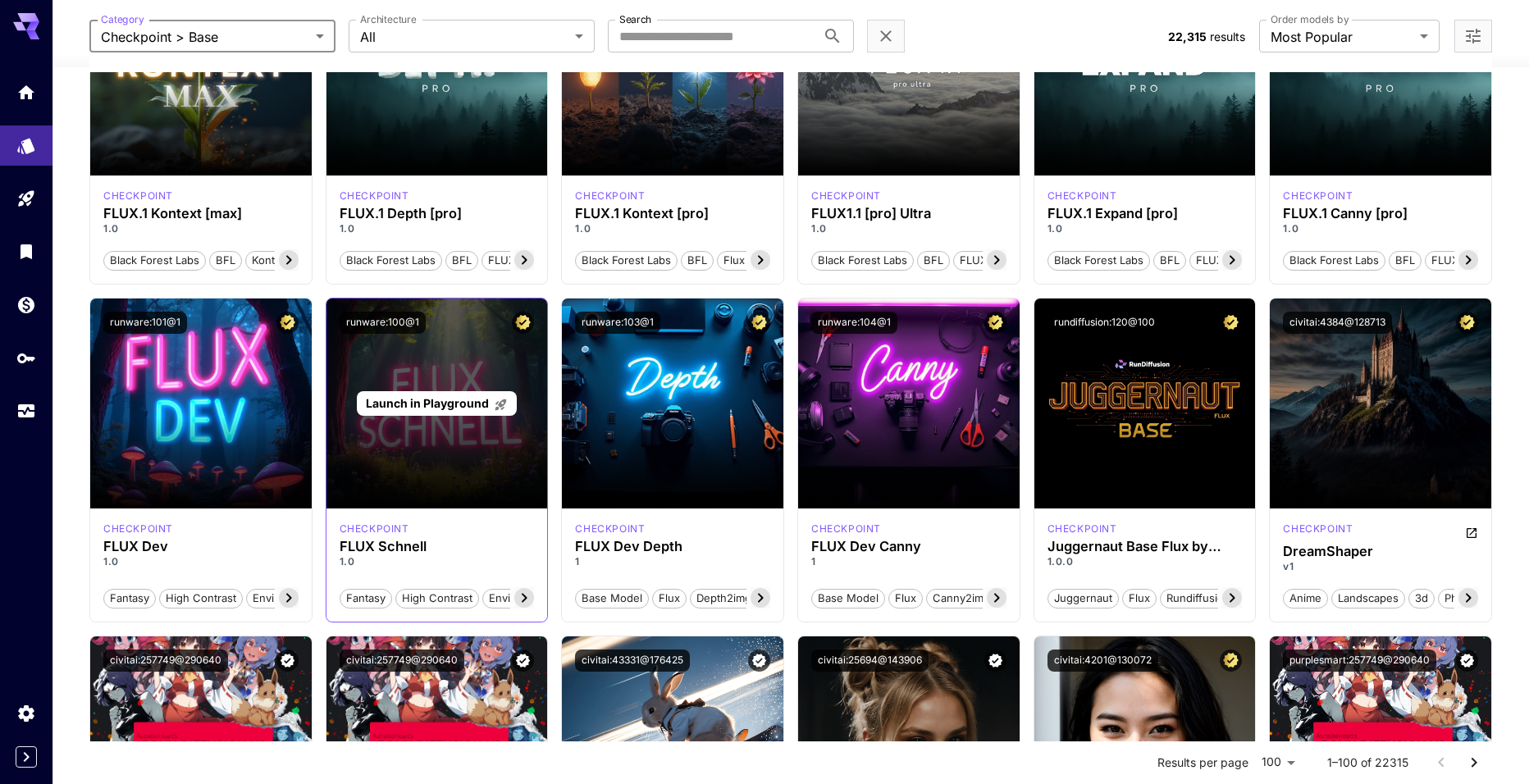
click at [429, 464] on div "Launch in Playground" at bounding box center [437, 403] width 221 height 210
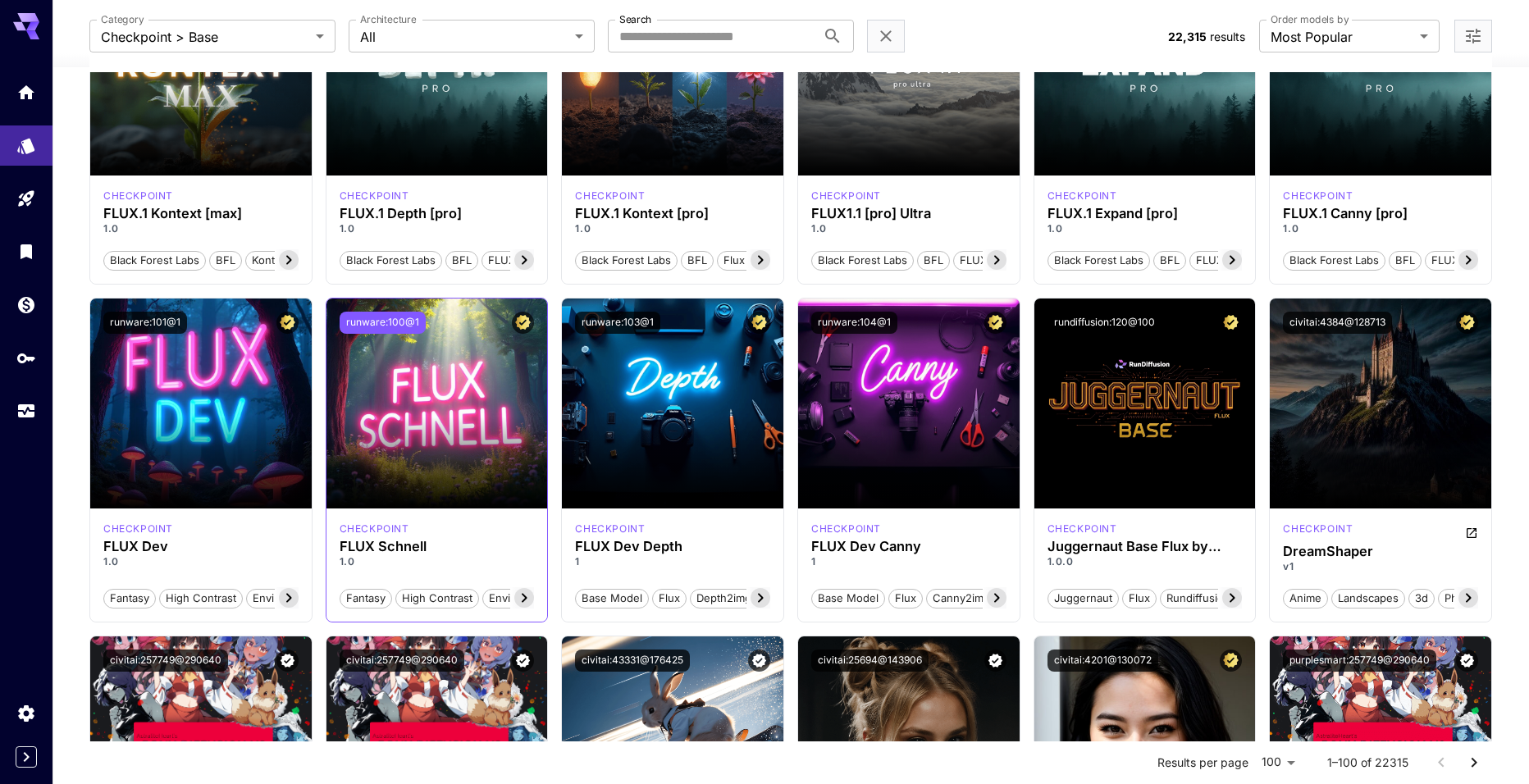
drag, startPoint x: 421, startPoint y: 324, endPoint x: 381, endPoint y: 320, distance: 40.2
click at [381, 320] on button "runware:100@1" at bounding box center [383, 323] width 86 height 22
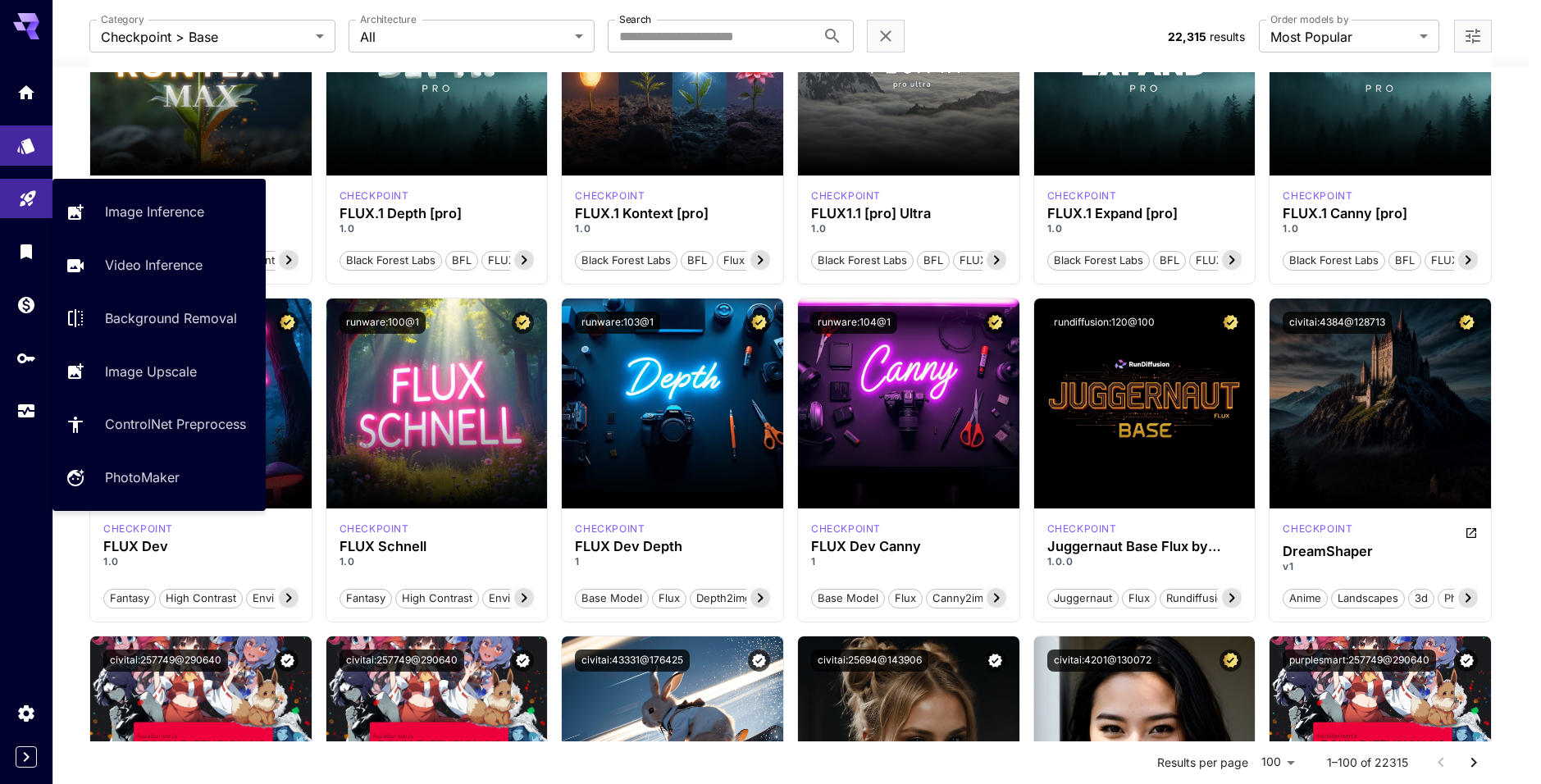
click at [36, 201] on icon "Playground" at bounding box center [27, 193] width 19 height 19
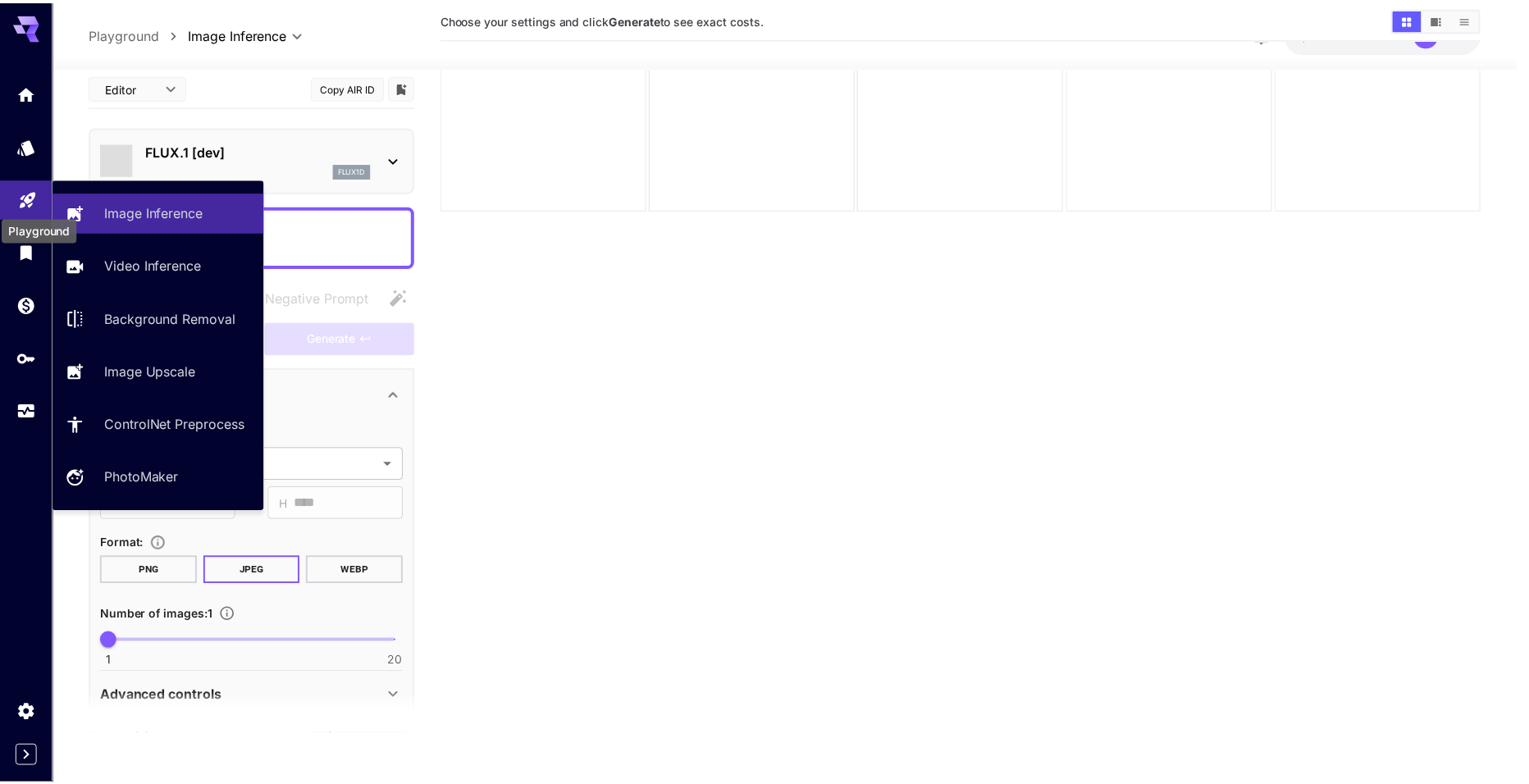
scroll to position [129, 0]
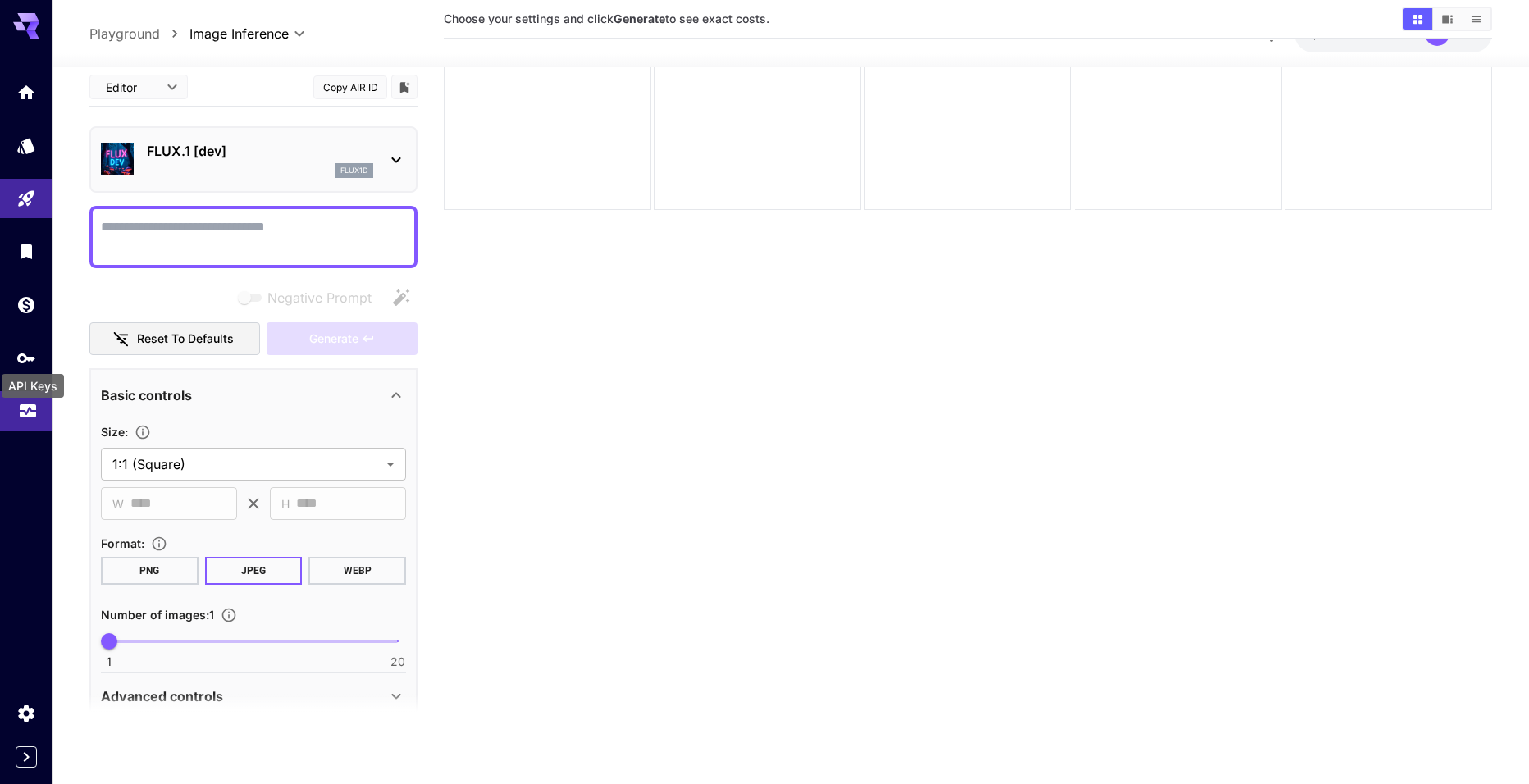
drag, startPoint x: 23, startPoint y: 396, endPoint x: 25, endPoint y: 409, distance: 13.2
click at [24, 407] on body "**********" at bounding box center [764, 327] width 1529 height 913
click at [25, 409] on icon "Usage" at bounding box center [27, 406] width 19 height 19
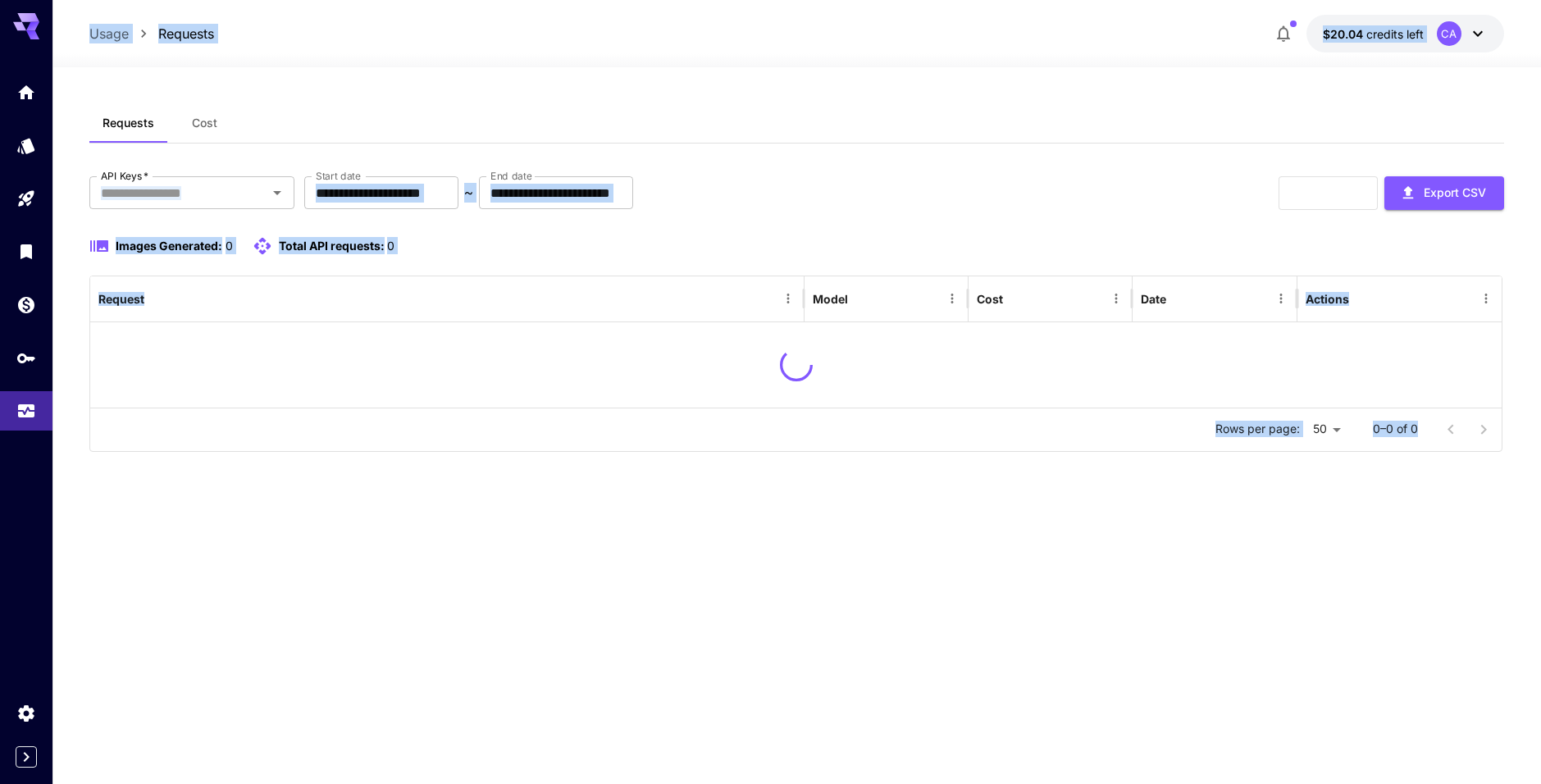
click at [802, 679] on div "**********" at bounding box center [796, 425] width 1414 height 645
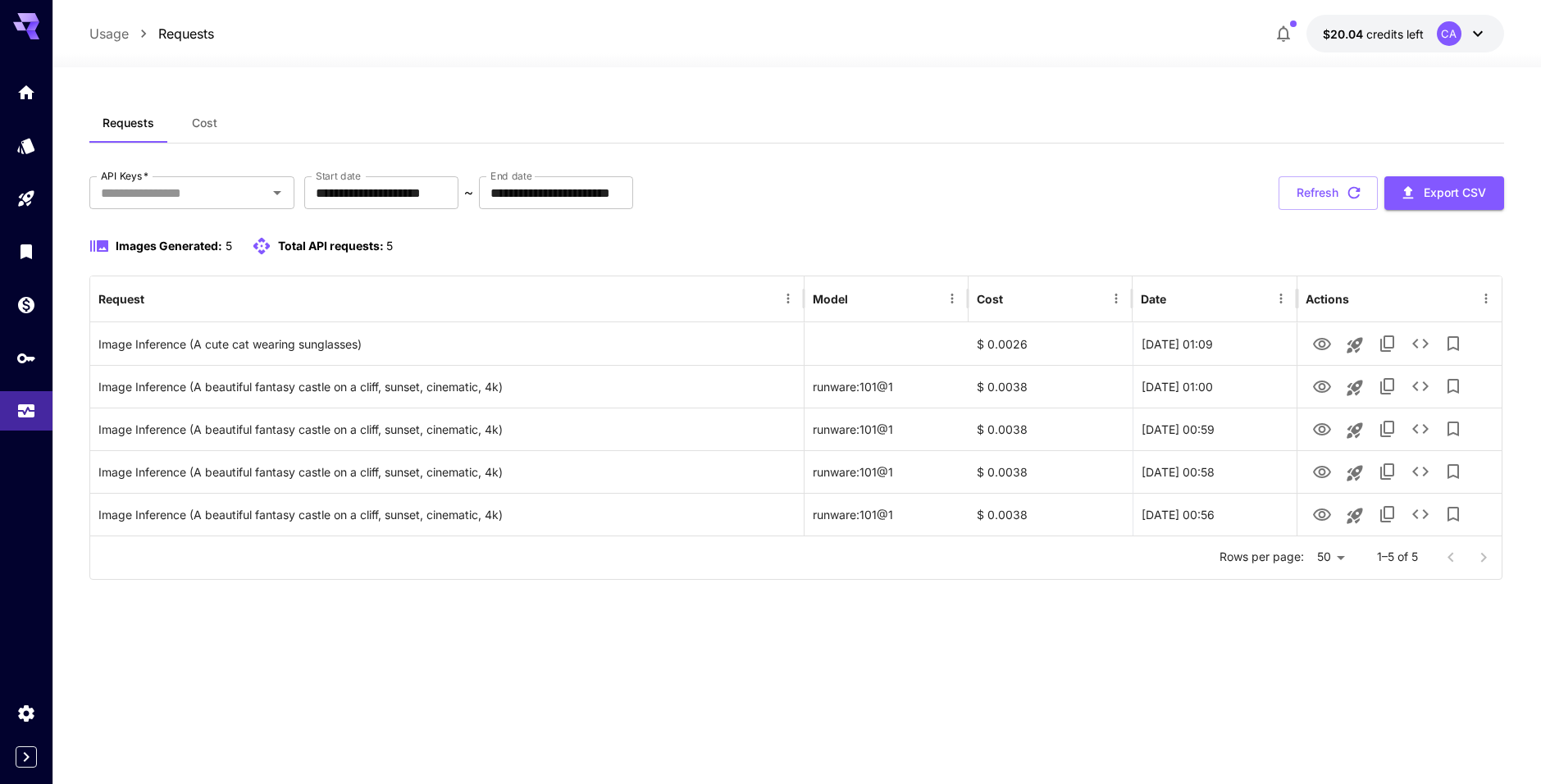
click at [849, 621] on div "**********" at bounding box center [796, 425] width 1414 height 645
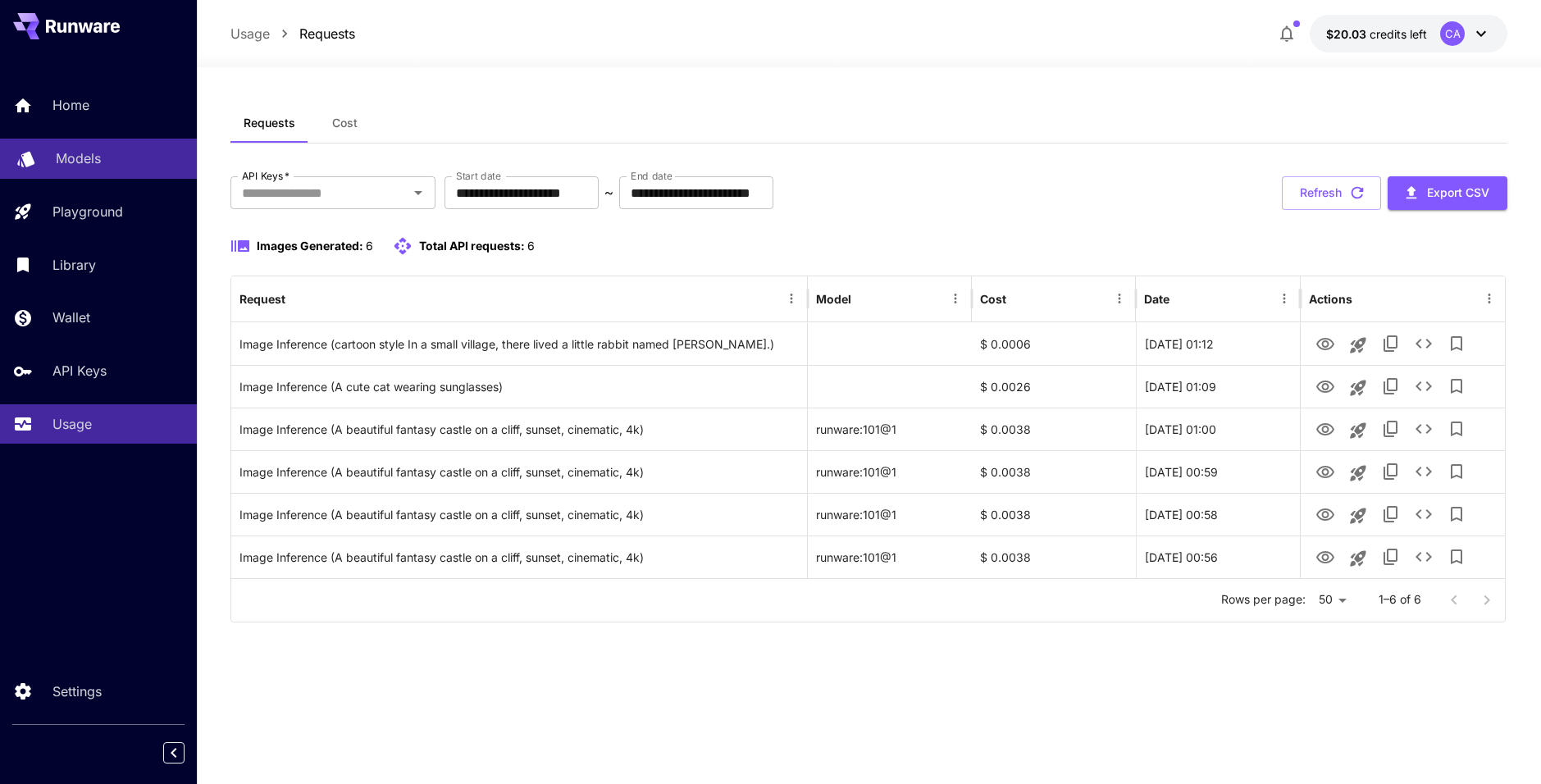
click at [51, 149] on link "Models" at bounding box center [98, 159] width 197 height 41
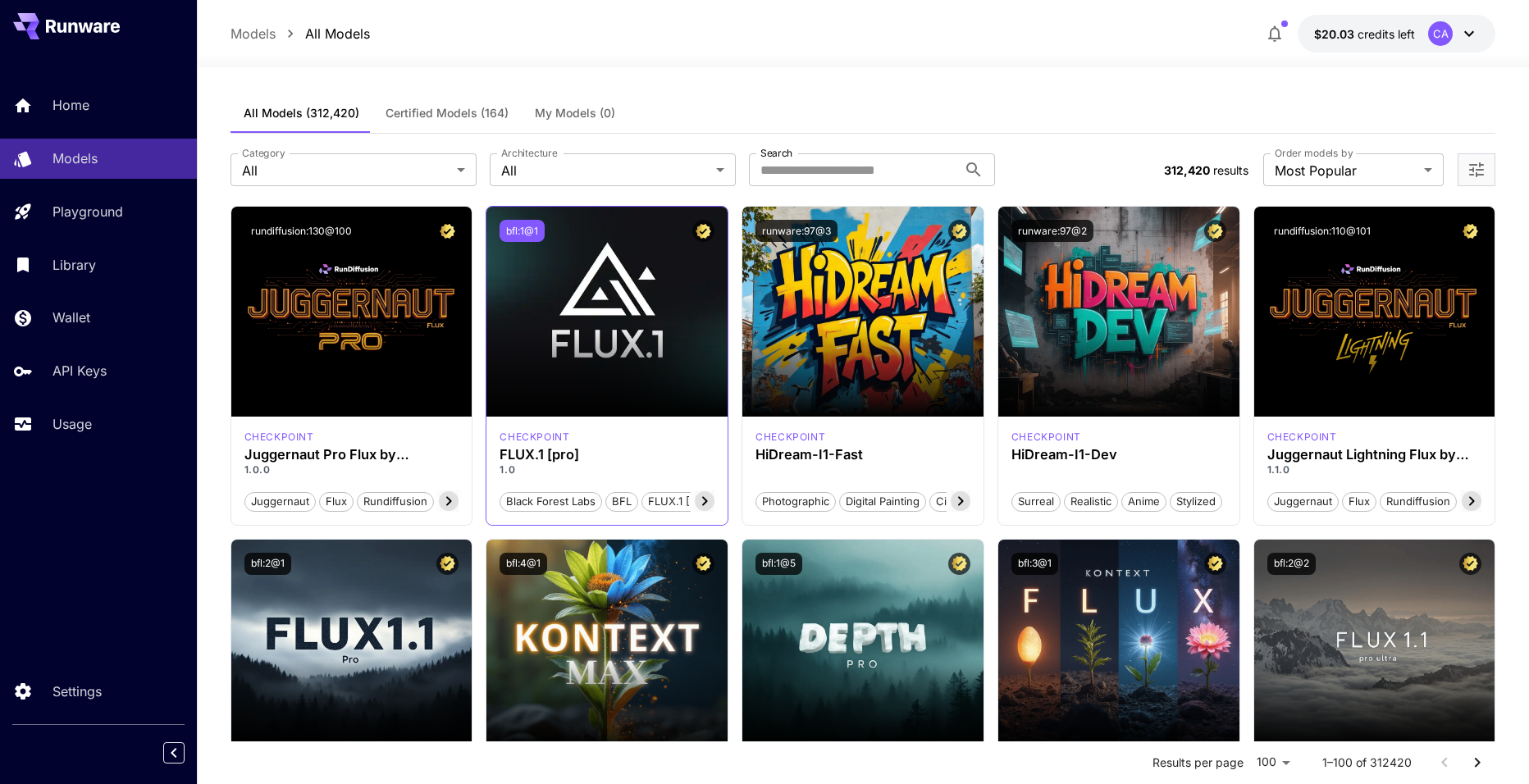
click at [521, 229] on button "bfl:1@1" at bounding box center [521, 231] width 45 height 22
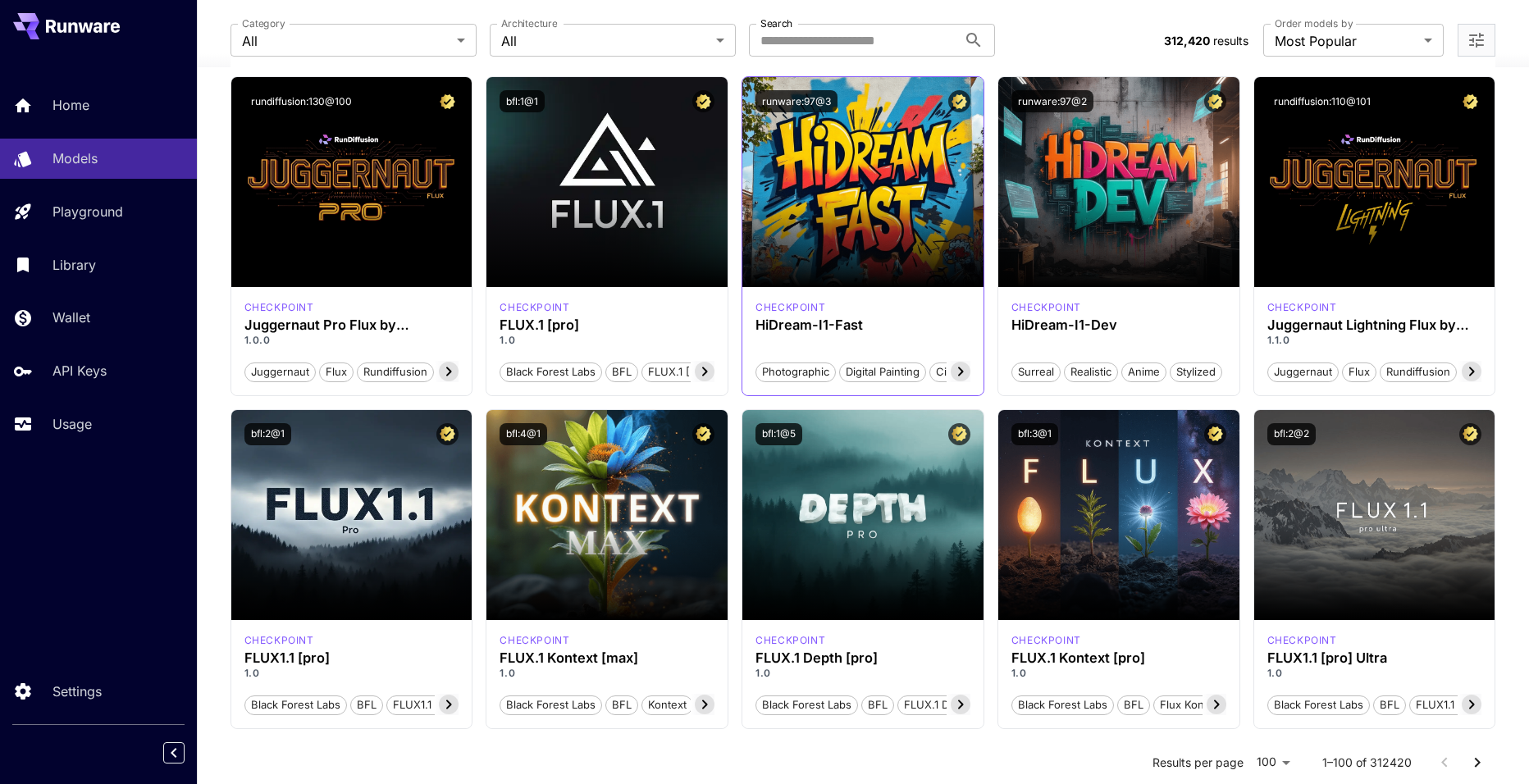
scroll to position [246, 0]
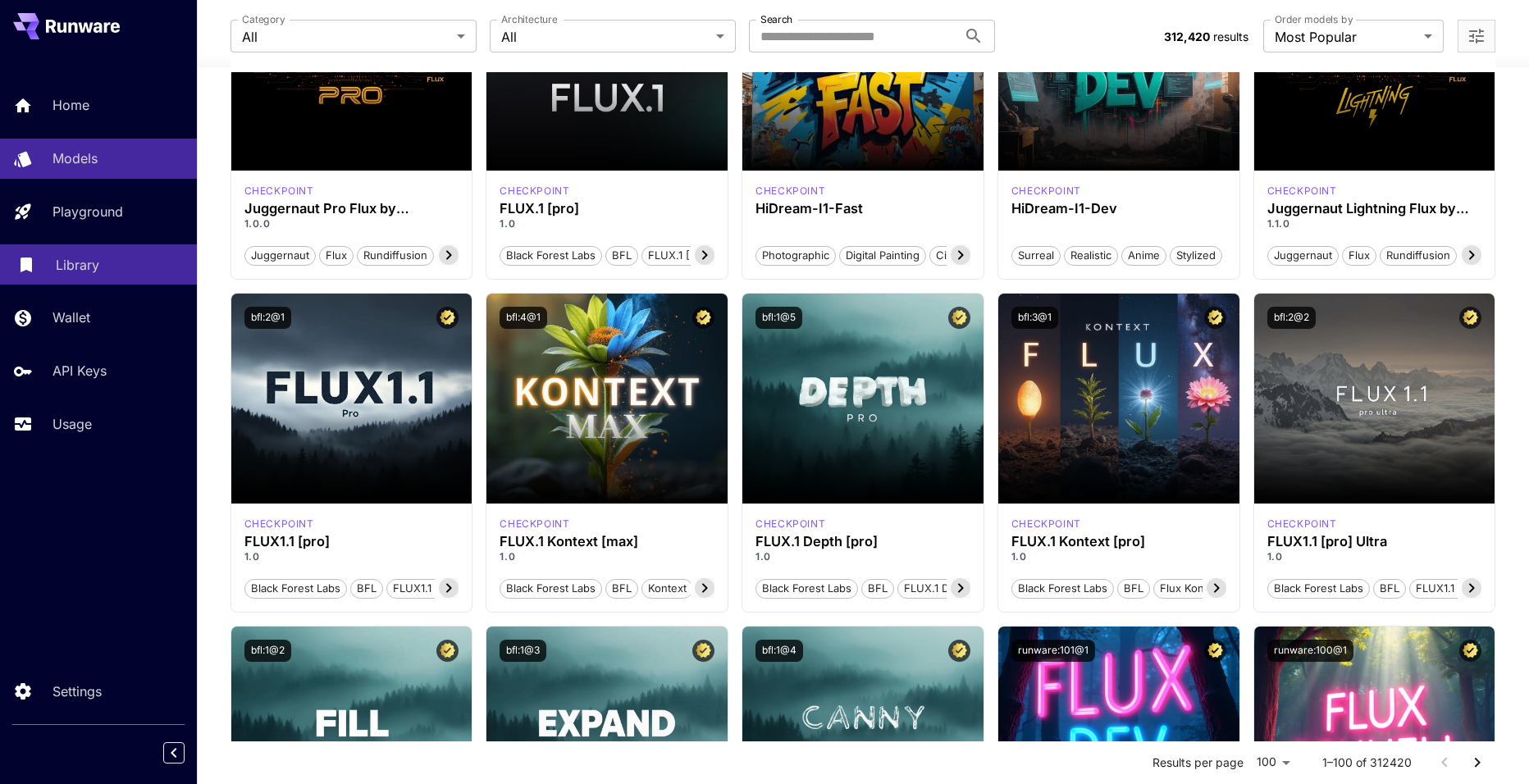
click at [99, 273] on div "Library" at bounding box center [119, 264] width 128 height 19
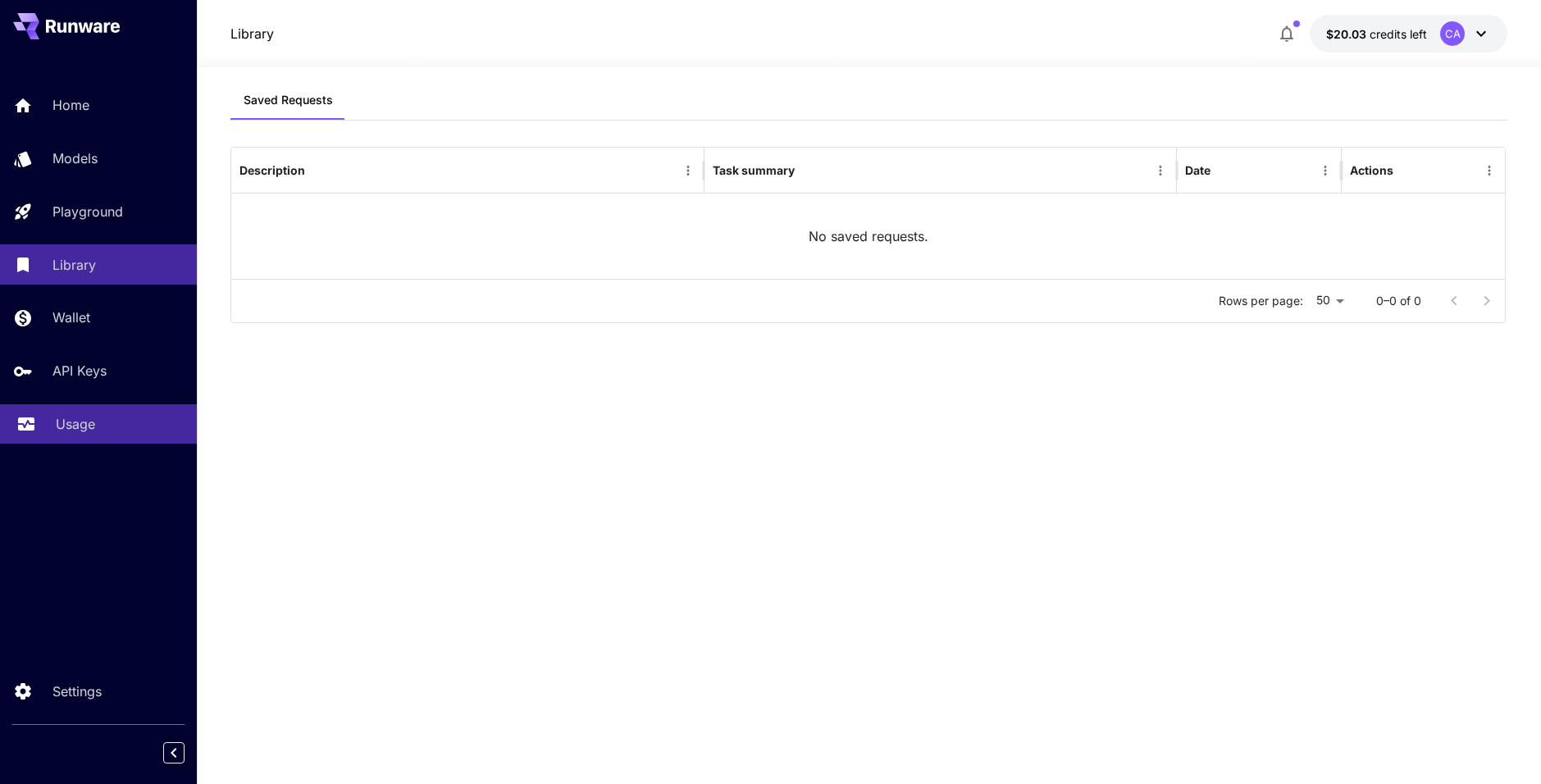
click at [93, 428] on p "Usage" at bounding box center [75, 423] width 40 height 19
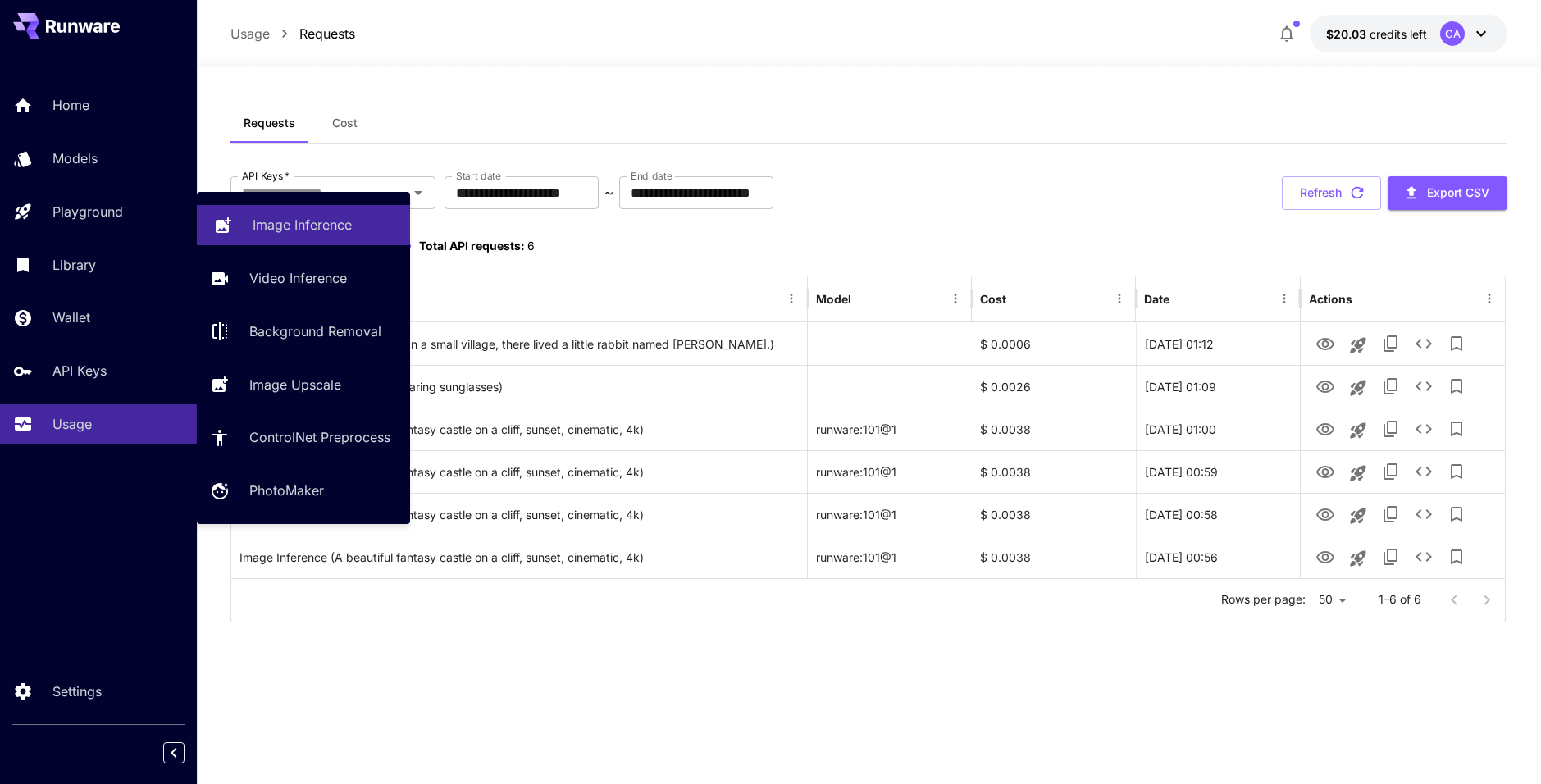
click at [331, 228] on p "Image Inference" at bounding box center [302, 224] width 99 height 19
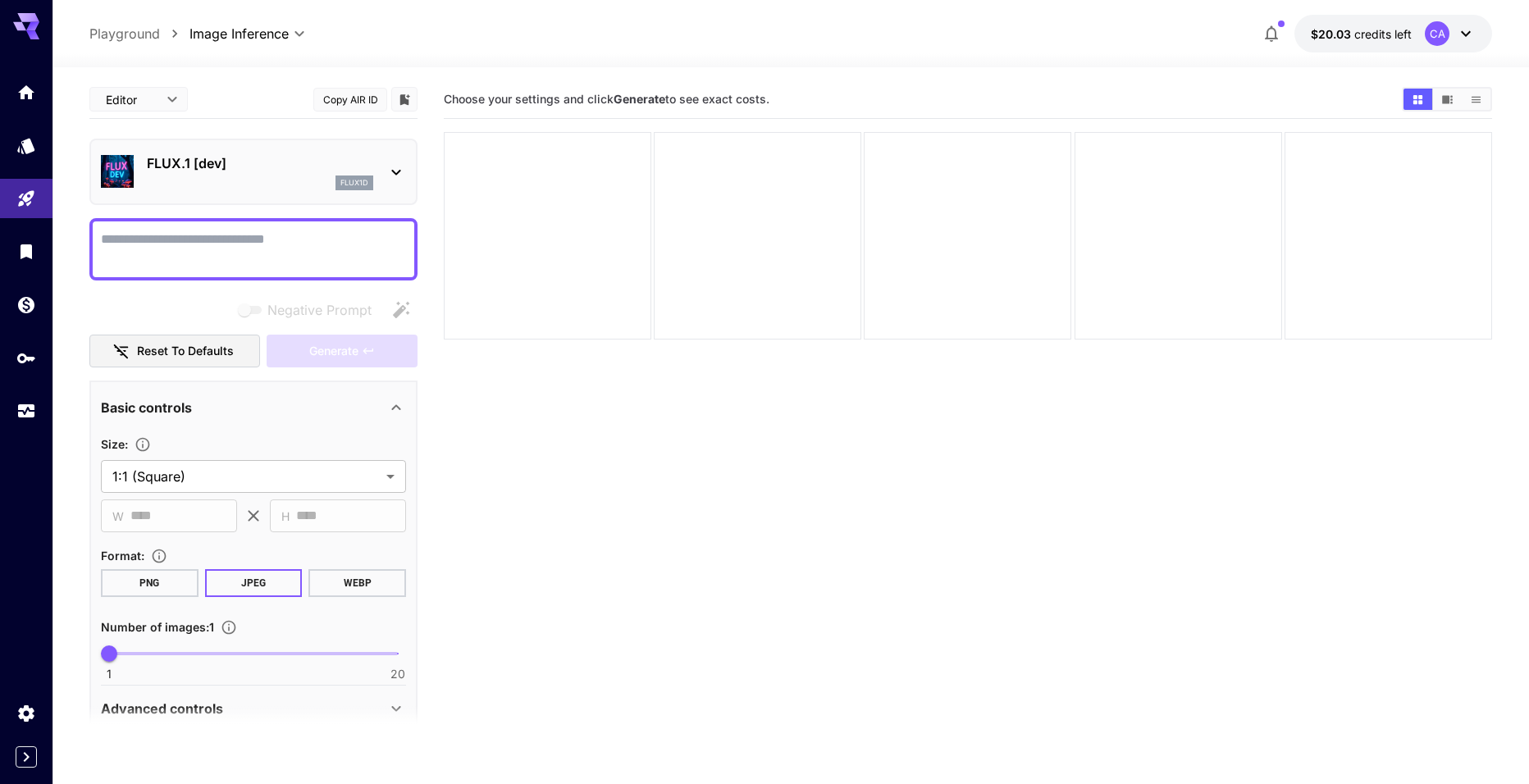
click at [290, 186] on div "flux1d" at bounding box center [260, 182] width 227 height 14
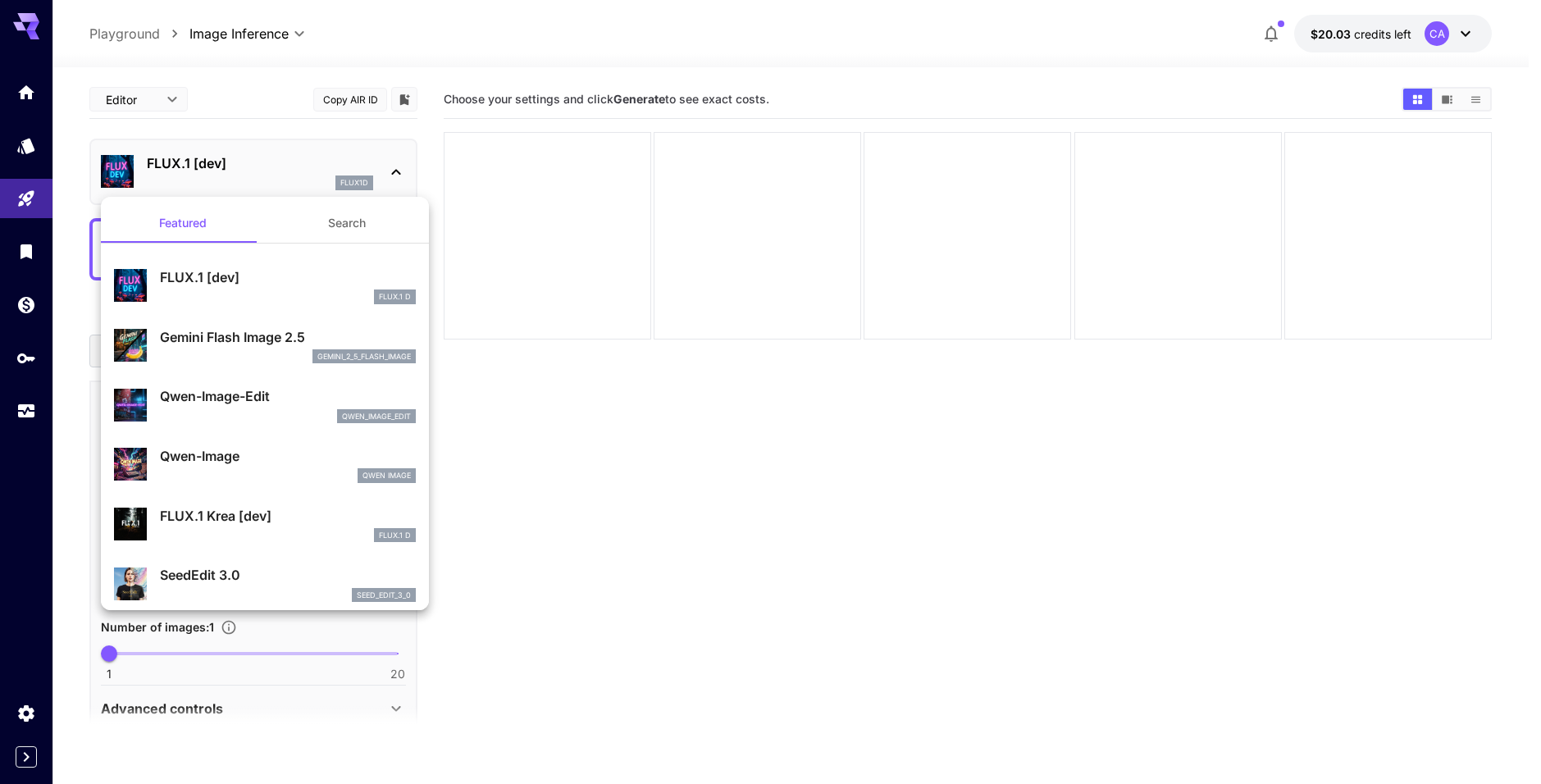
click at [140, 41] on div at bounding box center [770, 392] width 1541 height 784
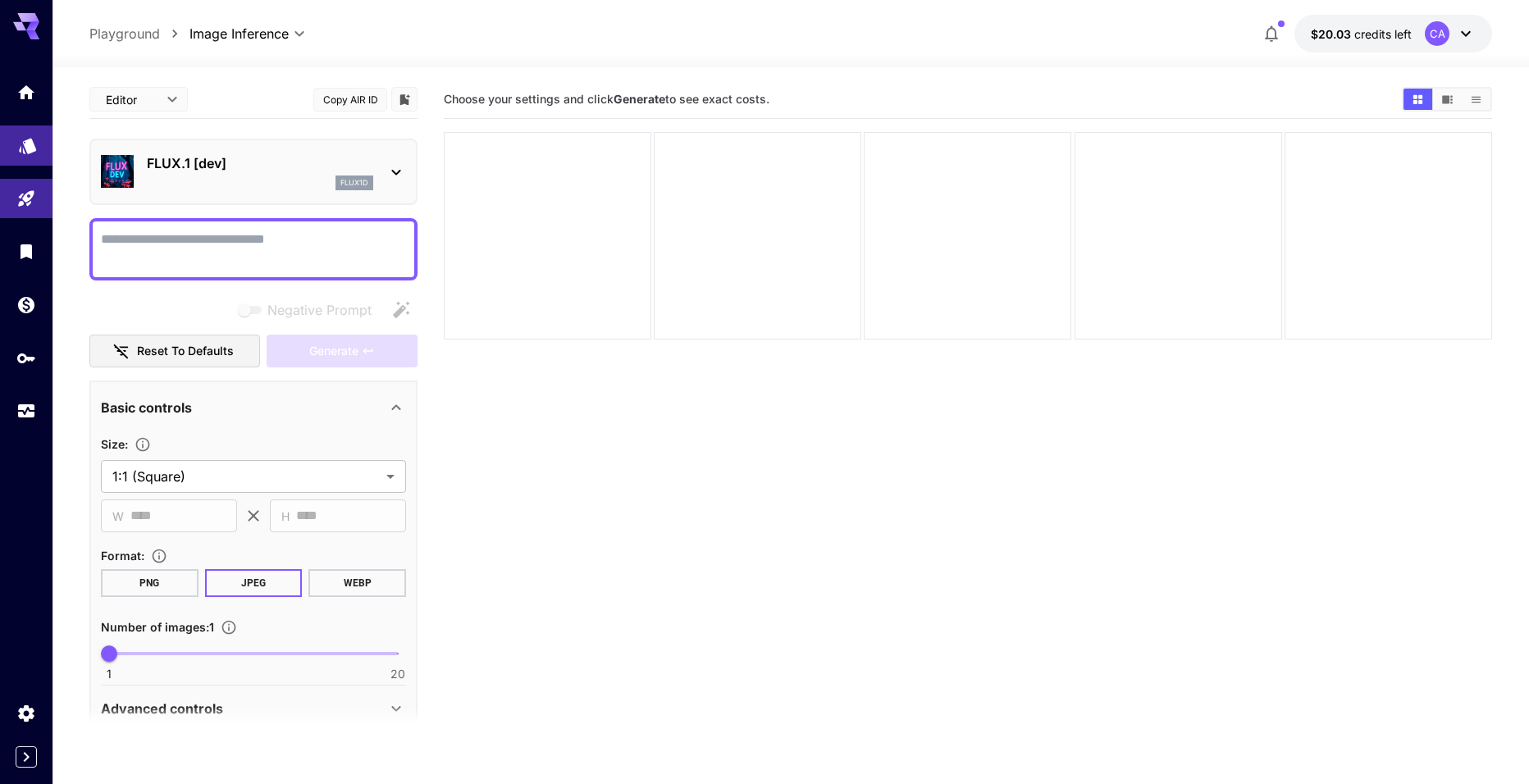
click at [6, 152] on link at bounding box center [26, 145] width 52 height 41
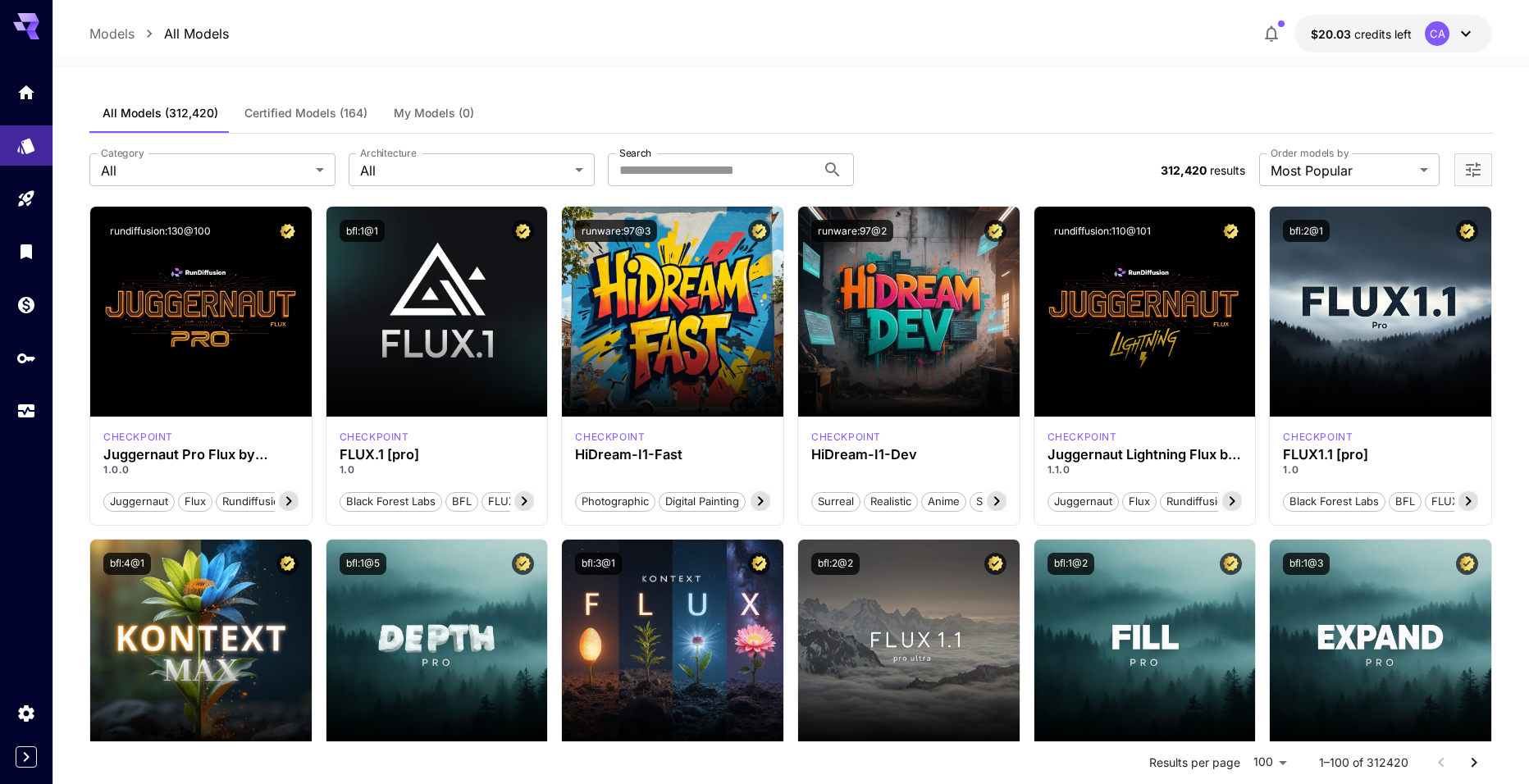
click at [293, 103] on button "Certified Models (164)" at bounding box center [306, 113] width 150 height 40
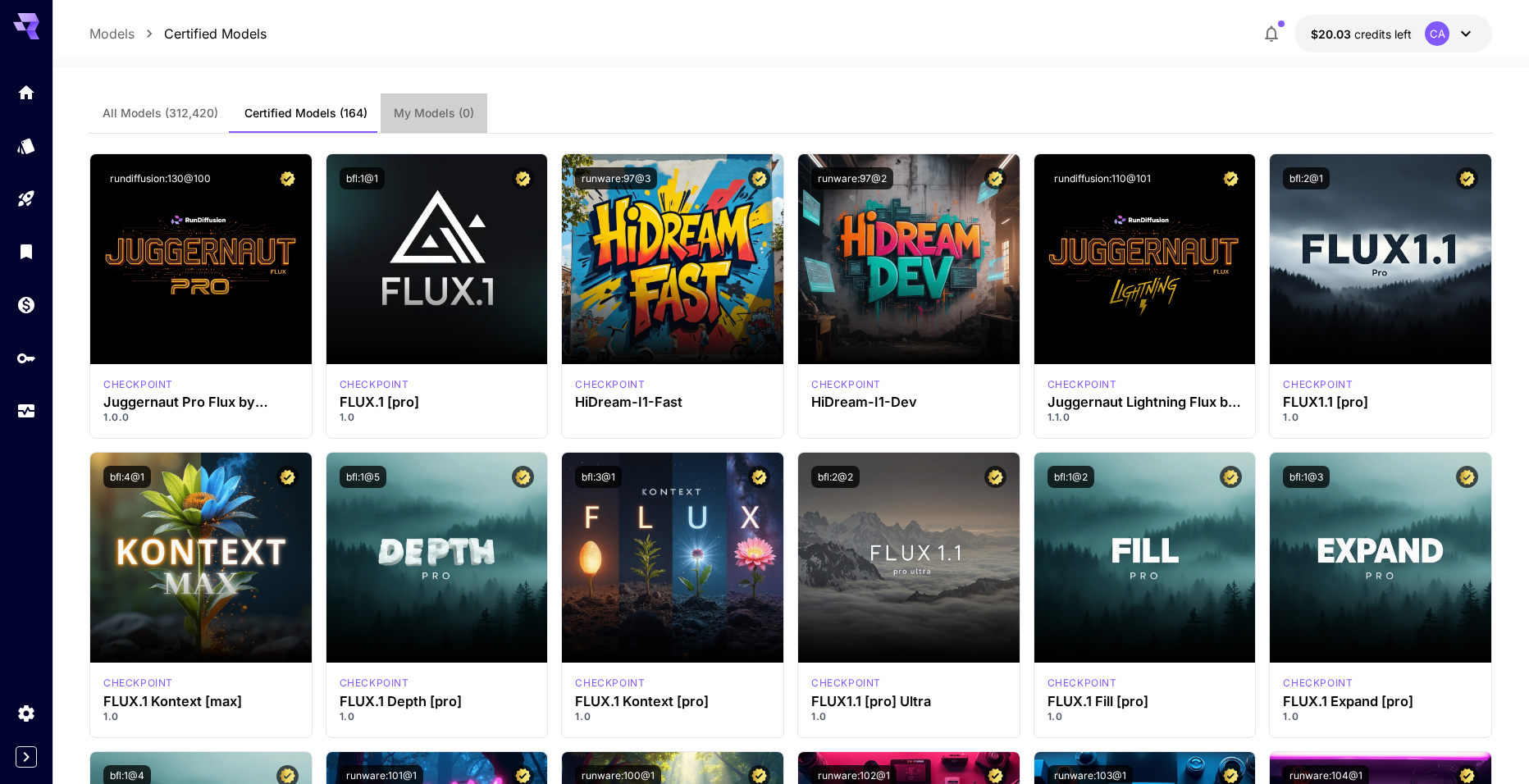
click at [409, 109] on span "My Models (0)" at bounding box center [434, 112] width 80 height 14
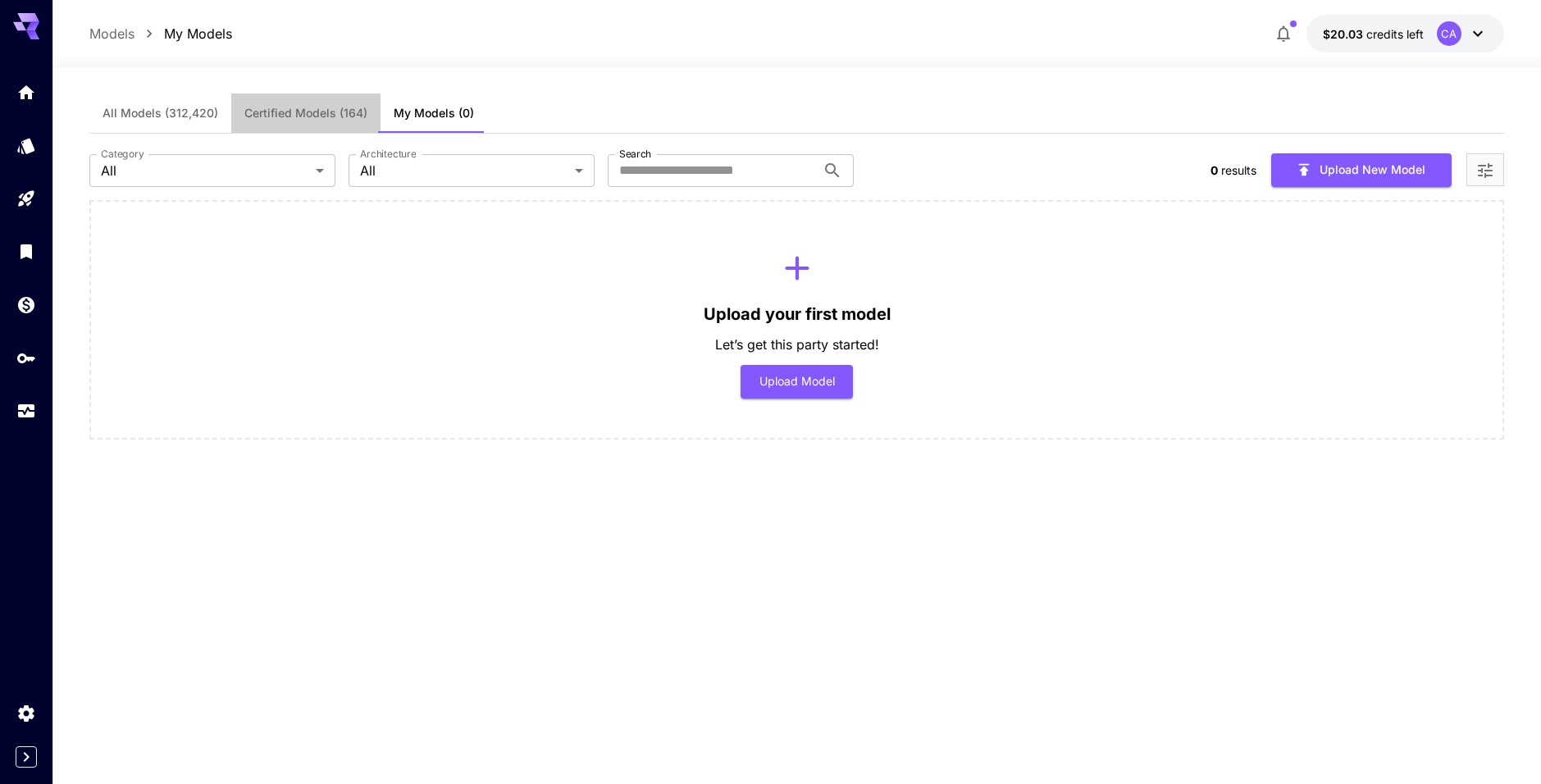
click at [299, 109] on span "Certified Models (164)" at bounding box center [306, 112] width 123 height 14
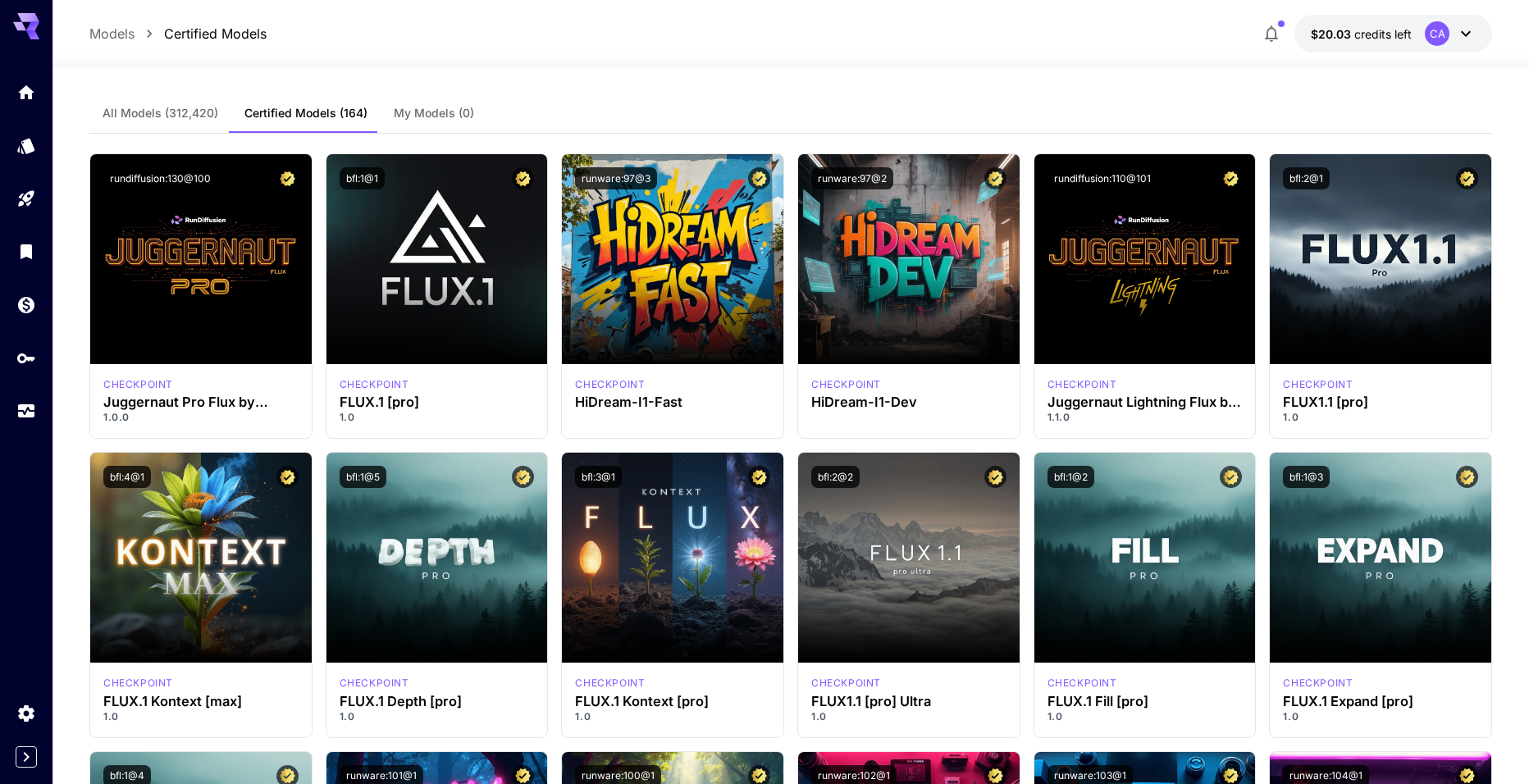
click at [196, 114] on span "All Models (312,420)" at bounding box center [160, 112] width 116 height 14
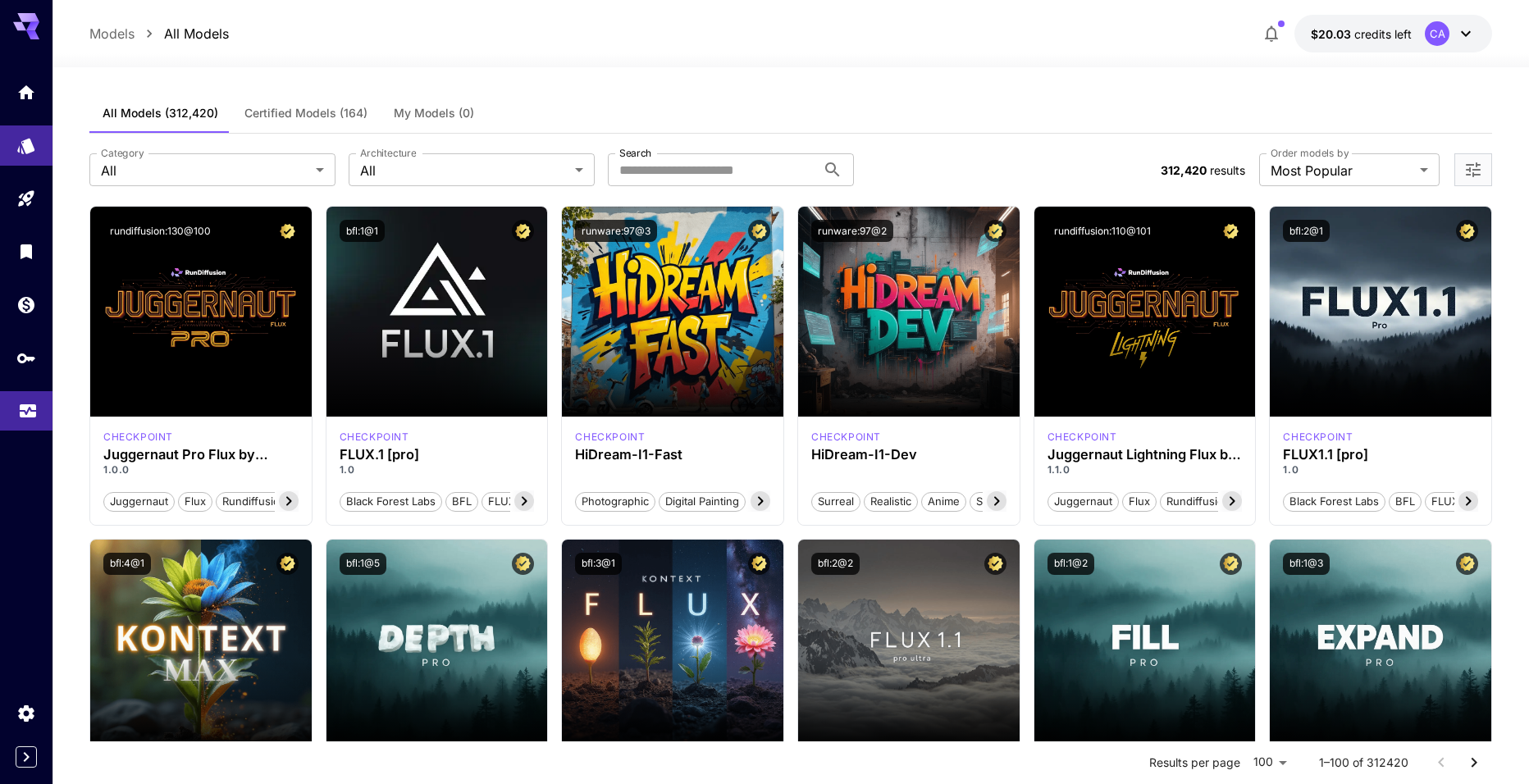
click at [17, 425] on link at bounding box center [26, 411] width 52 height 41
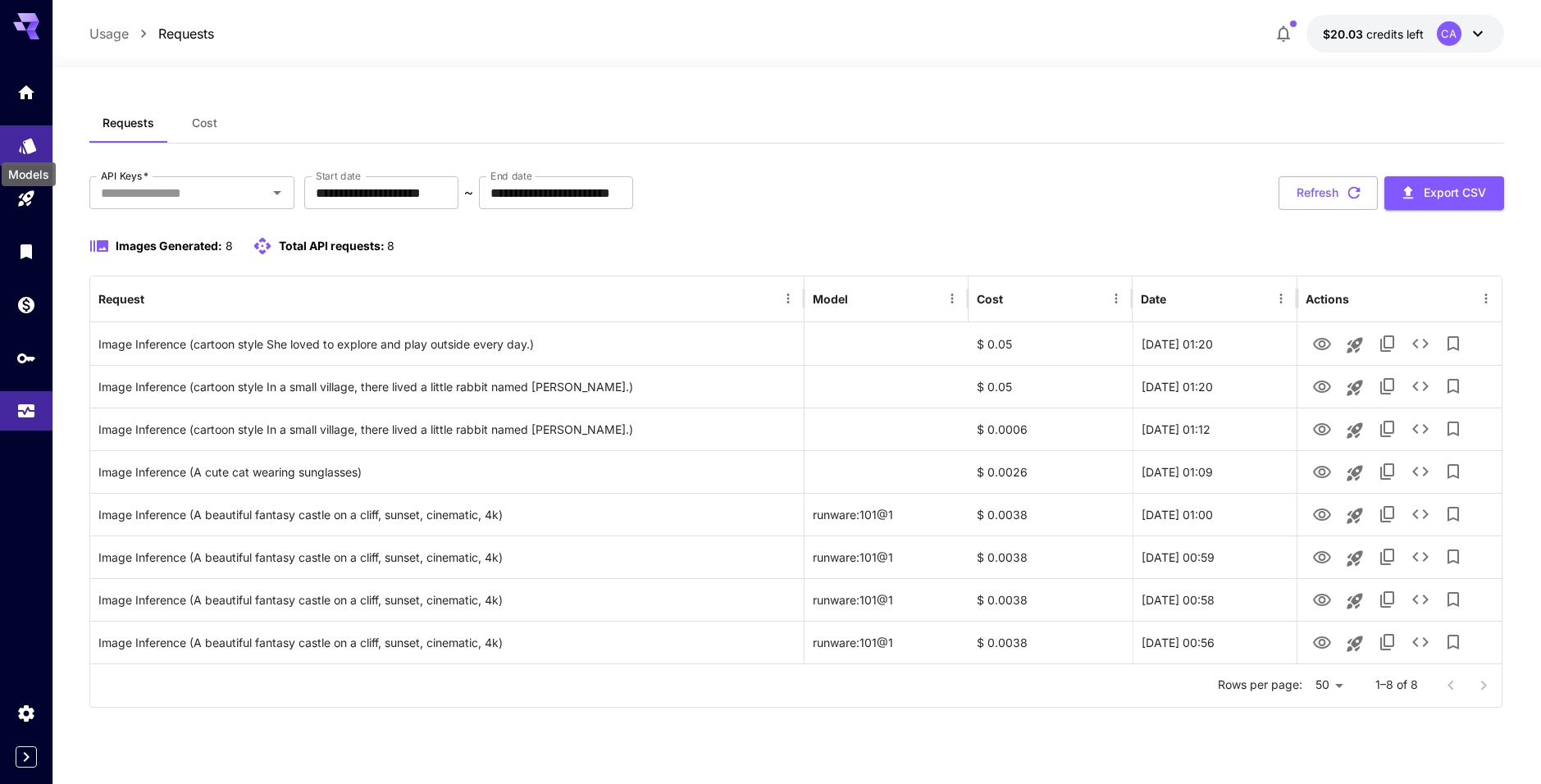
click at [35, 141] on icon "Models" at bounding box center [27, 140] width 17 height 15
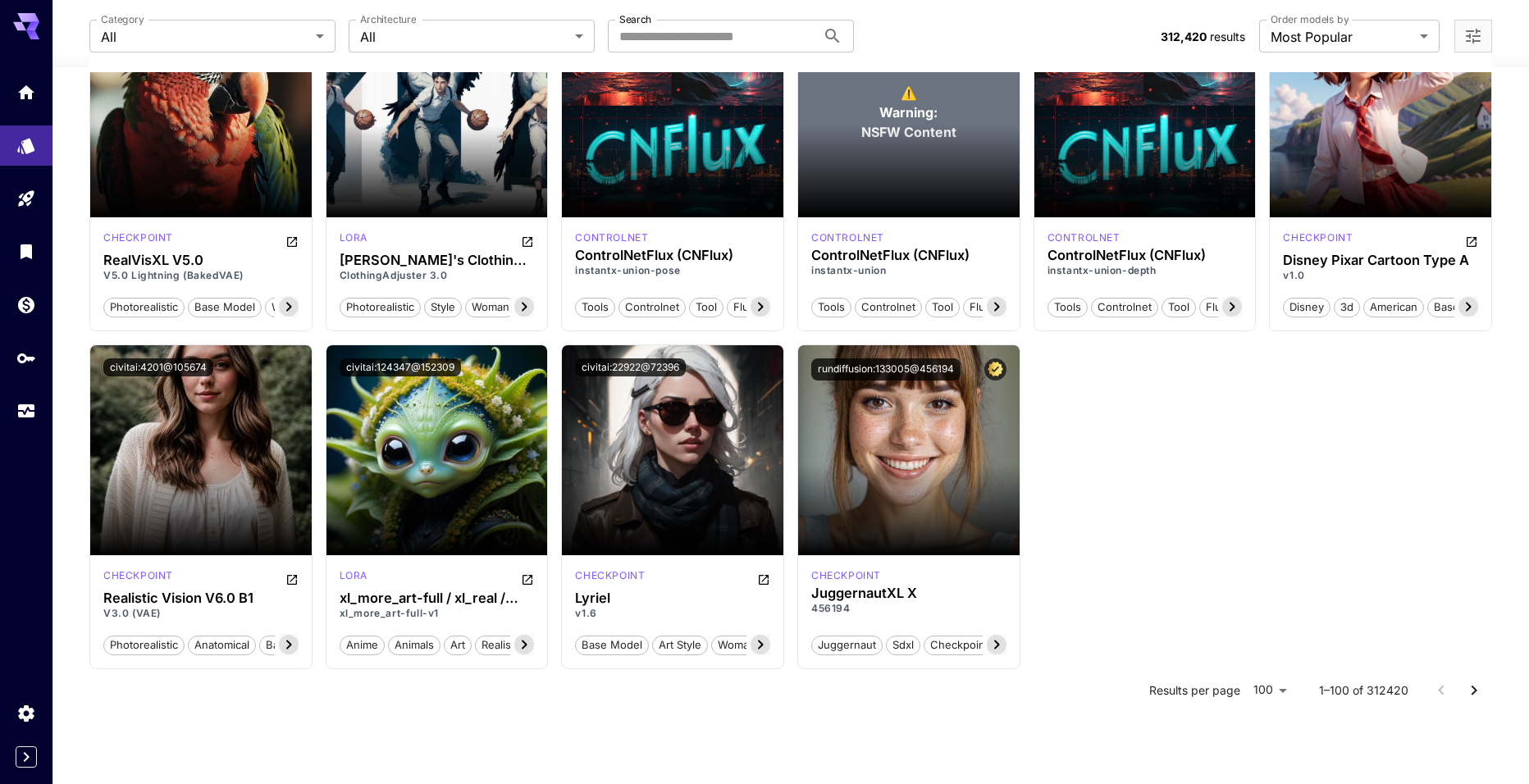
scroll to position [6259, 0]
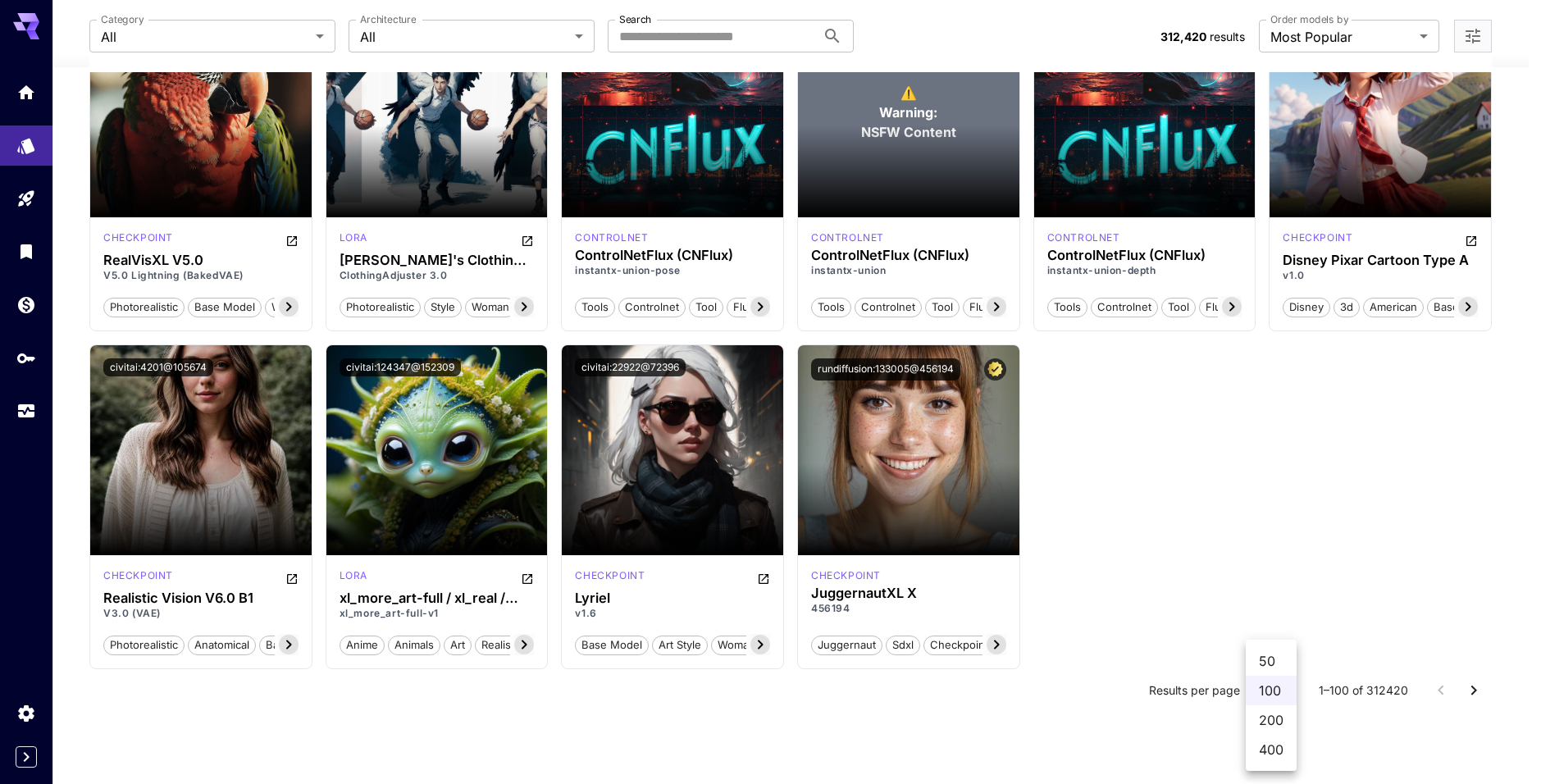
click at [1277, 753] on li "400" at bounding box center [1271, 749] width 51 height 30
type input "***"
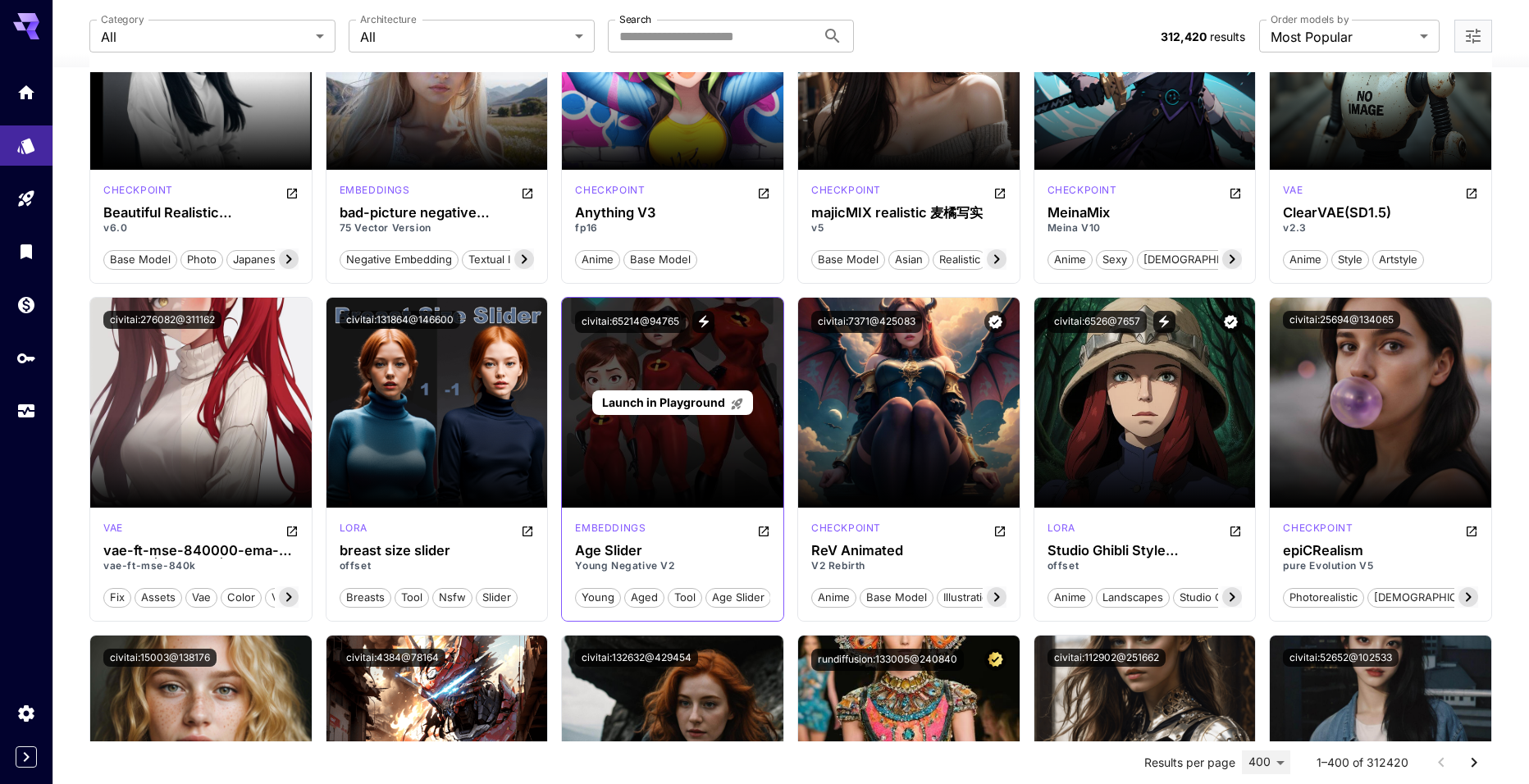
scroll to position [8695, 0]
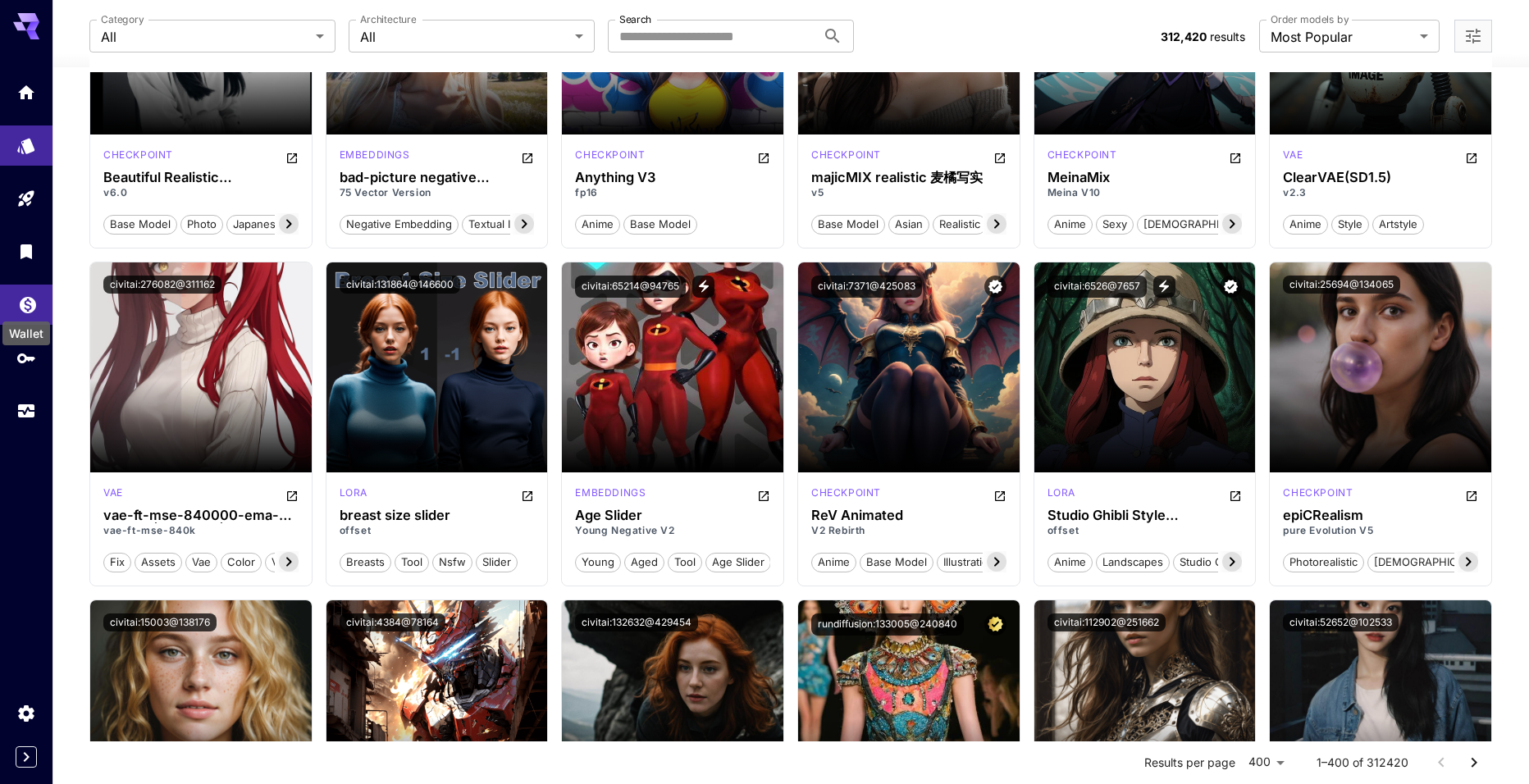
click at [30, 295] on icon "Wallet" at bounding box center [27, 302] width 16 height 16
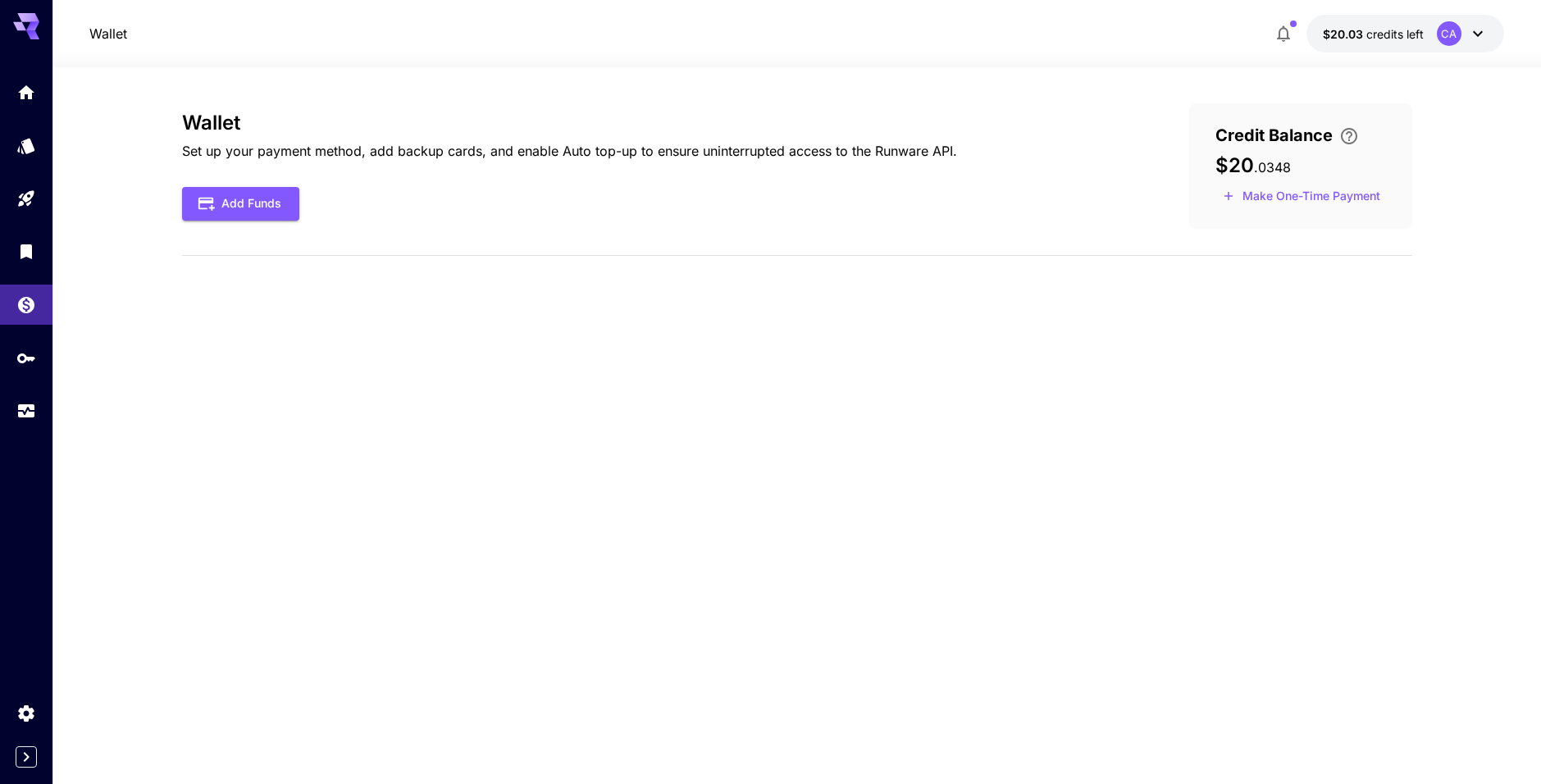
click at [513, 313] on div "Wallet Set up your payment method, add backup cards, and enable Auto top-up to …" at bounding box center [797, 425] width 1231 height 645
click at [390, 390] on div "Wallet Set up your payment method, add backup cards, and enable Auto top-up to …" at bounding box center [797, 425] width 1231 height 645
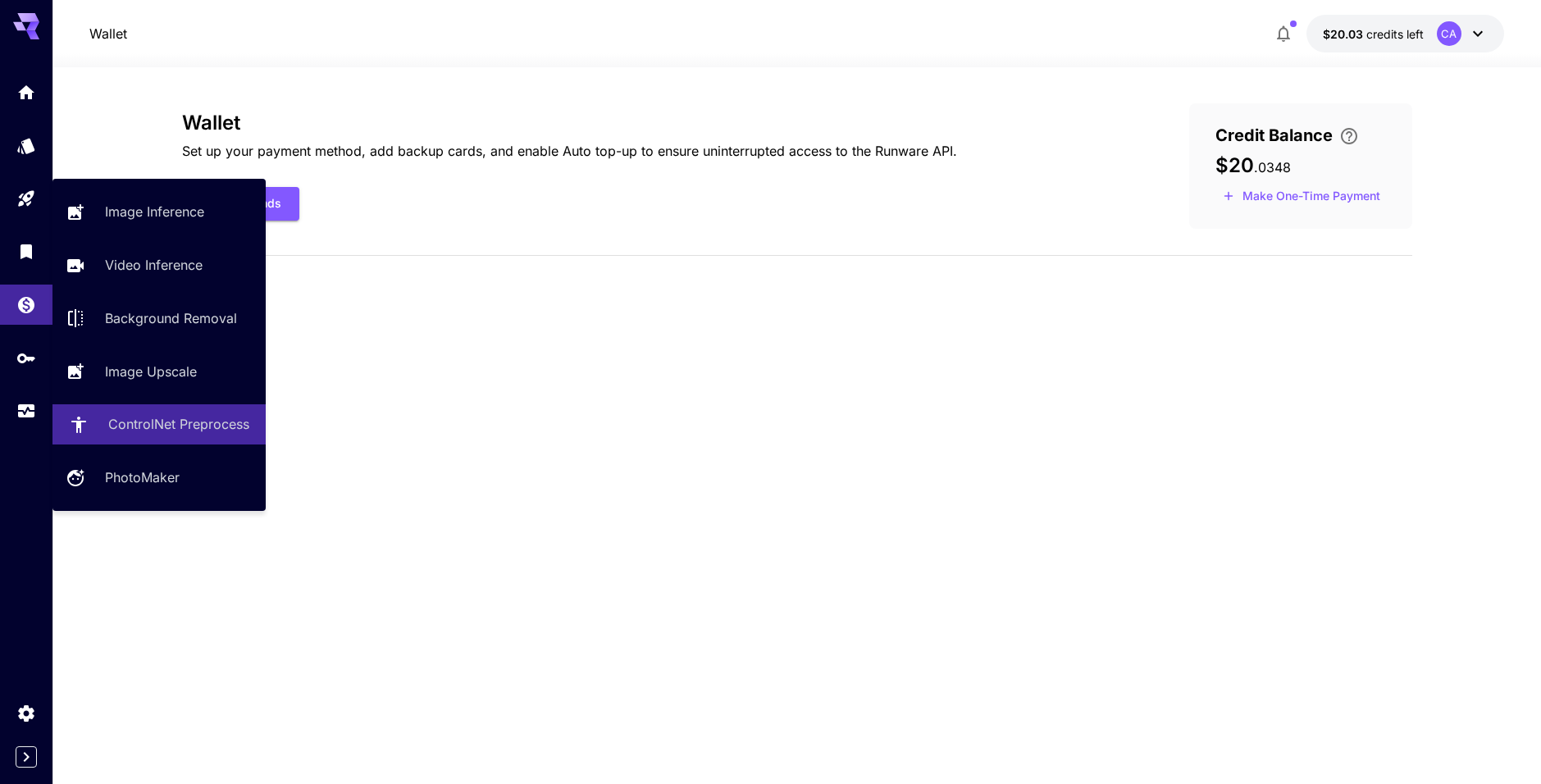
click at [199, 427] on p "ControlNet Preprocess" at bounding box center [178, 423] width 141 height 19
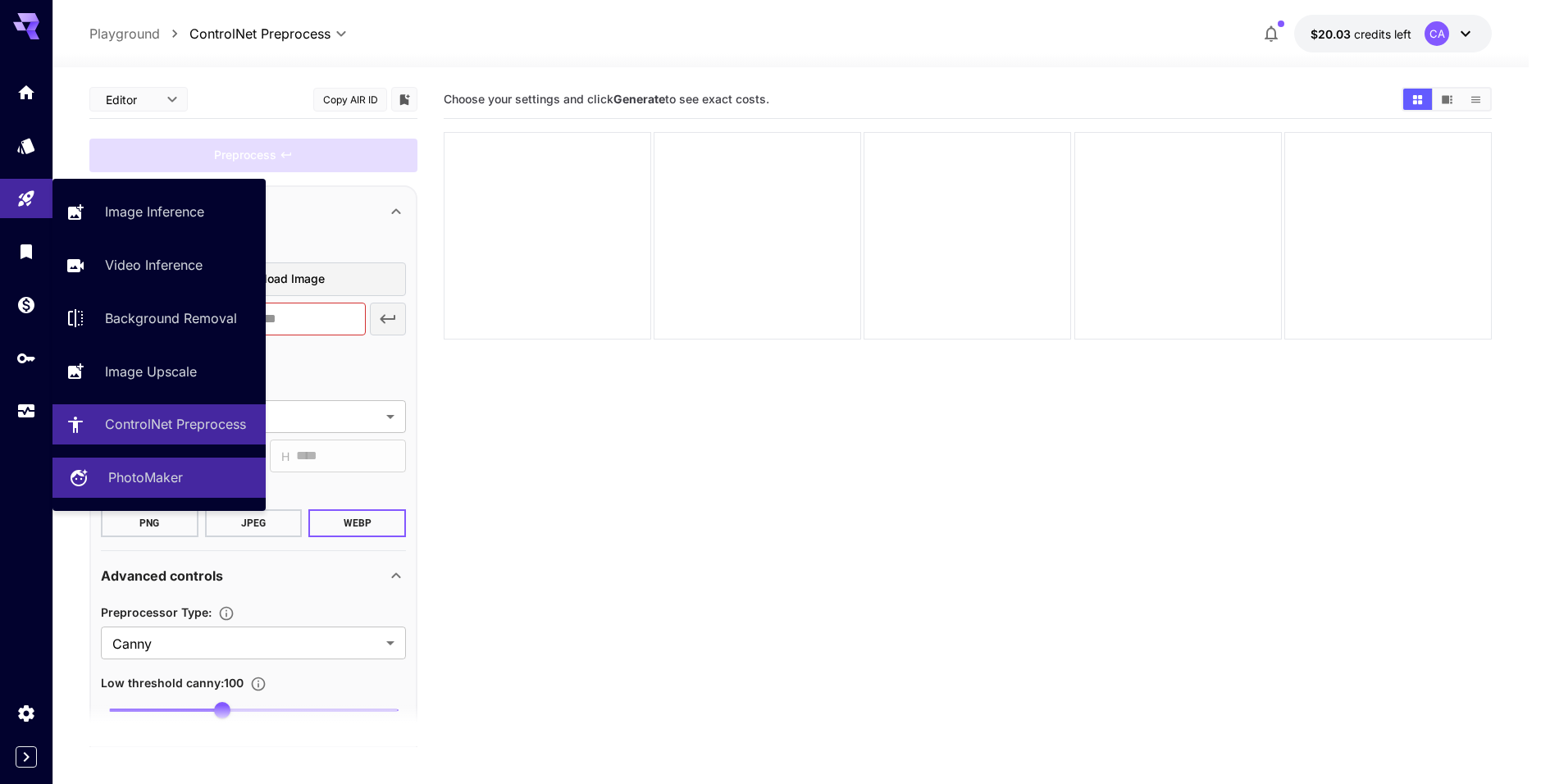
click at [182, 477] on p "PhotoMaker" at bounding box center [145, 476] width 74 height 19
type input "**********"
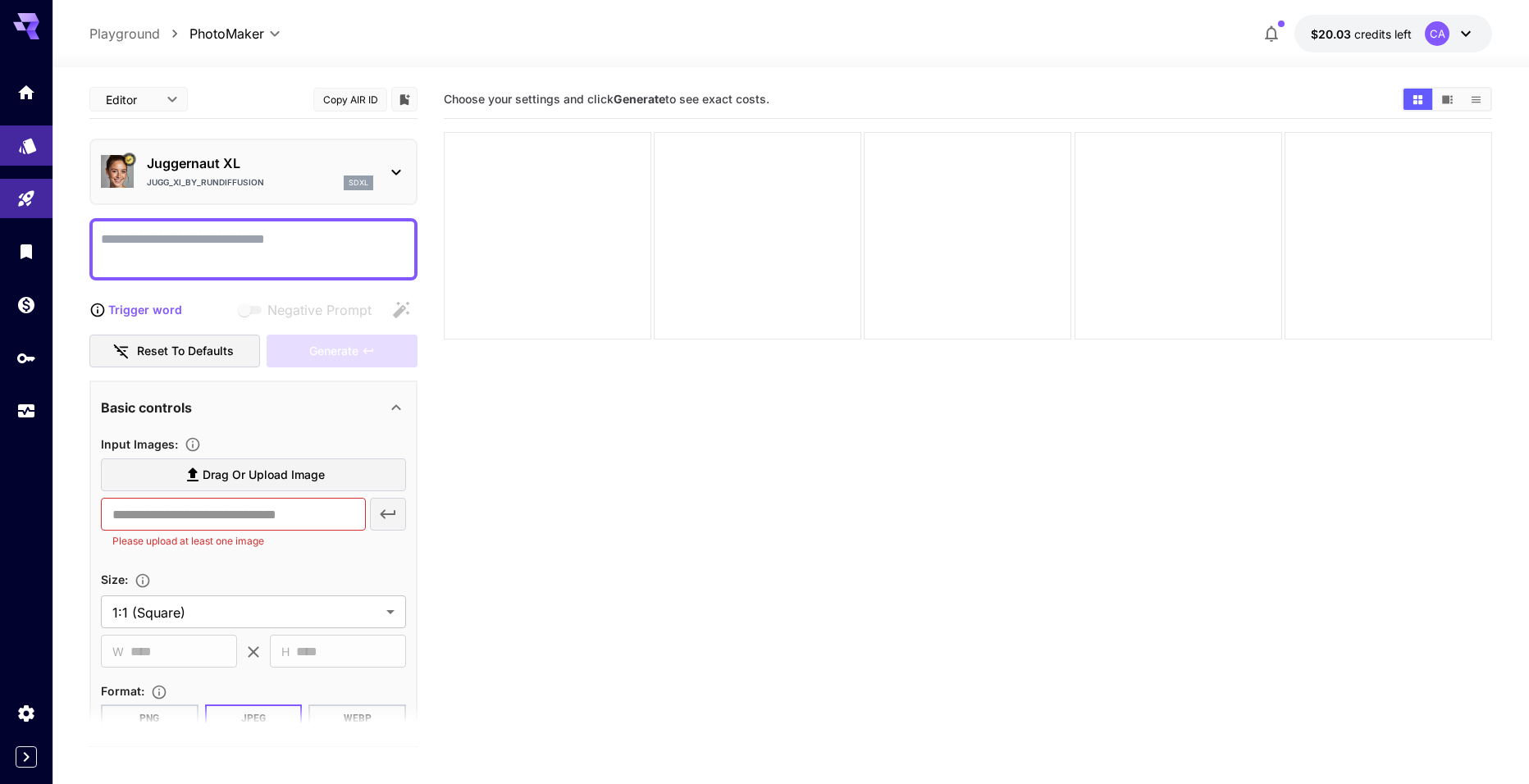
click at [38, 133] on link at bounding box center [26, 145] width 52 height 41
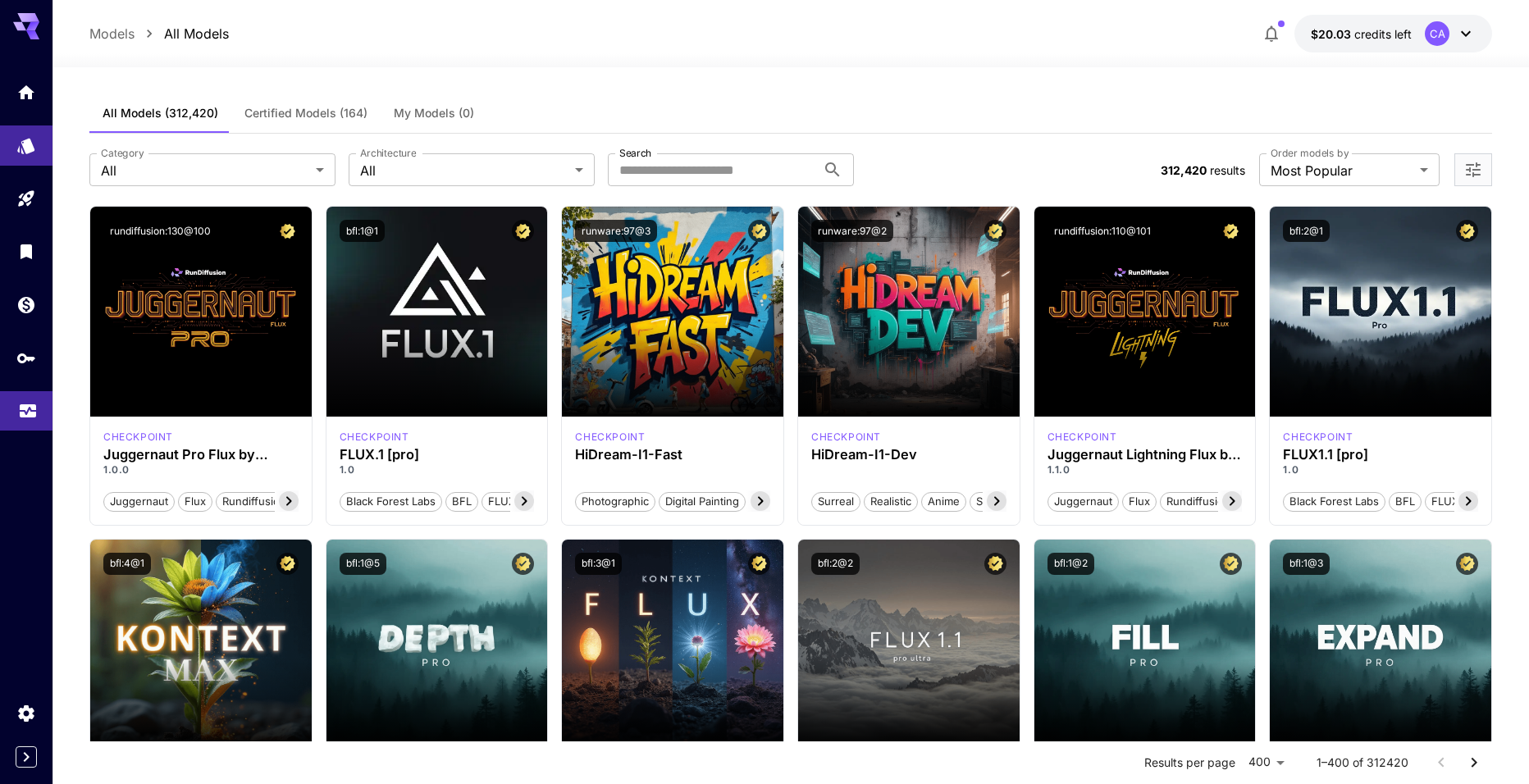
click at [13, 421] on link at bounding box center [26, 411] width 52 height 41
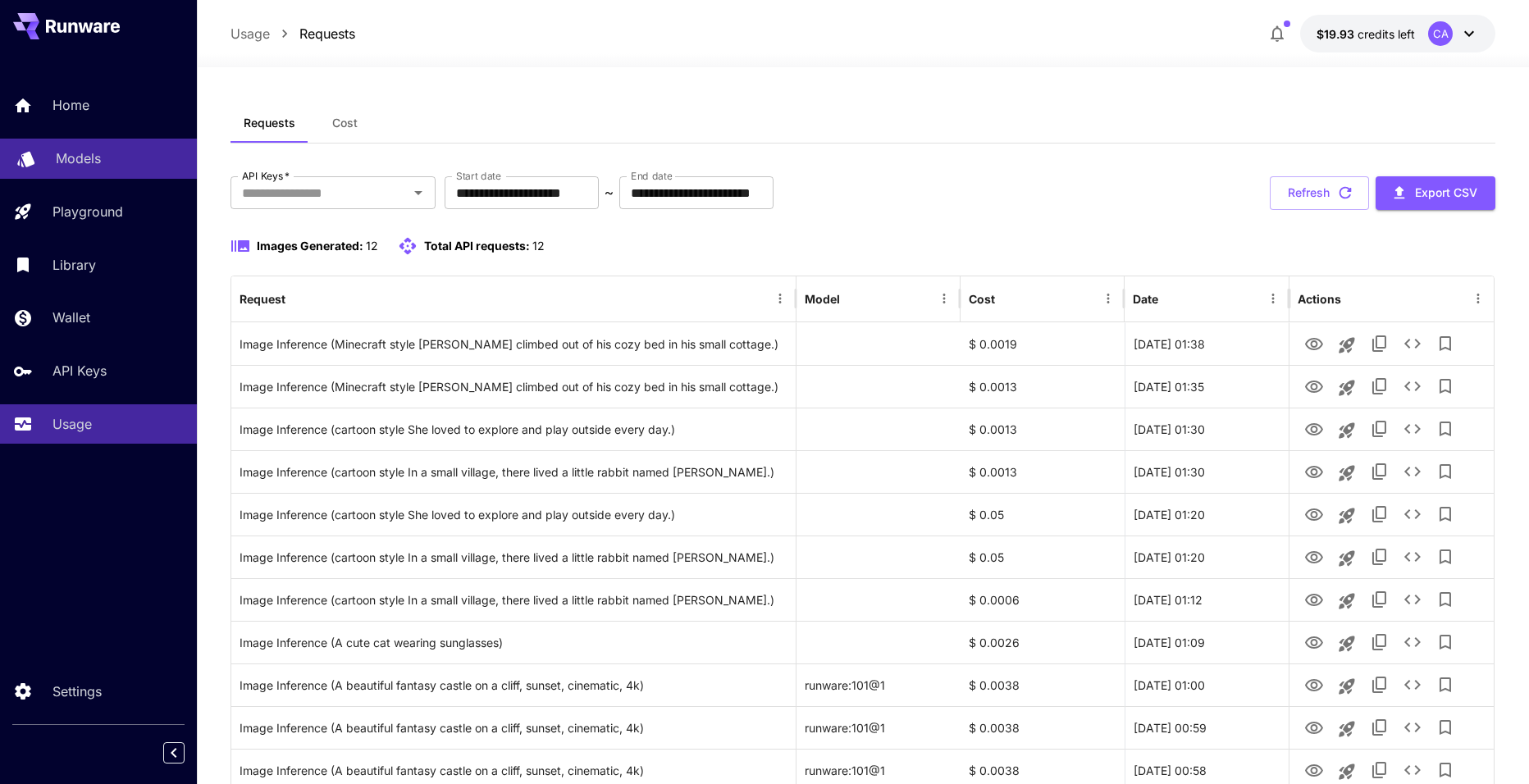
click at [176, 171] on link "Models" at bounding box center [98, 159] width 197 height 41
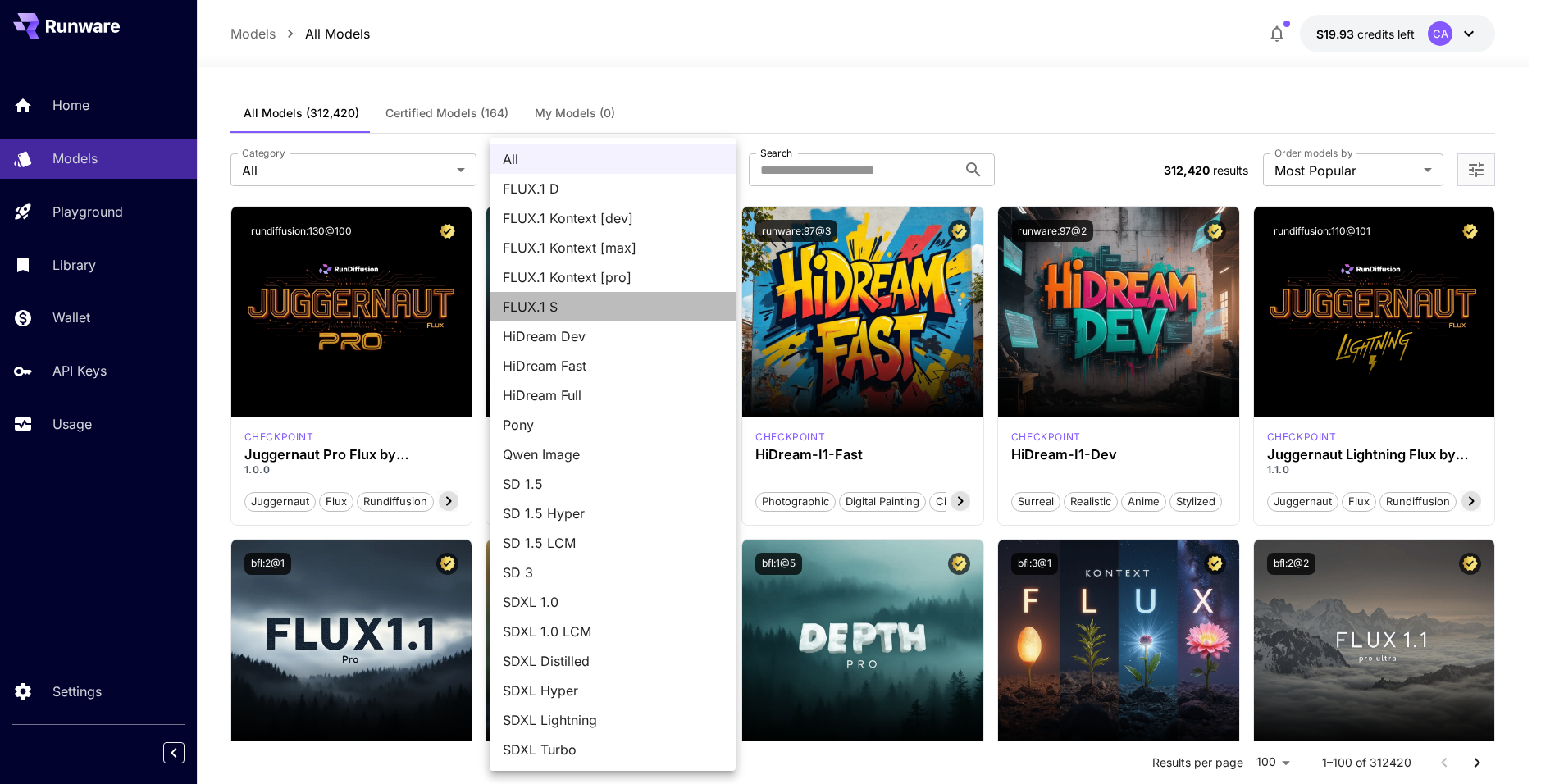
click at [566, 308] on span "FLUX.1 S" at bounding box center [613, 306] width 220 height 19
type input "******"
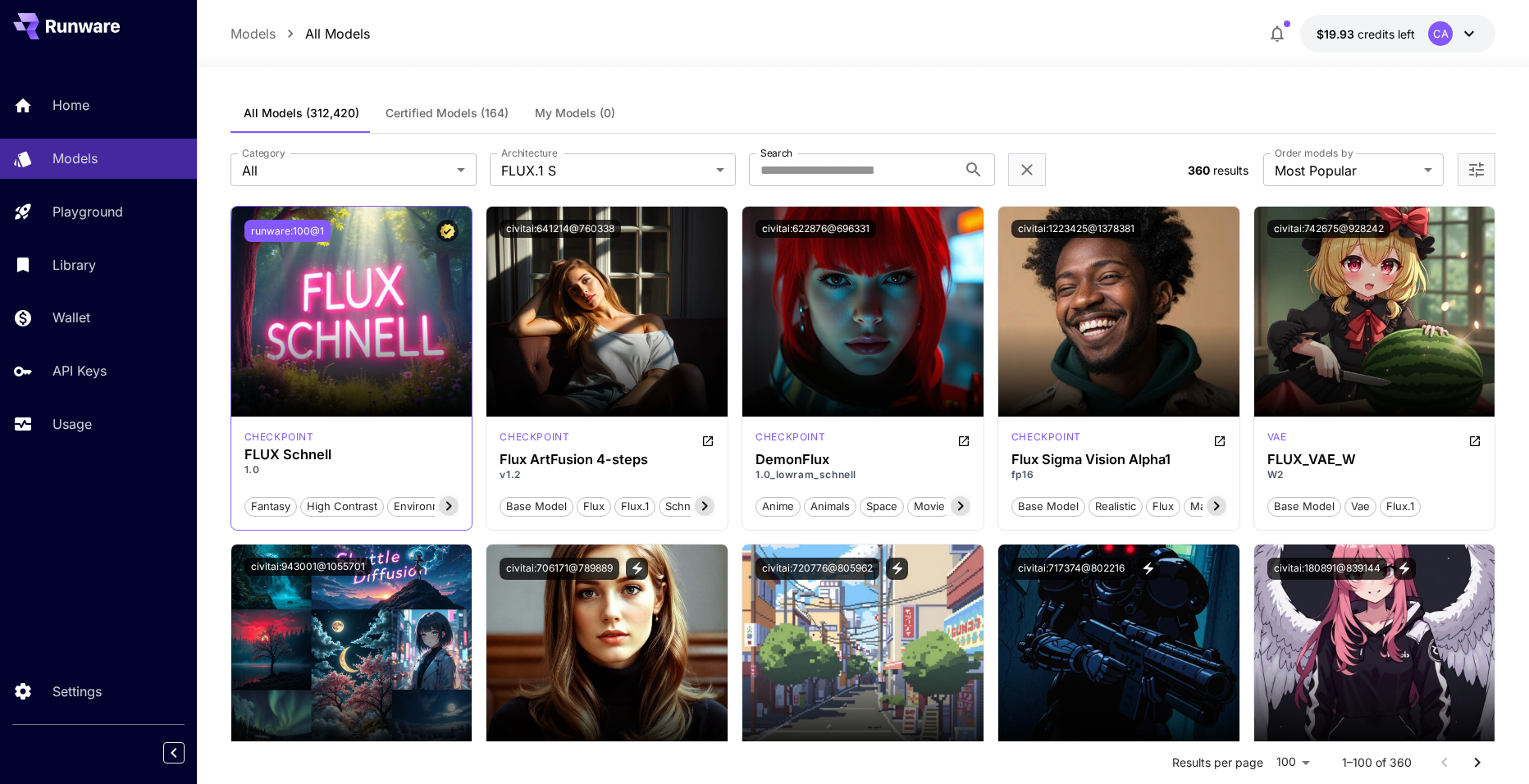
click at [292, 231] on button "runware:100@1" at bounding box center [287, 231] width 86 height 22
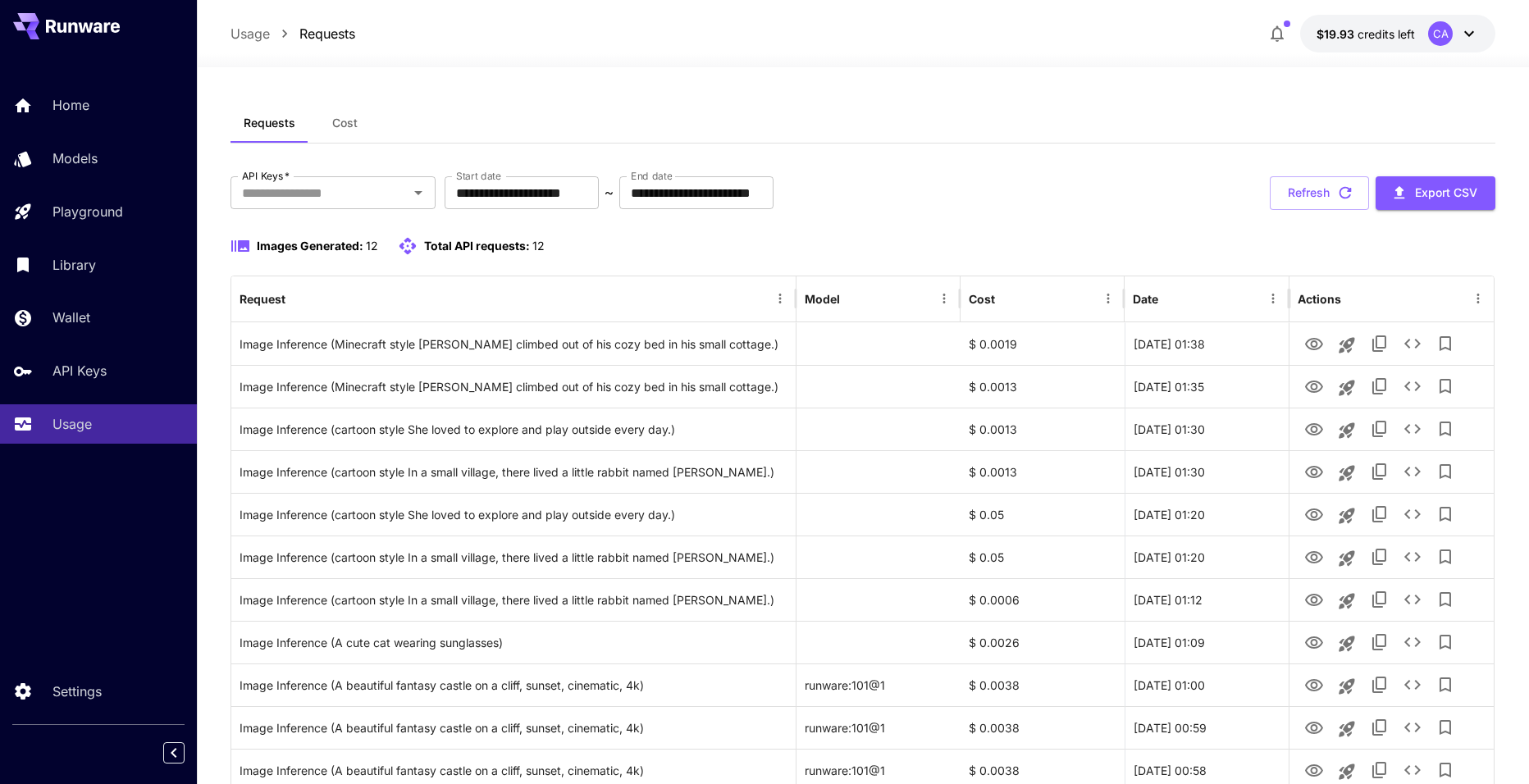
click at [972, 224] on div "**********" at bounding box center [863, 527] width 1265 height 702
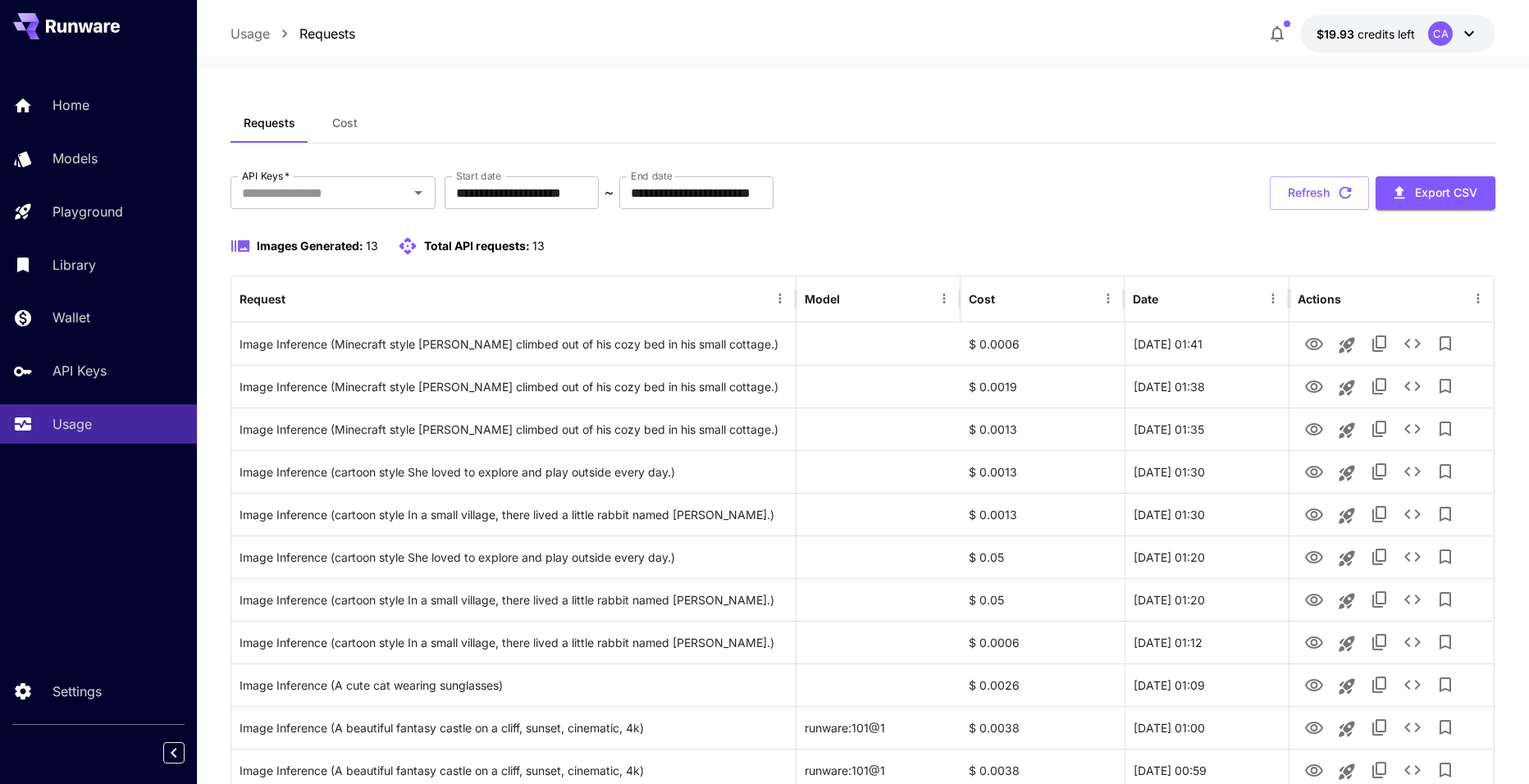
click at [933, 246] on div "Images Generated: 13 Total API requests: 13" at bounding box center [863, 245] width 1265 height 19
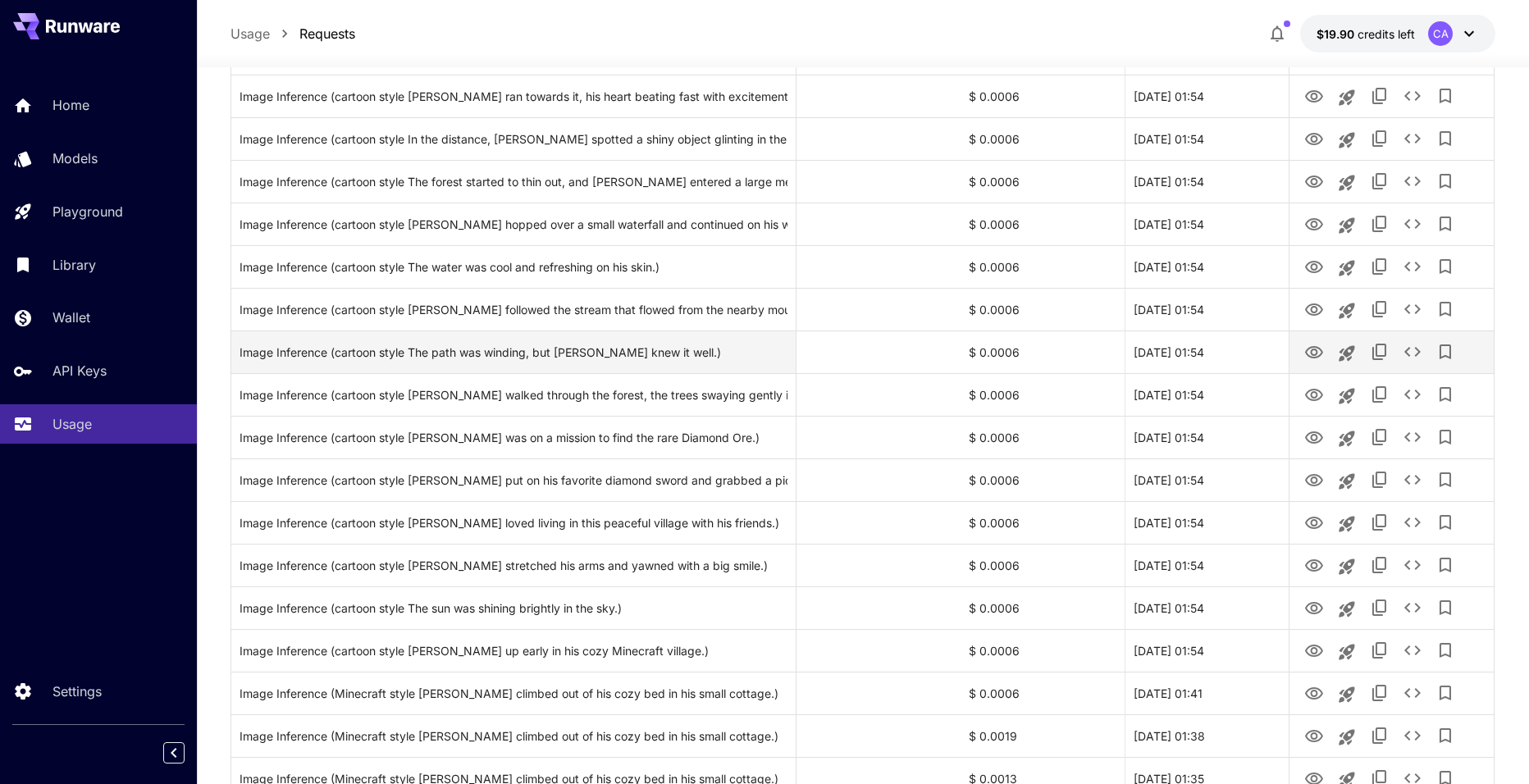
scroll to position [1312, 0]
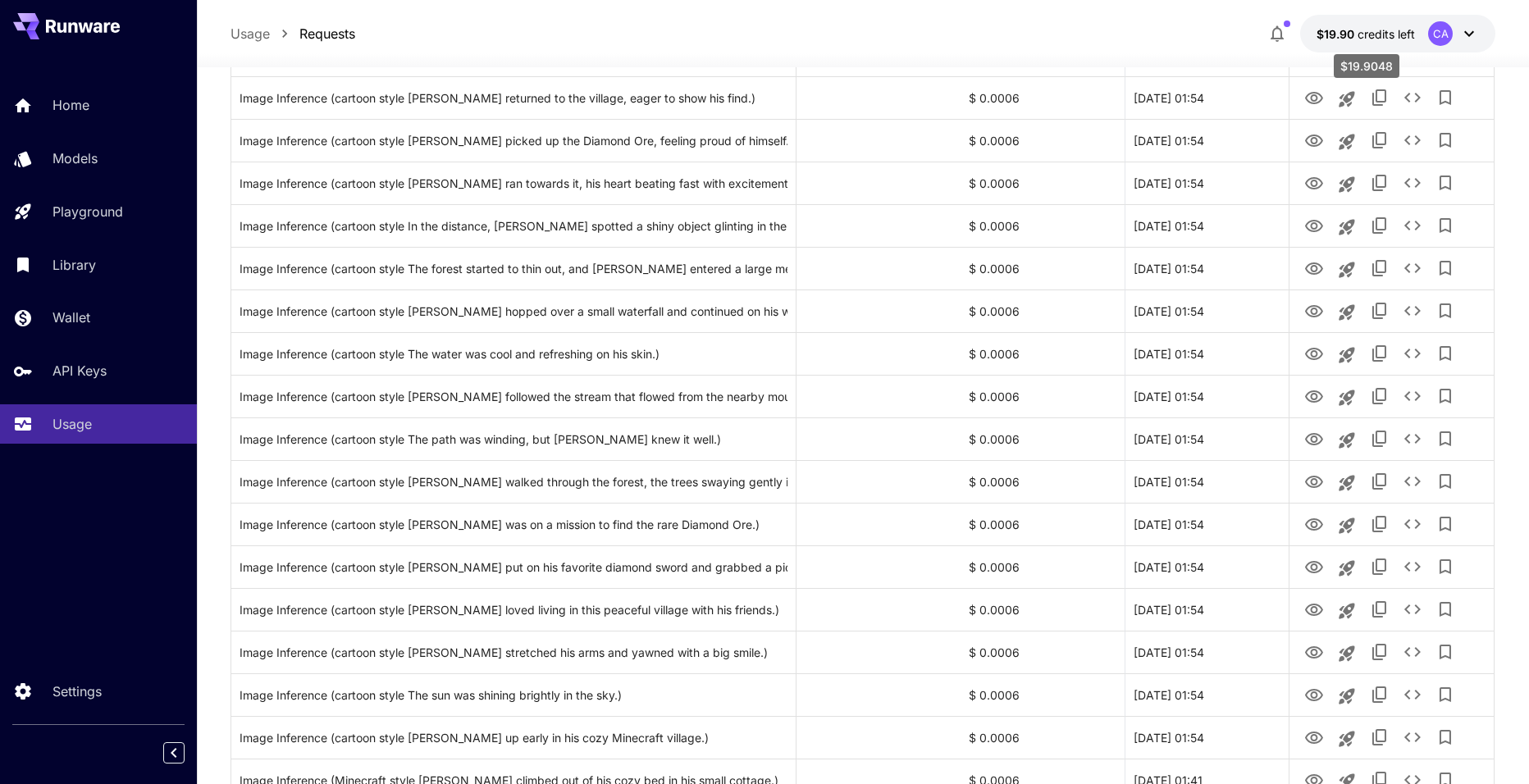
click at [1346, 30] on span "$19.90" at bounding box center [1337, 34] width 41 height 14
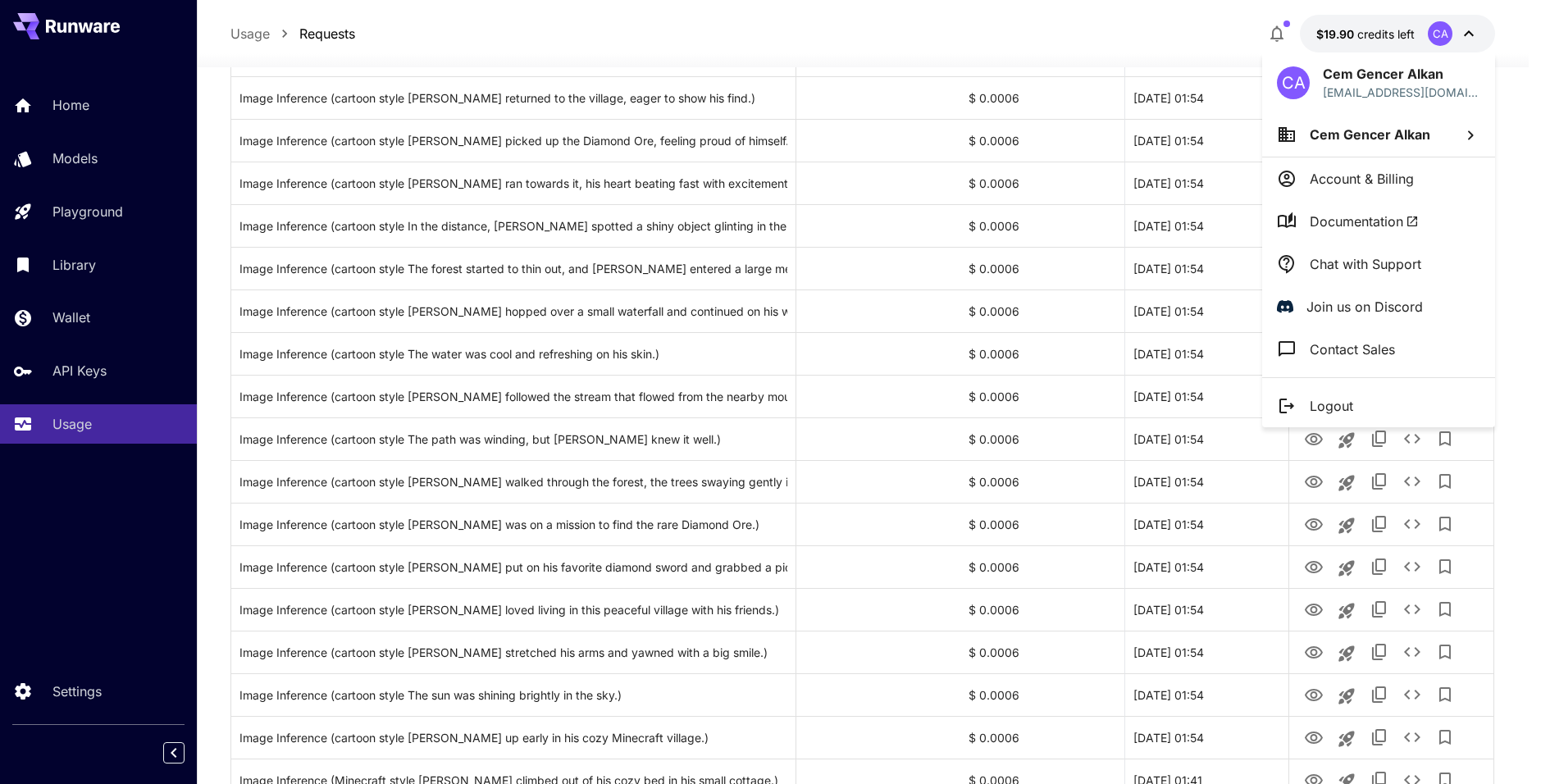
drag, startPoint x: 1323, startPoint y: 34, endPoint x: 1322, endPoint y: 0, distance: 34.0
click at [1340, 34] on div at bounding box center [770, 392] width 1541 height 784
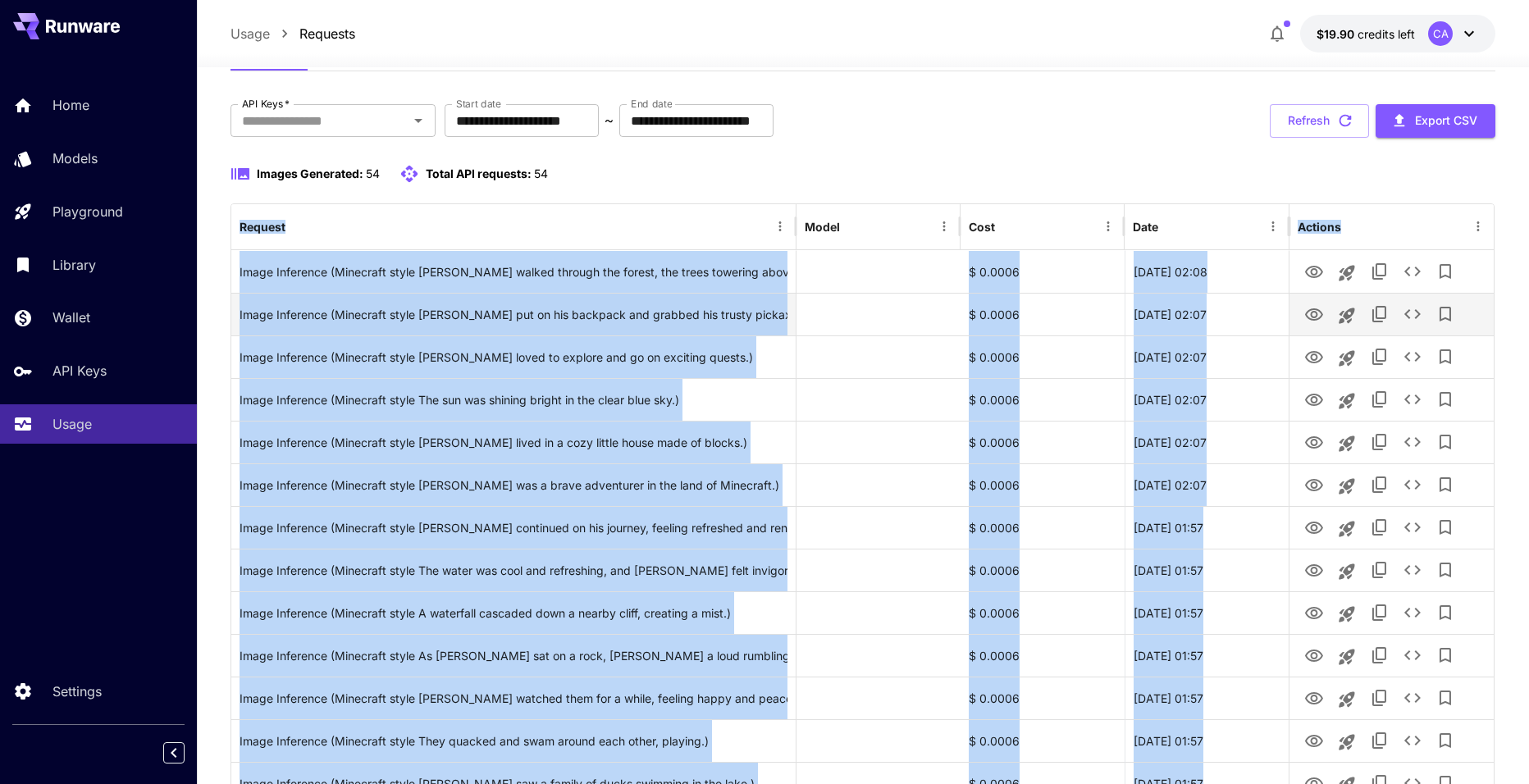
scroll to position [41, 0]
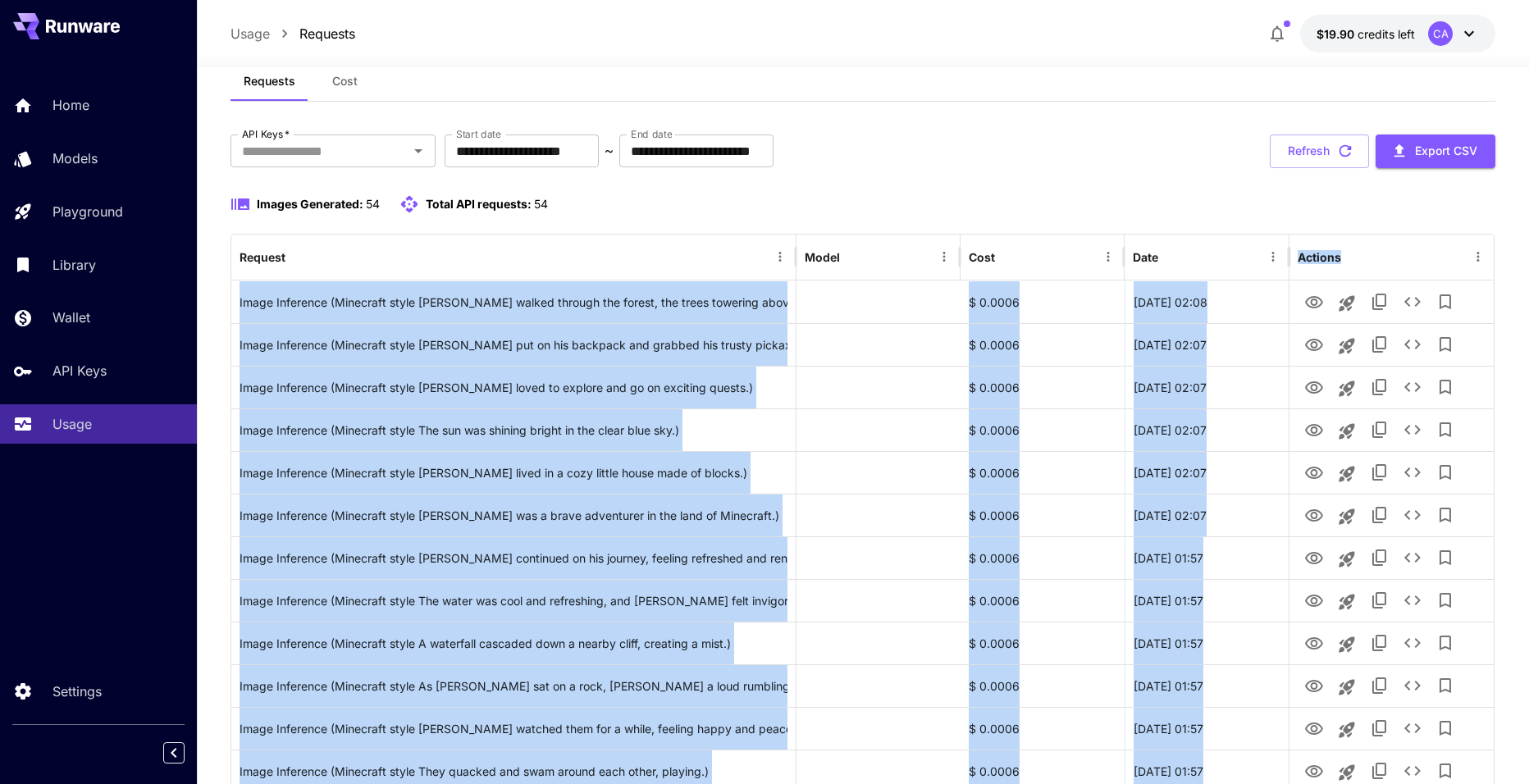
drag, startPoint x: 1048, startPoint y: 678, endPoint x: 898, endPoint y: 277, distance: 428.1
copy div "Actions Image Inference (Minecraft style Steve walked through the forest, the t…"
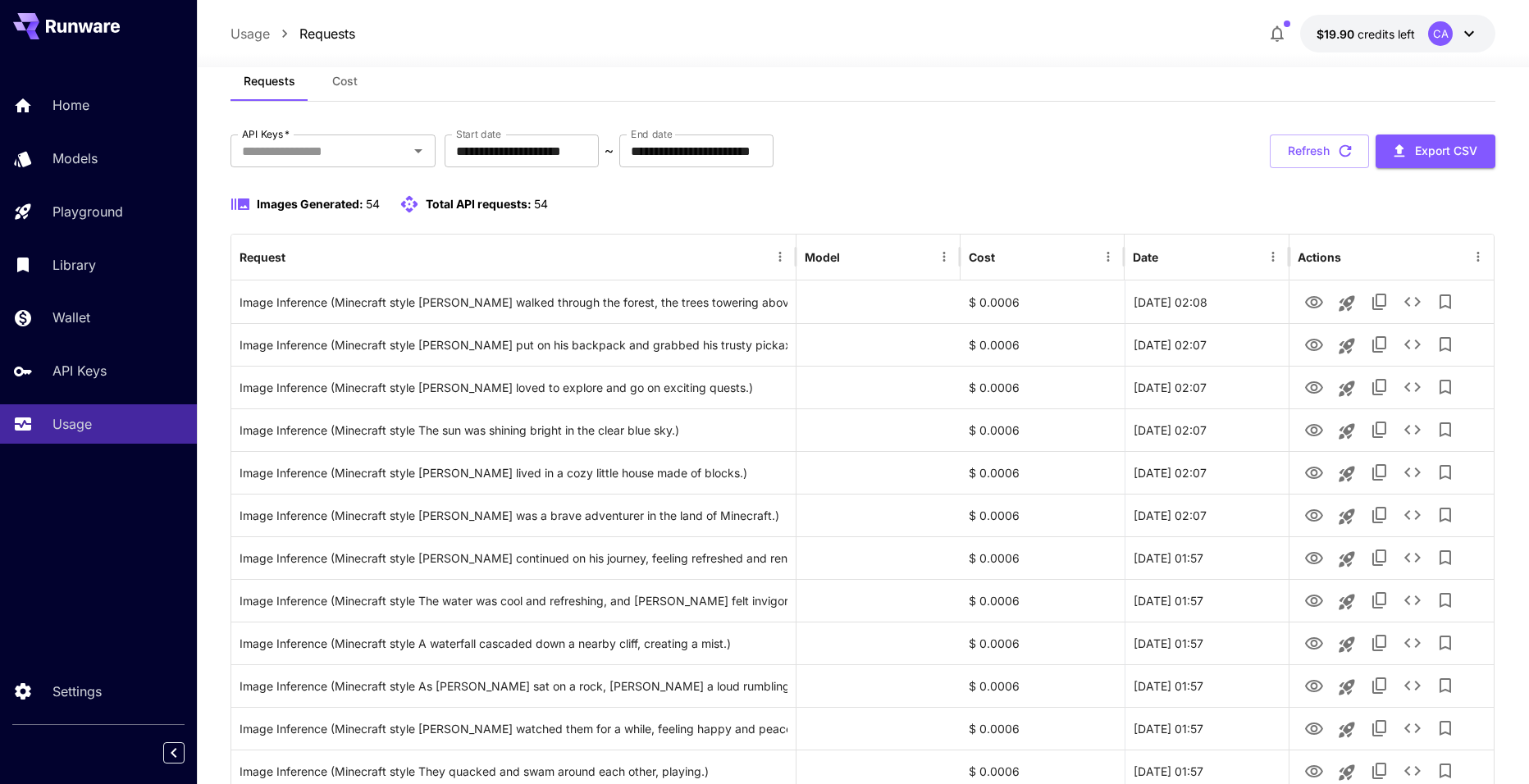
click at [647, 76] on div "Requests Cost" at bounding box center [863, 82] width 1265 height 41
